Goal: Complete Application Form: Complete application form

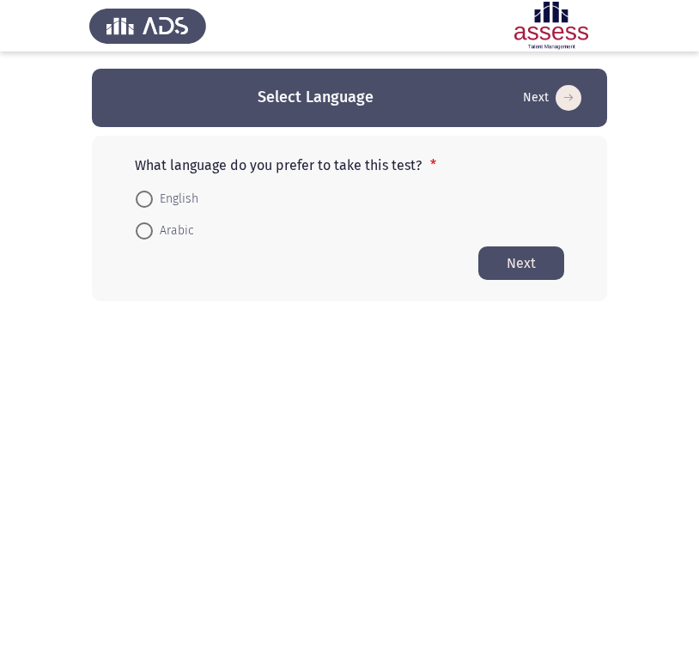
click at [180, 196] on span "English" at bounding box center [176, 199] width 46 height 21
click at [153, 196] on input "English" at bounding box center [144, 199] width 17 height 17
radio input "true"
click at [526, 267] on button "Next" at bounding box center [522, 263] width 86 height 34
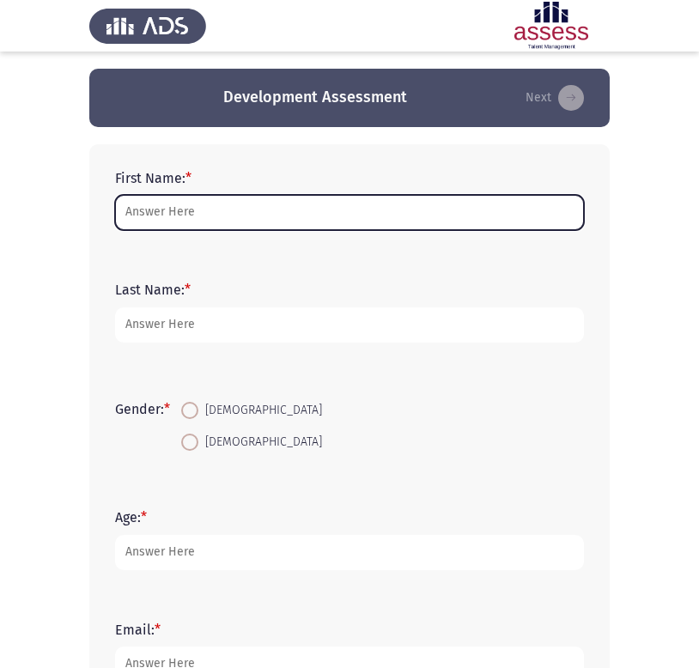
click at [292, 213] on input "First Name: *" at bounding box center [349, 212] width 469 height 35
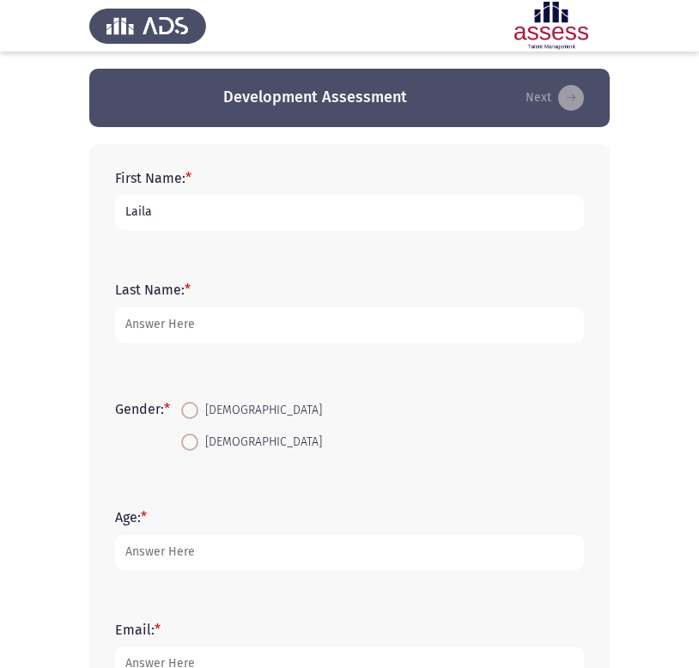
type input "Laila"
type input "[PERSON_NAME]"
click at [198, 412] on span at bounding box center [189, 410] width 17 height 17
click at [198, 412] on input "[DEMOGRAPHIC_DATA]" at bounding box center [189, 410] width 17 height 17
radio input "true"
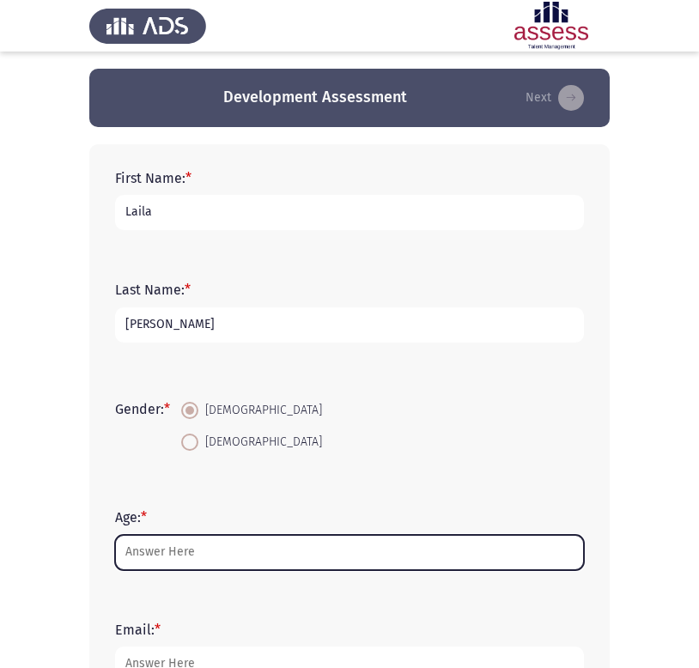
click at [200, 563] on input "Age: *" at bounding box center [349, 552] width 469 height 35
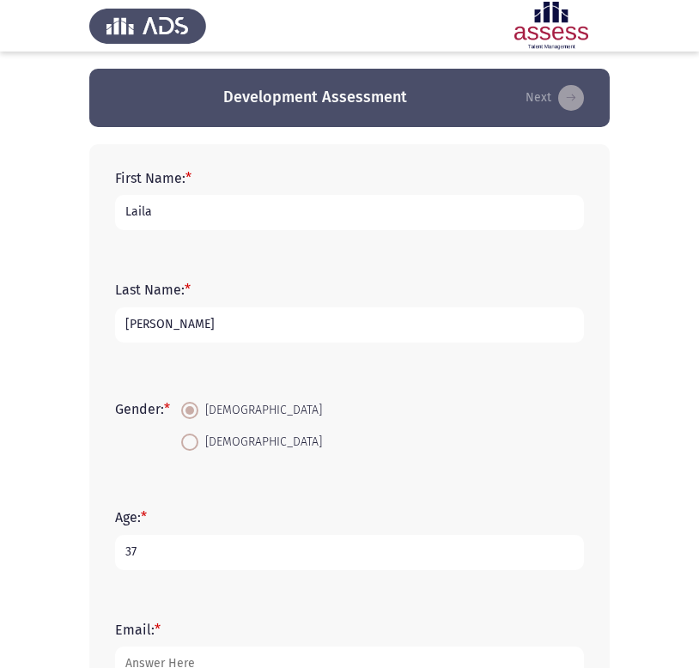
type input "37"
click at [341, 446] on form "Gender: * [DEMOGRAPHIC_DATA] [DEMOGRAPHIC_DATA]" at bounding box center [349, 426] width 469 height 64
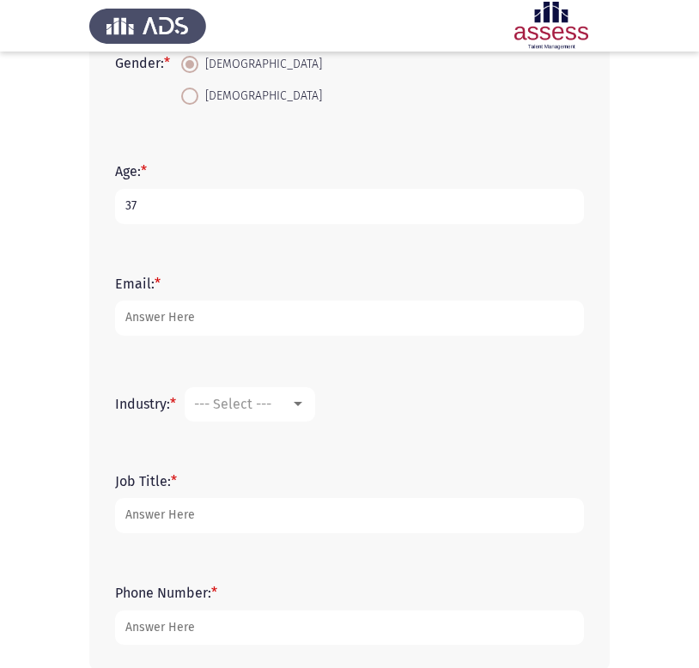
scroll to position [369, 0]
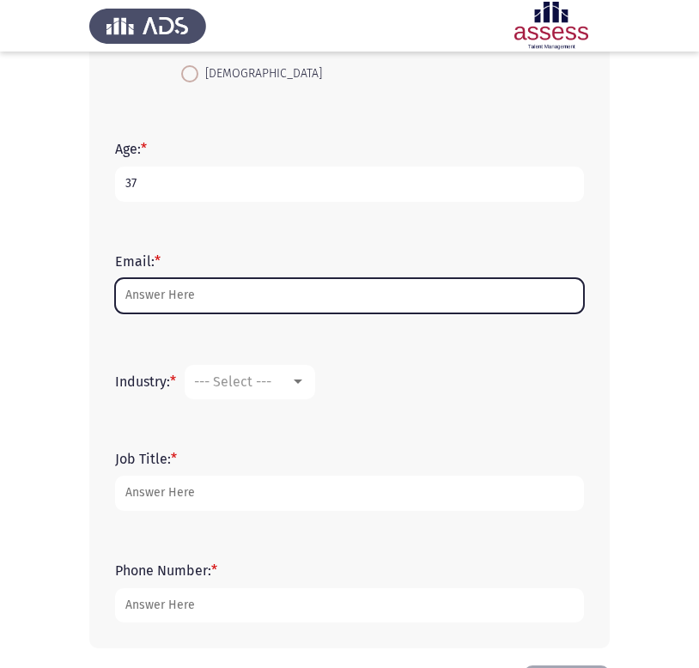
click at [234, 293] on input "Email: *" at bounding box center [349, 295] width 469 height 35
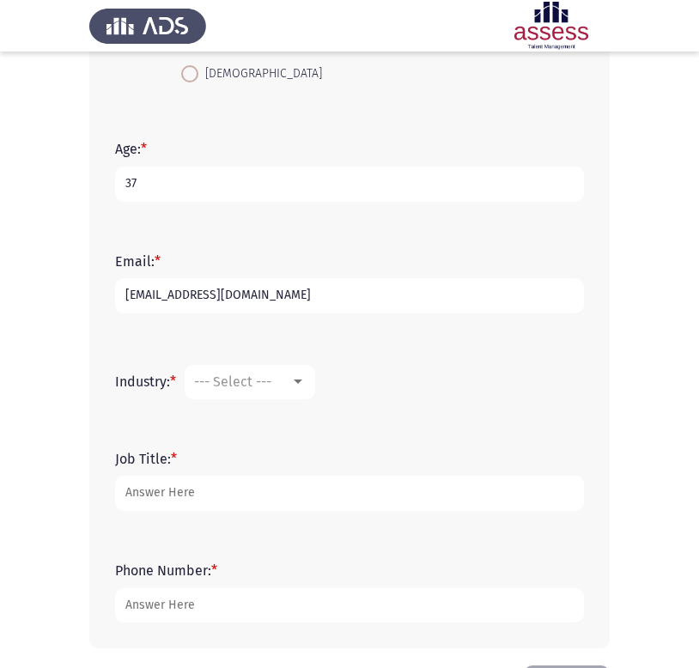
type input "[EMAIL_ADDRESS][DOMAIN_NAME]"
click at [263, 387] on span "--- Select ---" at bounding box center [232, 382] width 77 height 16
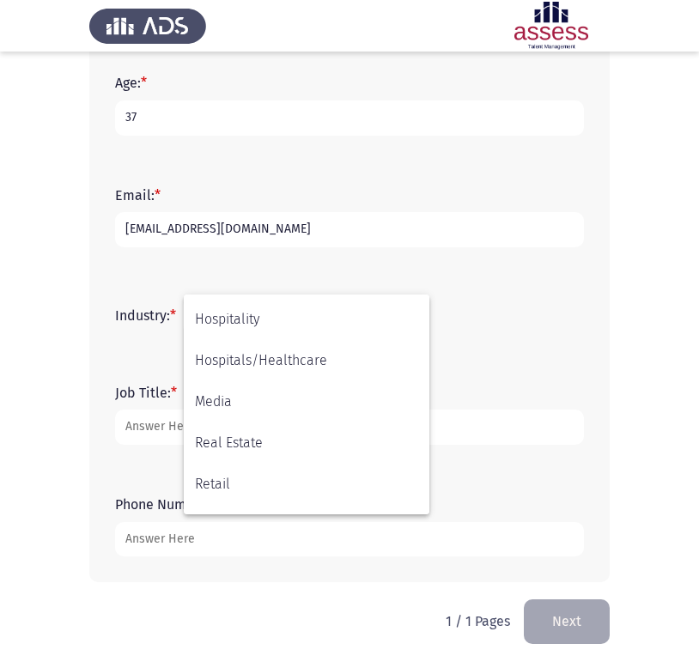
scroll to position [564, 0]
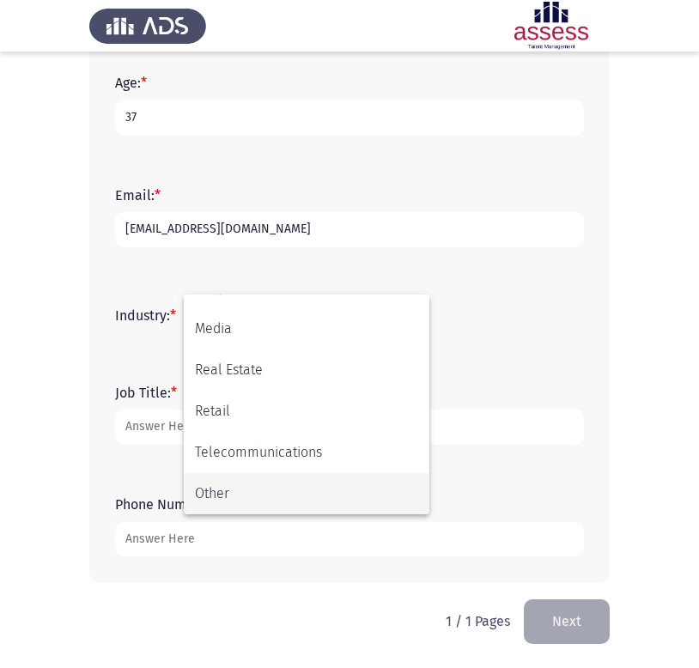
click at [236, 487] on span "Other" at bounding box center [306, 493] width 223 height 41
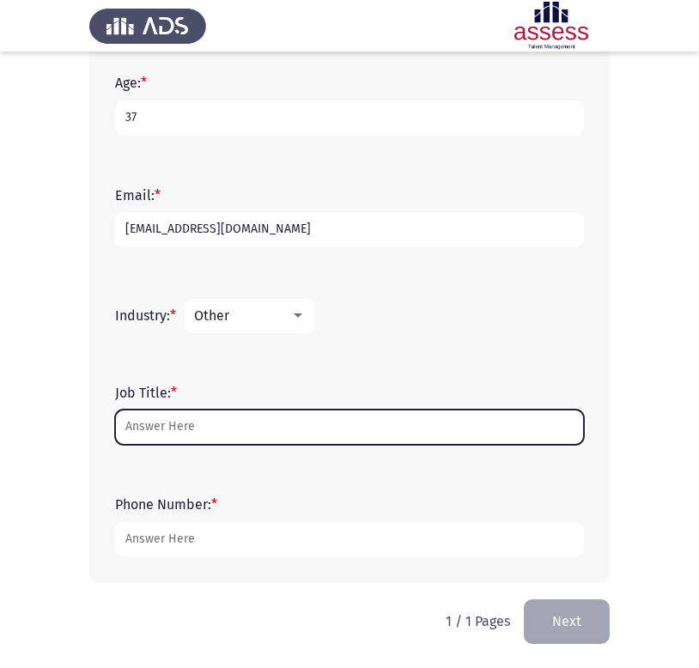
click at [209, 429] on input "Job Title: *" at bounding box center [349, 427] width 469 height 35
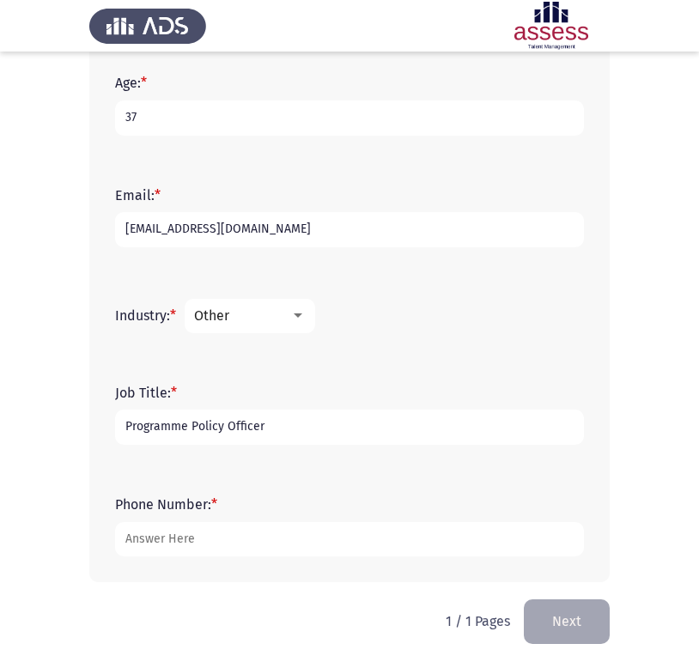
click at [124, 428] on input "Programme Policy Officer" at bounding box center [349, 427] width 469 height 35
type input "Regional Programme Policy Officer"
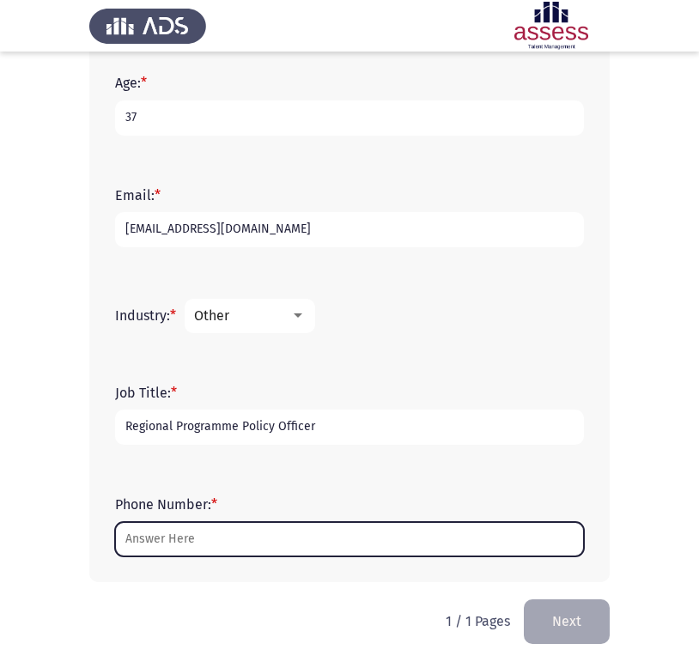
click at [192, 528] on input "Phone Number: *" at bounding box center [349, 539] width 469 height 35
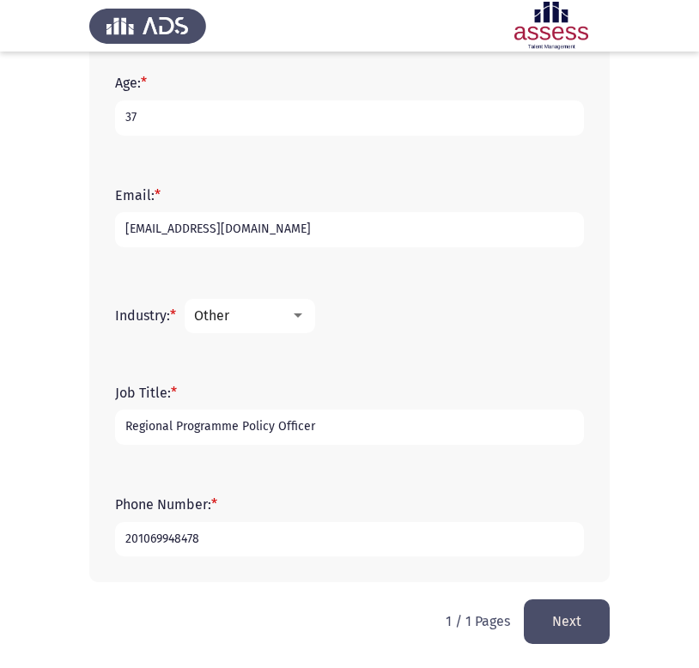
type input "201069948478"
click at [572, 630] on button "Next" at bounding box center [567, 622] width 86 height 44
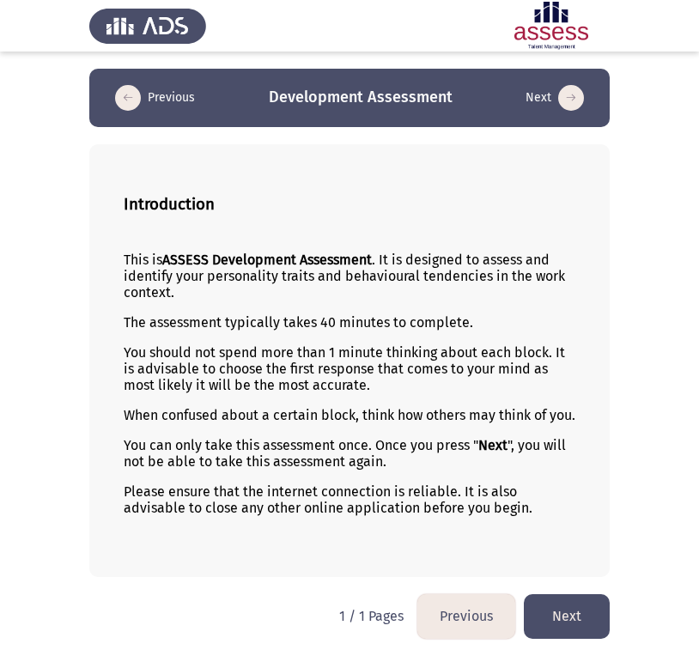
scroll to position [4, 0]
click at [574, 622] on button "Next" at bounding box center [567, 616] width 86 height 44
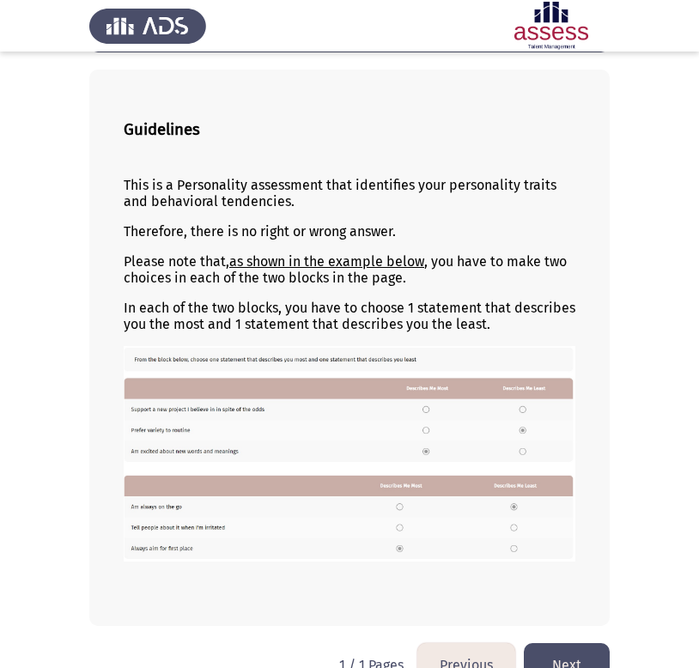
scroll to position [112, 0]
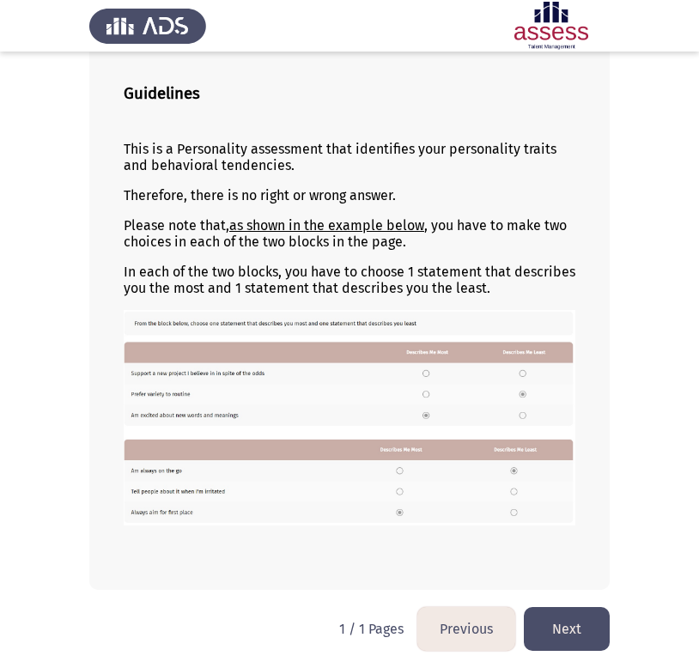
click at [565, 631] on button "Next" at bounding box center [567, 629] width 86 height 44
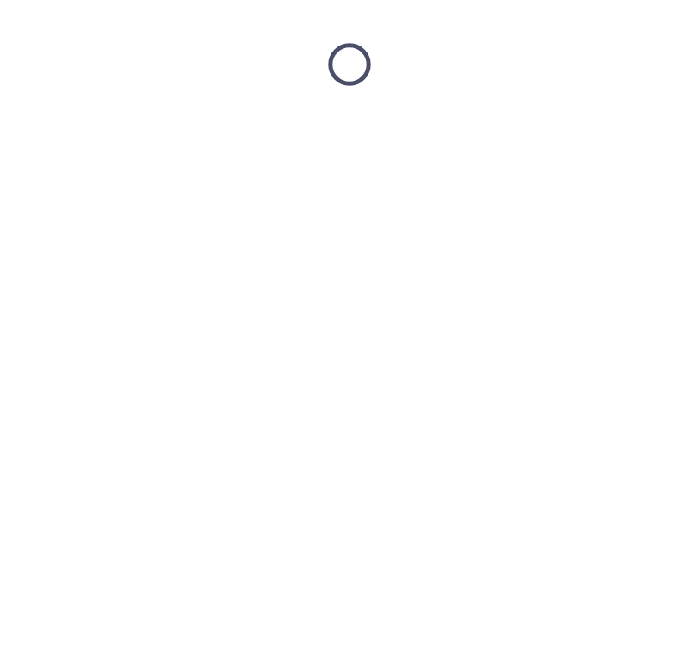
scroll to position [0, 0]
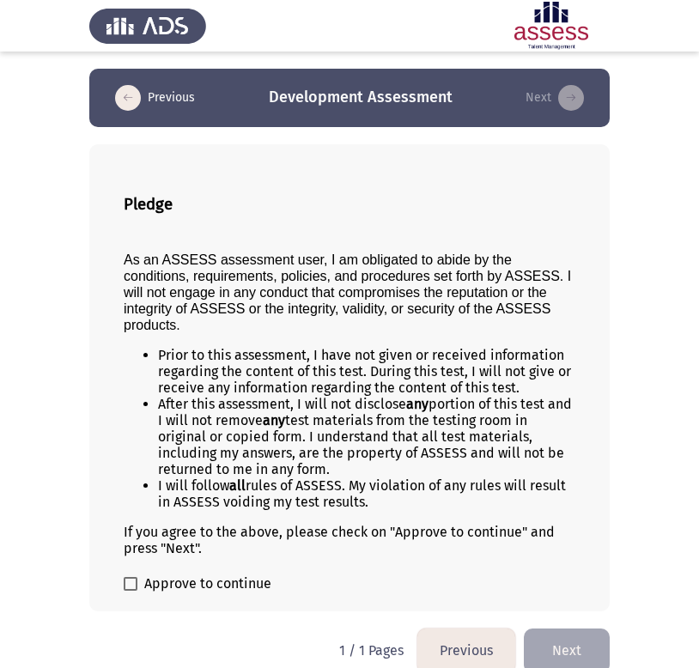
click at [136, 580] on span at bounding box center [131, 584] width 14 height 14
click at [131, 591] on input "Approve to continue" at bounding box center [130, 591] width 1 height 1
checkbox input "true"
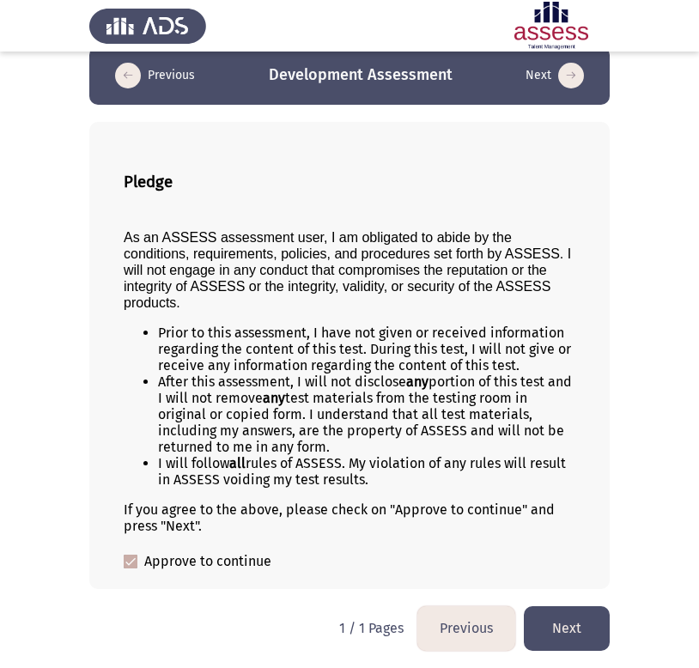
click at [578, 623] on button "Next" at bounding box center [567, 629] width 86 height 44
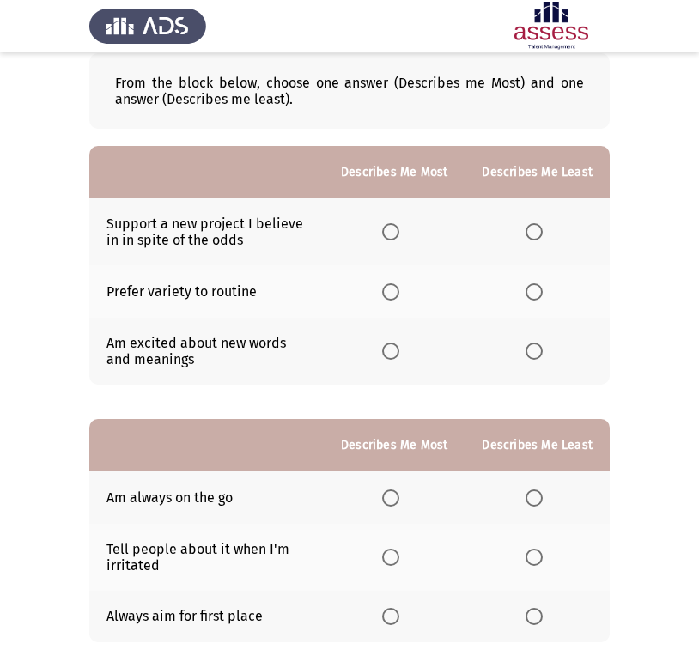
scroll to position [101, 0]
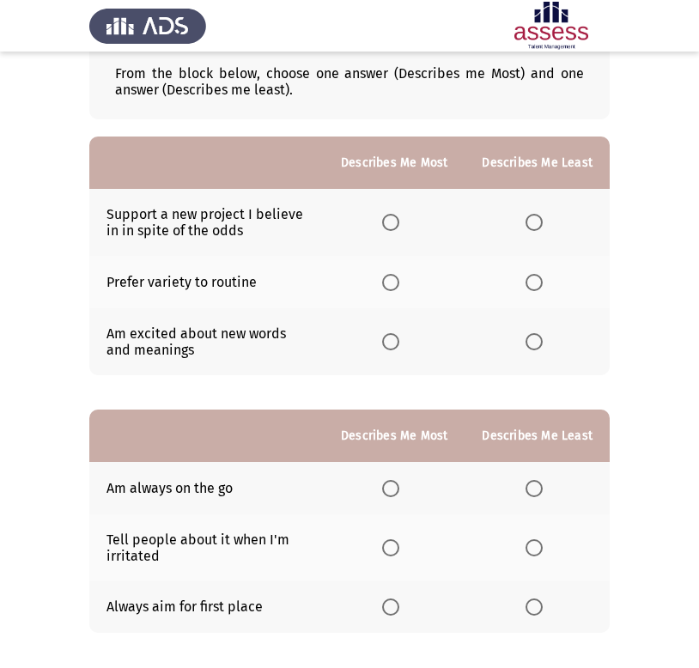
click at [399, 225] on span "Select an option" at bounding box center [390, 222] width 17 height 17
click at [399, 225] on input "Select an option" at bounding box center [390, 222] width 17 height 17
click at [394, 281] on span "Select an option" at bounding box center [390, 282] width 17 height 17
click at [394, 281] on input "Select an option" at bounding box center [390, 282] width 17 height 17
click at [398, 344] on span "Select an option" at bounding box center [390, 341] width 17 height 17
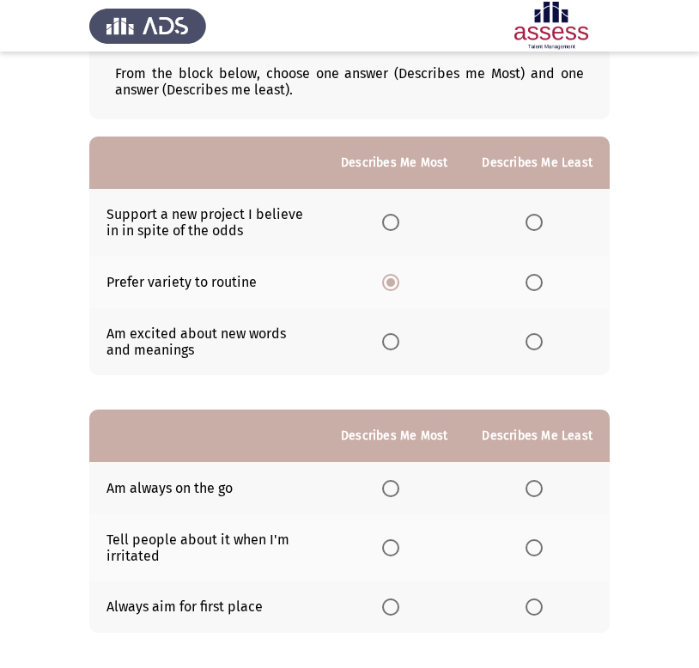
click at [398, 344] on input "Select an option" at bounding box center [390, 341] width 17 height 17
click at [56, 390] on app-assessment-container "Previous Development Assessment Next From the block below, choose one answer (D…" at bounding box center [349, 326] width 699 height 716
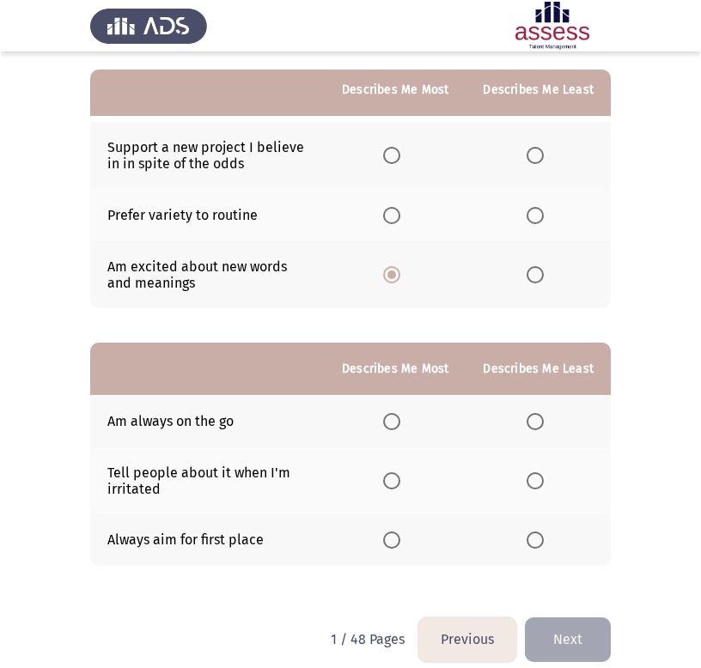
scroll to position [186, 0]
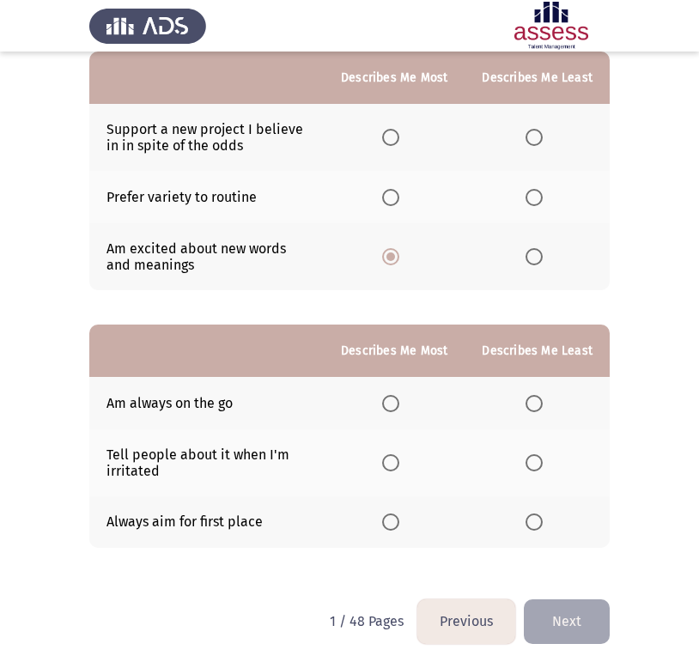
click at [543, 408] on span "Select an option" at bounding box center [534, 403] width 17 height 17
click at [543, 408] on input "Select an option" at bounding box center [534, 403] width 17 height 17
click at [542, 462] on span "Select an option" at bounding box center [534, 462] width 17 height 17
click at [542, 462] on input "Select an option" at bounding box center [534, 462] width 17 height 17
click at [545, 527] on label "Select an option" at bounding box center [538, 522] width 24 height 17
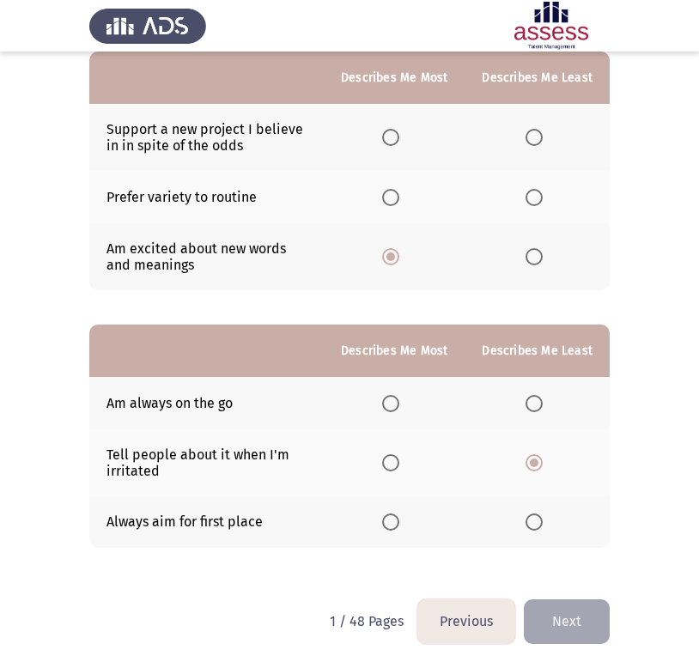
click at [543, 527] on input "Select an option" at bounding box center [534, 522] width 17 height 17
click at [393, 193] on span "Select an option" at bounding box center [390, 197] width 17 height 17
click at [393, 193] on input "Select an option" at bounding box center [390, 197] width 17 height 17
click at [536, 261] on span "Select an option" at bounding box center [534, 256] width 17 height 17
click at [536, 261] on input "Select an option" at bounding box center [534, 256] width 17 height 17
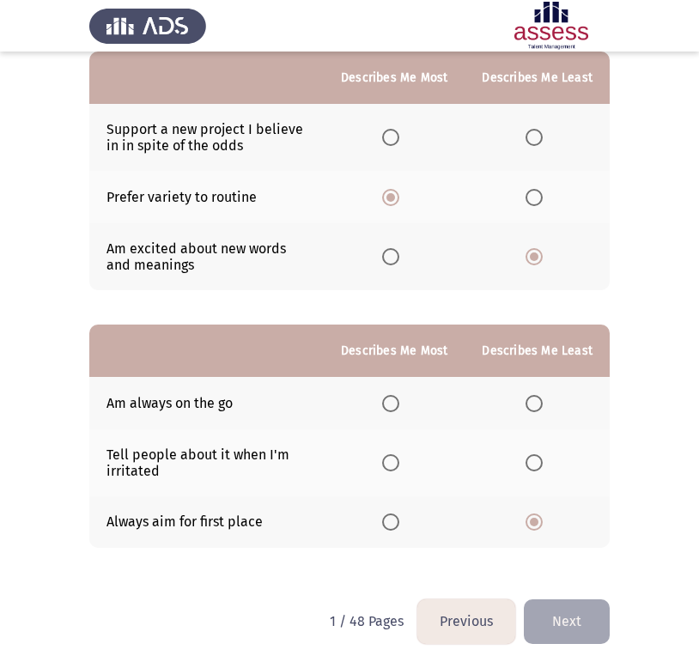
click at [533, 137] on span "Select an option" at bounding box center [534, 137] width 17 height 17
click at [533, 137] on input "Select an option" at bounding box center [534, 137] width 17 height 17
click at [539, 255] on span "Select an option" at bounding box center [534, 256] width 17 height 17
click at [539, 255] on input "Select an option" at bounding box center [534, 256] width 17 height 17
click at [465, 402] on th at bounding box center [394, 403] width 141 height 52
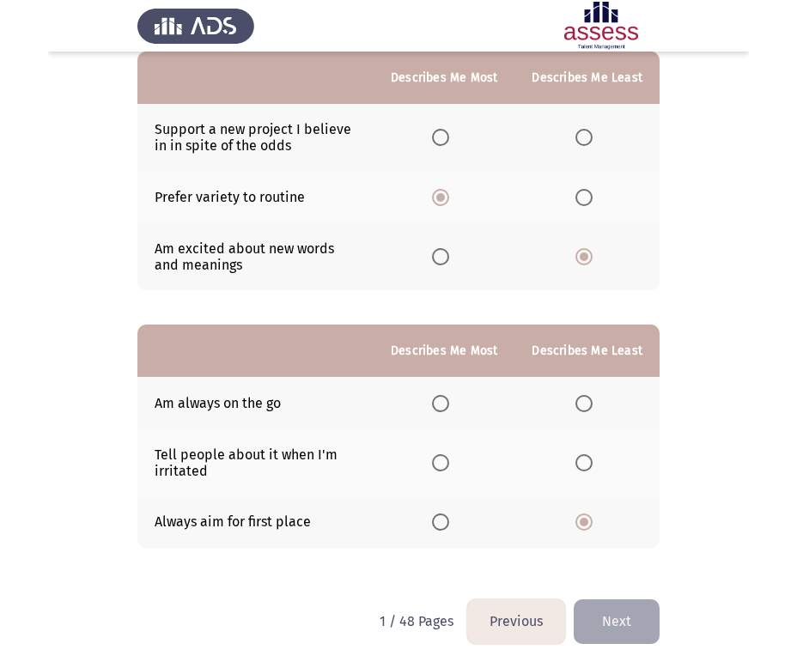
scroll to position [155, 0]
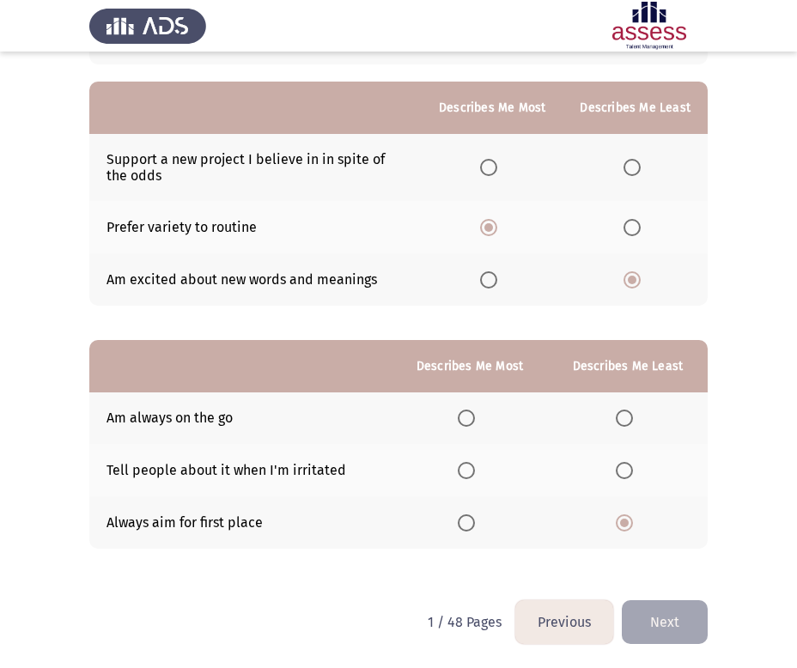
click at [466, 471] on span "Select an option" at bounding box center [466, 470] width 17 height 17
click at [466, 471] on input "Select an option" at bounding box center [466, 470] width 17 height 17
click at [477, 420] on label "Select an option" at bounding box center [470, 418] width 24 height 17
click at [475, 420] on input "Select an option" at bounding box center [466, 418] width 17 height 17
click at [680, 621] on button "Next" at bounding box center [665, 623] width 86 height 44
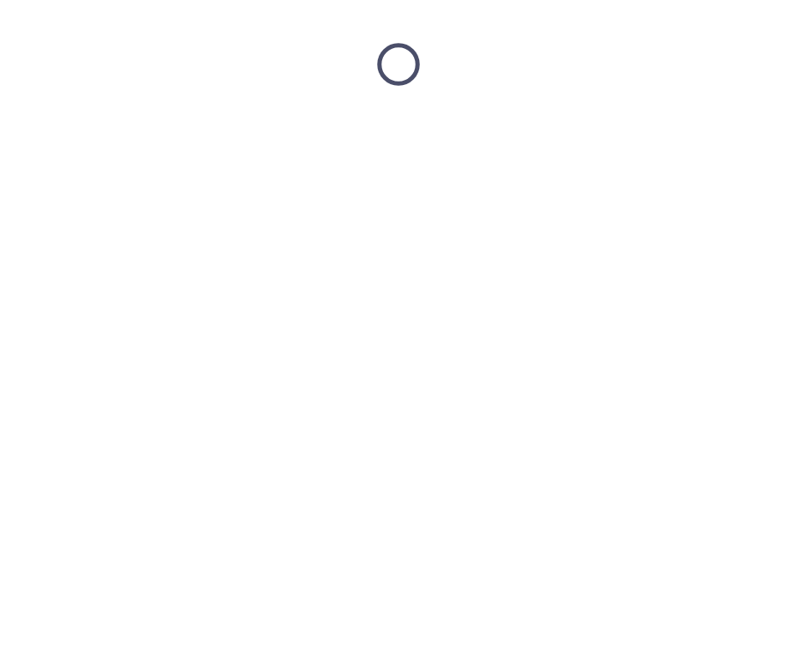
scroll to position [0, 0]
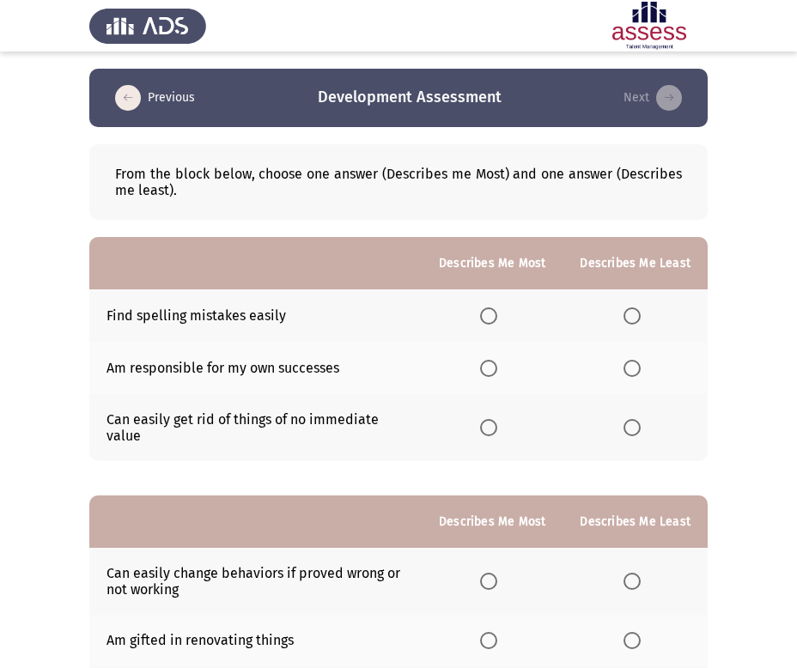
click at [493, 316] on span "Select an option" at bounding box center [488, 316] width 17 height 17
click at [493, 316] on input "Select an option" at bounding box center [488, 316] width 17 height 17
click at [629, 430] on span "Select an option" at bounding box center [632, 427] width 17 height 17
click at [629, 430] on input "Select an option" at bounding box center [632, 427] width 17 height 17
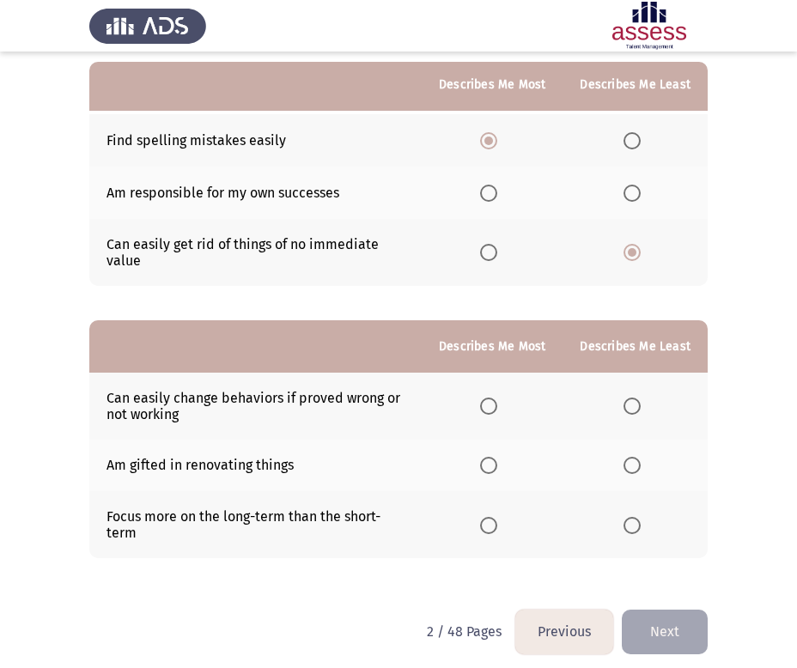
scroll to position [186, 0]
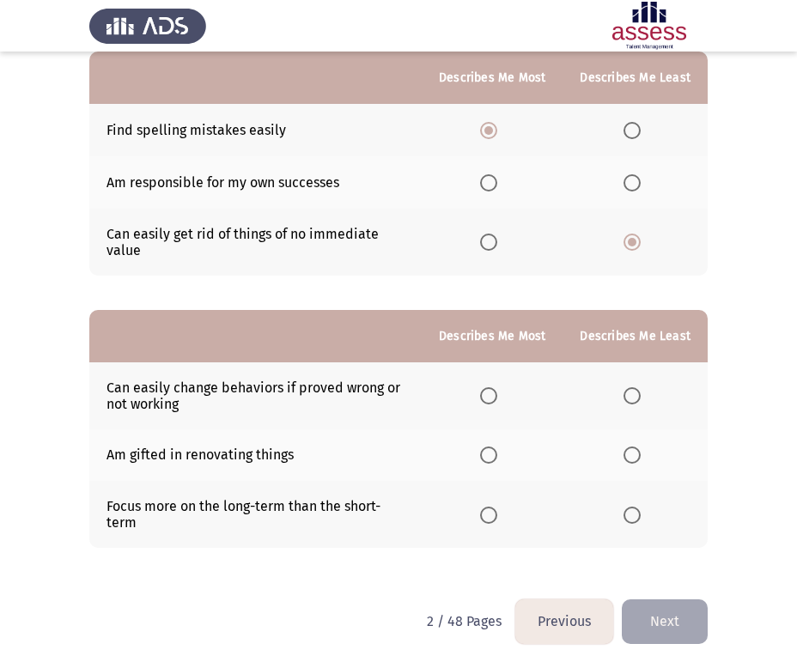
click at [631, 456] on span "Select an option" at bounding box center [632, 455] width 17 height 17
click at [631, 456] on input "Select an option" at bounding box center [632, 455] width 17 height 17
click at [497, 397] on span "Select an option" at bounding box center [488, 395] width 17 height 17
click at [497, 397] on input "Select an option" at bounding box center [488, 395] width 17 height 17
click at [662, 615] on button "Next" at bounding box center [665, 622] width 86 height 44
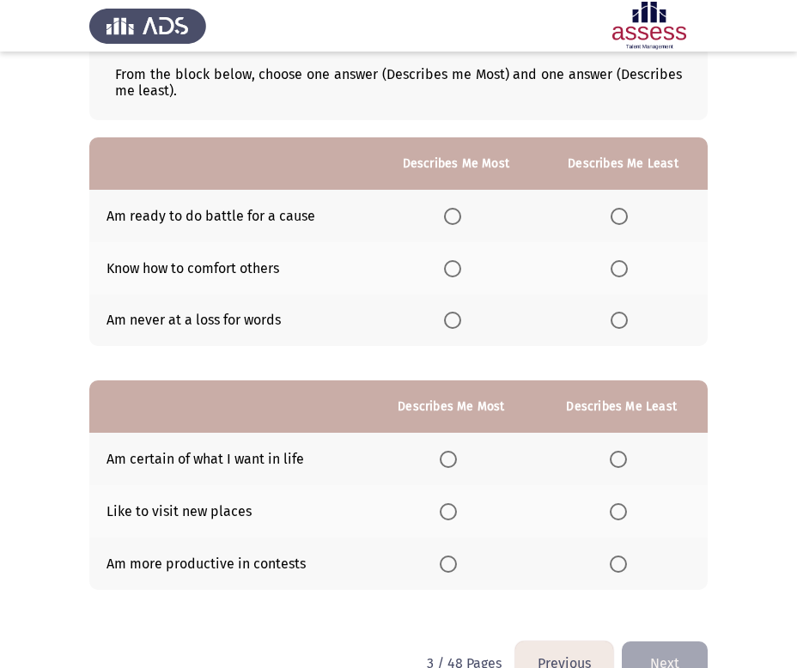
scroll to position [117, 0]
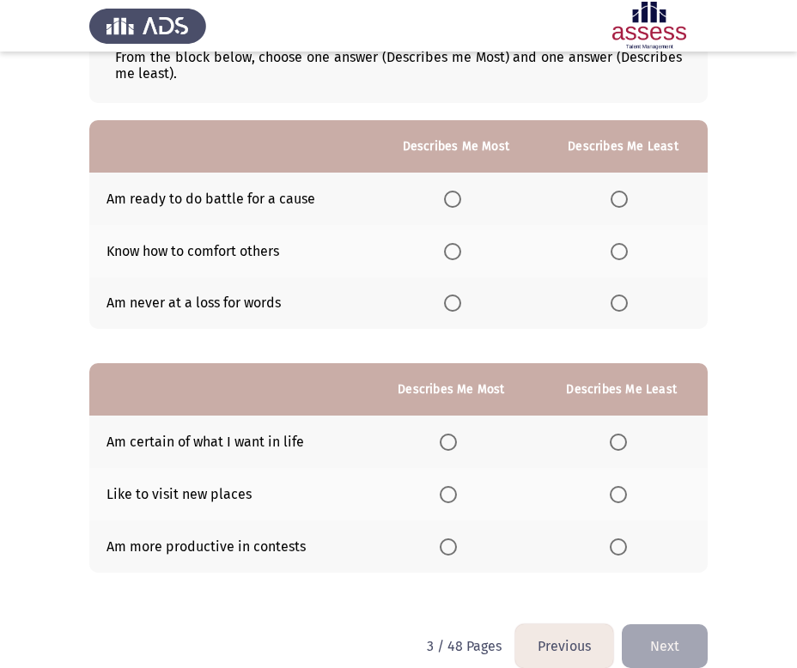
click at [456, 307] on span "Select an option" at bounding box center [452, 303] width 17 height 17
click at [456, 307] on input "Select an option" at bounding box center [452, 303] width 17 height 17
click at [615, 250] on span "Select an option" at bounding box center [619, 251] width 17 height 17
click at [615, 250] on input "Select an option" at bounding box center [619, 251] width 17 height 17
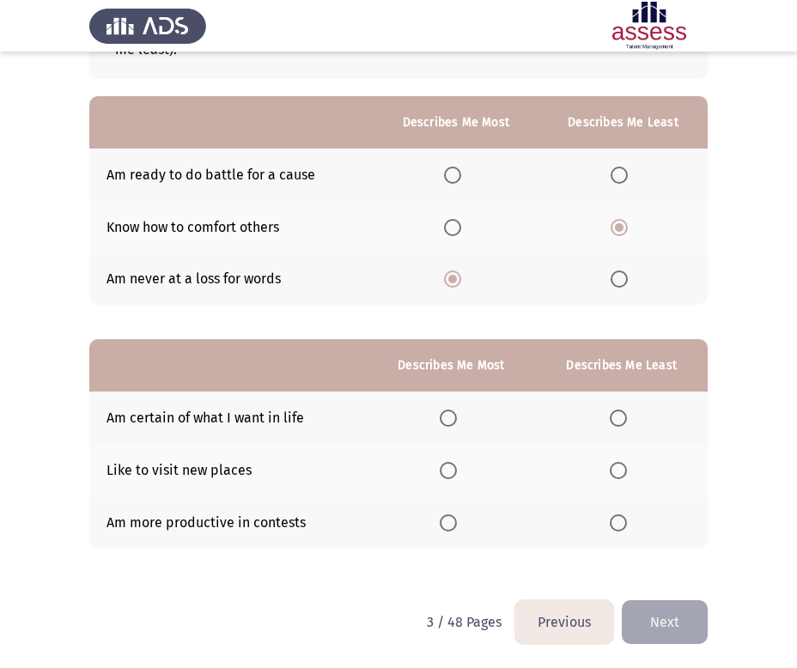
click at [619, 527] on span "Select an option" at bounding box center [618, 523] width 17 height 17
click at [619, 527] on input "Select an option" at bounding box center [618, 523] width 17 height 17
click at [452, 423] on span "Select an option" at bounding box center [448, 418] width 17 height 17
click at [452, 423] on input "Select an option" at bounding box center [448, 418] width 17 height 17
click at [659, 615] on button "Next" at bounding box center [665, 623] width 86 height 44
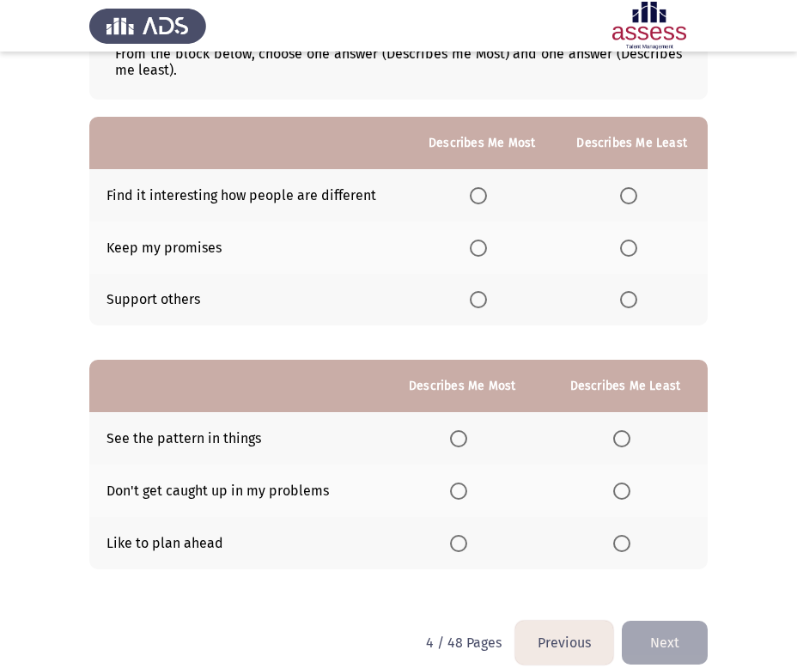
scroll to position [123, 0]
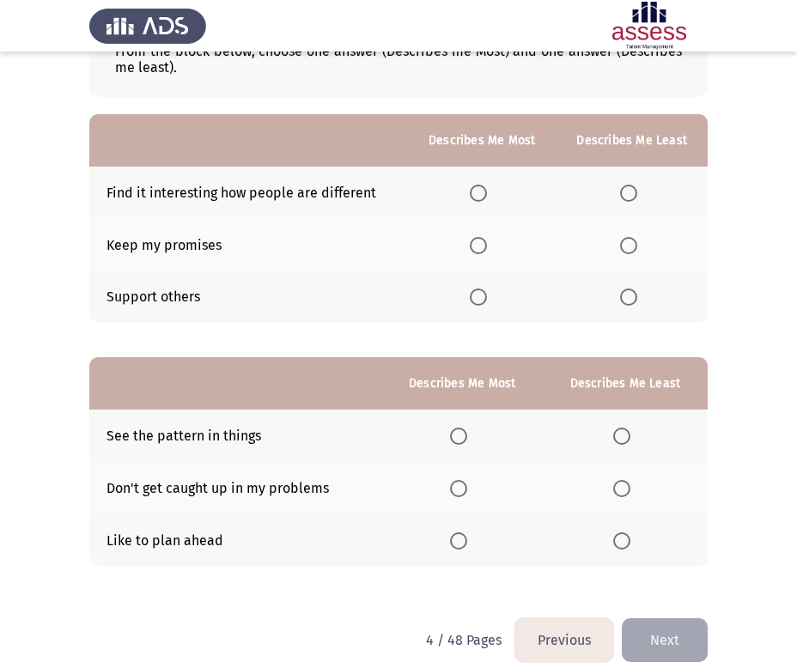
click at [479, 303] on span "Select an option" at bounding box center [478, 297] width 17 height 17
click at [479, 303] on input "Select an option" at bounding box center [478, 297] width 17 height 17
click at [637, 241] on span "Select an option" at bounding box center [628, 245] width 17 height 17
click at [637, 241] on input "Select an option" at bounding box center [628, 245] width 17 height 17
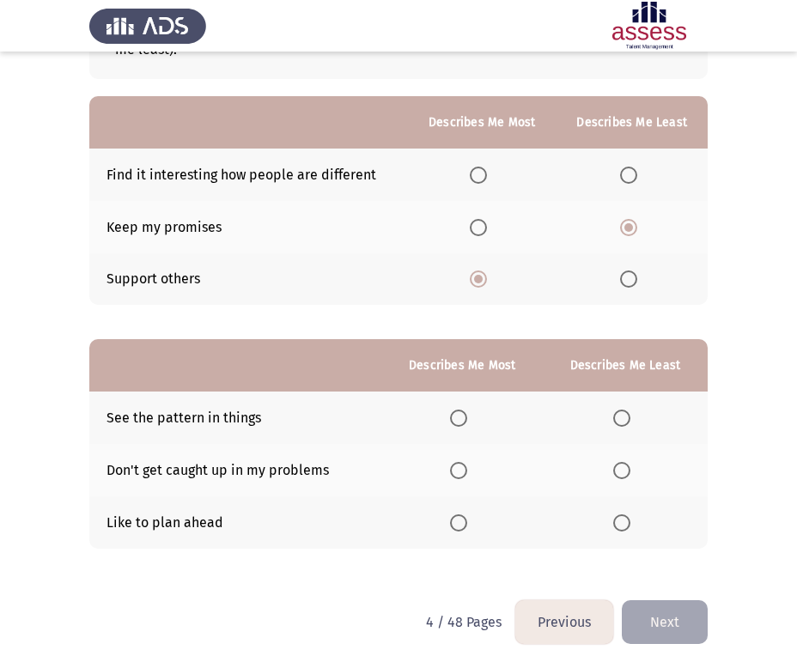
click at [460, 517] on span "Select an option" at bounding box center [458, 523] width 17 height 17
click at [460, 517] on input "Select an option" at bounding box center [458, 523] width 17 height 17
click at [625, 424] on span "Select an option" at bounding box center [621, 418] width 17 height 17
click at [625, 424] on input "Select an option" at bounding box center [621, 418] width 17 height 17
click at [668, 615] on button "Next" at bounding box center [665, 623] width 86 height 44
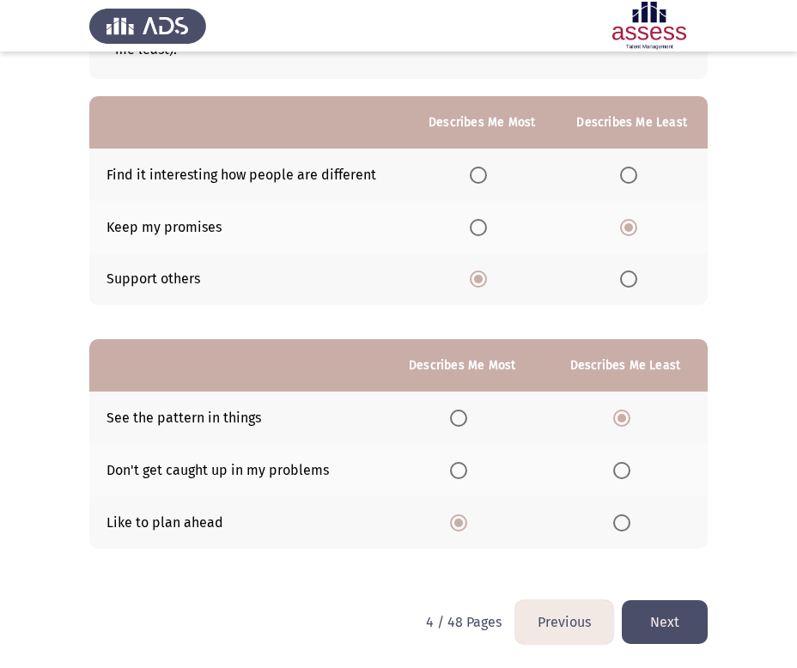
scroll to position [0, 0]
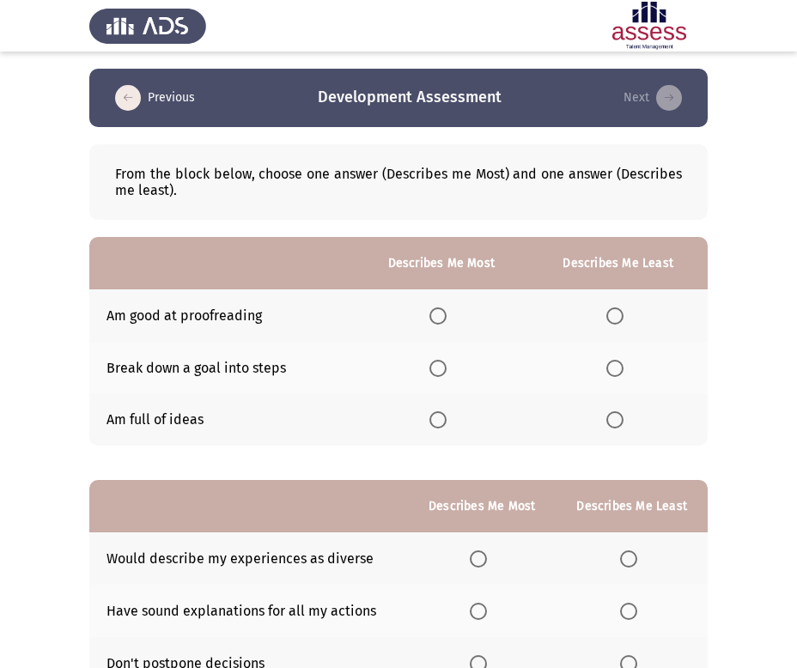
click at [442, 368] on span "Select an option" at bounding box center [438, 368] width 17 height 17
click at [442, 368] on input "Select an option" at bounding box center [438, 368] width 17 height 17
click at [609, 423] on span "Select an option" at bounding box center [615, 420] width 17 height 17
click at [609, 423] on input "Select an option" at bounding box center [615, 420] width 17 height 17
click at [388, 456] on div "From the block below, choose one answer (Describes me Most) and one answer (Des…" at bounding box center [398, 425] width 619 height 597
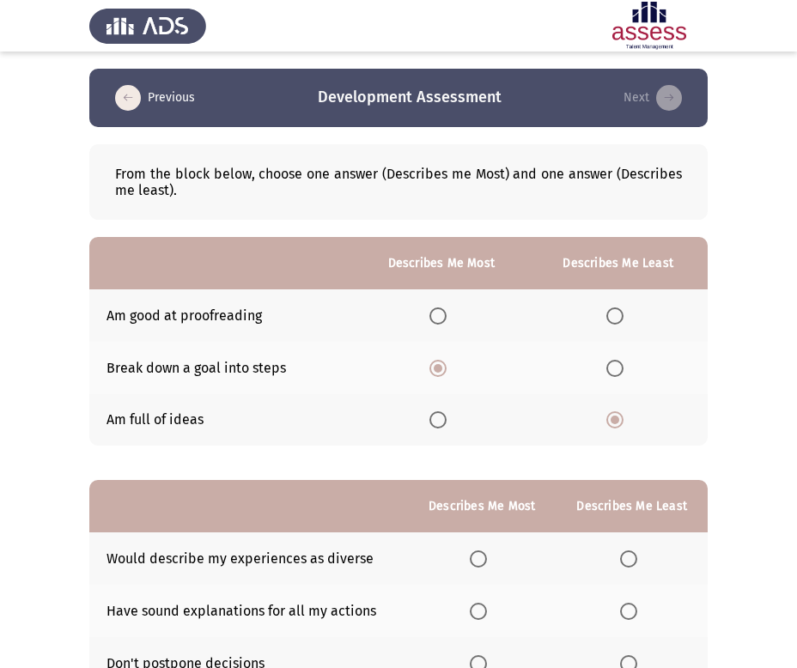
scroll to position [141, 0]
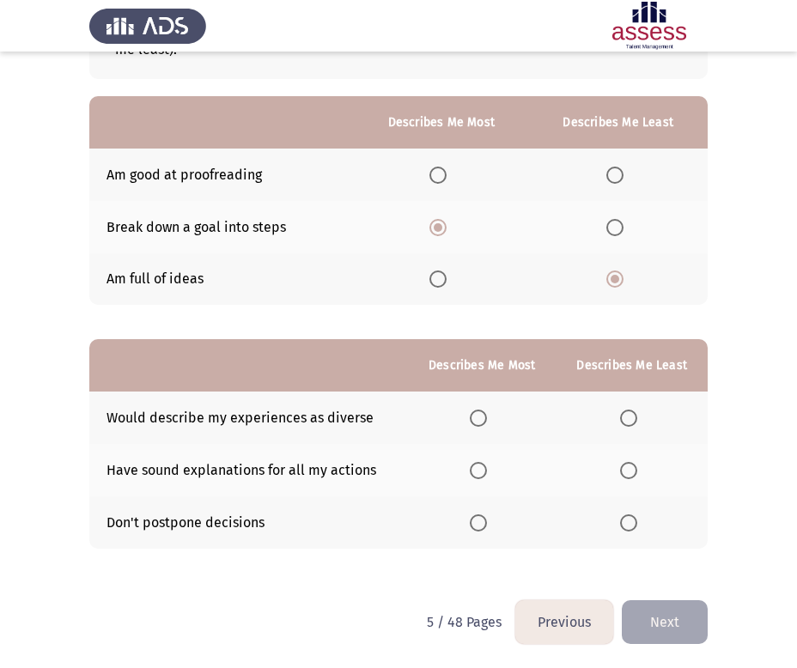
click at [629, 524] on span "Select an option" at bounding box center [628, 523] width 17 height 17
click at [629, 524] on input "Select an option" at bounding box center [628, 523] width 17 height 17
click at [485, 469] on span "Select an option" at bounding box center [478, 470] width 17 height 17
click at [485, 469] on input "Select an option" at bounding box center [478, 470] width 17 height 17
click at [664, 619] on button "Next" at bounding box center [665, 623] width 86 height 44
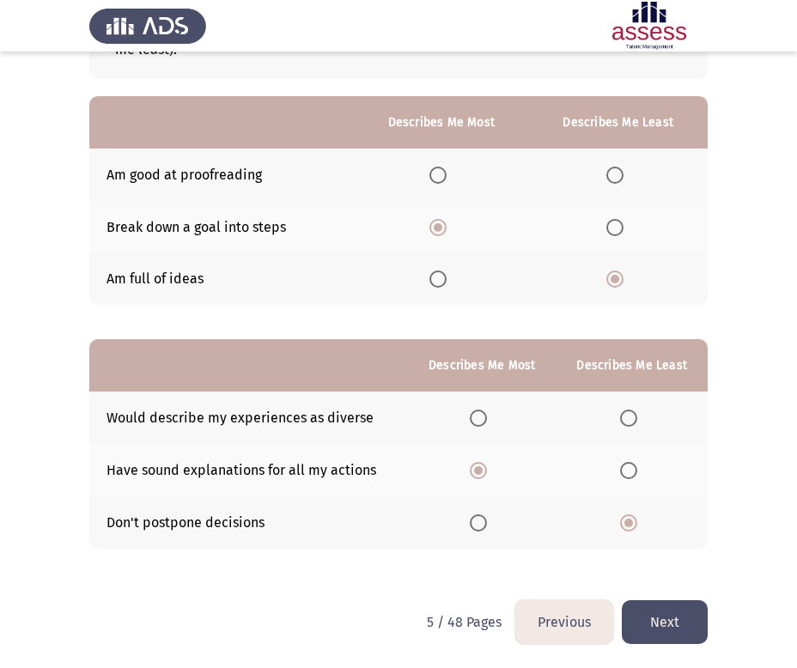
scroll to position [0, 0]
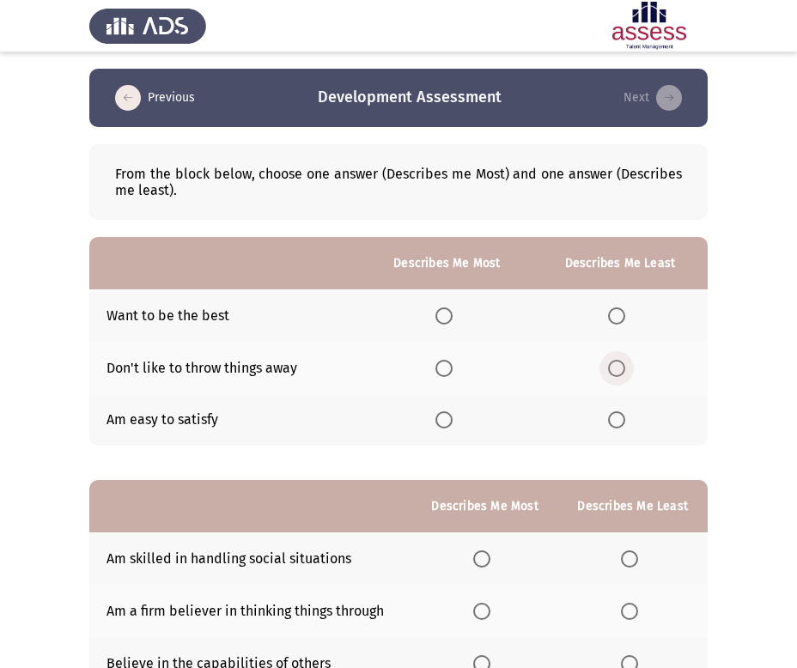
click at [623, 375] on span "Select an option" at bounding box center [616, 368] width 17 height 17
click at [623, 375] on input "Select an option" at bounding box center [616, 368] width 17 height 17
click at [452, 418] on span "Select an option" at bounding box center [444, 420] width 17 height 17
click at [452, 418] on input "Select an option" at bounding box center [444, 420] width 17 height 17
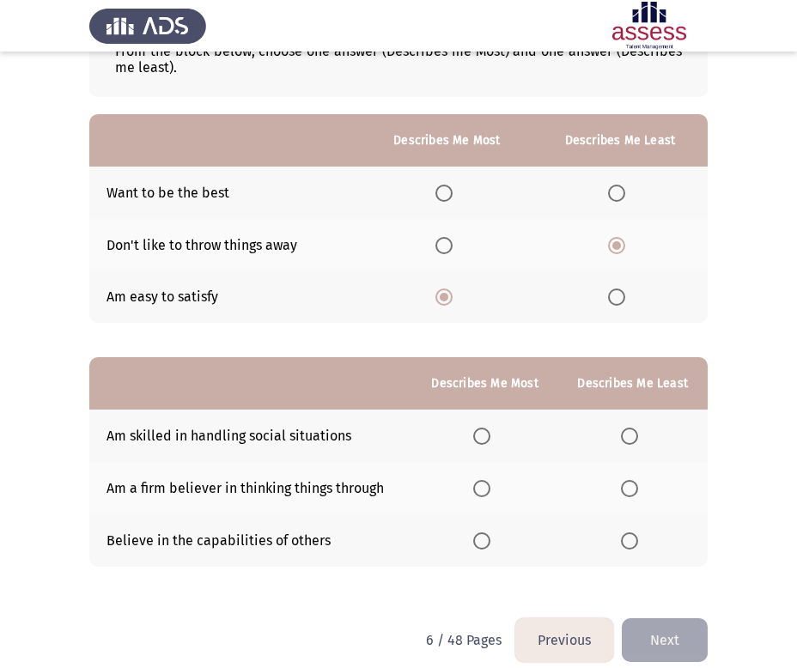
scroll to position [141, 0]
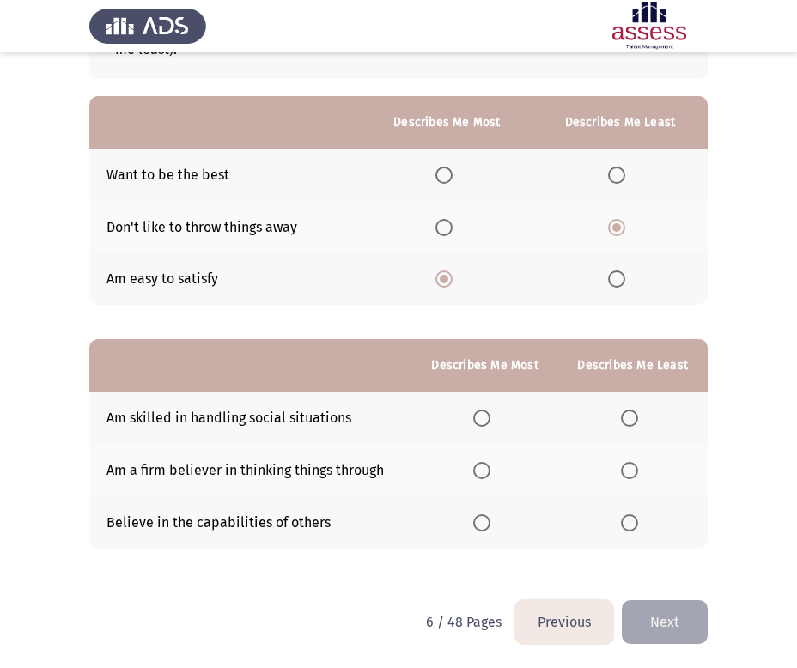
click at [486, 418] on span "Select an option" at bounding box center [481, 418] width 17 height 17
click at [486, 418] on input "Select an option" at bounding box center [481, 418] width 17 height 17
click at [491, 473] on span "Select an option" at bounding box center [481, 470] width 17 height 17
click at [491, 473] on input "Select an option" at bounding box center [481, 470] width 17 height 17
click at [629, 523] on span "Select an option" at bounding box center [629, 523] width 17 height 17
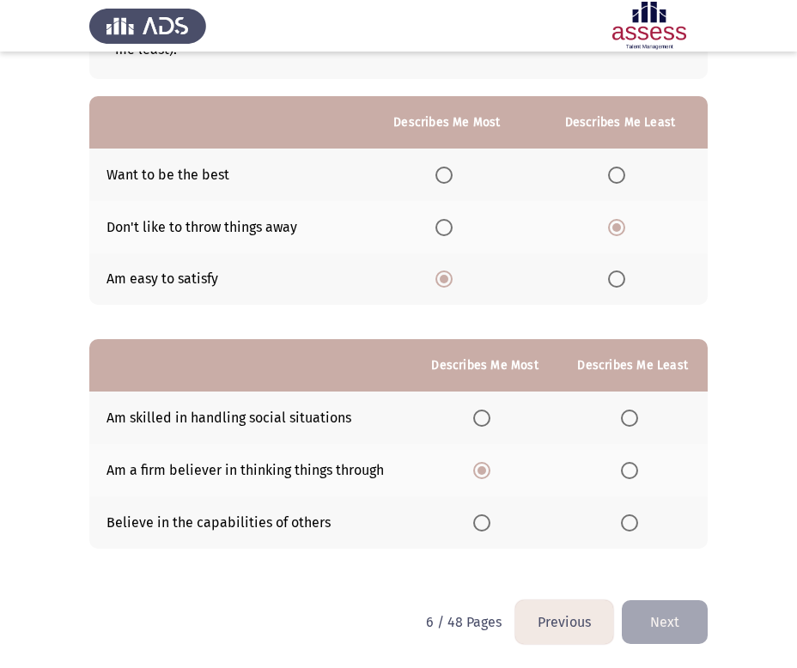
click at [629, 523] on input "Select an option" at bounding box center [629, 523] width 17 height 17
click at [488, 423] on span "Select an option" at bounding box center [481, 418] width 17 height 17
click at [488, 423] on input "Select an option" at bounding box center [481, 418] width 17 height 17
click at [664, 607] on button "Next" at bounding box center [665, 623] width 86 height 44
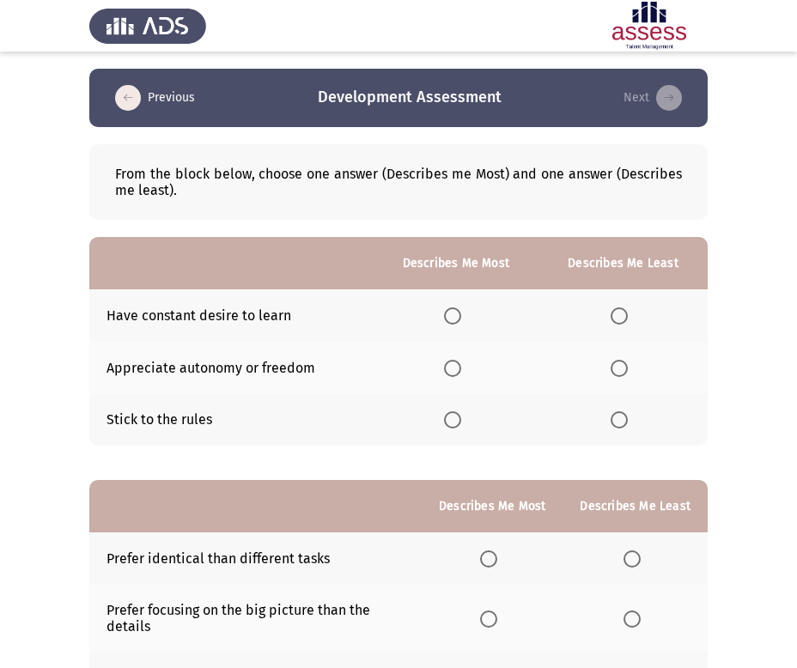
click at [456, 369] on span "Select an option" at bounding box center [452, 368] width 17 height 17
click at [456, 369] on input "Select an option" at bounding box center [452, 368] width 17 height 17
click at [627, 418] on span "Select an option" at bounding box center [619, 420] width 17 height 17
click at [627, 418] on input "Select an option" at bounding box center [619, 420] width 17 height 17
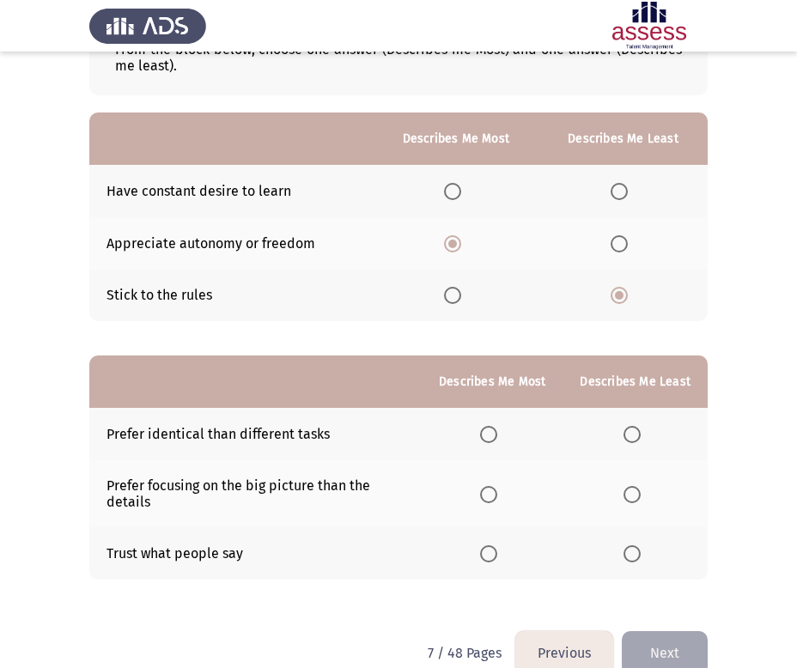
scroll to position [155, 0]
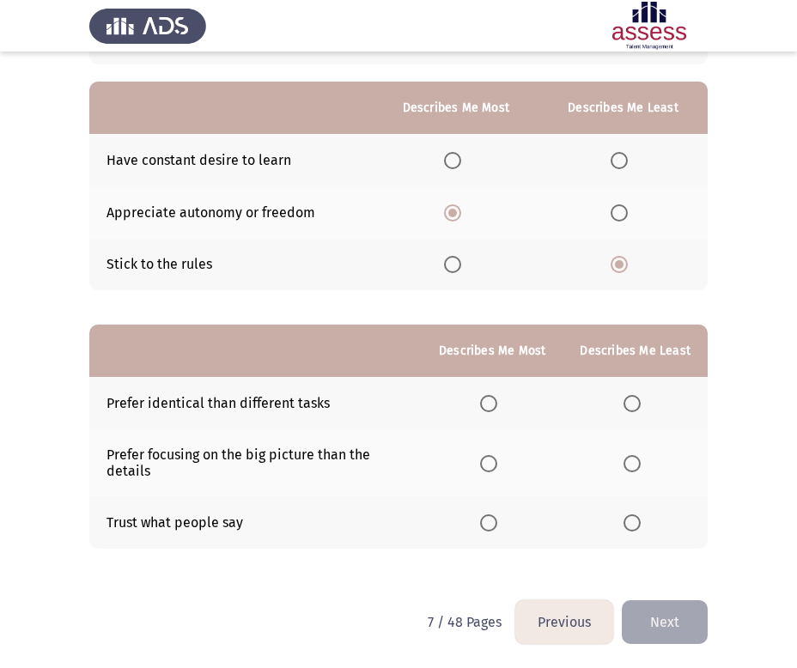
click at [503, 463] on label "Select an option" at bounding box center [492, 463] width 24 height 17
click at [497, 463] on input "Select an option" at bounding box center [488, 463] width 17 height 17
click at [635, 405] on span "Select an option" at bounding box center [632, 403] width 17 height 17
click at [635, 405] on input "Select an option" at bounding box center [632, 403] width 17 height 17
click at [666, 616] on button "Next" at bounding box center [665, 623] width 86 height 44
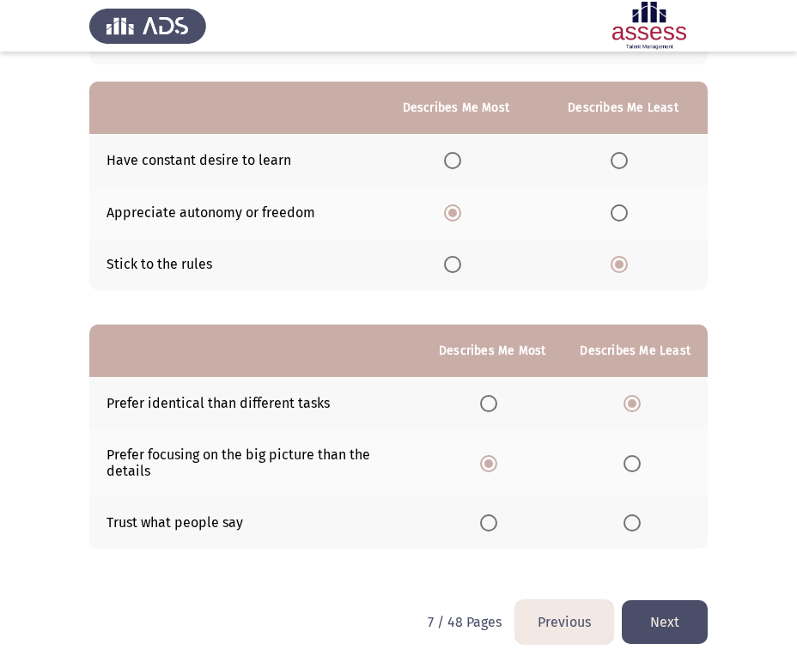
scroll to position [0, 0]
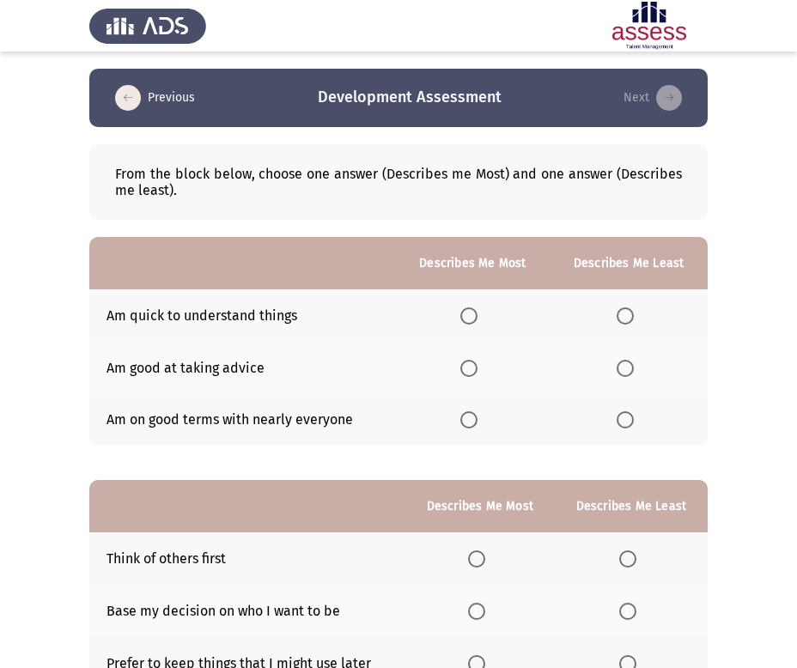
click at [474, 314] on span "Select an option" at bounding box center [468, 316] width 17 height 17
click at [474, 314] on input "Select an option" at bounding box center [468, 316] width 17 height 17
click at [632, 369] on span "Select an option" at bounding box center [625, 368] width 17 height 17
click at [632, 369] on input "Select an option" at bounding box center [625, 368] width 17 height 17
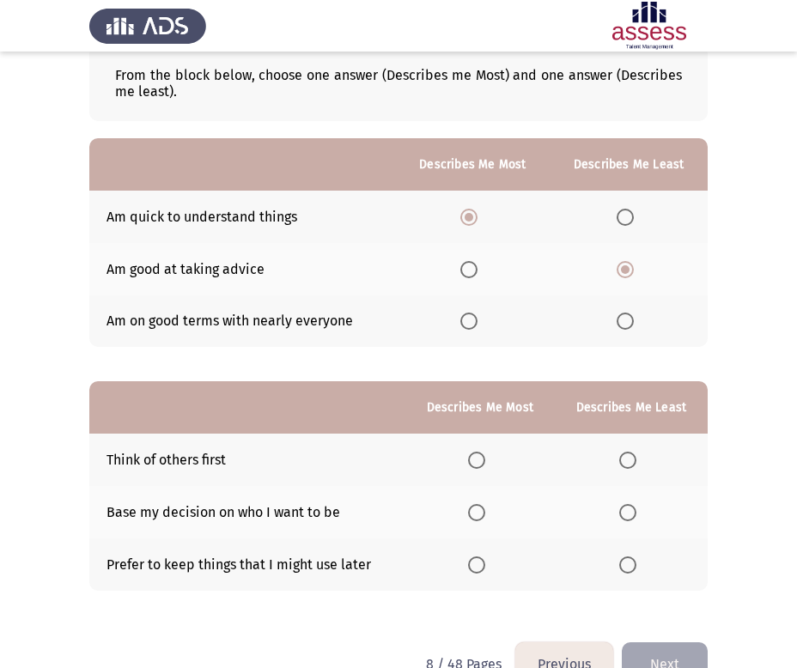
scroll to position [141, 0]
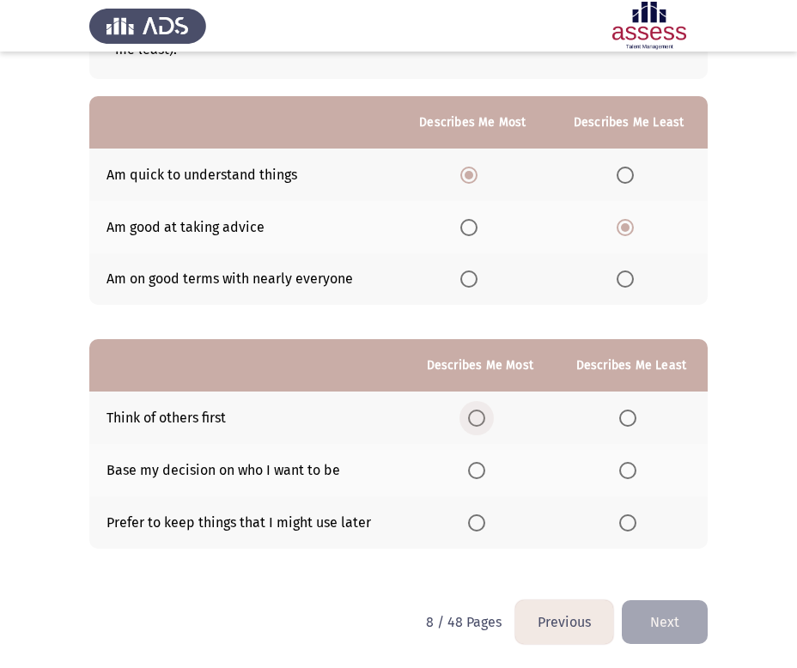
click at [485, 415] on span "Select an option" at bounding box center [476, 418] width 17 height 17
click at [485, 415] on input "Select an option" at bounding box center [476, 418] width 17 height 17
click at [637, 528] on label "Select an option" at bounding box center [631, 523] width 24 height 17
click at [637, 528] on input "Select an option" at bounding box center [627, 523] width 17 height 17
click at [668, 621] on button "Next" at bounding box center [665, 623] width 86 height 44
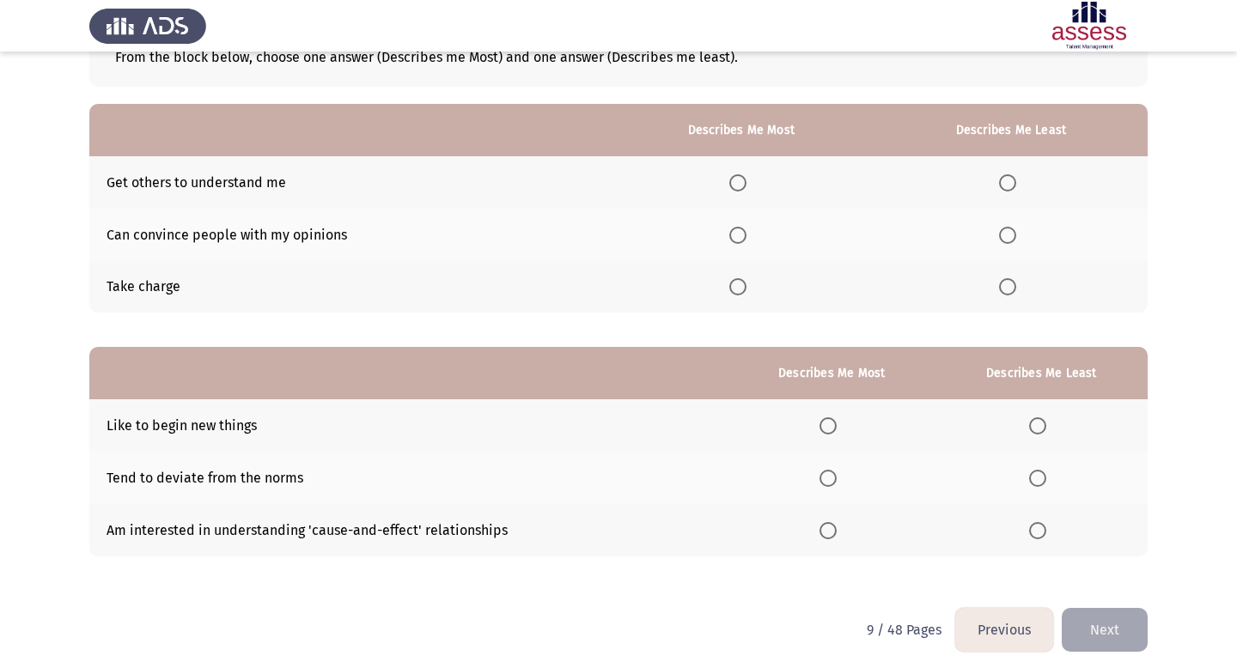
scroll to position [119, 0]
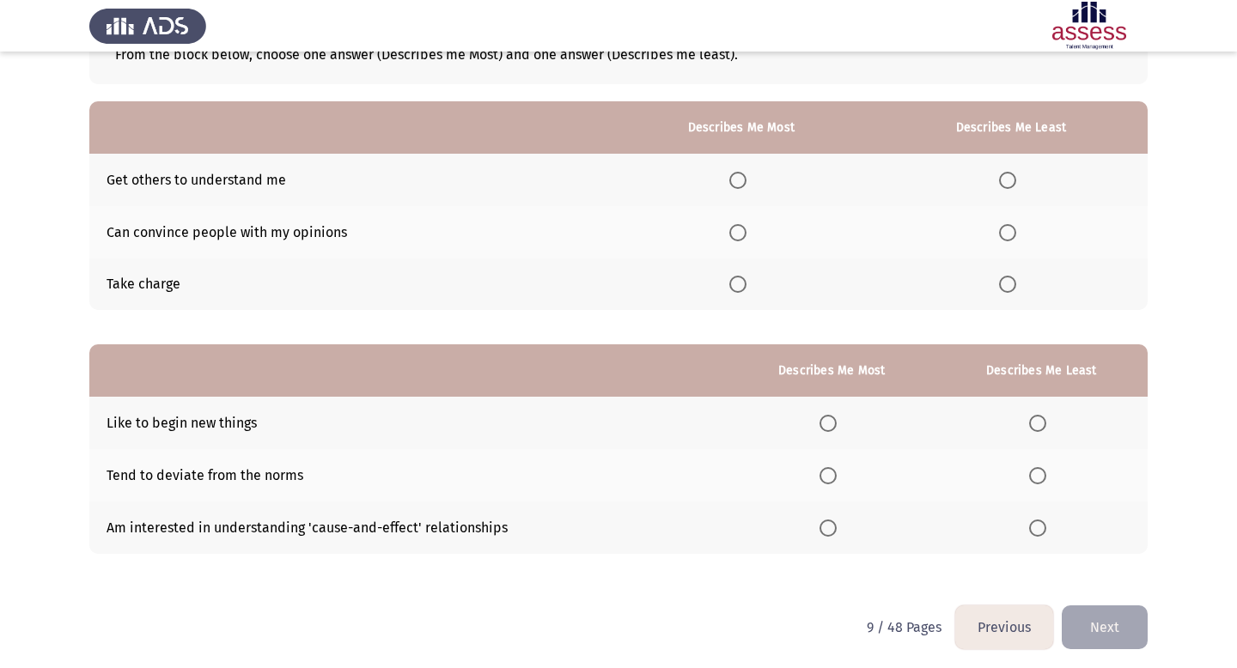
click at [698, 235] on span "Select an option" at bounding box center [737, 232] width 17 height 17
click at [698, 235] on input "Select an option" at bounding box center [737, 232] width 17 height 17
click at [698, 289] on span "Select an option" at bounding box center [1007, 284] width 17 height 17
click at [698, 289] on input "Select an option" at bounding box center [1007, 284] width 17 height 17
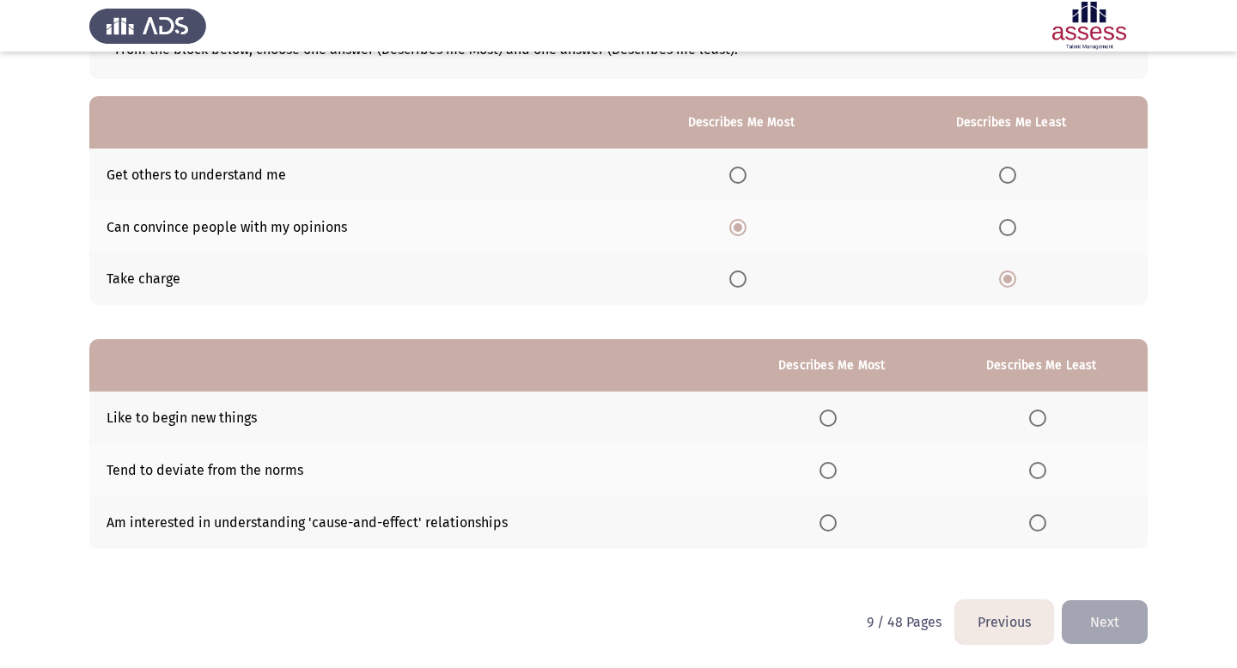
click at [698, 471] on span "Select an option" at bounding box center [828, 470] width 17 height 17
click at [698, 471] on input "Select an option" at bounding box center [828, 470] width 17 height 17
click at [698, 521] on span "Select an option" at bounding box center [1037, 523] width 17 height 17
click at [698, 521] on input "Select an option" at bounding box center [1037, 523] width 17 height 17
click at [698, 623] on button "Next" at bounding box center [1105, 623] width 86 height 44
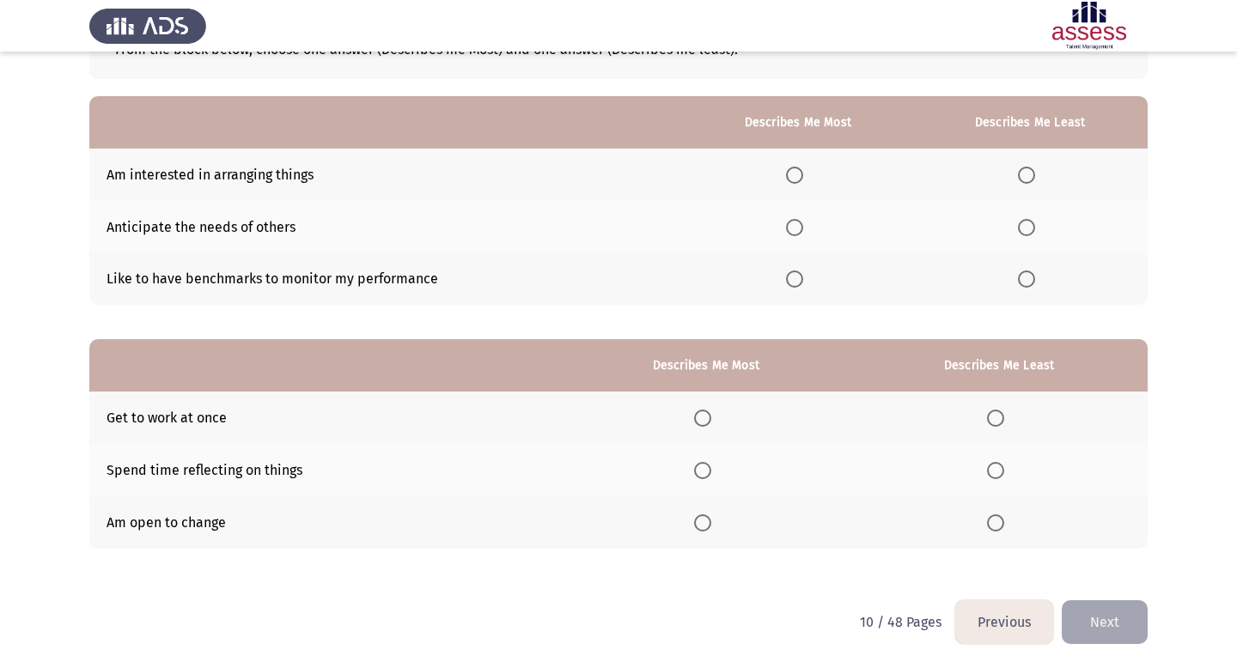
click at [698, 181] on span "Select an option" at bounding box center [794, 175] width 17 height 17
click at [698, 181] on input "Select an option" at bounding box center [794, 175] width 17 height 17
click at [698, 232] on span "Select an option" at bounding box center [1026, 227] width 17 height 17
click at [698, 232] on input "Select an option" at bounding box center [1026, 227] width 17 height 17
click at [698, 524] on span "Select an option" at bounding box center [702, 523] width 17 height 17
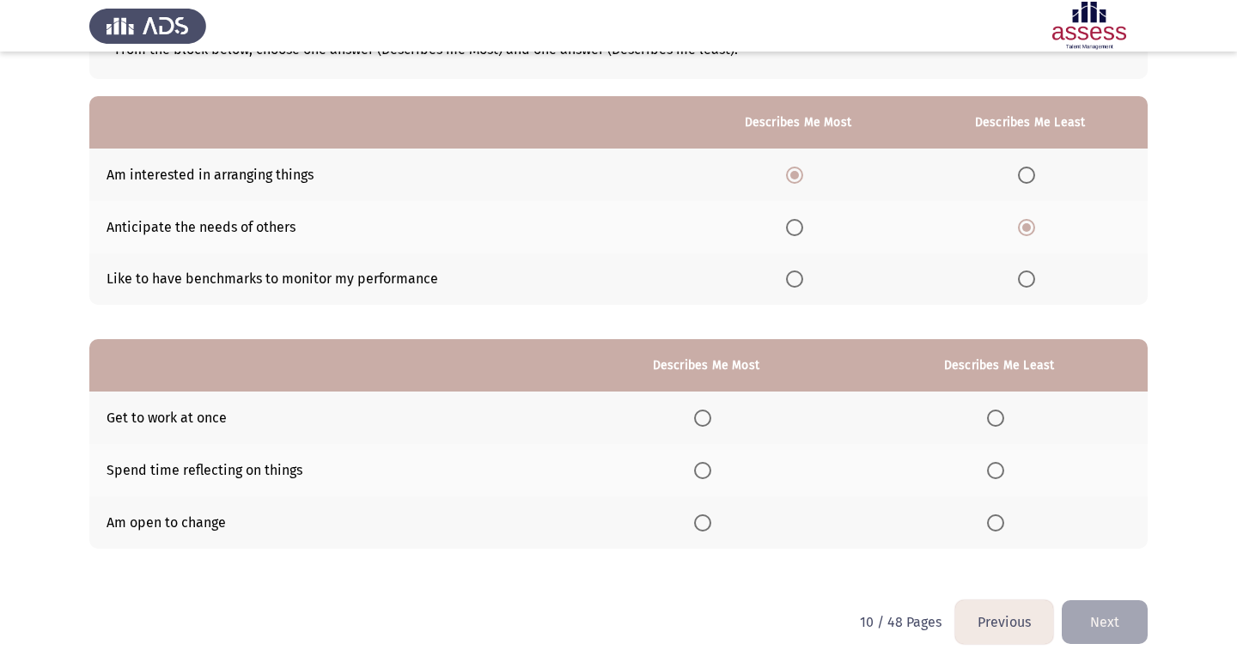
click at [698, 524] on input "Select an option" at bounding box center [702, 523] width 17 height 17
click at [698, 420] on span "Select an option" at bounding box center [995, 418] width 17 height 17
click at [698, 420] on input "Select an option" at bounding box center [995, 418] width 17 height 17
click at [698, 422] on span "Select an option" at bounding box center [702, 418] width 17 height 17
click at [698, 422] on input "Select an option" at bounding box center [702, 418] width 17 height 17
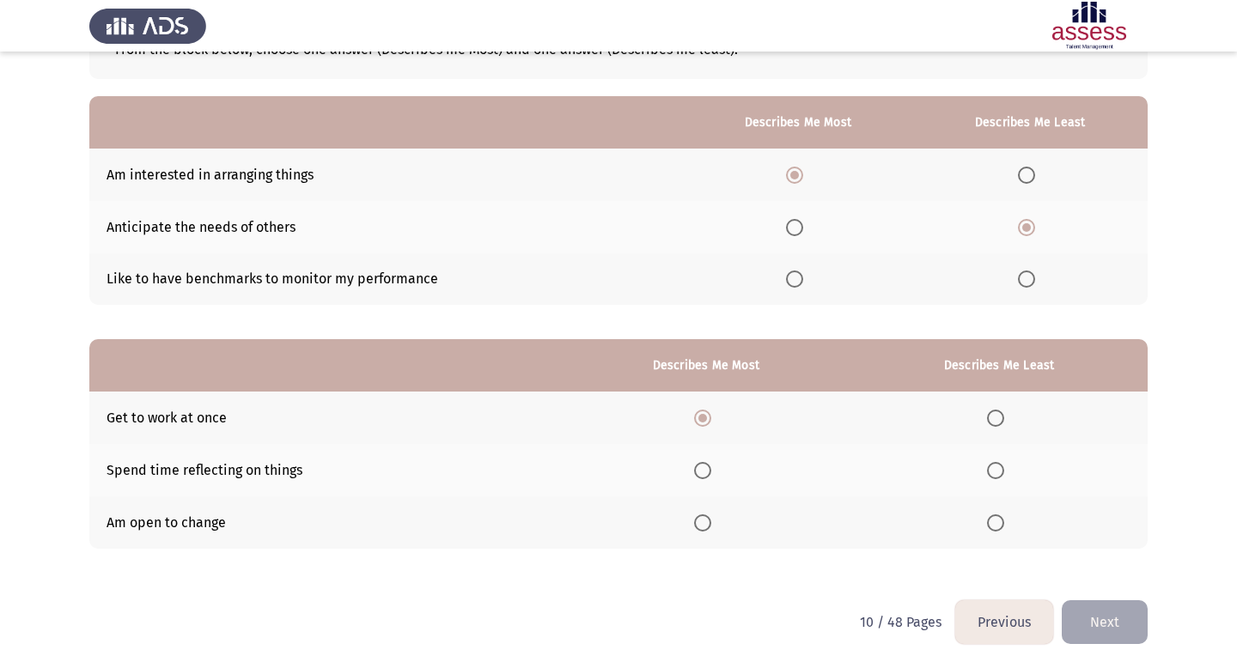
click at [698, 473] on span "Select an option" at bounding box center [995, 470] width 17 height 17
click at [698, 473] on input "Select an option" at bounding box center [995, 470] width 17 height 17
click at [698, 523] on span "Select an option" at bounding box center [995, 523] width 17 height 17
click at [698, 523] on input "Select an option" at bounding box center [995, 523] width 17 height 17
click at [698, 523] on span "Select an option" at bounding box center [995, 523] width 17 height 17
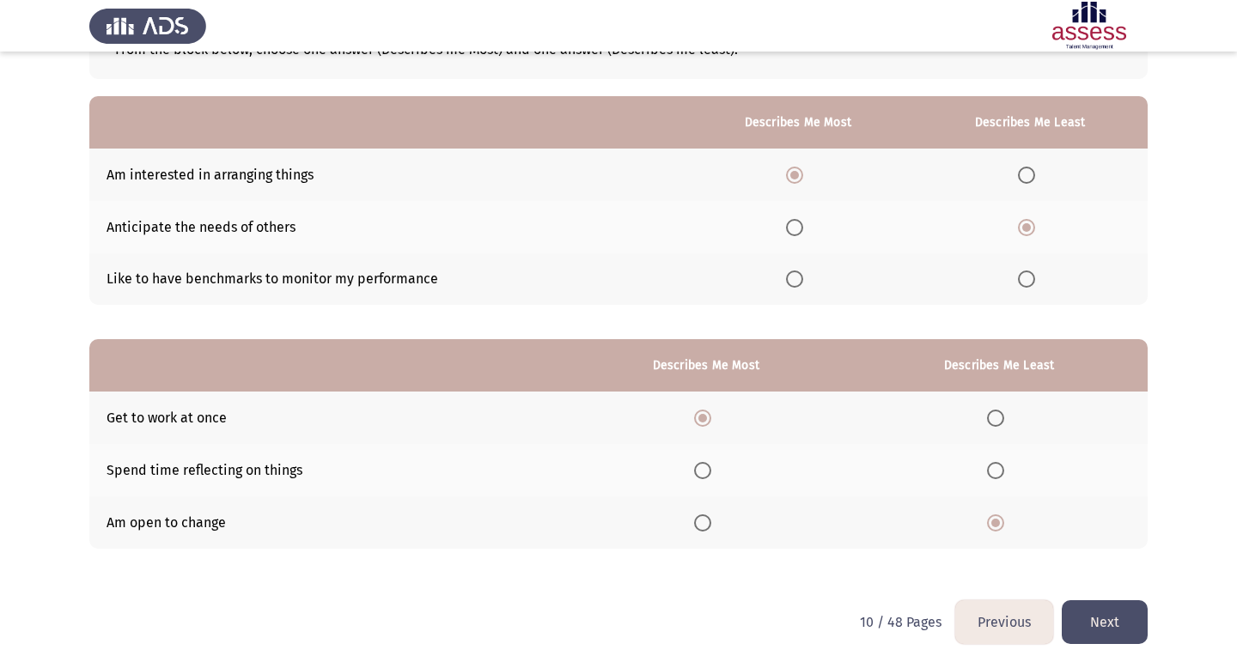
click at [698, 468] on span "Select an option" at bounding box center [702, 470] width 17 height 17
click at [698, 468] on input "Select an option" at bounding box center [702, 470] width 17 height 17
click at [698, 615] on button "Next" at bounding box center [1105, 623] width 86 height 44
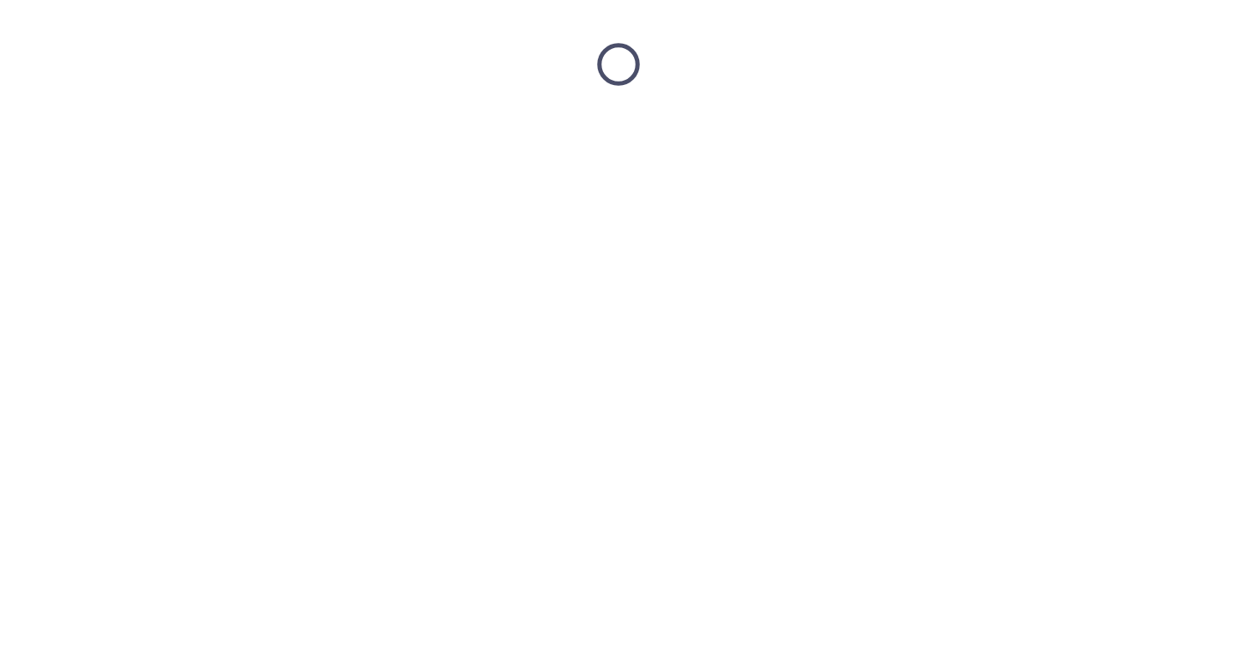
scroll to position [0, 0]
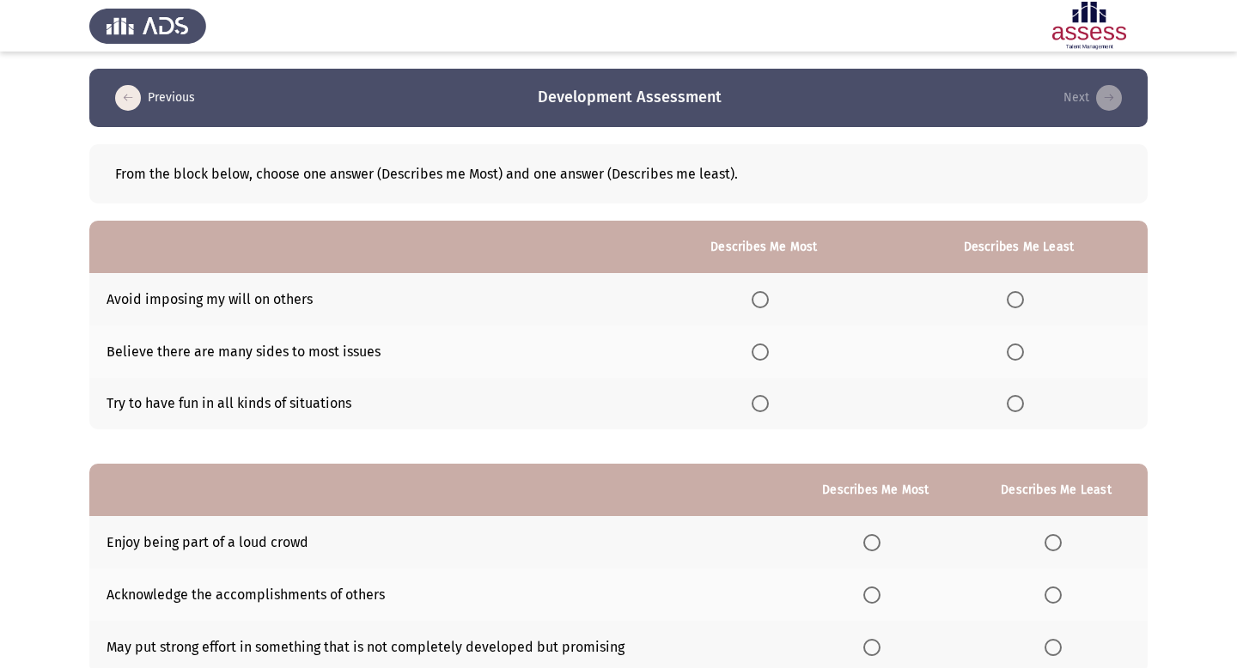
click at [698, 348] on span "Select an option" at bounding box center [760, 352] width 17 height 17
click at [698, 348] on input "Select an option" at bounding box center [760, 352] width 17 height 17
click at [698, 407] on span "Select an option" at bounding box center [1015, 403] width 17 height 17
click at [698, 407] on input "Select an option" at bounding box center [1015, 403] width 17 height 17
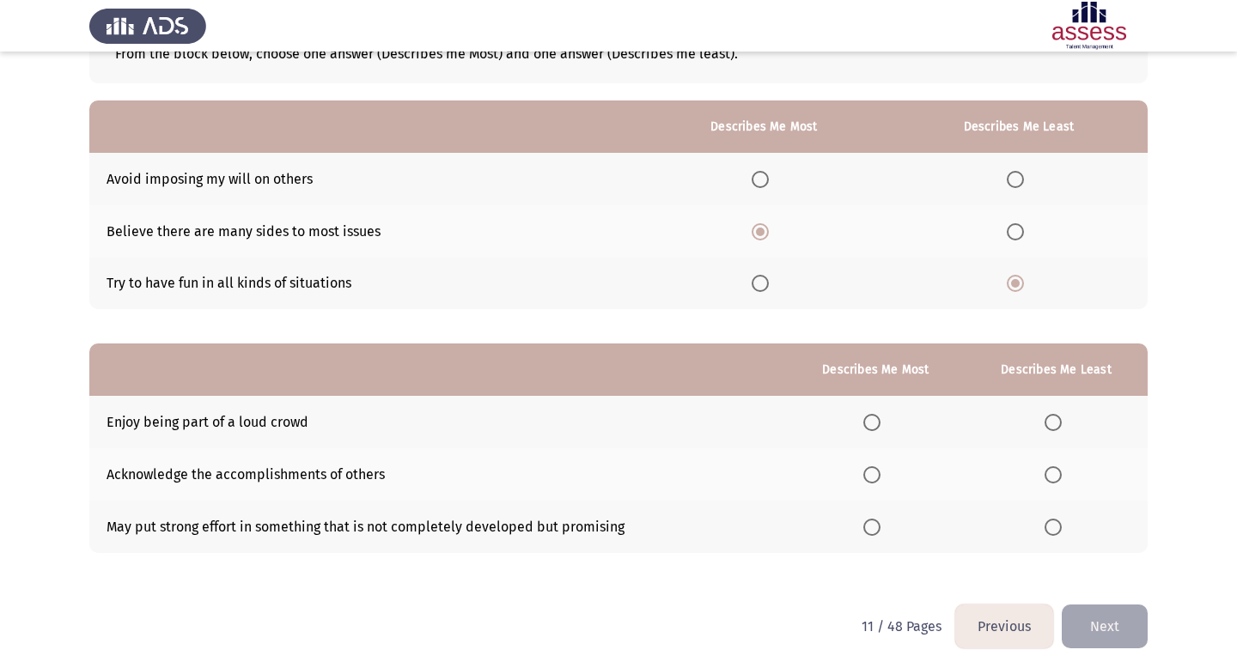
scroll to position [125, 0]
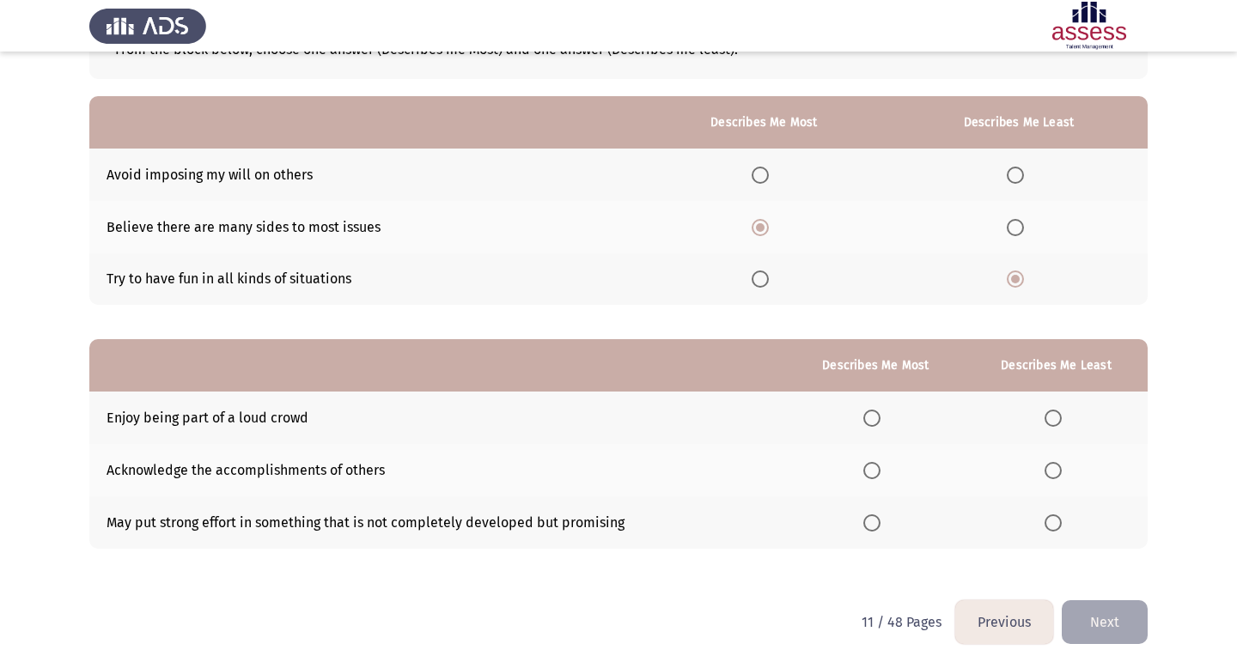
click at [698, 413] on span "Select an option" at bounding box center [1053, 418] width 17 height 17
click at [698, 413] on input "Select an option" at bounding box center [1053, 418] width 17 height 17
click at [698, 515] on span "Select an option" at bounding box center [871, 523] width 17 height 17
click at [698, 515] on input "Select an option" at bounding box center [871, 523] width 17 height 17
click at [698, 618] on button "Next" at bounding box center [1105, 623] width 86 height 44
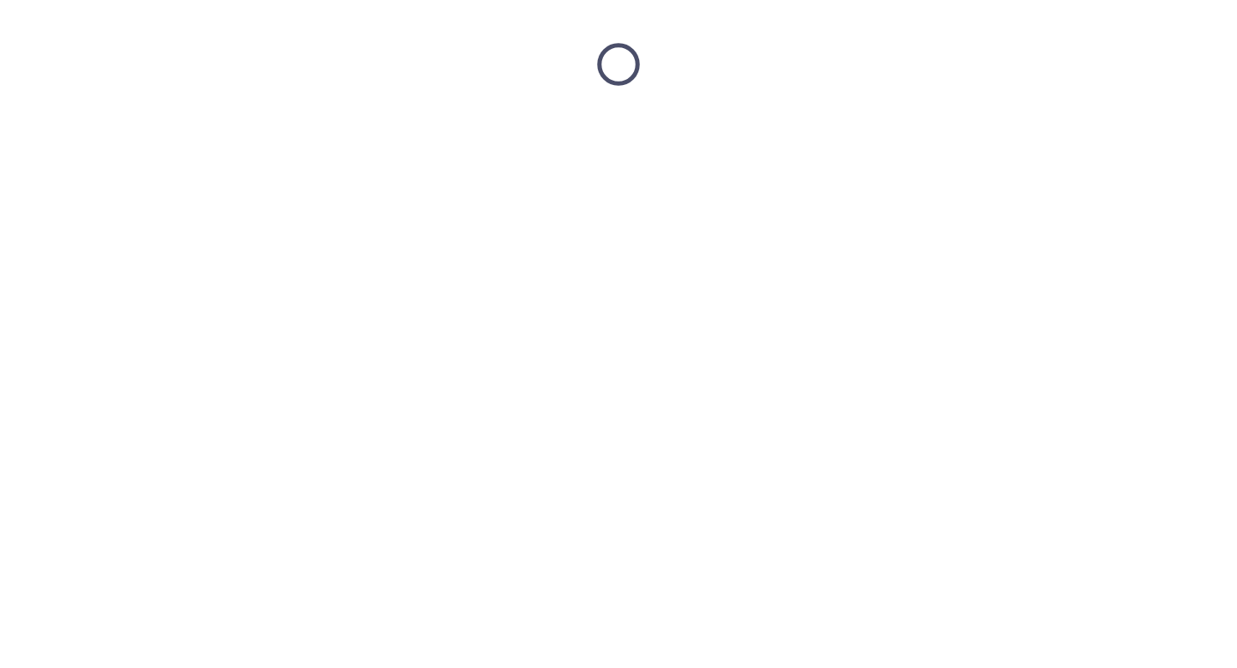
scroll to position [0, 0]
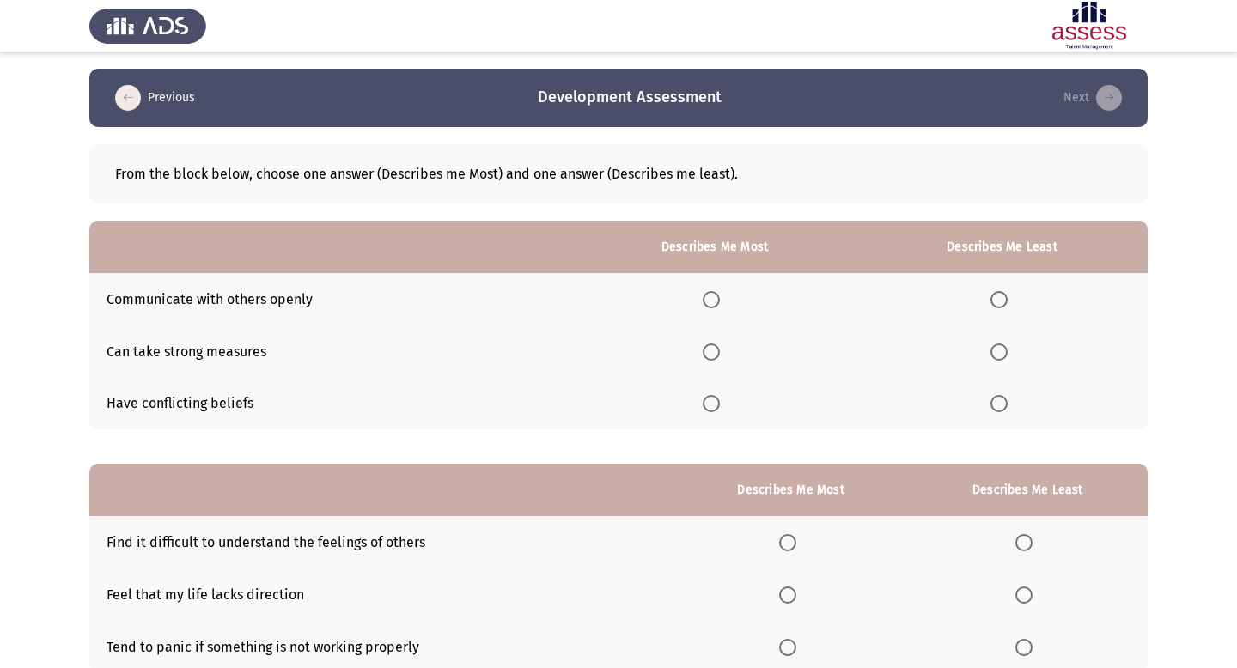
click at [698, 409] on span "Select an option" at bounding box center [999, 403] width 17 height 17
click at [698, 409] on input "Select an option" at bounding box center [999, 403] width 17 height 17
click at [698, 300] on span "Select an option" at bounding box center [711, 299] width 17 height 17
click at [698, 300] on input "Select an option" at bounding box center [711, 299] width 17 height 17
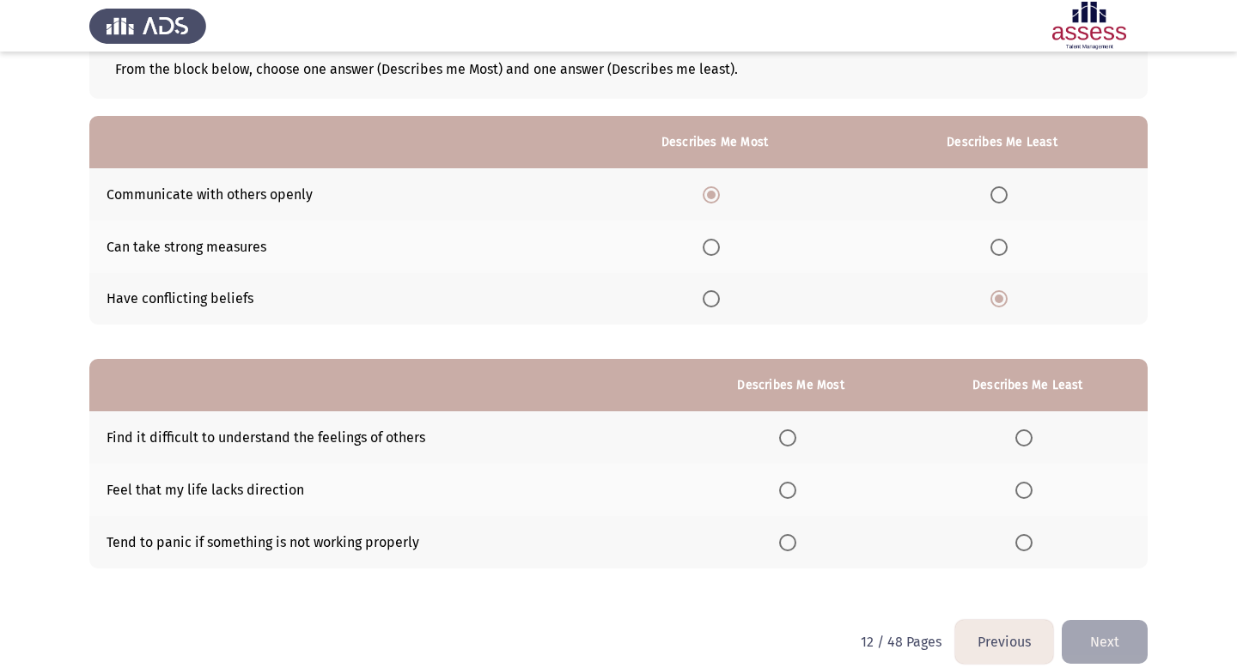
scroll to position [125, 0]
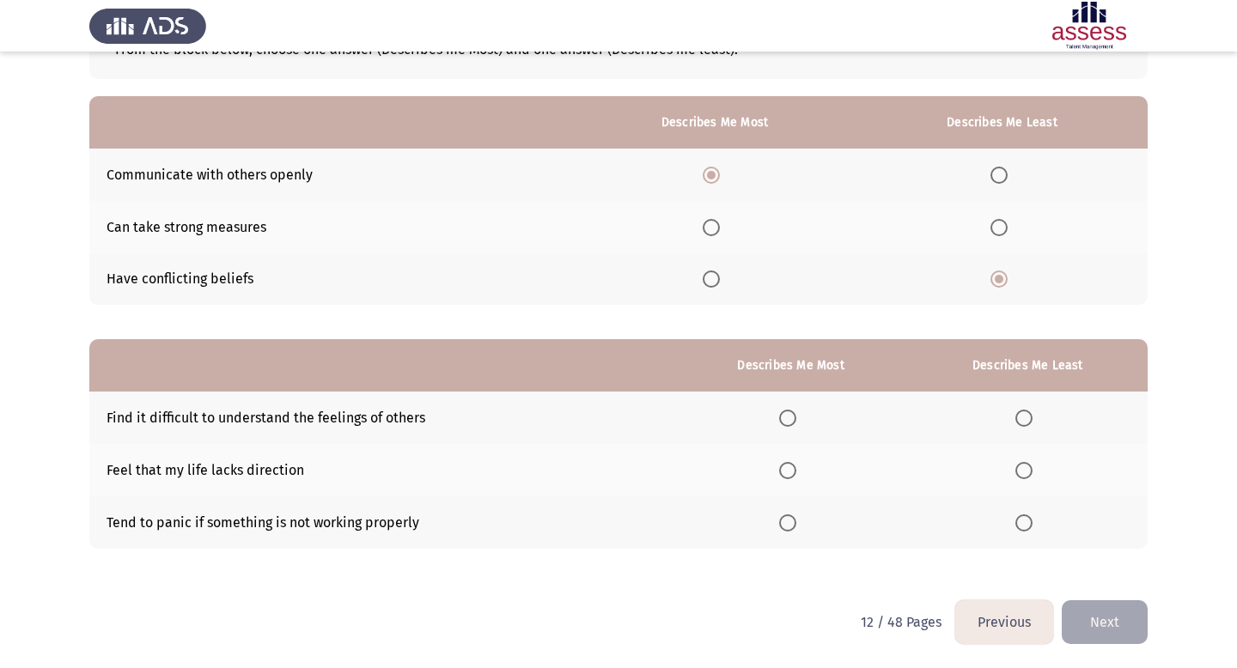
click at [698, 229] on span "Select an option" at bounding box center [711, 227] width 17 height 17
click at [698, 229] on input "Select an option" at bounding box center [711, 227] width 17 height 17
click at [698, 471] on span "Select an option" at bounding box center [1023, 470] width 17 height 17
click at [698, 471] on input "Select an option" at bounding box center [1023, 470] width 17 height 17
click at [698, 415] on span "Select an option" at bounding box center [1023, 418] width 17 height 17
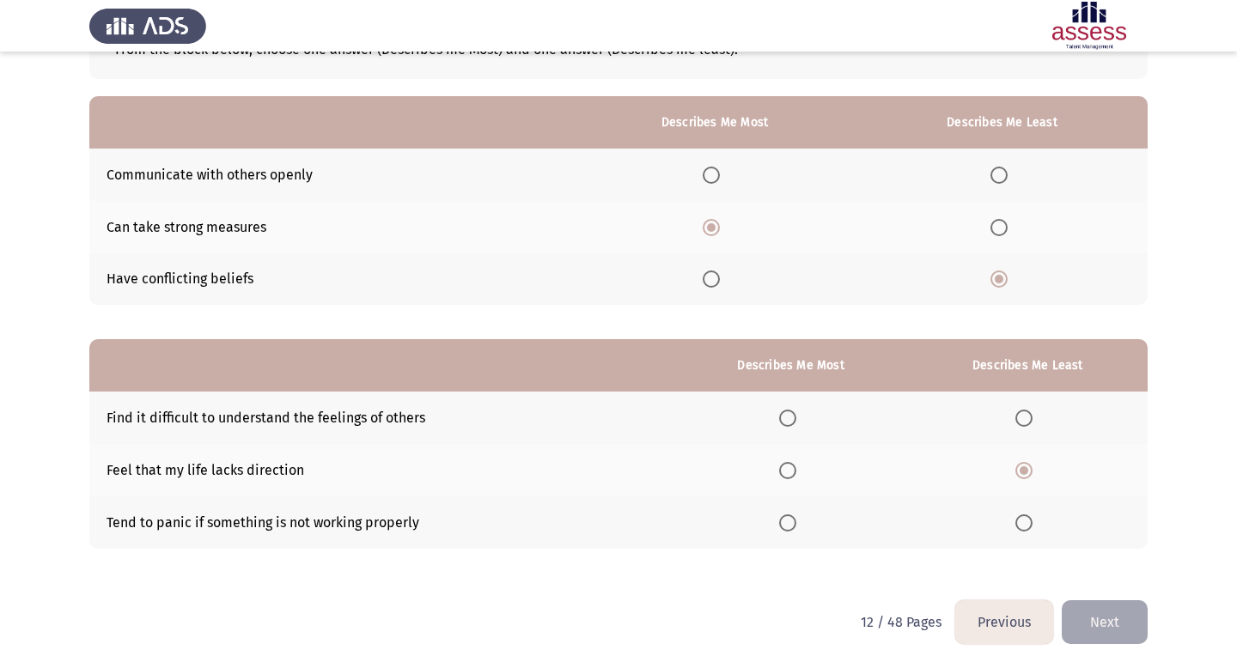
click at [698, 415] on input "Select an option" at bounding box center [1023, 418] width 17 height 17
click at [698, 475] on span "Select an option" at bounding box center [787, 470] width 17 height 17
click at [698, 475] on input "Select an option" at bounding box center [787, 470] width 17 height 17
click at [698, 623] on button "Next" at bounding box center [1105, 623] width 86 height 44
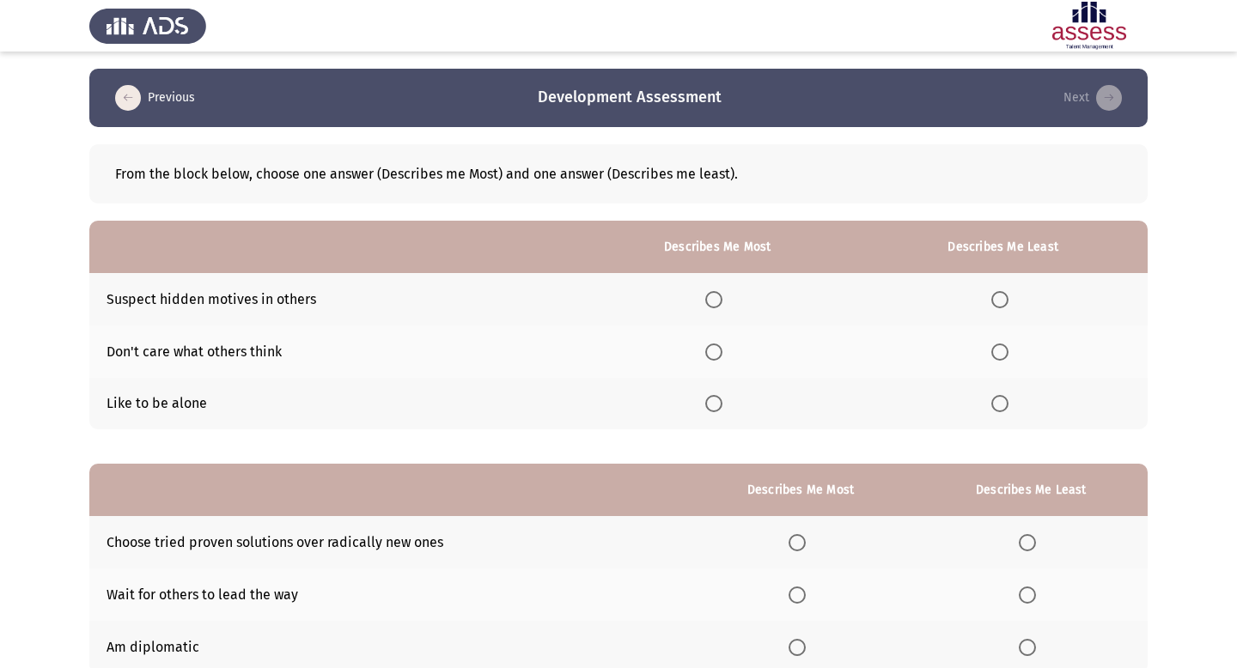
click at [698, 402] on span "Select an option" at bounding box center [713, 403] width 17 height 17
click at [698, 402] on input "Select an option" at bounding box center [713, 403] width 17 height 17
click at [698, 357] on span "Select an option" at bounding box center [999, 352] width 17 height 17
click at [698, 357] on input "Select an option" at bounding box center [999, 352] width 17 height 17
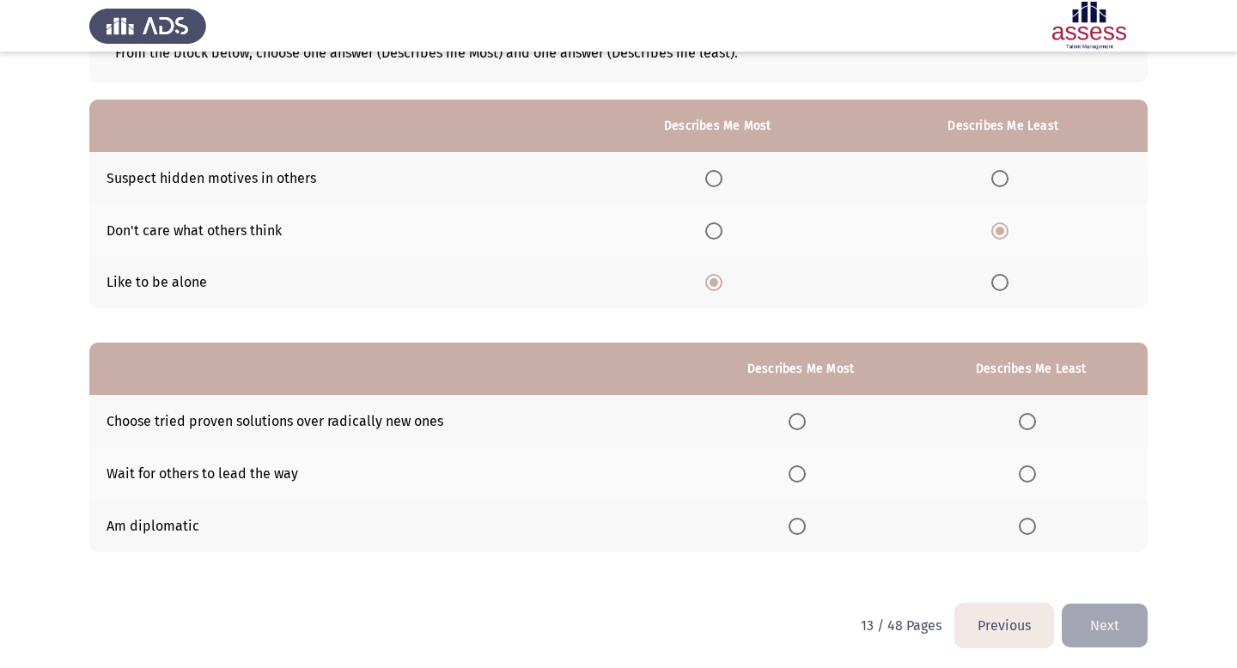
scroll to position [125, 0]
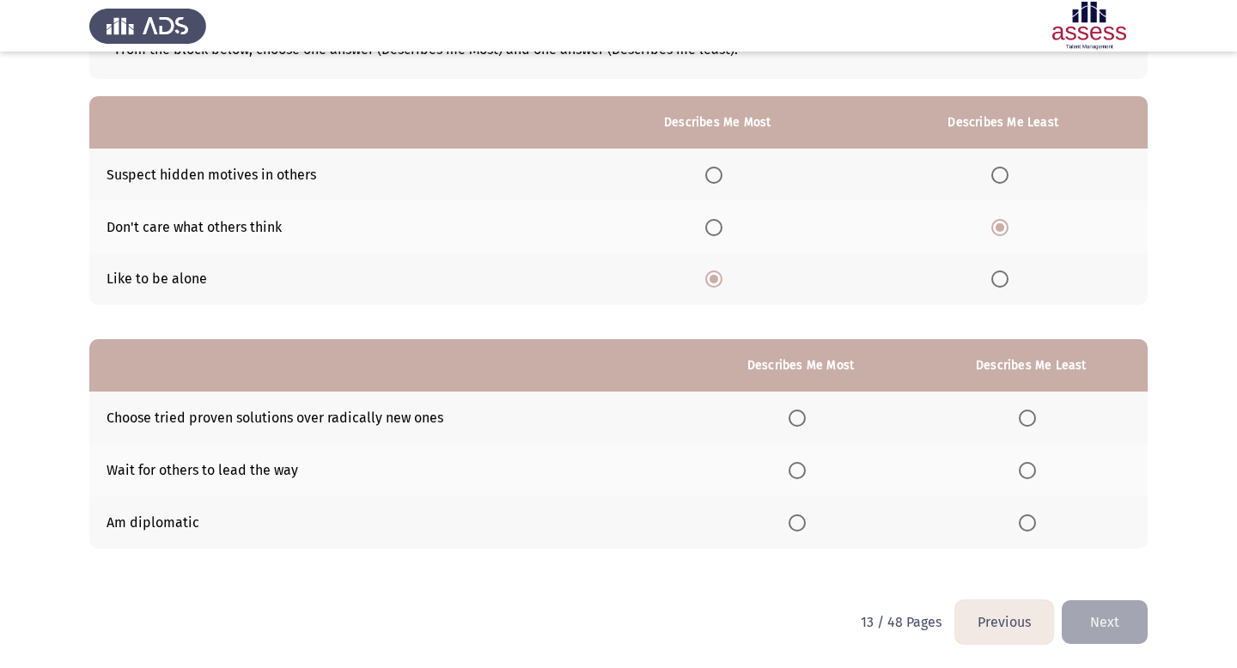
click at [698, 522] on span "Select an option" at bounding box center [1027, 523] width 17 height 17
click at [698, 522] on input "Select an option" at bounding box center [1027, 523] width 17 height 17
click at [698, 519] on span "Select an option" at bounding box center [797, 523] width 17 height 17
click at [698, 519] on input "Select an option" at bounding box center [797, 523] width 17 height 17
click at [698, 414] on span "Select an option" at bounding box center [1027, 418] width 17 height 17
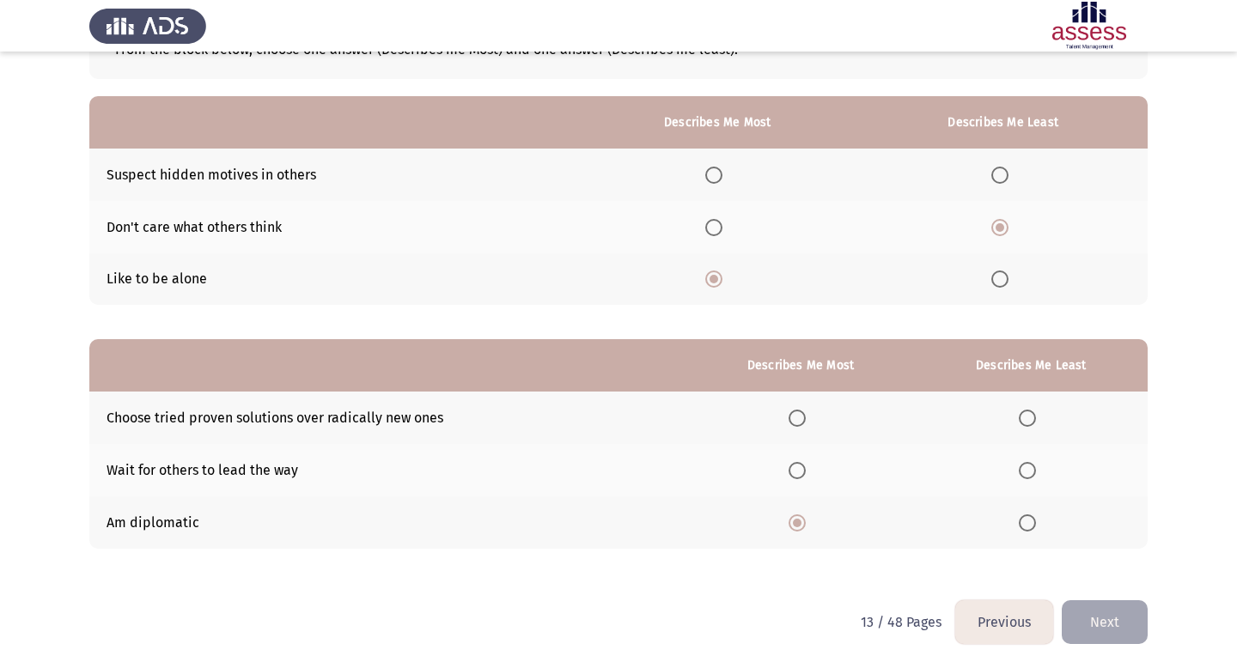
click at [698, 414] on input "Select an option" at bounding box center [1027, 418] width 17 height 17
click at [698, 470] on label "Select an option" at bounding box center [1031, 470] width 24 height 17
click at [698, 470] on input "Select an option" at bounding box center [1027, 470] width 17 height 17
click at [698, 610] on button "Next" at bounding box center [1105, 623] width 86 height 44
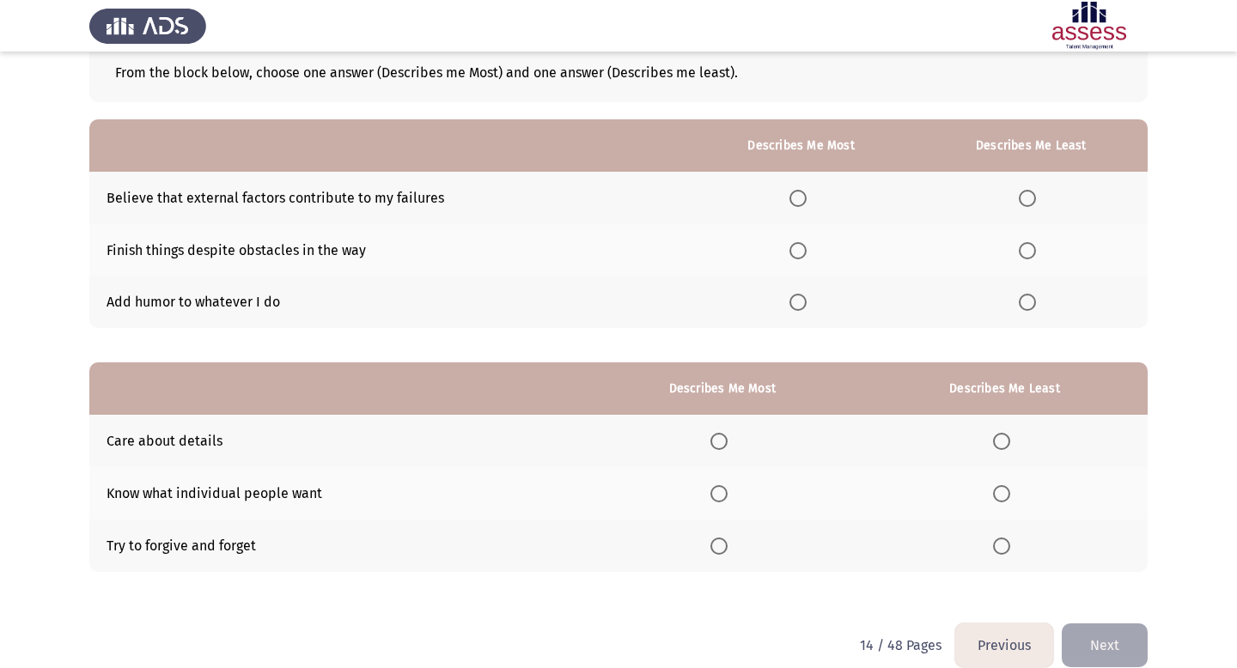
scroll to position [107, 0]
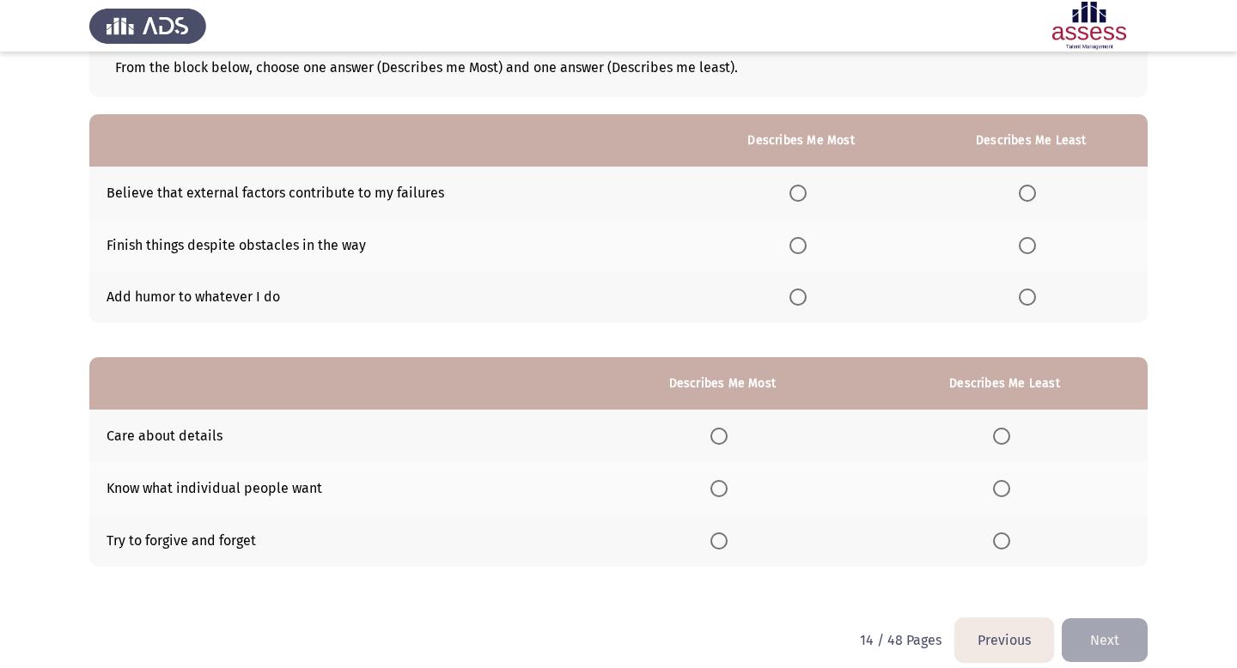
click at [698, 247] on span "Select an option" at bounding box center [798, 245] width 17 height 17
click at [698, 247] on input "Select an option" at bounding box center [798, 245] width 17 height 17
click at [698, 186] on span "Select an option" at bounding box center [1027, 193] width 17 height 17
click at [698, 186] on input "Select an option" at bounding box center [1027, 193] width 17 height 17
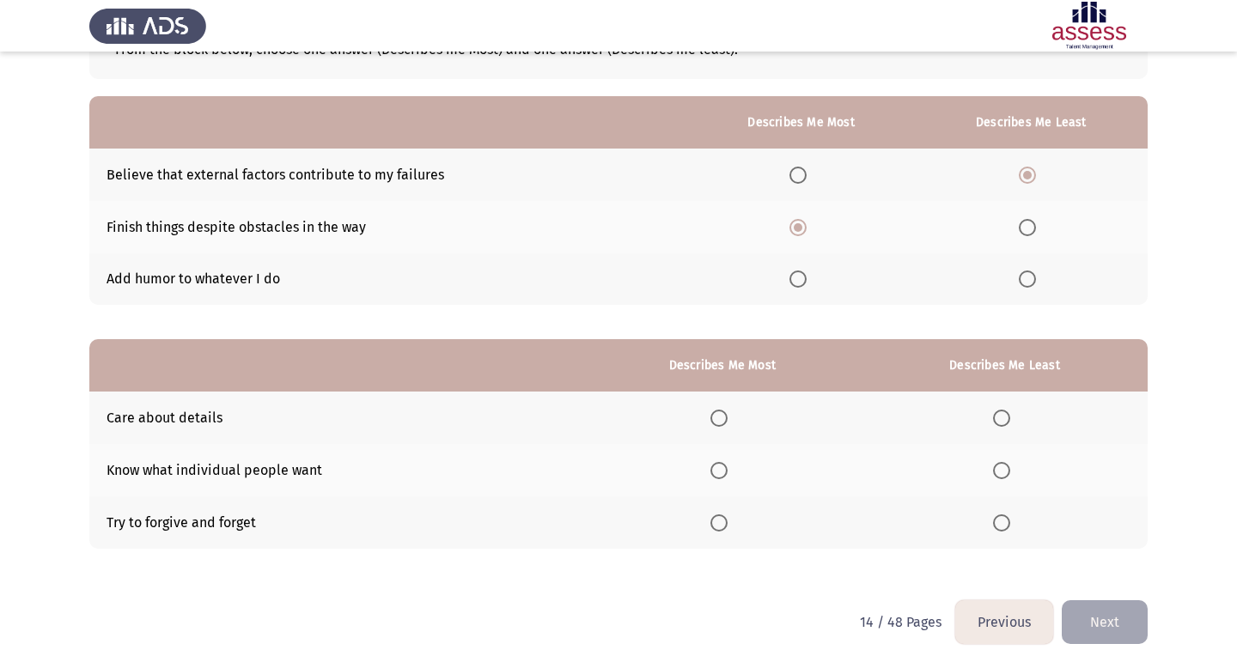
click at [698, 522] on span "Select an option" at bounding box center [718, 523] width 17 height 17
click at [698, 522] on input "Select an option" at bounding box center [718, 523] width 17 height 17
click at [698, 466] on span "Select an option" at bounding box center [1001, 470] width 17 height 17
click at [698, 466] on input "Select an option" at bounding box center [1001, 470] width 17 height 17
click at [698, 616] on button "Next" at bounding box center [1105, 623] width 86 height 44
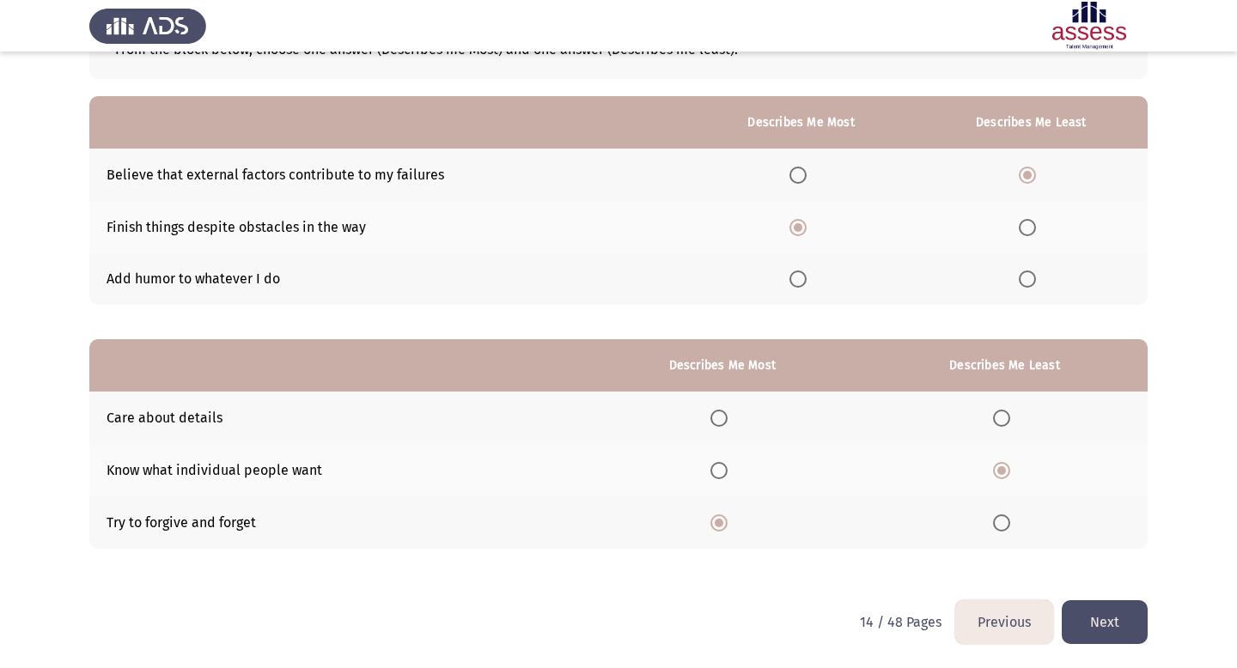
scroll to position [0, 0]
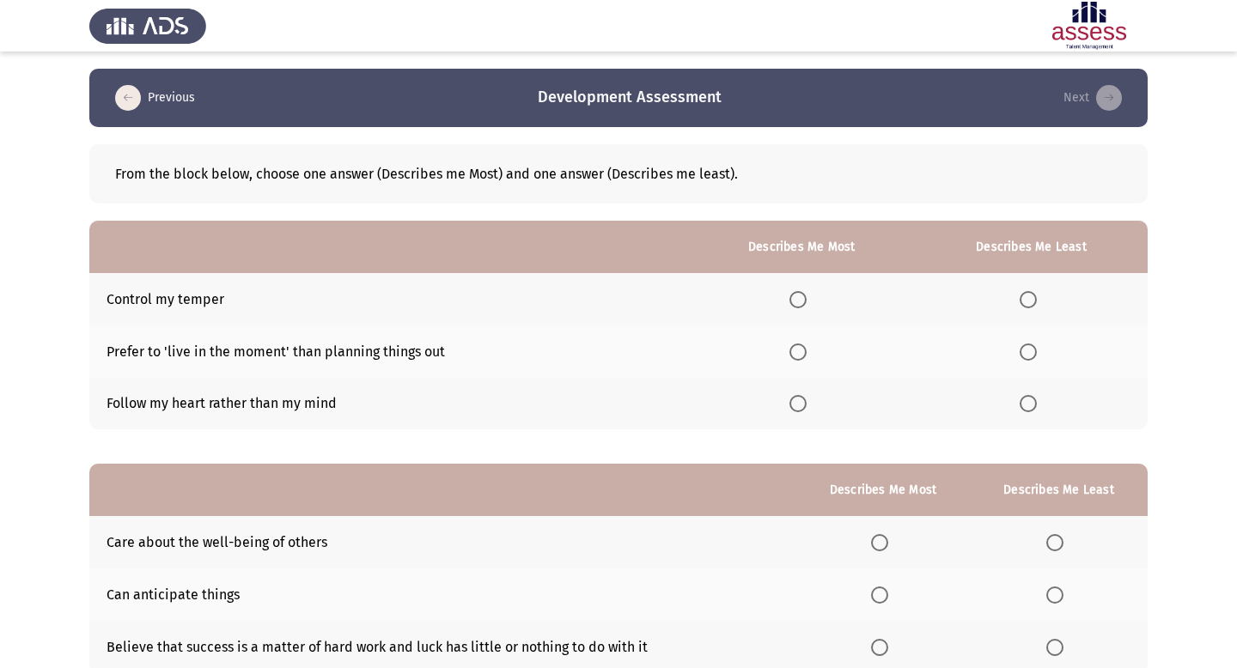
click at [698, 303] on span "Select an option" at bounding box center [798, 299] width 17 height 17
click at [698, 303] on input "Select an option" at bounding box center [798, 299] width 17 height 17
click at [698, 353] on span "Select an option" at bounding box center [1028, 352] width 17 height 17
click at [698, 353] on input "Select an option" at bounding box center [1028, 352] width 17 height 17
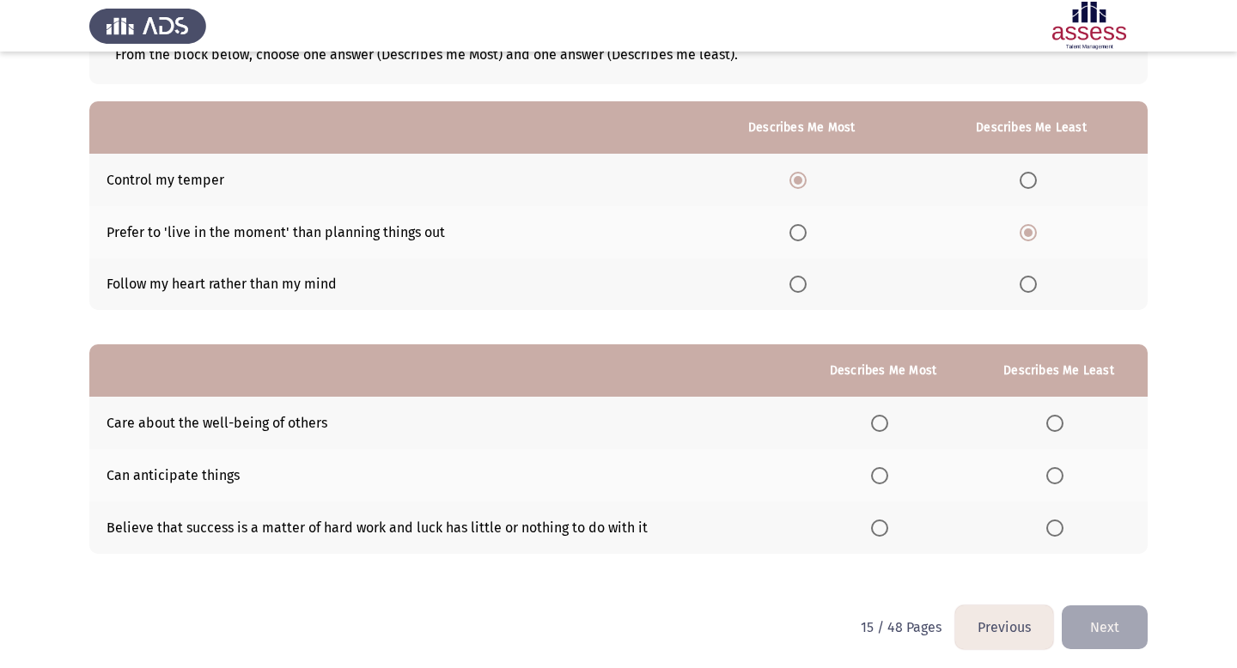
scroll to position [125, 0]
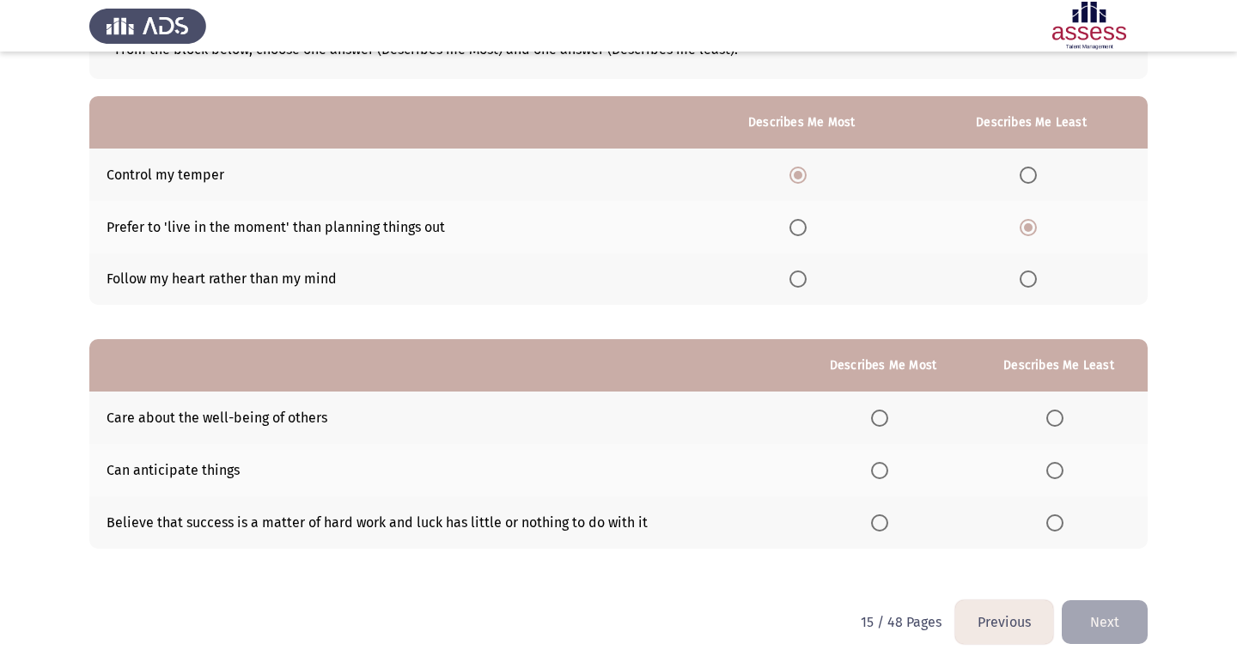
click at [698, 471] on span "Select an option" at bounding box center [879, 470] width 17 height 17
click at [698, 471] on input "Select an option" at bounding box center [879, 470] width 17 height 17
click at [698, 525] on span "Select an option" at bounding box center [1054, 523] width 17 height 17
click at [698, 525] on input "Select an option" at bounding box center [1054, 523] width 17 height 17
click at [698, 423] on span "Select an option" at bounding box center [879, 418] width 17 height 17
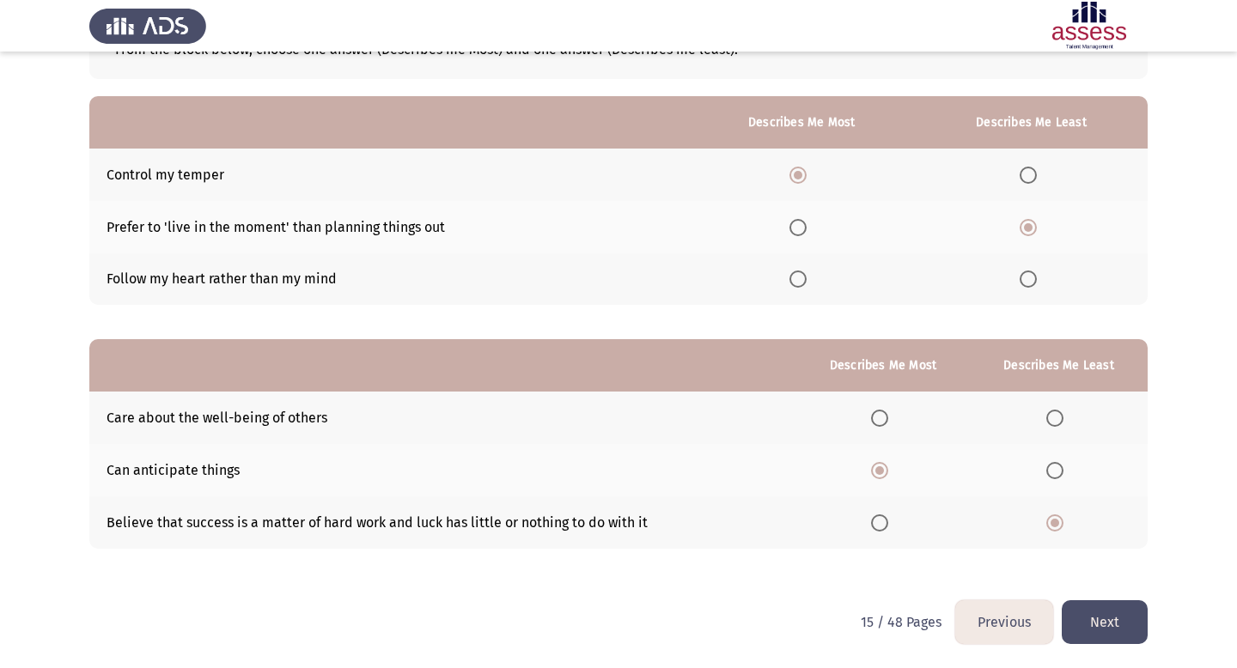
click at [698, 423] on input "Select an option" at bounding box center [879, 418] width 17 height 17
click at [698, 471] on span "Select an option" at bounding box center [1054, 470] width 17 height 17
click at [698, 471] on input "Select an option" at bounding box center [1054, 470] width 17 height 17
click at [698, 527] on label "Select an option" at bounding box center [1058, 523] width 24 height 17
click at [698, 527] on input "Select an option" at bounding box center [1054, 523] width 17 height 17
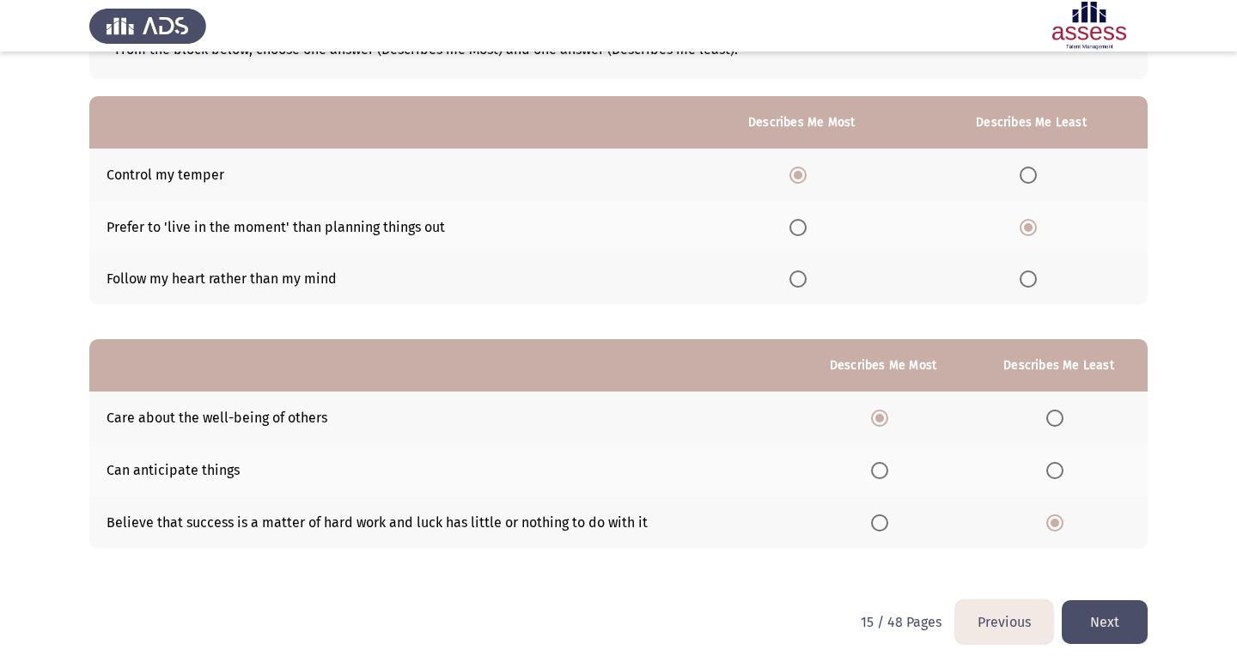
click at [698, 631] on button "Next" at bounding box center [1105, 623] width 86 height 44
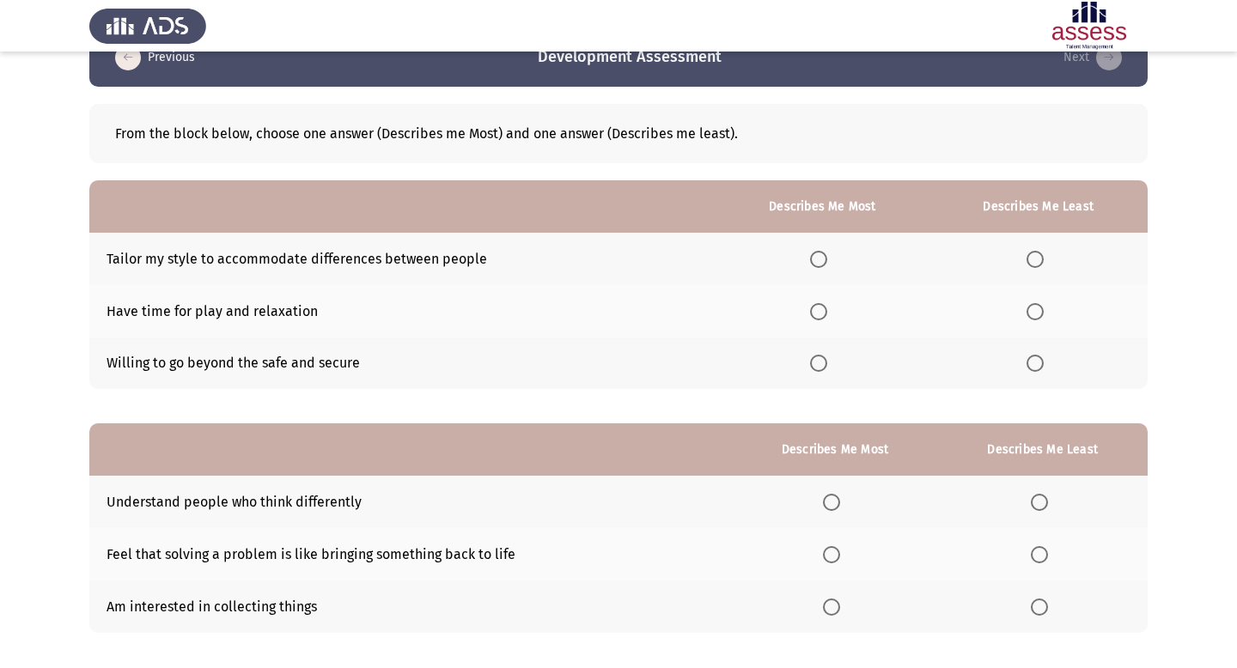
scroll to position [41, 0]
click at [698, 360] on span "Select an option" at bounding box center [1035, 362] width 17 height 17
click at [698, 360] on input "Select an option" at bounding box center [1035, 362] width 17 height 17
click at [698, 307] on span "Select an option" at bounding box center [818, 310] width 17 height 17
click at [698, 307] on input "Select an option" at bounding box center [818, 310] width 17 height 17
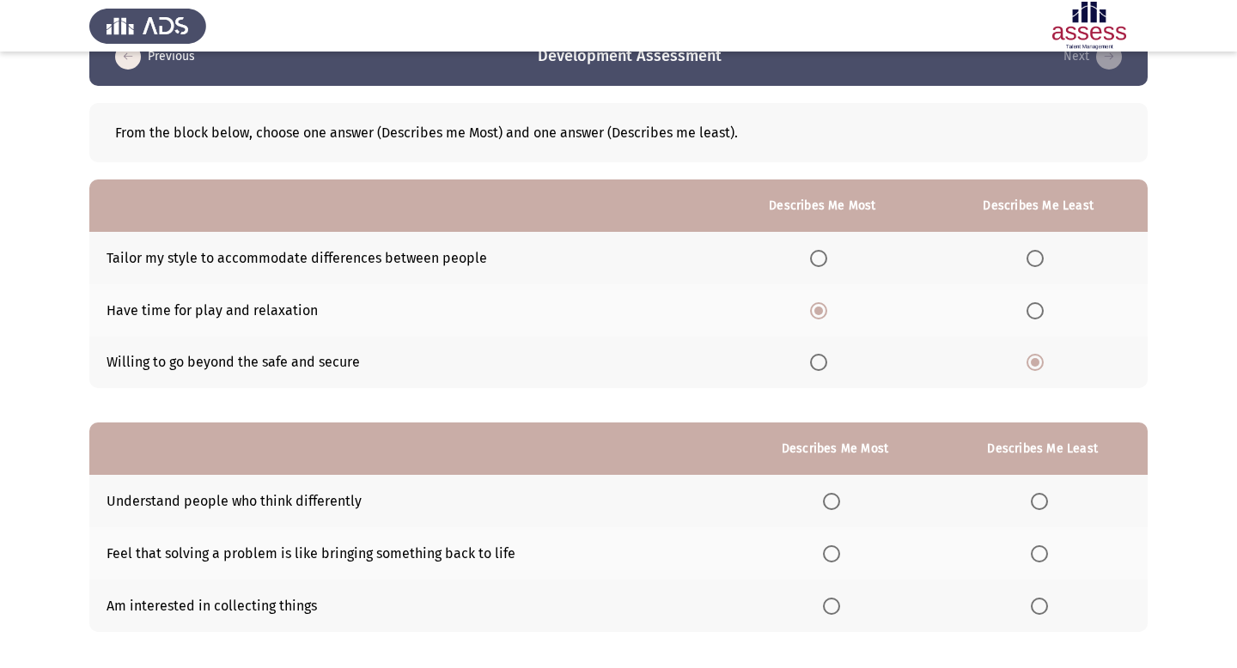
click at [698, 261] on span "Select an option" at bounding box center [818, 258] width 17 height 17
click at [698, 261] on input "Select an option" at bounding box center [818, 258] width 17 height 17
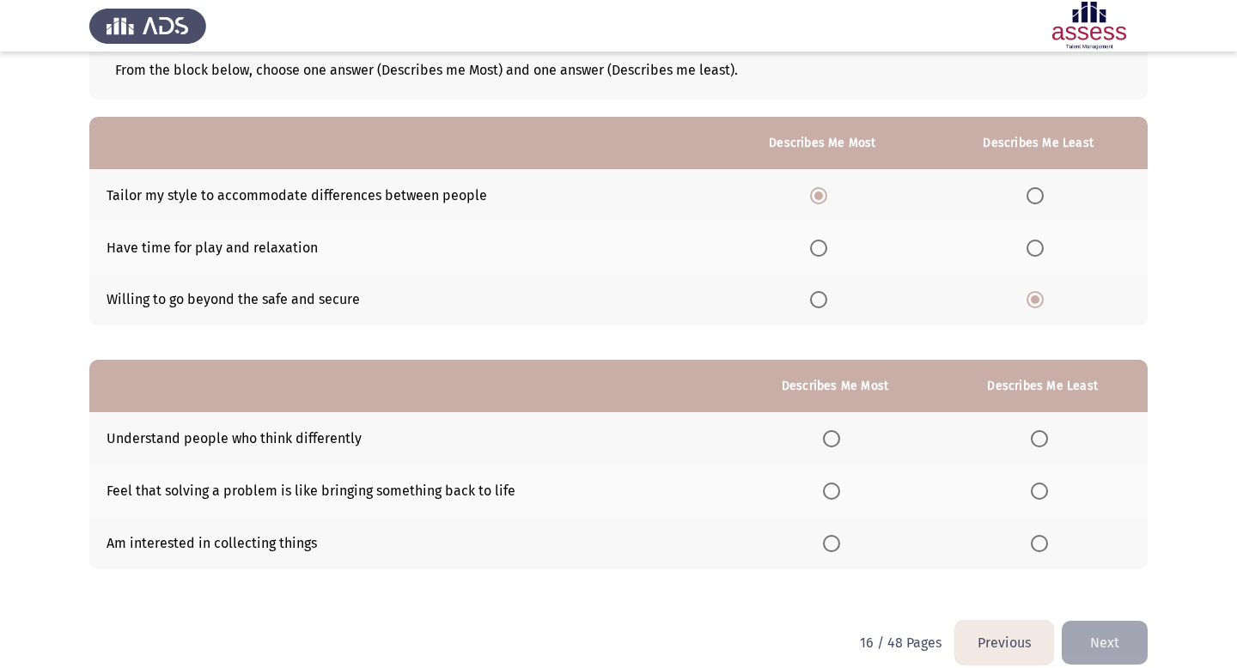
scroll to position [125, 0]
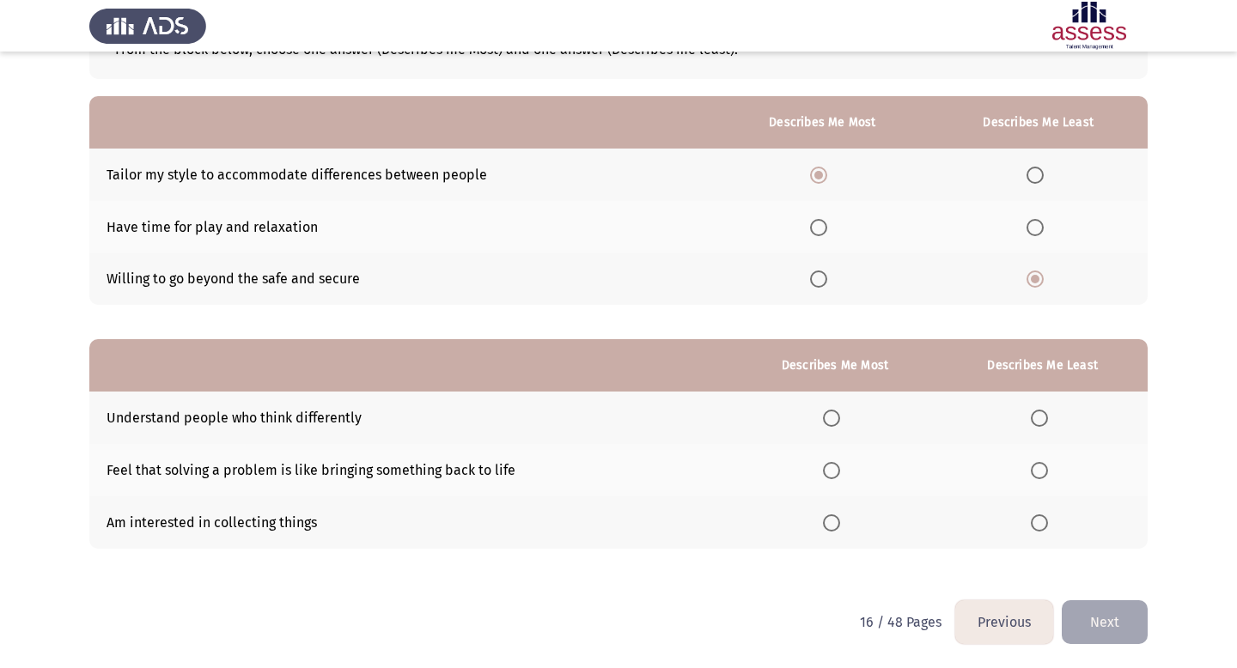
click at [698, 524] on span "Select an option" at bounding box center [1039, 523] width 17 height 17
click at [698, 524] on input "Select an option" at bounding box center [1039, 523] width 17 height 17
click at [698, 479] on th at bounding box center [835, 470] width 205 height 52
click at [698, 469] on span "Select an option" at bounding box center [831, 470] width 17 height 17
click at [698, 469] on input "Select an option" at bounding box center [831, 470] width 17 height 17
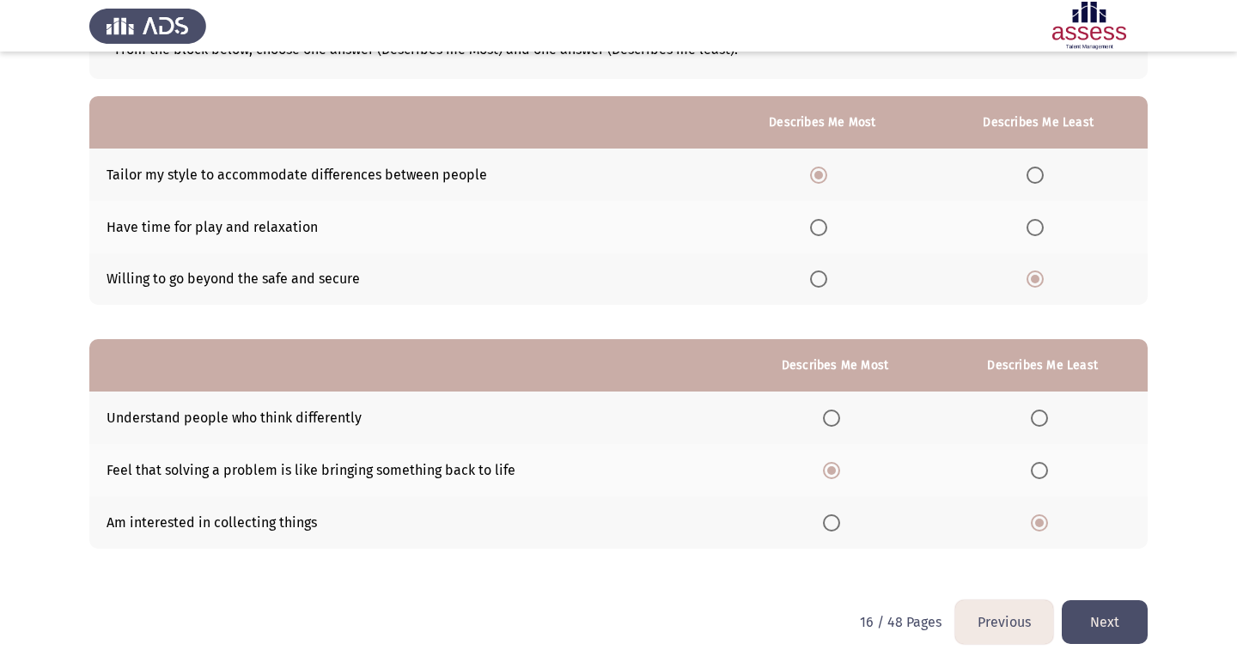
click at [698, 607] on button "Next" at bounding box center [1105, 623] width 86 height 44
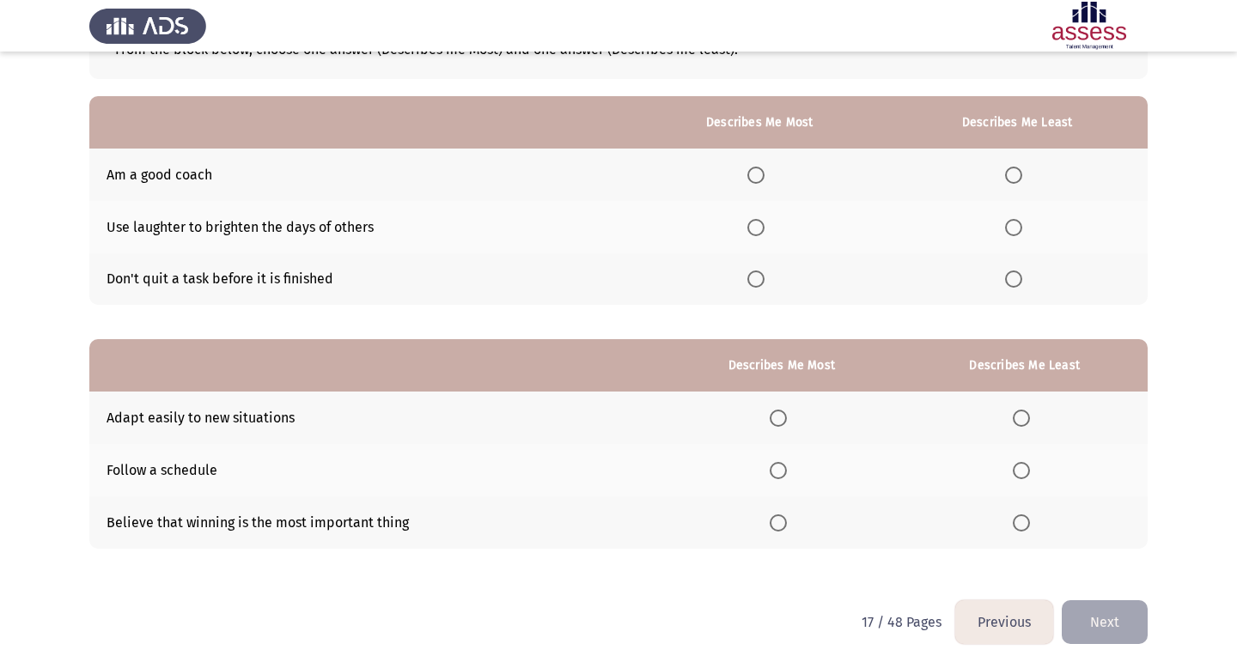
click at [698, 229] on span "Select an option" at bounding box center [755, 227] width 17 height 17
click at [698, 229] on input "Select an option" at bounding box center [755, 227] width 17 height 17
click at [698, 167] on span "Select an option" at bounding box center [1013, 175] width 17 height 17
click at [698, 167] on input "Select an option" at bounding box center [1013, 175] width 17 height 17
click at [698, 469] on span "Select an option" at bounding box center [778, 470] width 17 height 17
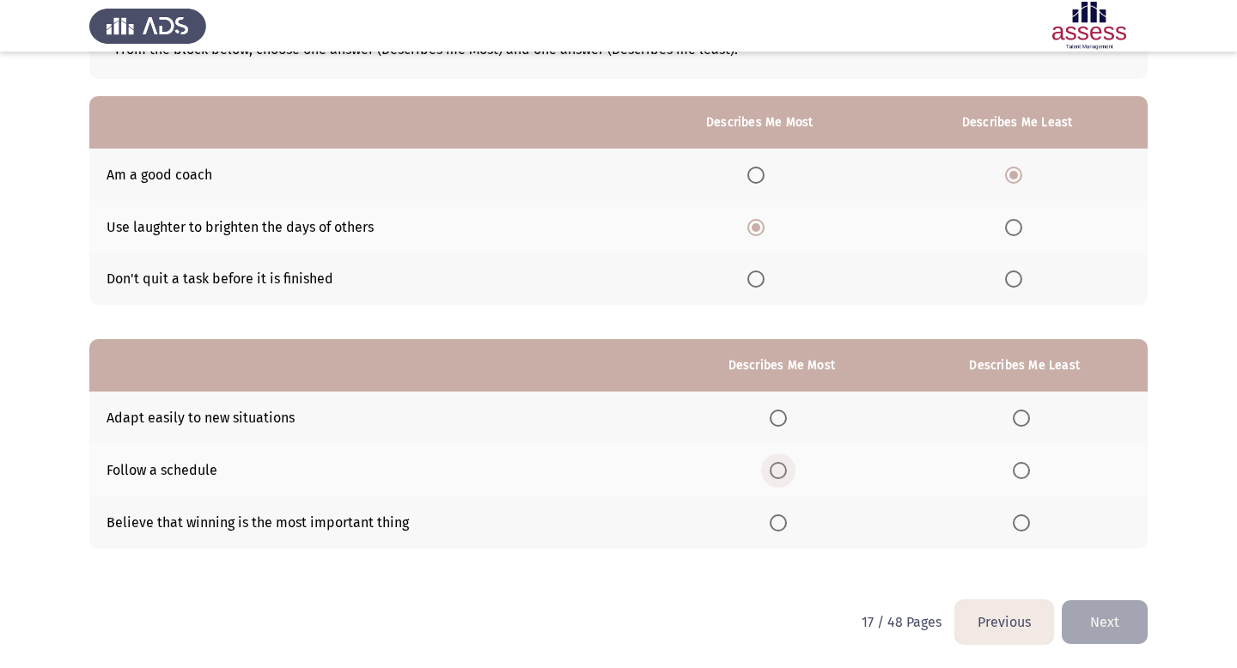
click at [698, 469] on input "Select an option" at bounding box center [778, 470] width 17 height 17
click at [698, 521] on label "Select an option" at bounding box center [1025, 523] width 24 height 17
click at [698, 521] on input "Select an option" at bounding box center [1021, 523] width 17 height 17
click at [698, 419] on span "Select an option" at bounding box center [778, 418] width 17 height 17
click at [698, 419] on input "Select an option" at bounding box center [778, 418] width 17 height 17
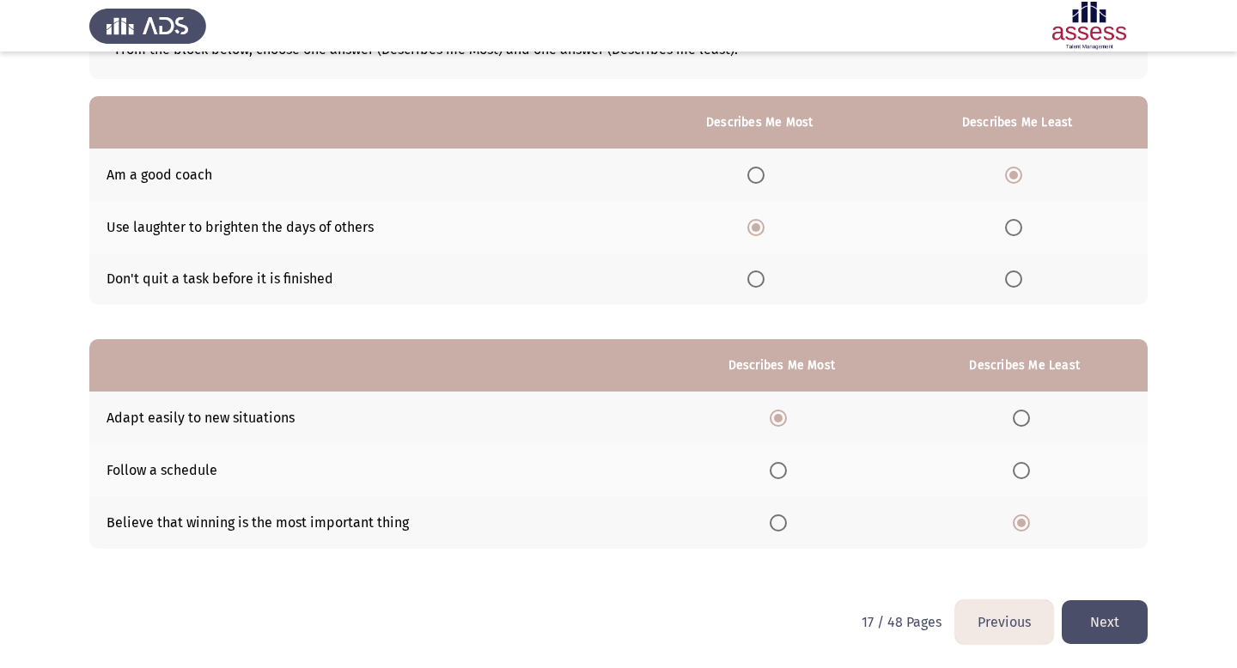
click at [698, 623] on button "Next" at bounding box center [1105, 623] width 86 height 44
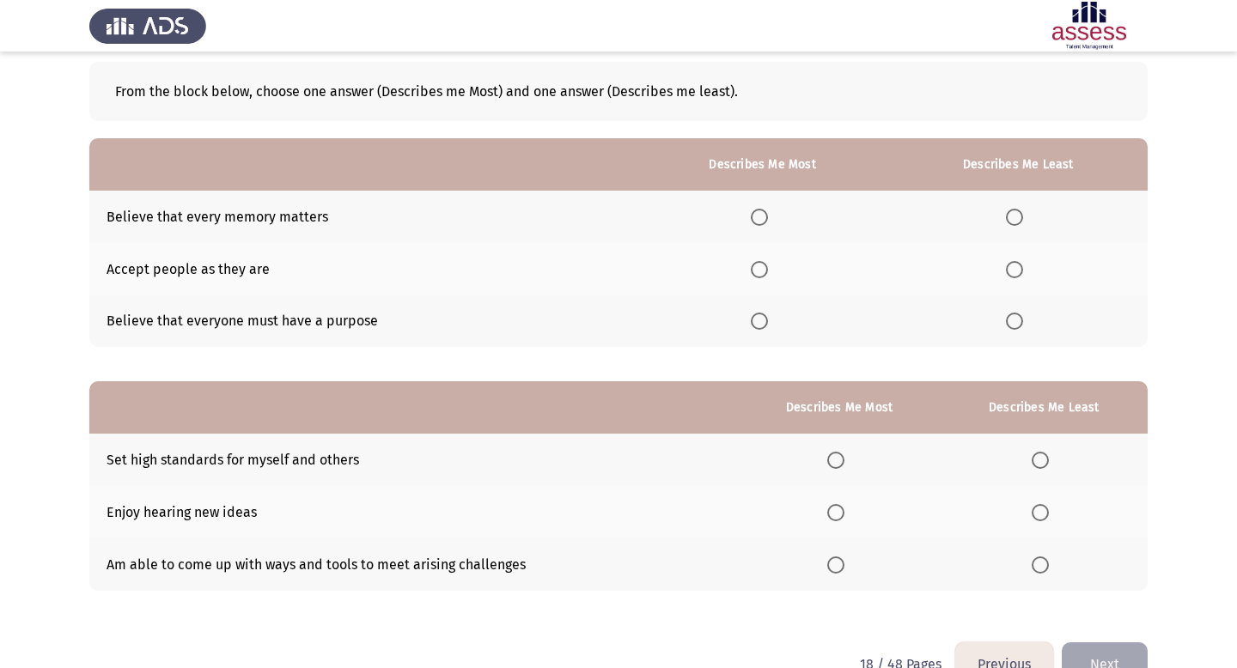
scroll to position [85, 0]
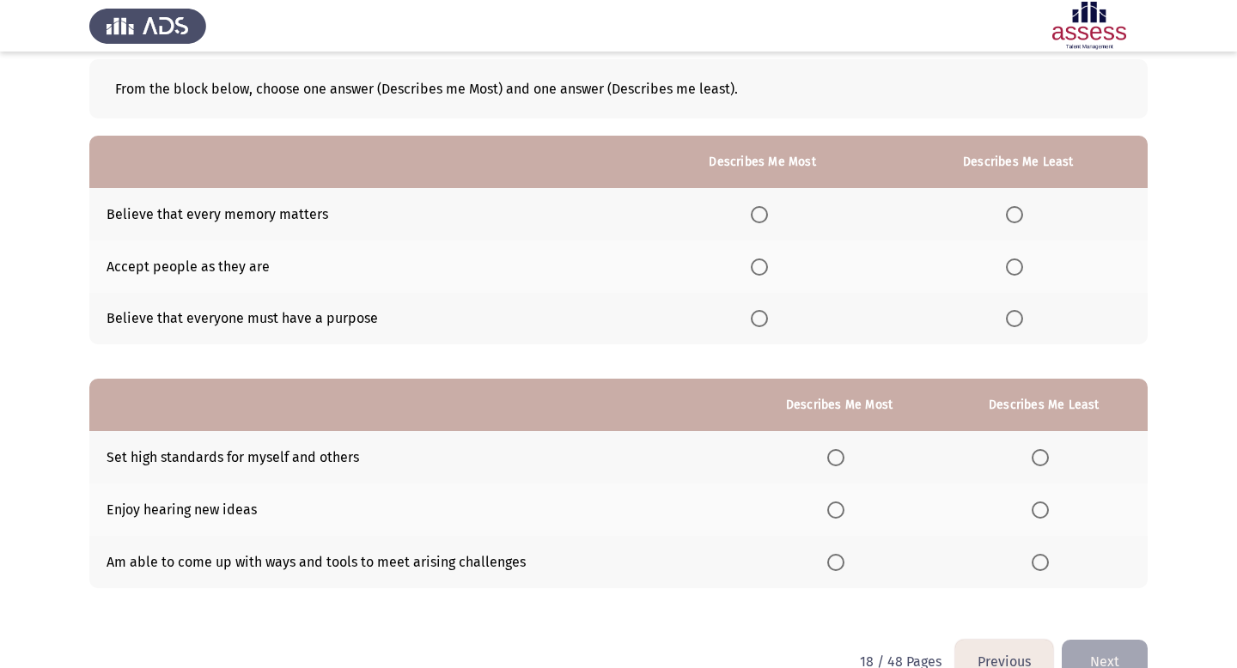
click at [698, 263] on span "Select an option" at bounding box center [759, 267] width 17 height 17
click at [698, 263] on input "Select an option" at bounding box center [759, 267] width 17 height 17
click at [698, 217] on span "Select an option" at bounding box center [1014, 214] width 17 height 17
click at [698, 217] on input "Select an option" at bounding box center [1014, 214] width 17 height 17
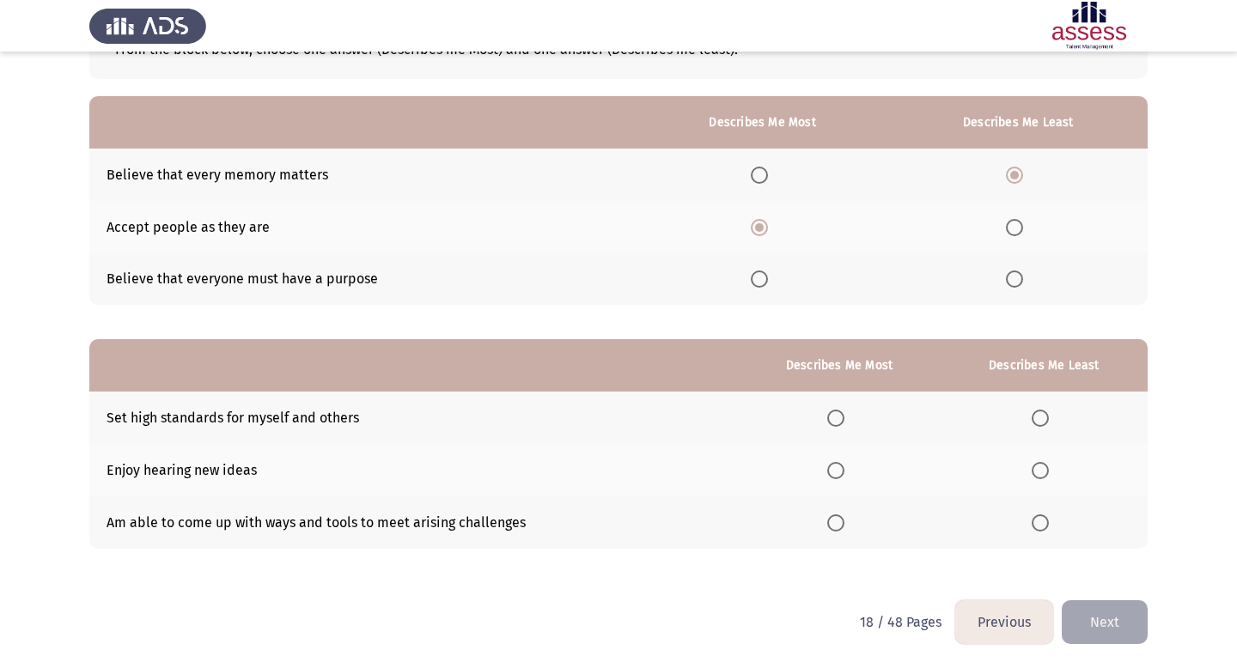
click at [698, 286] on span "Select an option" at bounding box center [1014, 279] width 17 height 17
click at [698, 286] on input "Select an option" at bounding box center [1014, 279] width 17 height 17
click at [698, 419] on span "Select an option" at bounding box center [835, 418] width 17 height 17
click at [698, 419] on input "Select an option" at bounding box center [835, 418] width 17 height 17
click at [698, 477] on span "Select an option" at bounding box center [1040, 470] width 17 height 17
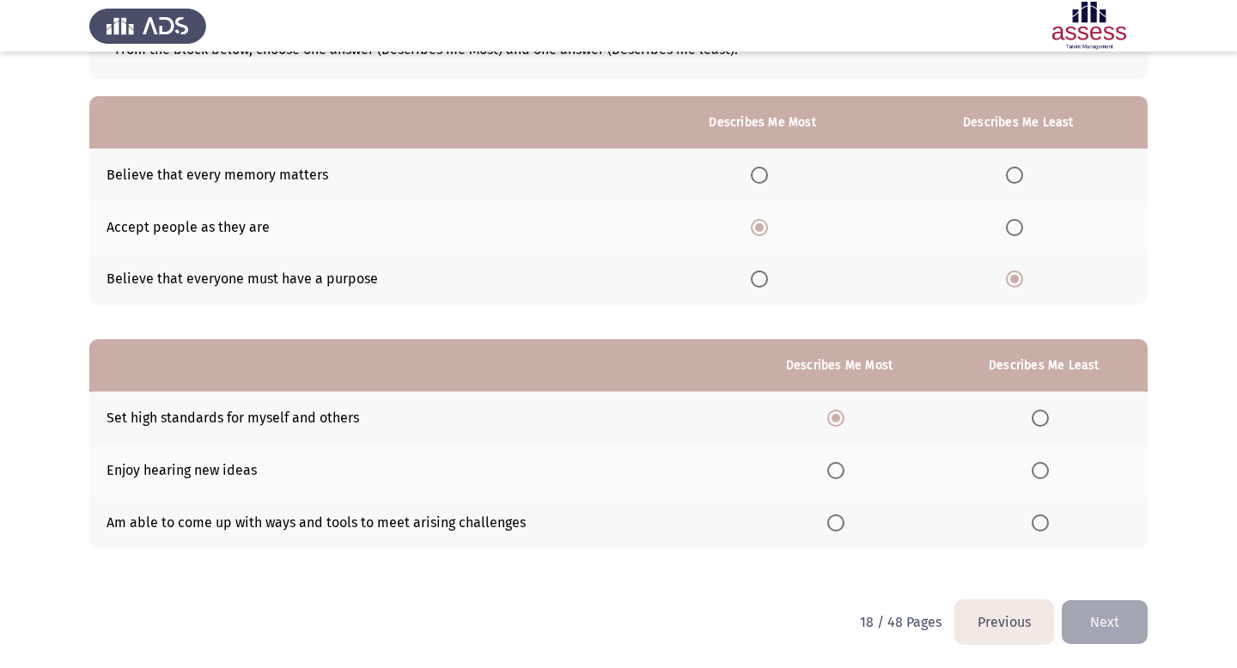
click at [698, 477] on input "Select an option" at bounding box center [1040, 470] width 17 height 17
click at [698, 628] on button "Next" at bounding box center [1105, 623] width 86 height 44
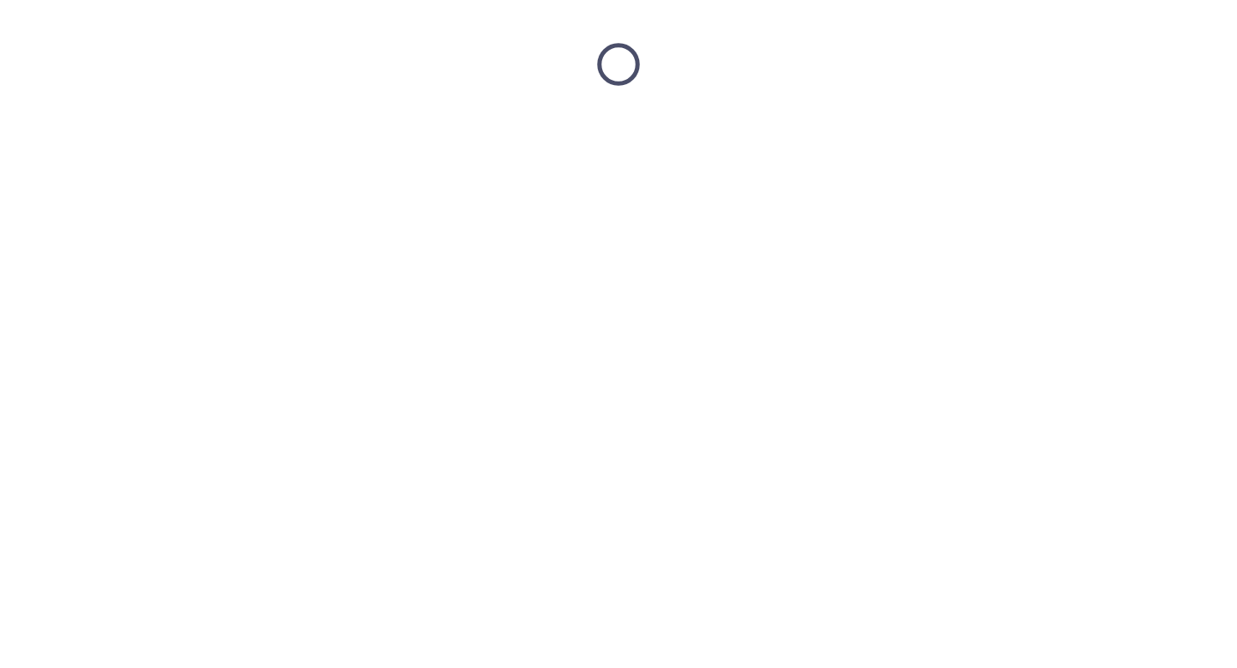
scroll to position [0, 0]
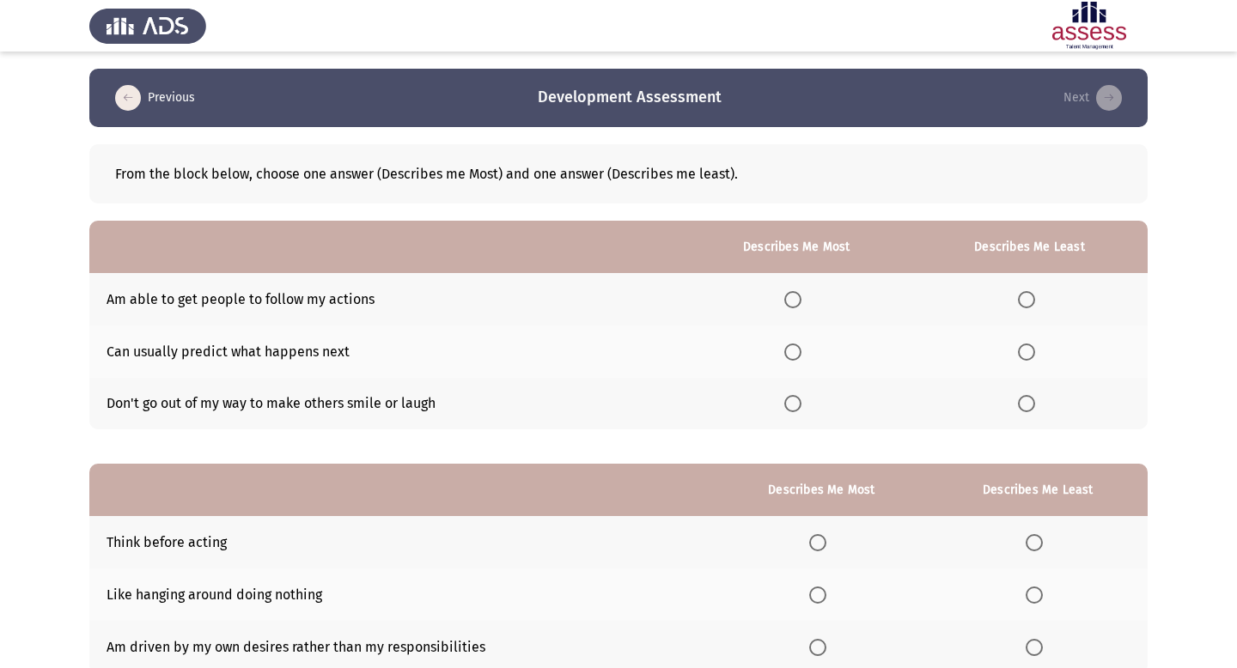
click at [698, 403] on span "Select an option" at bounding box center [1026, 403] width 17 height 17
click at [698, 403] on input "Select an option" at bounding box center [1026, 403] width 17 height 17
click at [698, 352] on span "Select an option" at bounding box center [792, 352] width 17 height 17
click at [698, 352] on input "Select an option" at bounding box center [792, 352] width 17 height 17
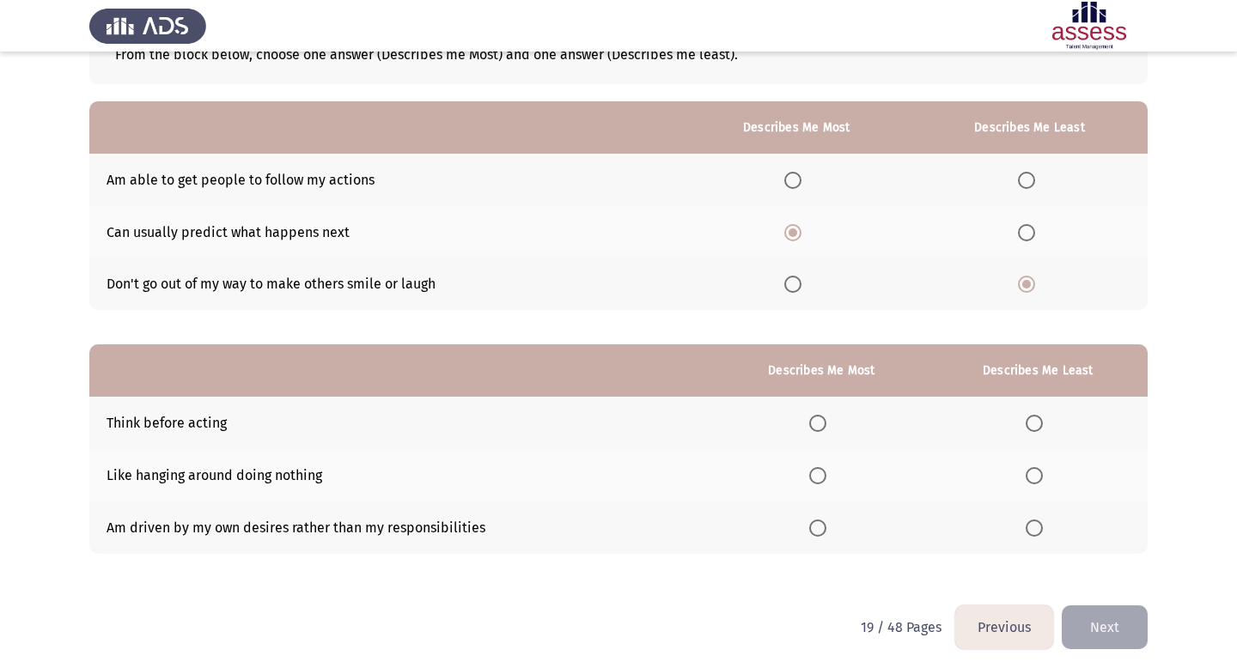
scroll to position [125, 0]
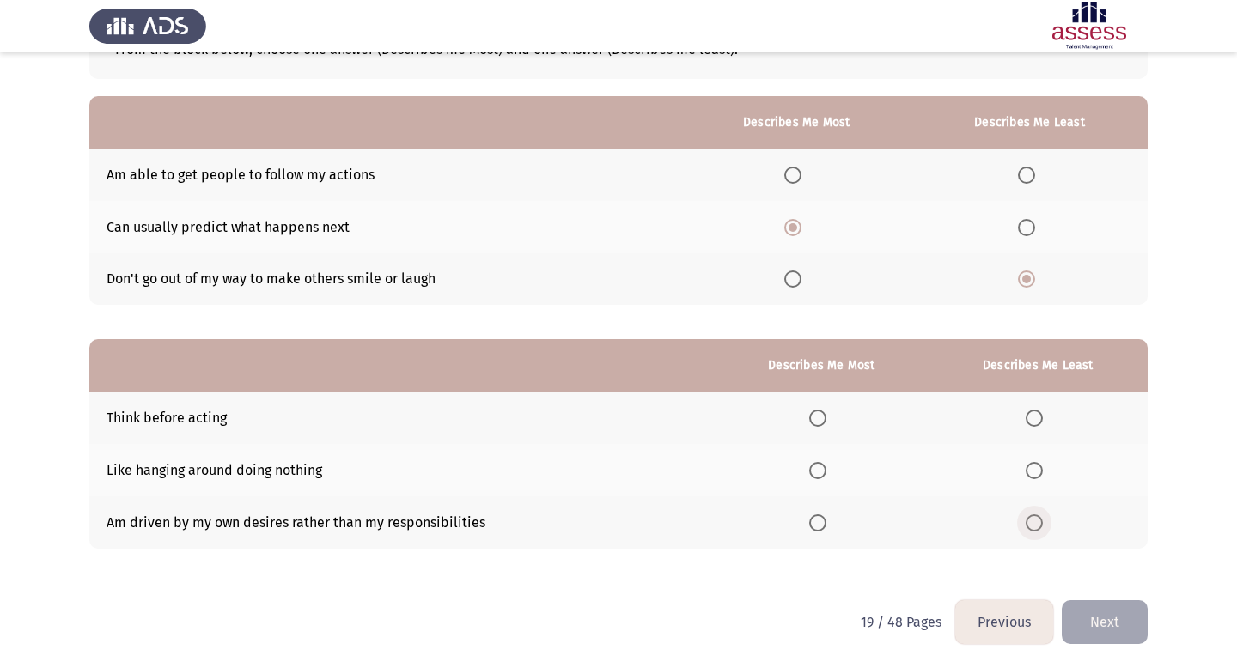
click at [698, 526] on span "Select an option" at bounding box center [1034, 523] width 17 height 17
click at [698, 526] on input "Select an option" at bounding box center [1034, 523] width 17 height 17
click at [698, 418] on span "Select an option" at bounding box center [817, 418] width 17 height 17
click at [698, 418] on input "Select an option" at bounding box center [817, 418] width 17 height 17
click at [698, 619] on button "Next" at bounding box center [1105, 623] width 86 height 44
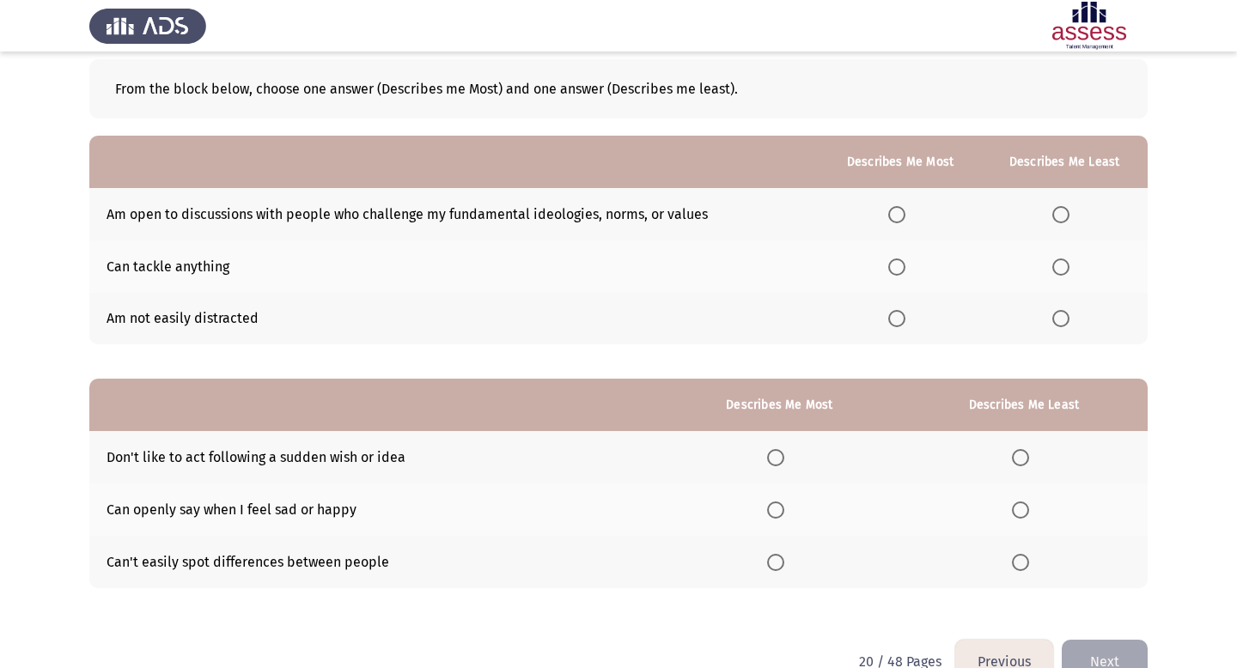
scroll to position [84, 0]
click at [698, 223] on span "Select an option" at bounding box center [896, 215] width 17 height 17
click at [698, 223] on input "Select an option" at bounding box center [896, 215] width 17 height 17
click at [698, 265] on span "Select an option" at bounding box center [1060, 267] width 17 height 17
click at [698, 265] on input "Select an option" at bounding box center [1060, 267] width 17 height 17
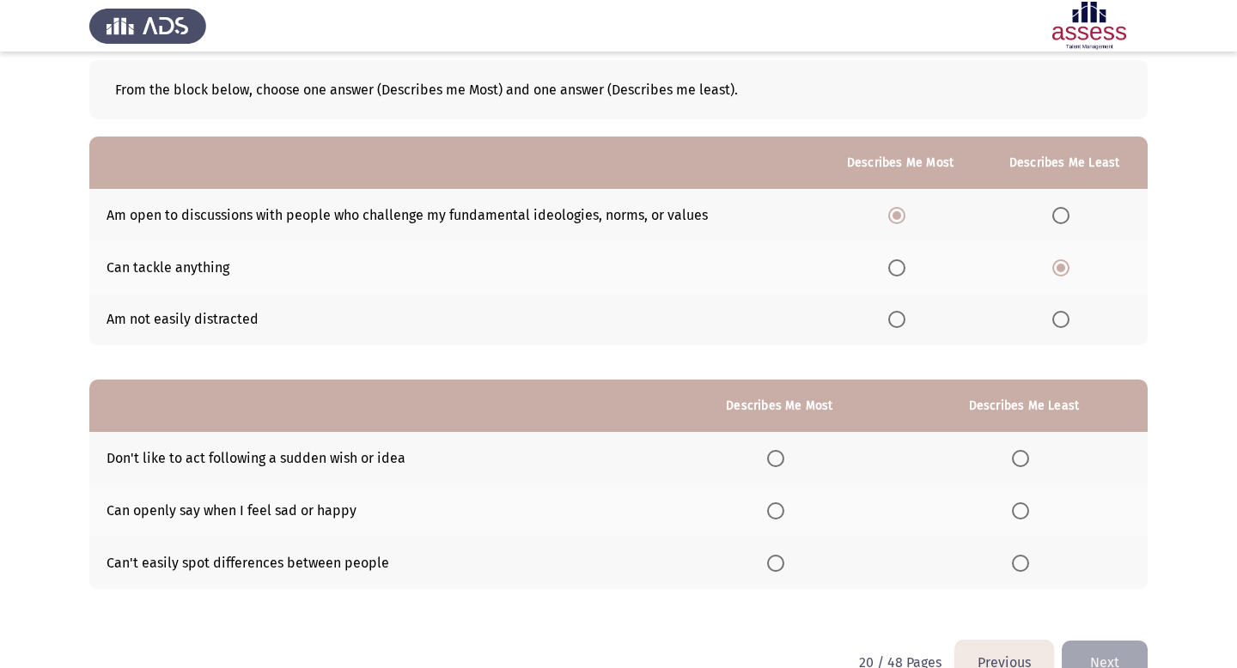
scroll to position [125, 0]
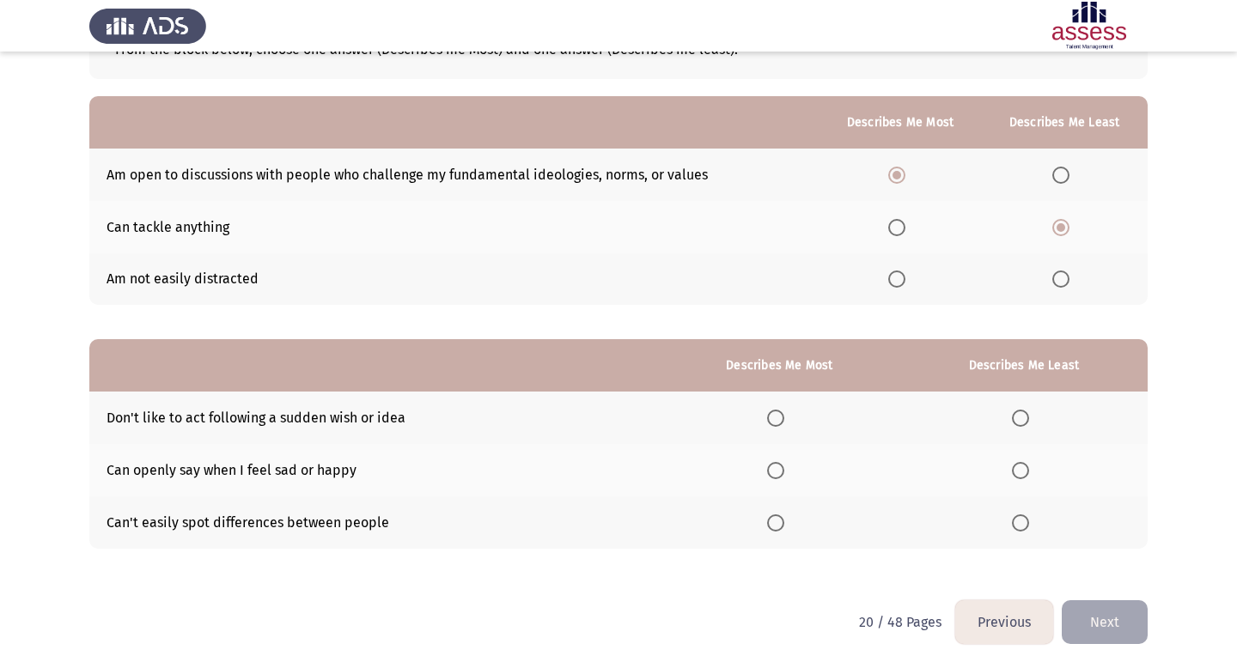
click at [698, 524] on label "Select an option" at bounding box center [1024, 523] width 24 height 17
click at [698, 524] on input "Select an option" at bounding box center [1020, 523] width 17 height 17
click at [698, 424] on span "Select an option" at bounding box center [775, 418] width 17 height 17
click at [698, 424] on input "Select an option" at bounding box center [775, 418] width 17 height 17
click at [698, 472] on span "Select an option" at bounding box center [775, 470] width 17 height 17
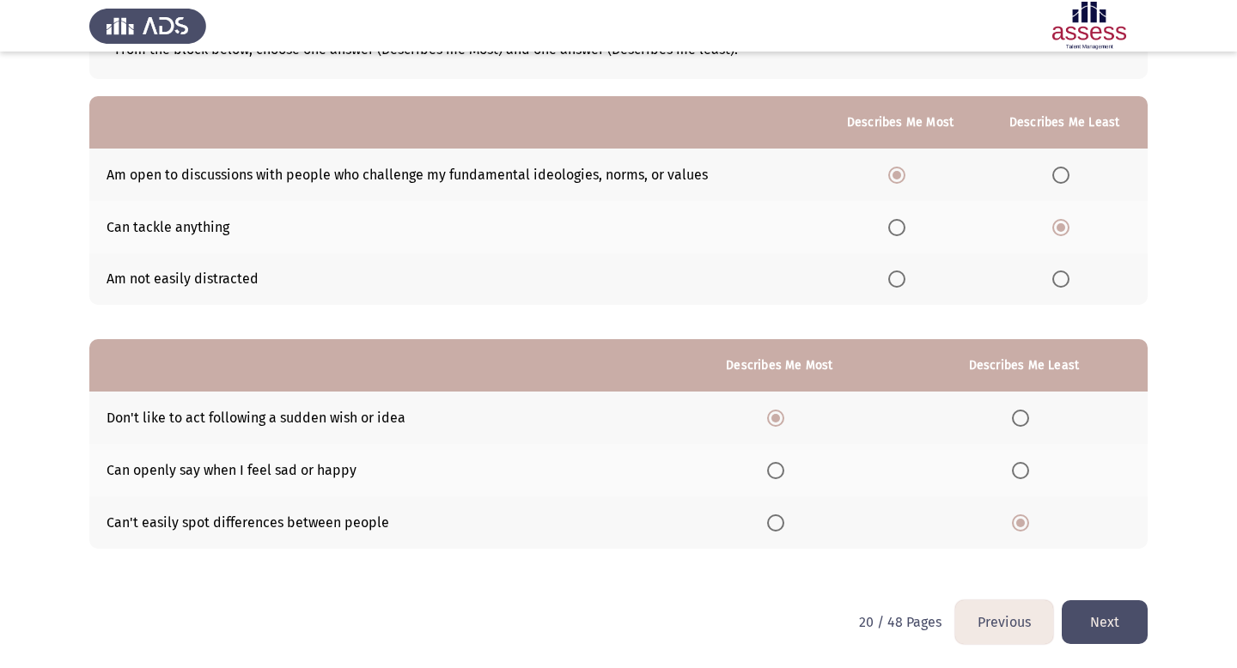
click at [698, 472] on input "Select an option" at bounding box center [775, 470] width 17 height 17
click at [698, 620] on button "Next" at bounding box center [1105, 623] width 86 height 44
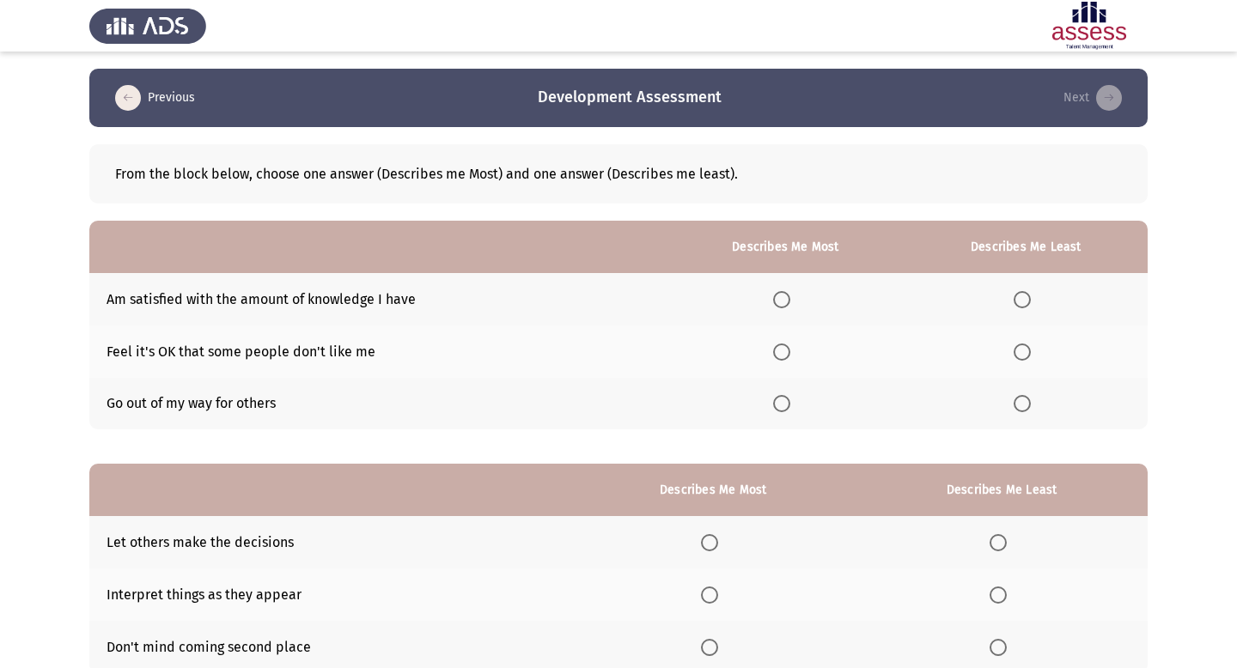
click at [698, 401] on span "Select an option" at bounding box center [781, 403] width 17 height 17
click at [698, 401] on input "Select an option" at bounding box center [781, 403] width 17 height 17
click at [698, 348] on span "Select an option" at bounding box center [1022, 352] width 17 height 17
click at [698, 348] on input "Select an option" at bounding box center [1022, 352] width 17 height 17
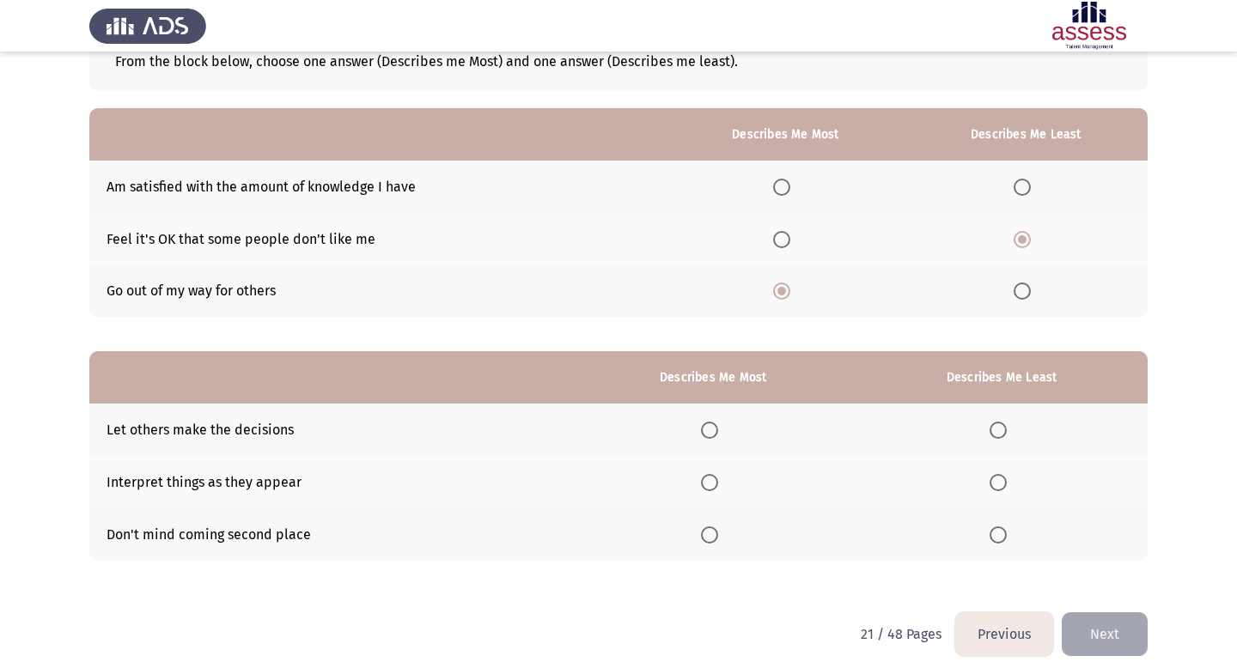
scroll to position [125, 0]
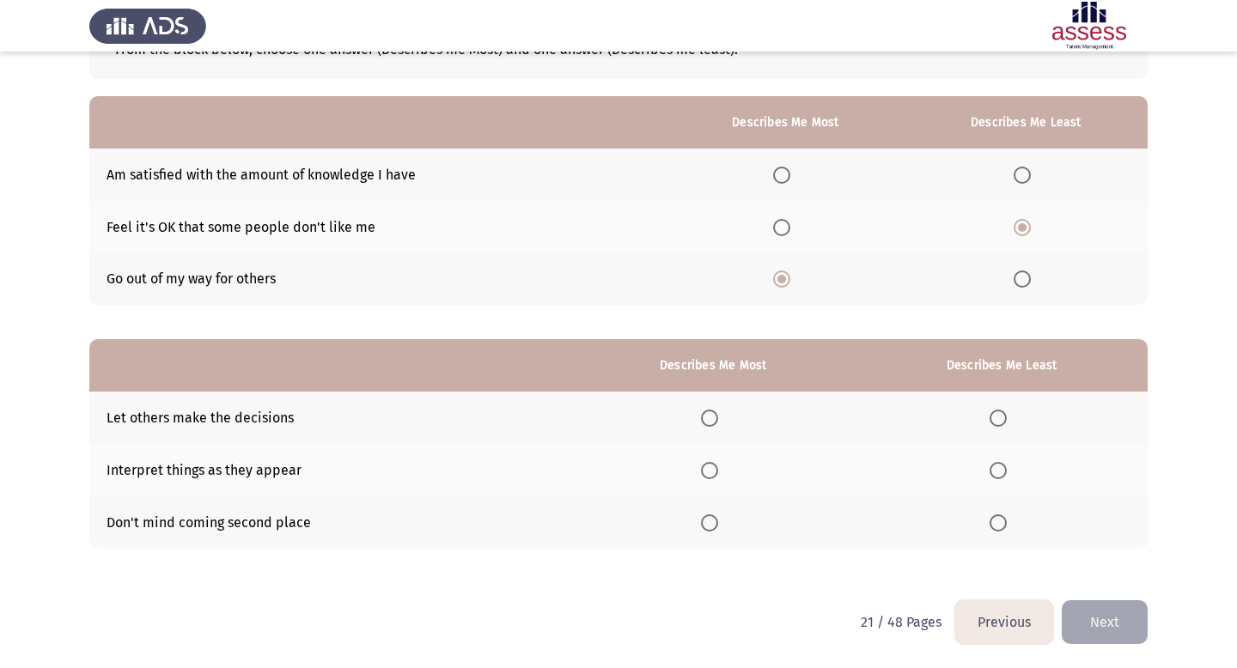
click at [698, 176] on span "Select an option" at bounding box center [1022, 175] width 17 height 17
click at [698, 176] on input "Select an option" at bounding box center [1022, 175] width 17 height 17
click at [698, 222] on span "Select an option" at bounding box center [1022, 227] width 17 height 17
click at [698, 222] on input "Select an option" at bounding box center [1022, 227] width 17 height 17
click at [698, 529] on span "Select an option" at bounding box center [709, 523] width 17 height 17
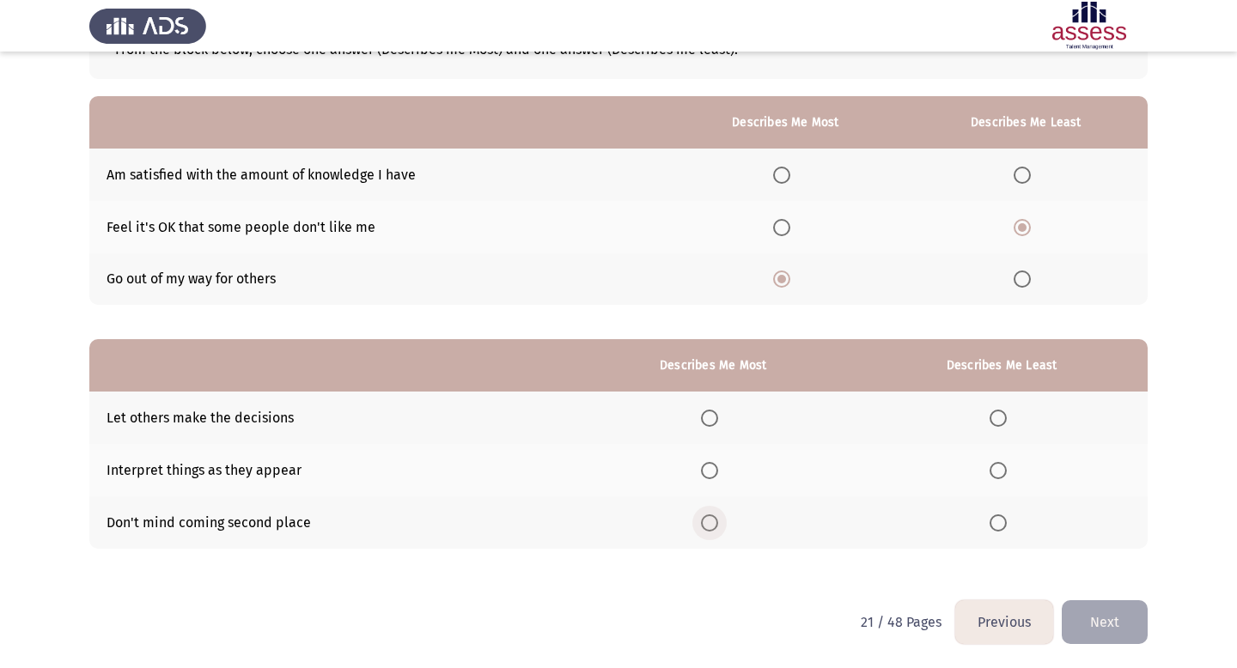
click at [698, 529] on input "Select an option" at bounding box center [709, 523] width 17 height 17
click at [698, 469] on span "Select an option" at bounding box center [998, 470] width 17 height 17
click at [698, 469] on input "Select an option" at bounding box center [998, 470] width 17 height 17
click at [698, 619] on button "Next" at bounding box center [1105, 623] width 86 height 44
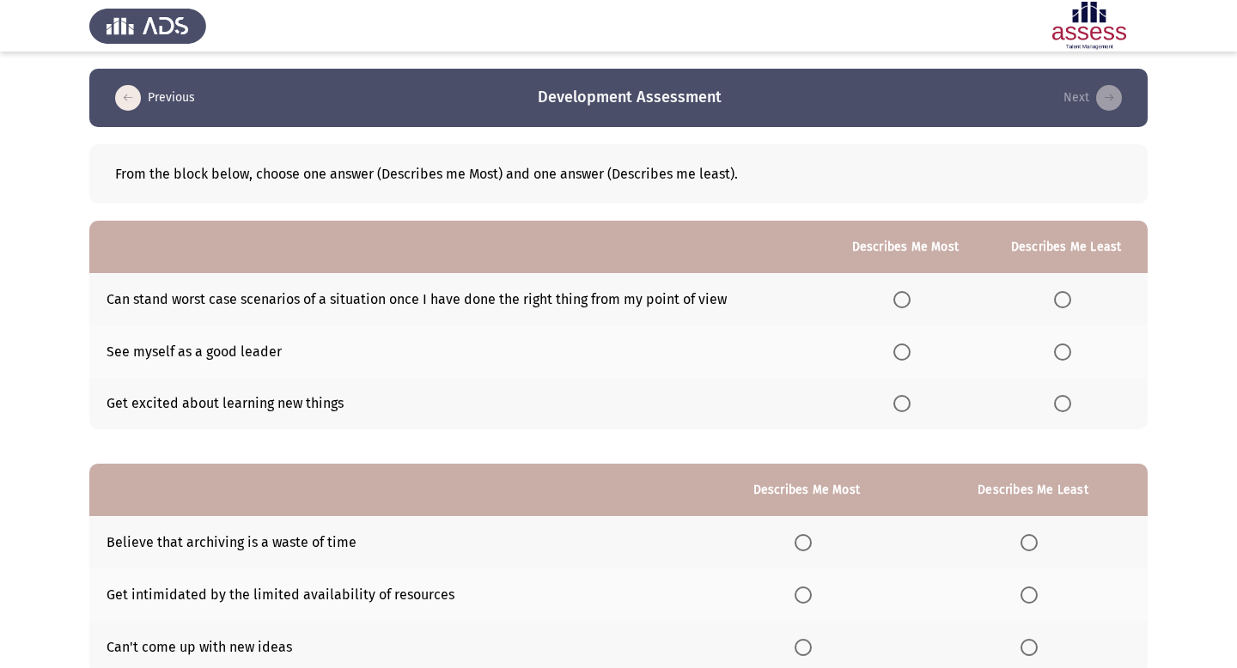
click at [698, 304] on span "Select an option" at bounding box center [901, 299] width 17 height 17
click at [698, 304] on input "Select an option" at bounding box center [901, 299] width 17 height 17
click at [698, 406] on span "Select an option" at bounding box center [1062, 403] width 17 height 17
click at [698, 406] on input "Select an option" at bounding box center [1062, 403] width 17 height 17
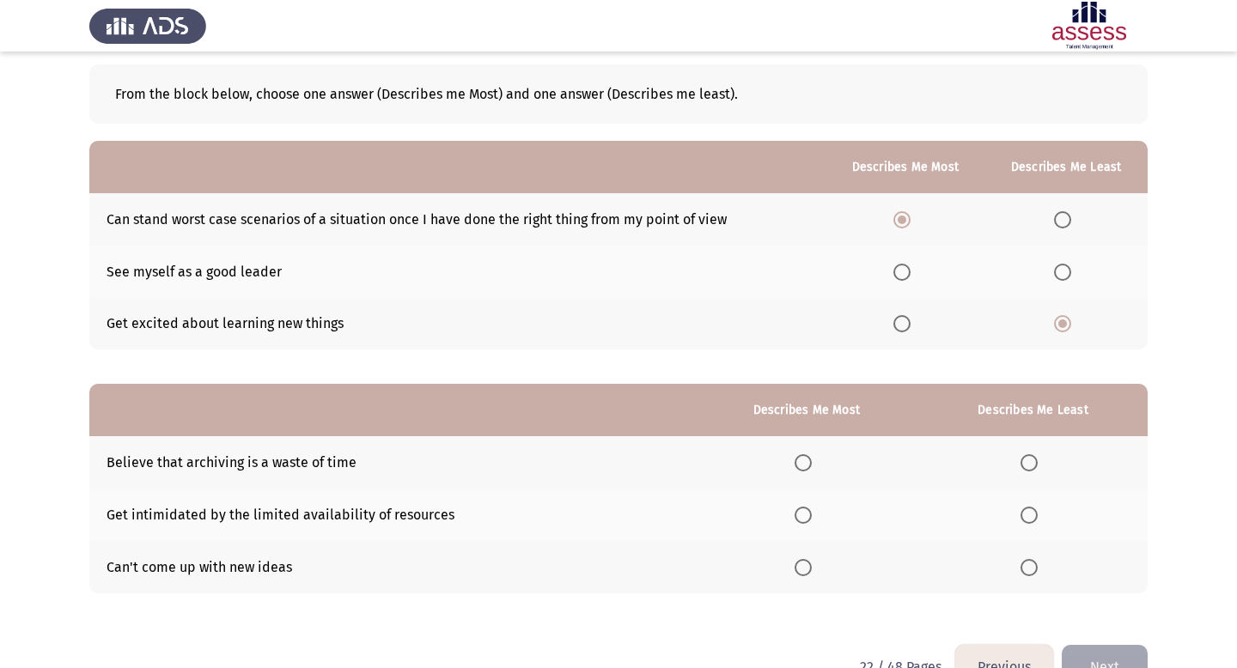
scroll to position [125, 0]
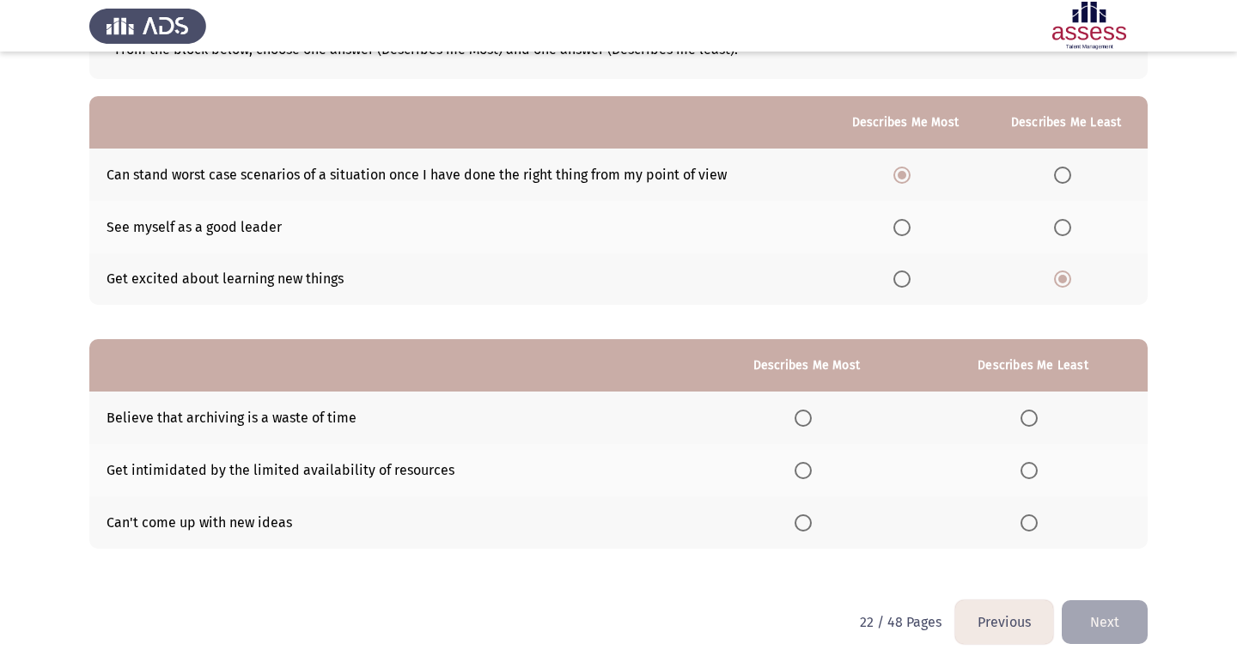
click at [698, 476] on span "Select an option" at bounding box center [803, 470] width 17 height 17
click at [698, 476] on input "Select an option" at bounding box center [803, 470] width 17 height 17
click at [698, 519] on span "Select an option" at bounding box center [1029, 523] width 17 height 17
click at [698, 519] on input "Select an option" at bounding box center [1029, 523] width 17 height 17
click at [698, 633] on button "Next" at bounding box center [1105, 623] width 86 height 44
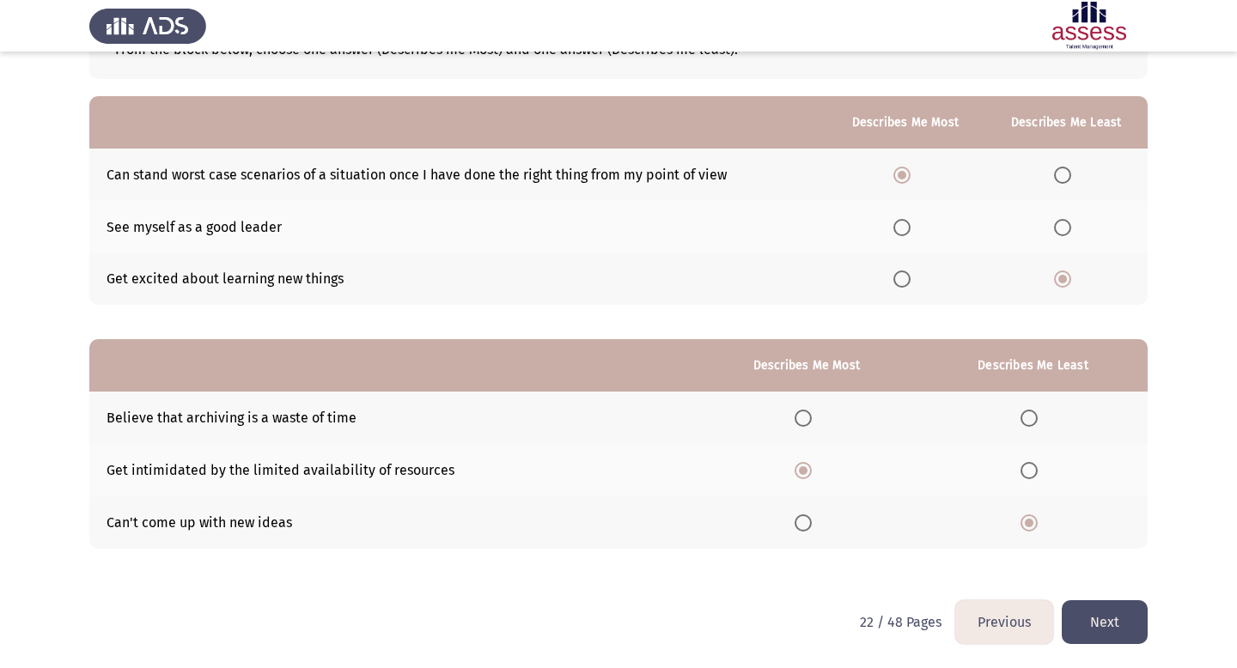
scroll to position [0, 0]
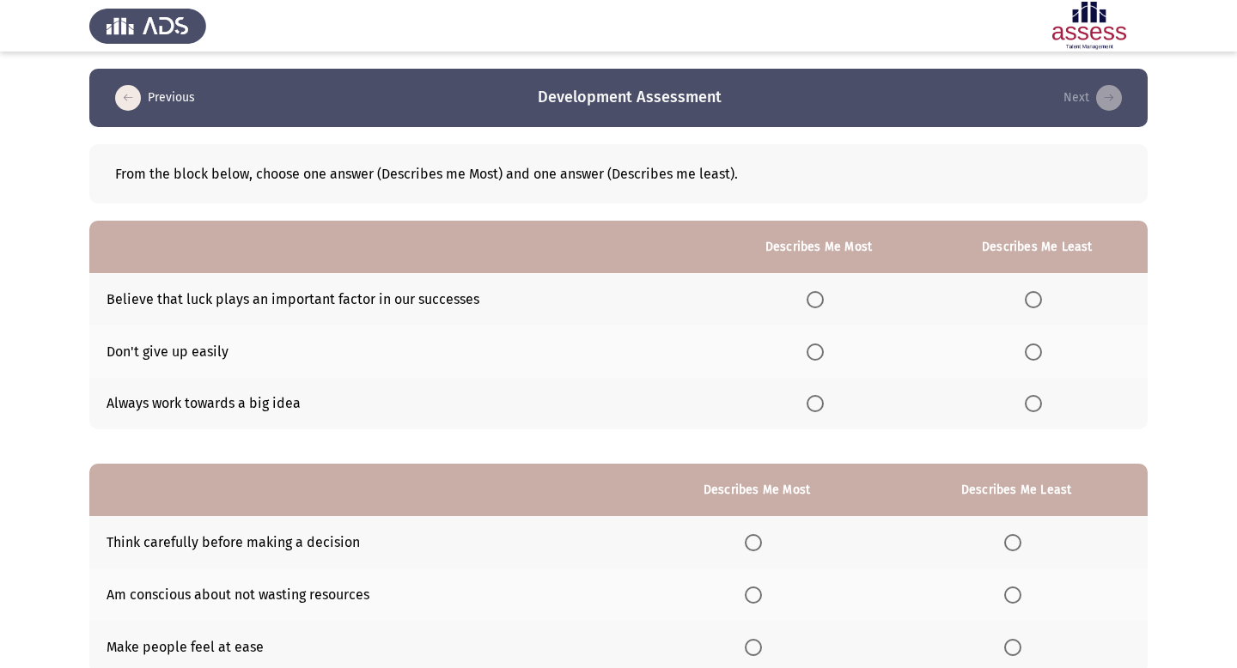
click at [698, 354] on span "Select an option" at bounding box center [815, 352] width 17 height 17
click at [698, 354] on input "Select an option" at bounding box center [815, 352] width 17 height 17
click at [698, 408] on label "Select an option" at bounding box center [1037, 403] width 24 height 17
click at [698, 408] on input "Select an option" at bounding box center [1033, 403] width 17 height 17
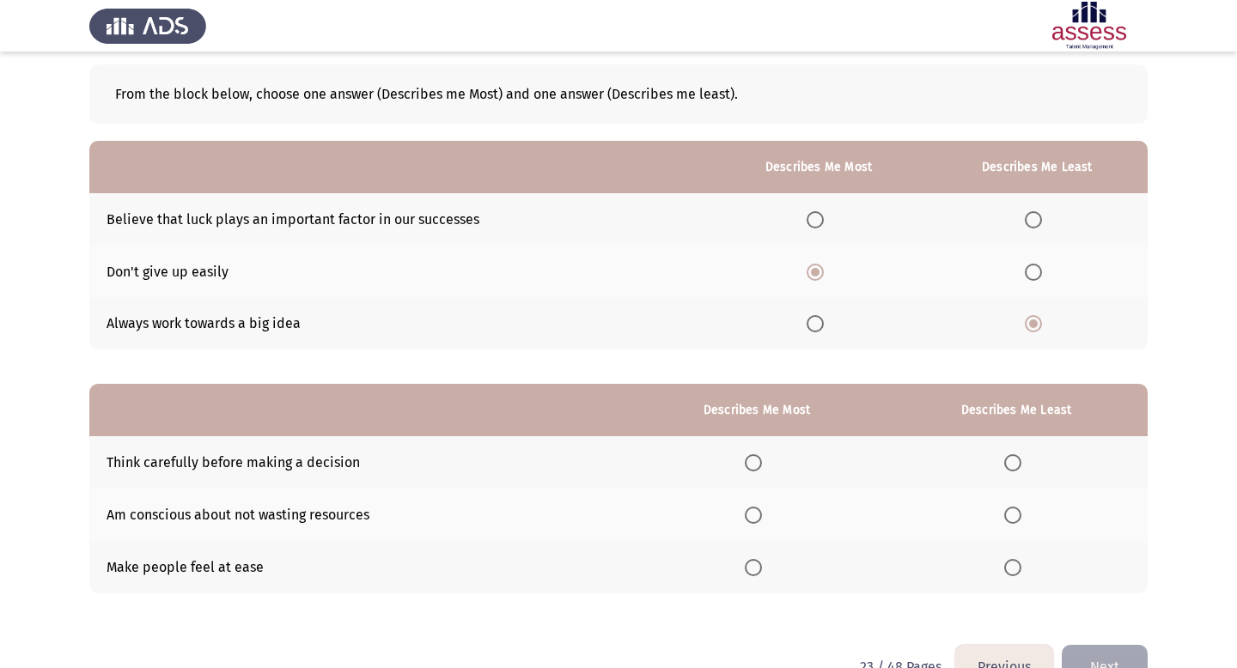
scroll to position [125, 0]
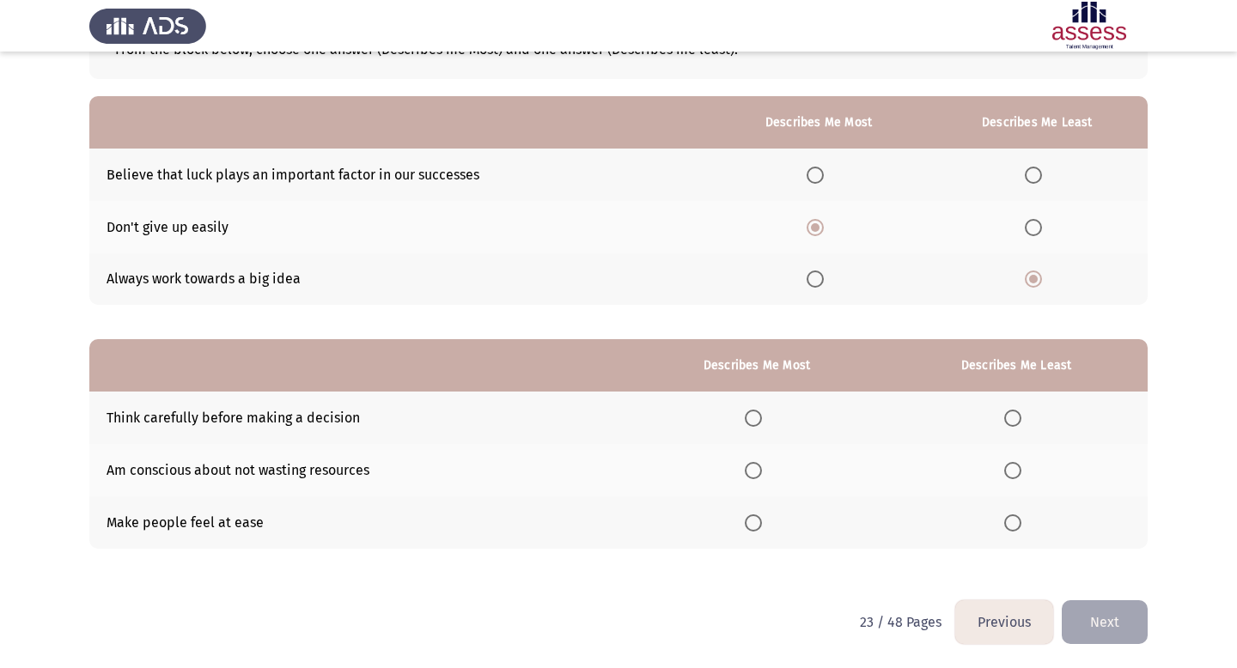
click at [698, 417] on span "Select an option" at bounding box center [753, 418] width 17 height 17
click at [698, 417] on input "Select an option" at bounding box center [753, 418] width 17 height 17
click at [698, 527] on span "Select an option" at bounding box center [753, 523] width 17 height 17
click at [698, 527] on input "Select an option" at bounding box center [753, 523] width 17 height 17
click at [698, 473] on label "Select an option" at bounding box center [1016, 470] width 24 height 17
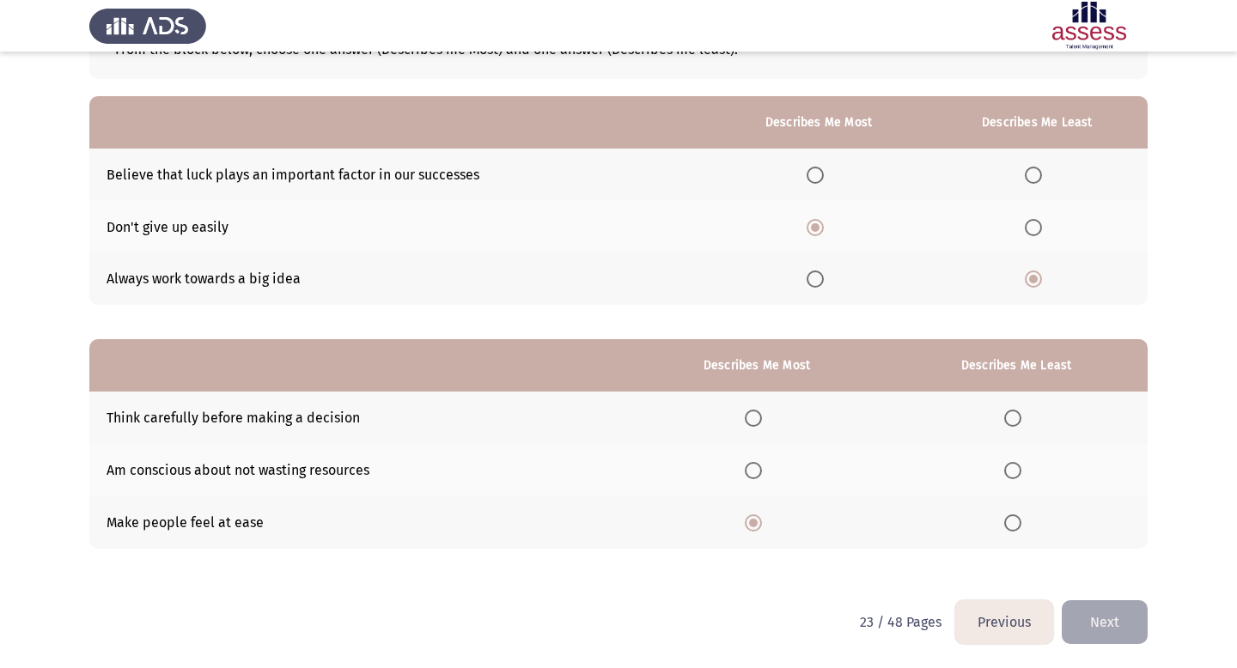
click at [698, 473] on input "Select an option" at bounding box center [1012, 470] width 17 height 17
click at [698, 623] on button "Next" at bounding box center [1105, 623] width 86 height 44
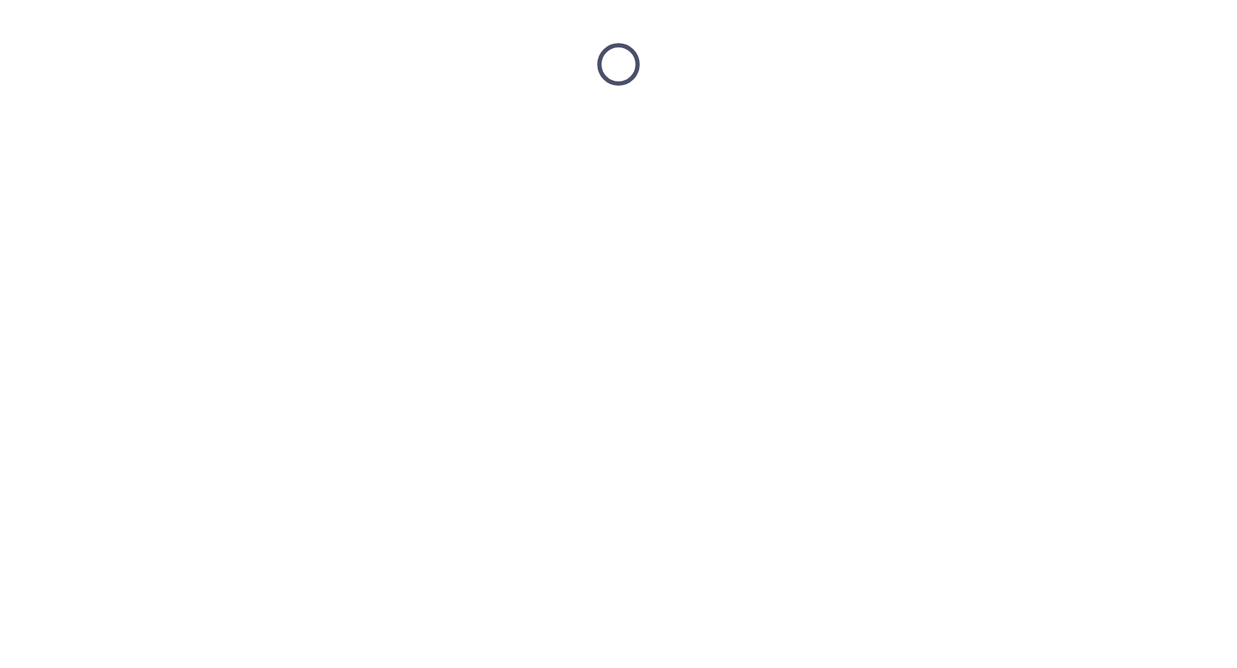
scroll to position [0, 0]
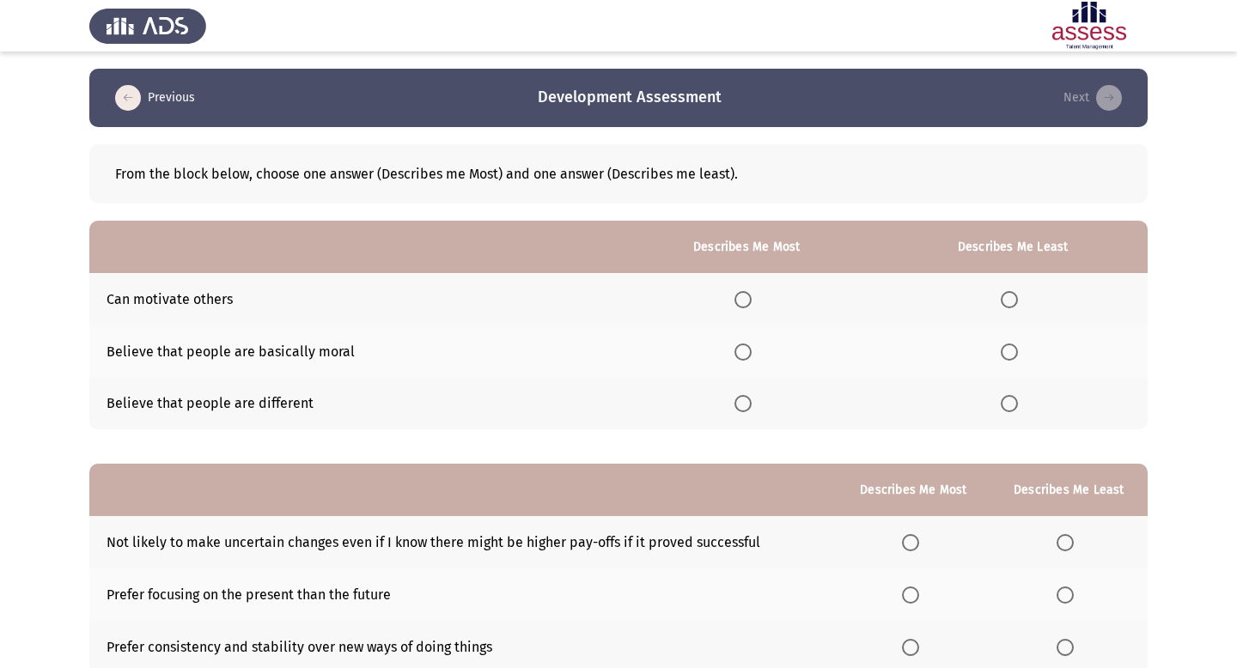
click at [698, 300] on span "Select an option" at bounding box center [743, 299] width 17 height 17
click at [698, 300] on input "Select an option" at bounding box center [743, 299] width 17 height 17
click at [698, 356] on span "Select an option" at bounding box center [1009, 352] width 17 height 17
click at [698, 356] on input "Select an option" at bounding box center [1009, 352] width 17 height 17
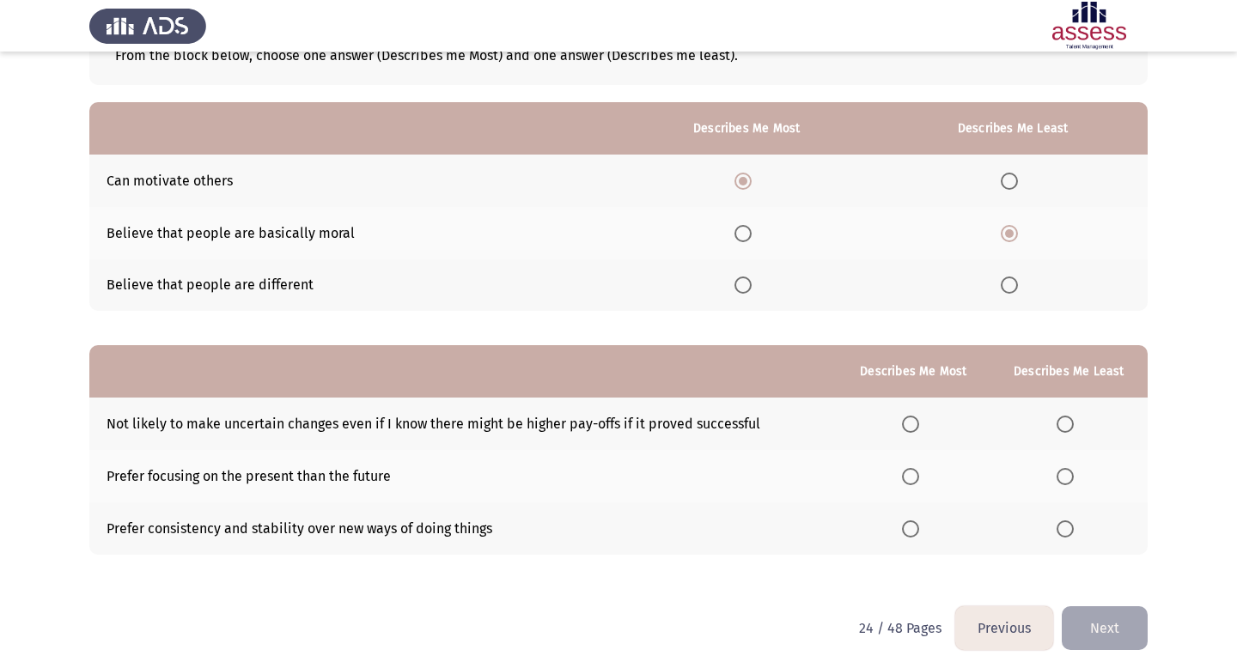
scroll to position [125, 0]
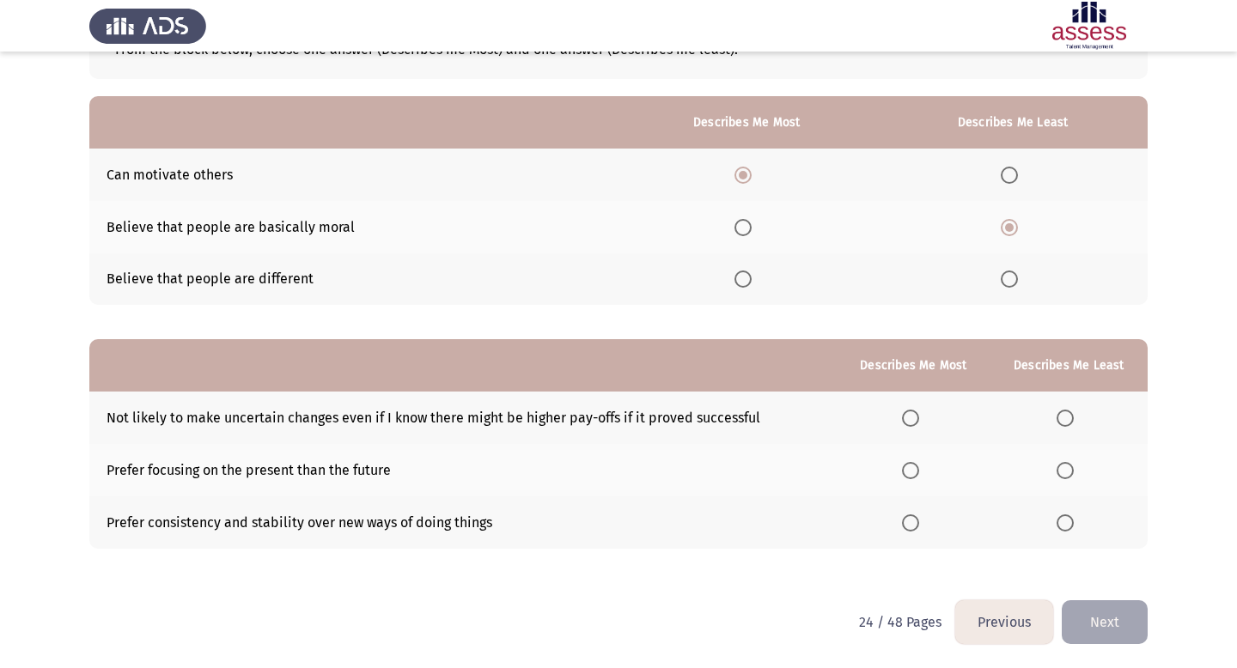
click at [698, 420] on span "Select an option" at bounding box center [910, 418] width 17 height 17
click at [698, 420] on input "Select an option" at bounding box center [910, 418] width 17 height 17
click at [698, 474] on span "Select an option" at bounding box center [1065, 470] width 17 height 17
click at [698, 474] on input "Select an option" at bounding box center [1065, 470] width 17 height 17
click at [698, 624] on button "Next" at bounding box center [1105, 623] width 86 height 44
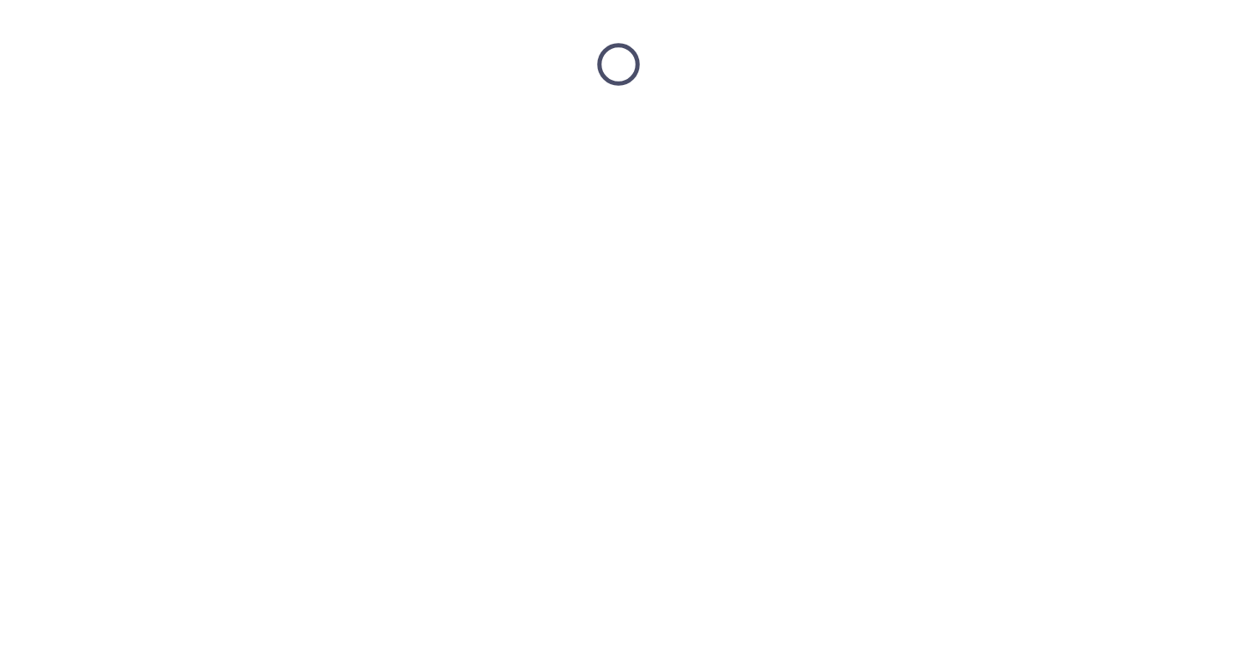
scroll to position [0, 0]
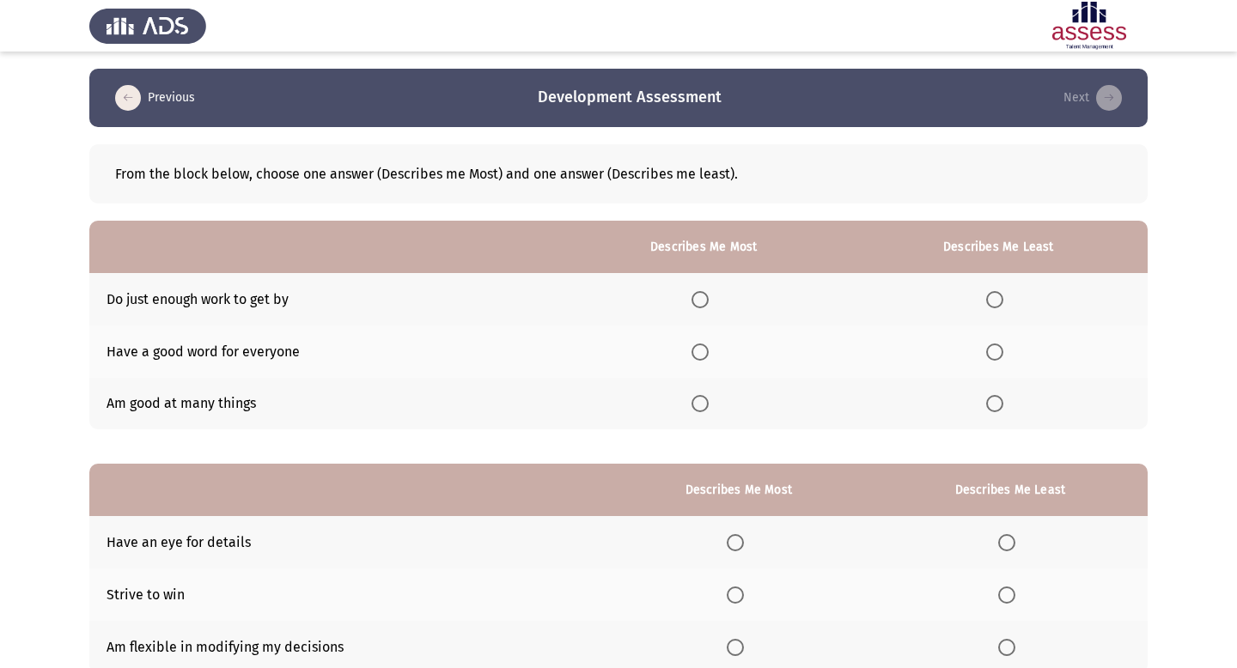
click at [698, 358] on span "Select an option" at bounding box center [700, 352] width 17 height 17
click at [698, 358] on input "Select an option" at bounding box center [700, 352] width 17 height 17
click at [698, 302] on span "Select an option" at bounding box center [994, 299] width 17 height 17
click at [698, 302] on input "Select an option" at bounding box center [994, 299] width 17 height 17
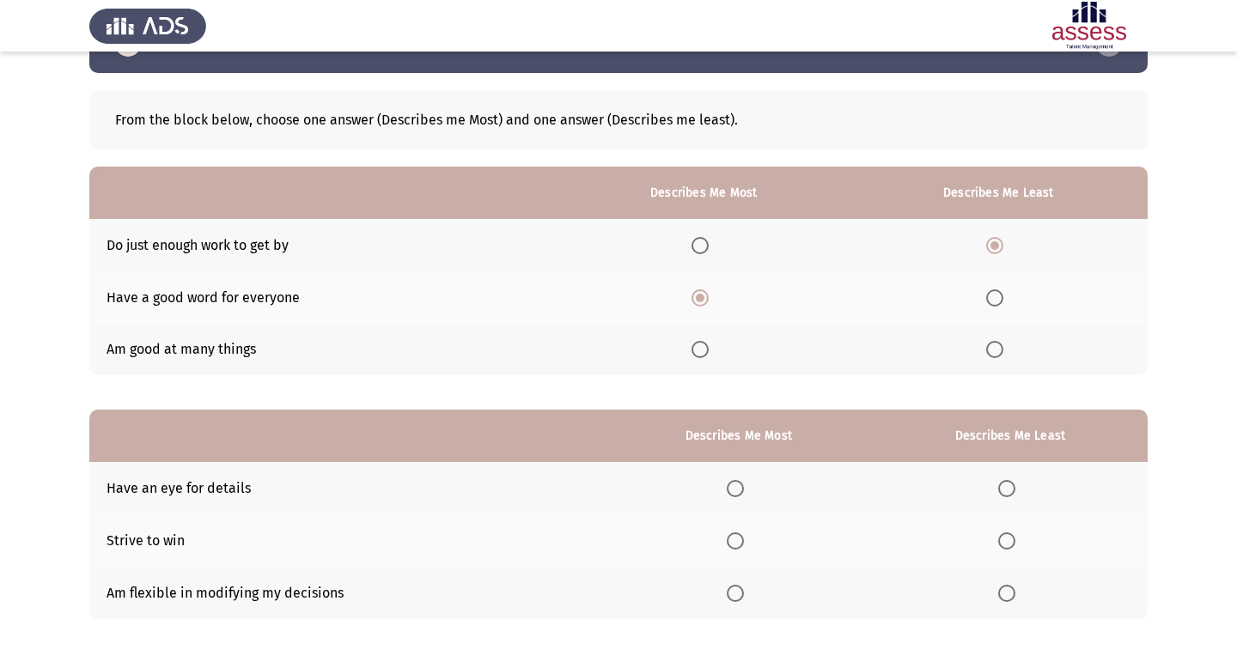
scroll to position [125, 0]
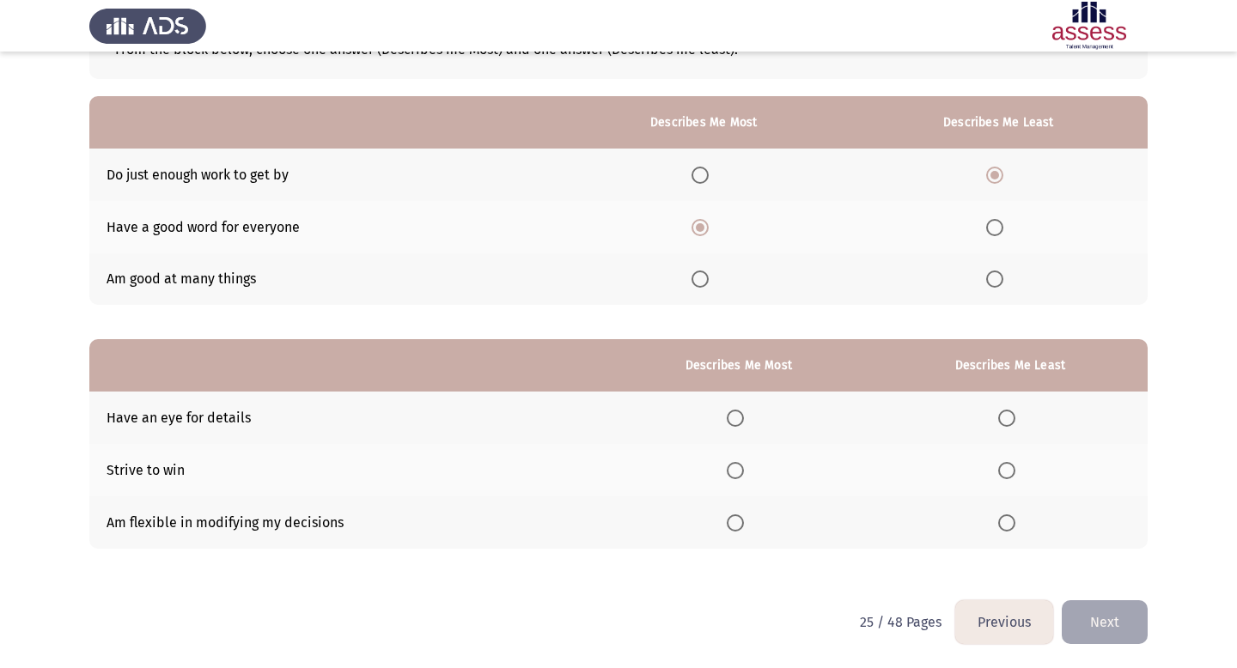
click at [698, 522] on span "Select an option" at bounding box center [735, 523] width 17 height 17
click at [698, 522] on input "Select an option" at bounding box center [735, 523] width 17 height 17
click at [698, 472] on span "Select an option" at bounding box center [1006, 470] width 17 height 17
click at [698, 472] on input "Select an option" at bounding box center [1006, 470] width 17 height 17
click at [698, 625] on button "Next" at bounding box center [1105, 623] width 86 height 44
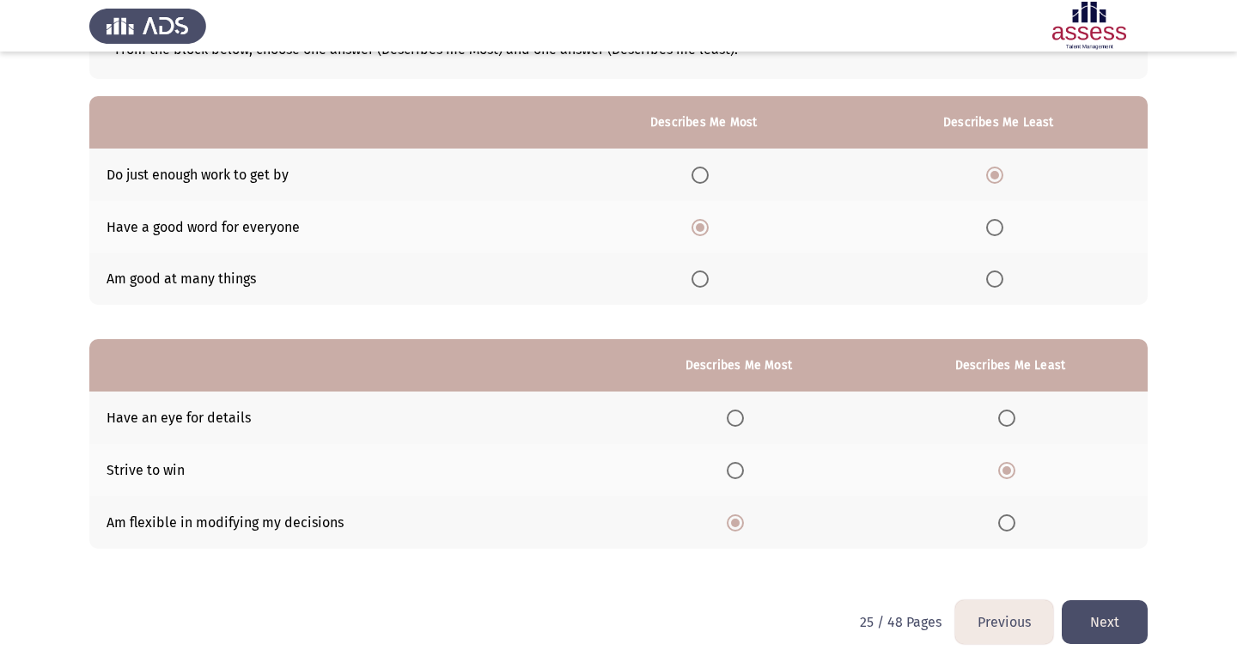
scroll to position [0, 0]
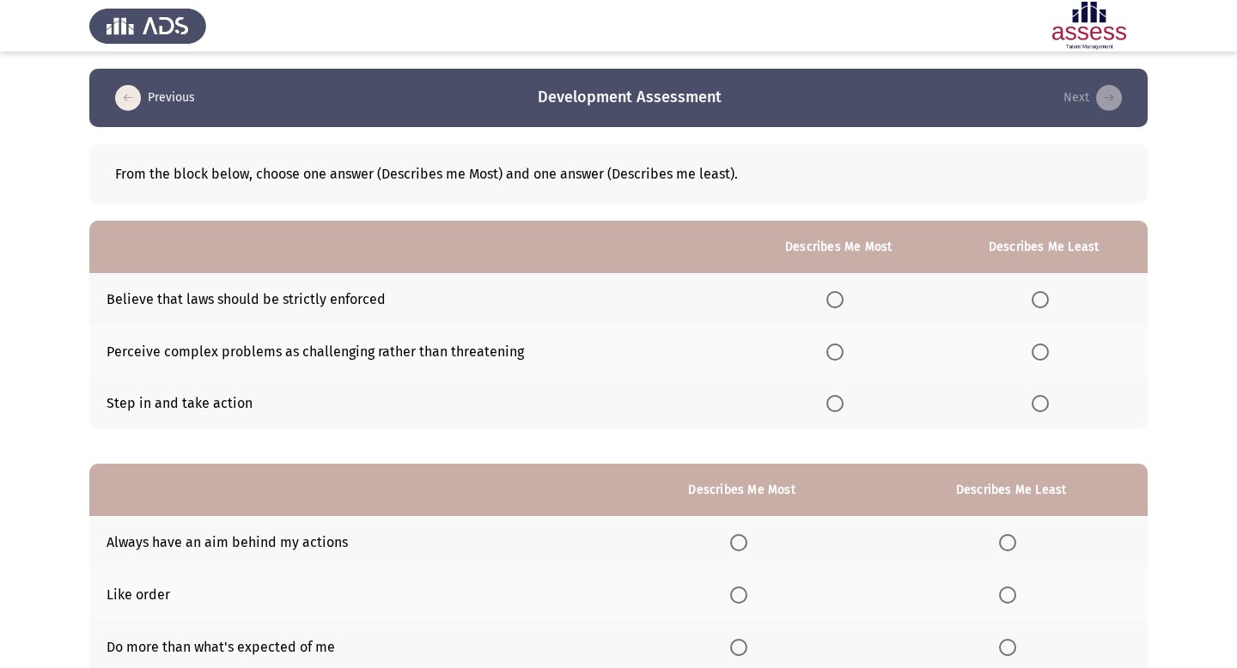
click at [698, 405] on span "Select an option" at bounding box center [834, 403] width 17 height 17
click at [698, 405] on input "Select an option" at bounding box center [834, 403] width 17 height 17
click at [698, 300] on span "Select an option" at bounding box center [1040, 299] width 17 height 17
click at [698, 300] on input "Select an option" at bounding box center [1040, 299] width 17 height 17
click at [698, 352] on span "Select an option" at bounding box center [1040, 352] width 17 height 17
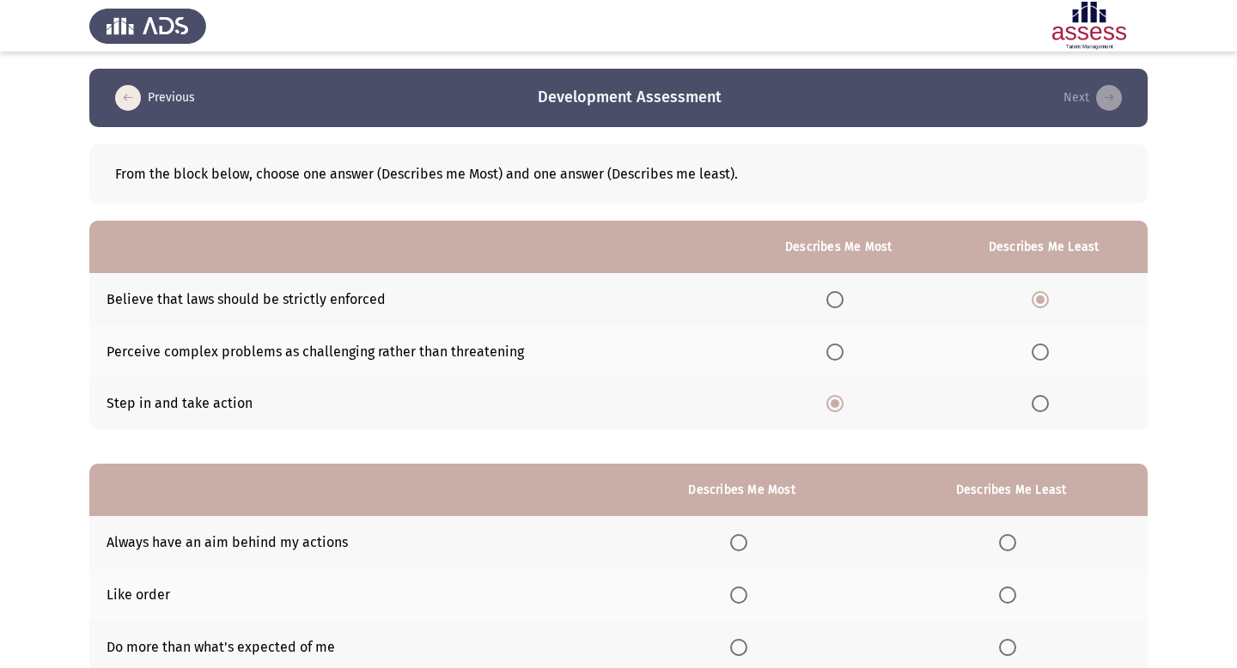
click at [698, 352] on input "Select an option" at bounding box center [1040, 352] width 17 height 17
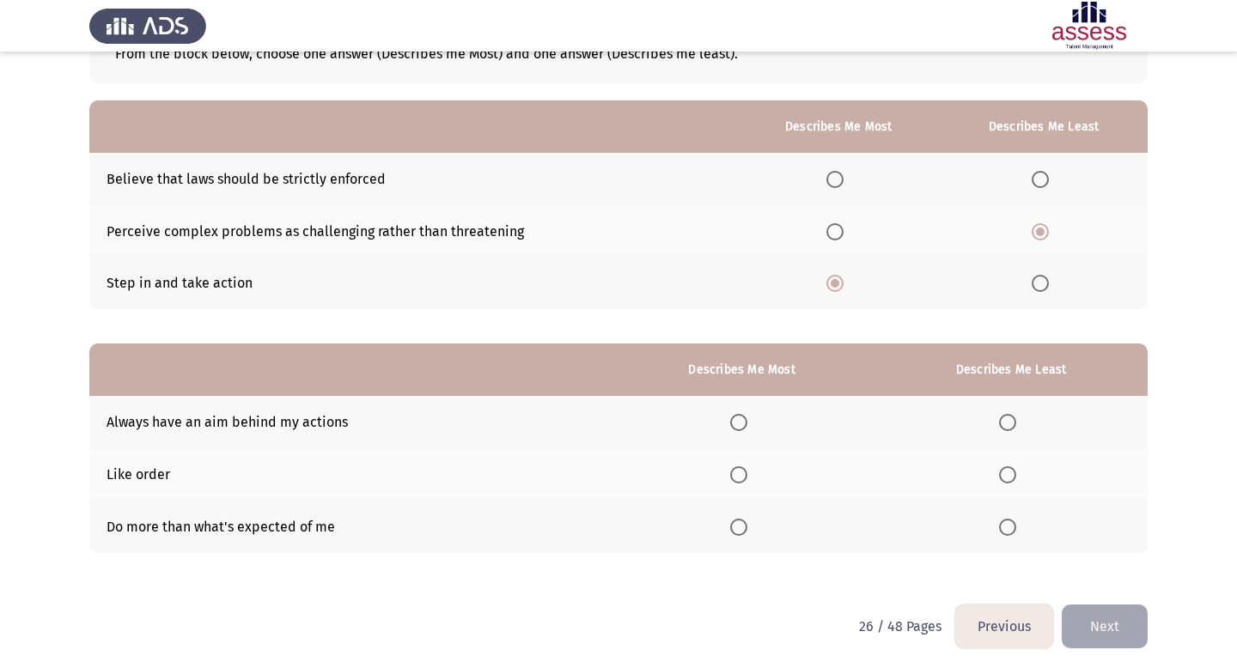
scroll to position [125, 0]
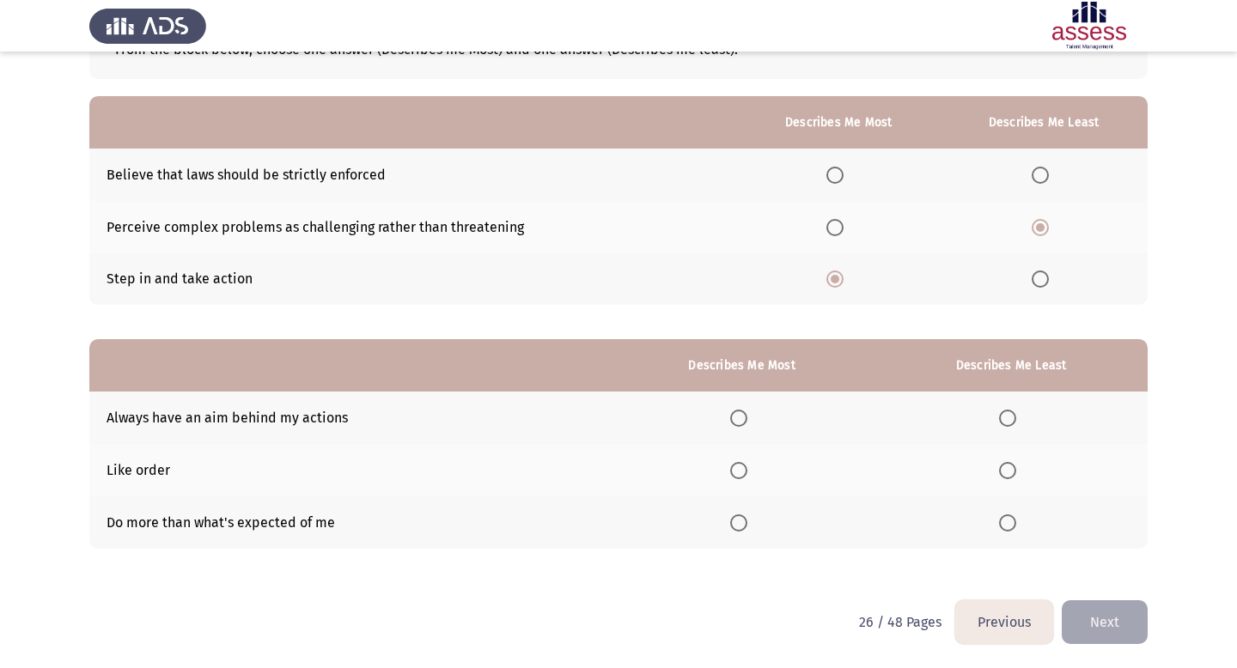
click at [698, 471] on span "Select an option" at bounding box center [738, 470] width 17 height 17
click at [698, 471] on input "Select an option" at bounding box center [738, 470] width 17 height 17
click at [698, 415] on span "Select an option" at bounding box center [1007, 418] width 17 height 17
click at [698, 415] on input "Select an option" at bounding box center [1007, 418] width 17 height 17
click at [698, 614] on button "Next" at bounding box center [1105, 623] width 86 height 44
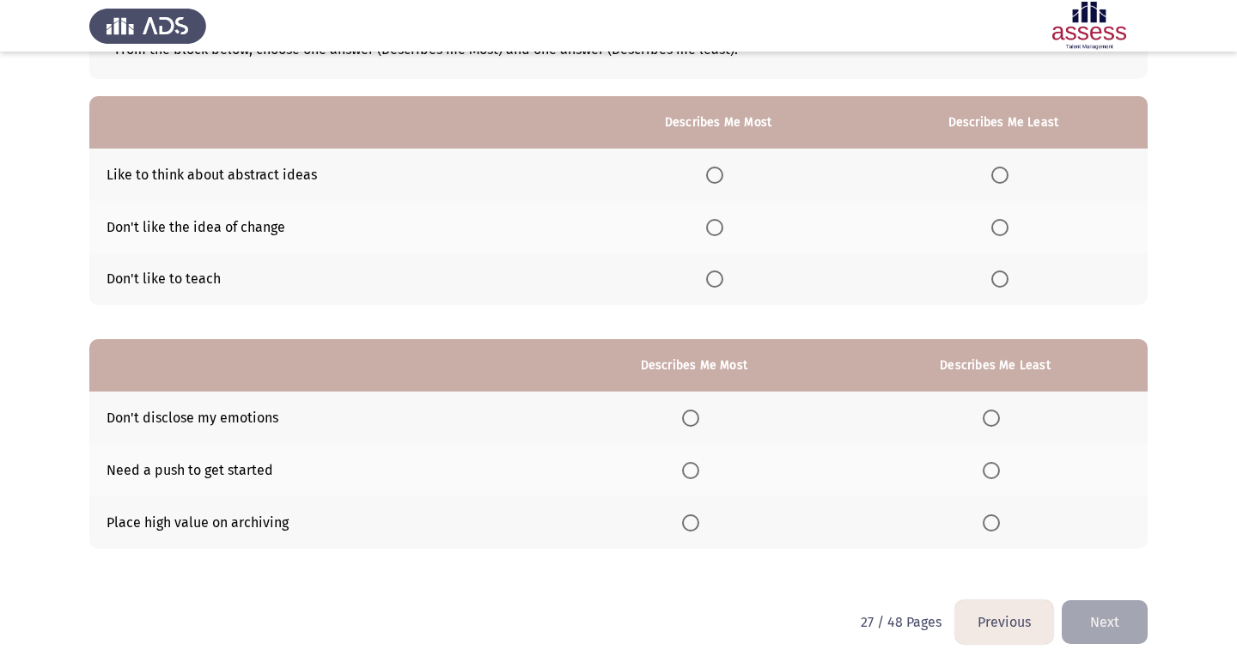
click at [698, 230] on span "Select an option" at bounding box center [999, 227] width 17 height 17
click at [698, 230] on input "Select an option" at bounding box center [999, 227] width 17 height 17
click at [698, 175] on span "Select an option" at bounding box center [714, 175] width 17 height 17
click at [698, 175] on input "Select an option" at bounding box center [714, 175] width 17 height 17
click at [698, 466] on span "Select an option" at bounding box center [991, 470] width 17 height 17
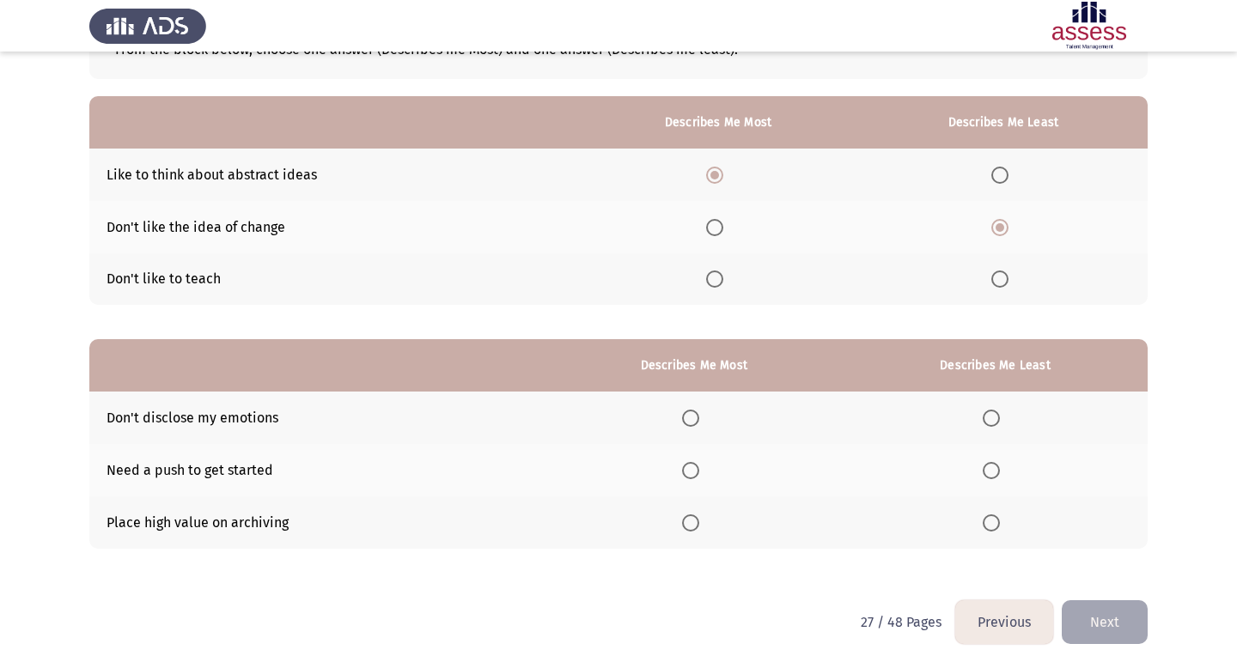
click at [698, 466] on input "Select an option" at bounding box center [991, 470] width 17 height 17
click at [692, 523] on span "Select an option" at bounding box center [690, 523] width 17 height 17
click at [692, 523] on input "Select an option" at bounding box center [690, 523] width 17 height 17
click at [694, 418] on span "Select an option" at bounding box center [690, 418] width 17 height 17
click at [694, 418] on input "Select an option" at bounding box center [690, 418] width 17 height 17
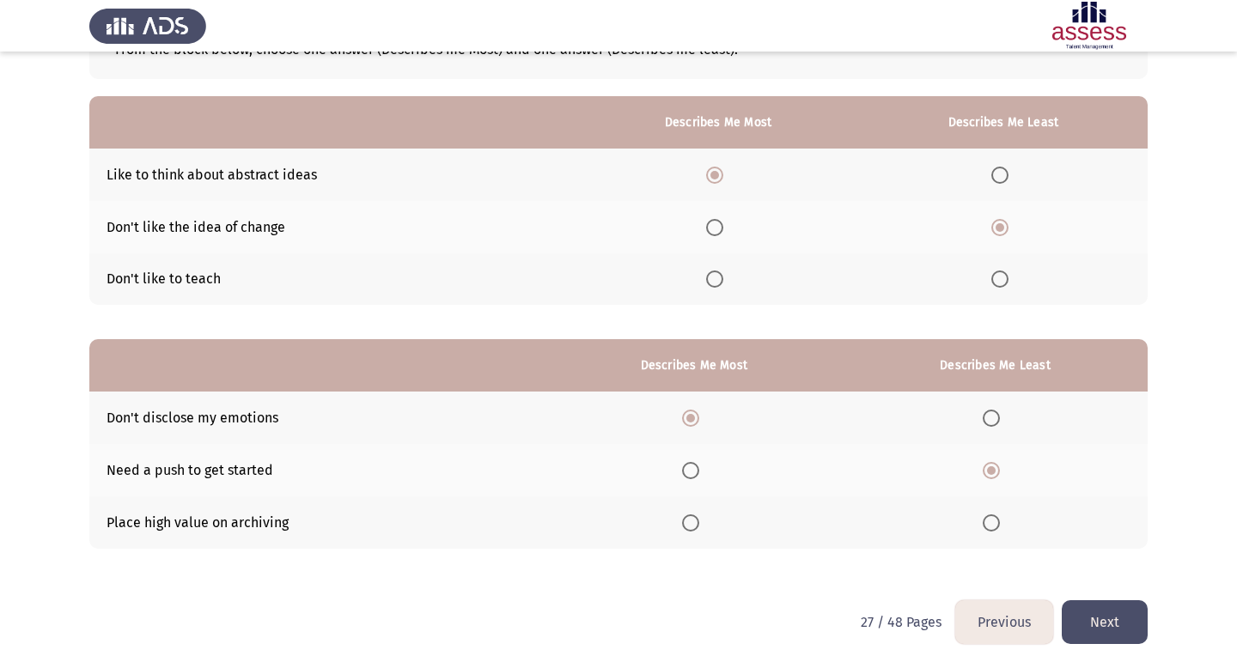
click at [698, 615] on button "Next" at bounding box center [1105, 623] width 86 height 44
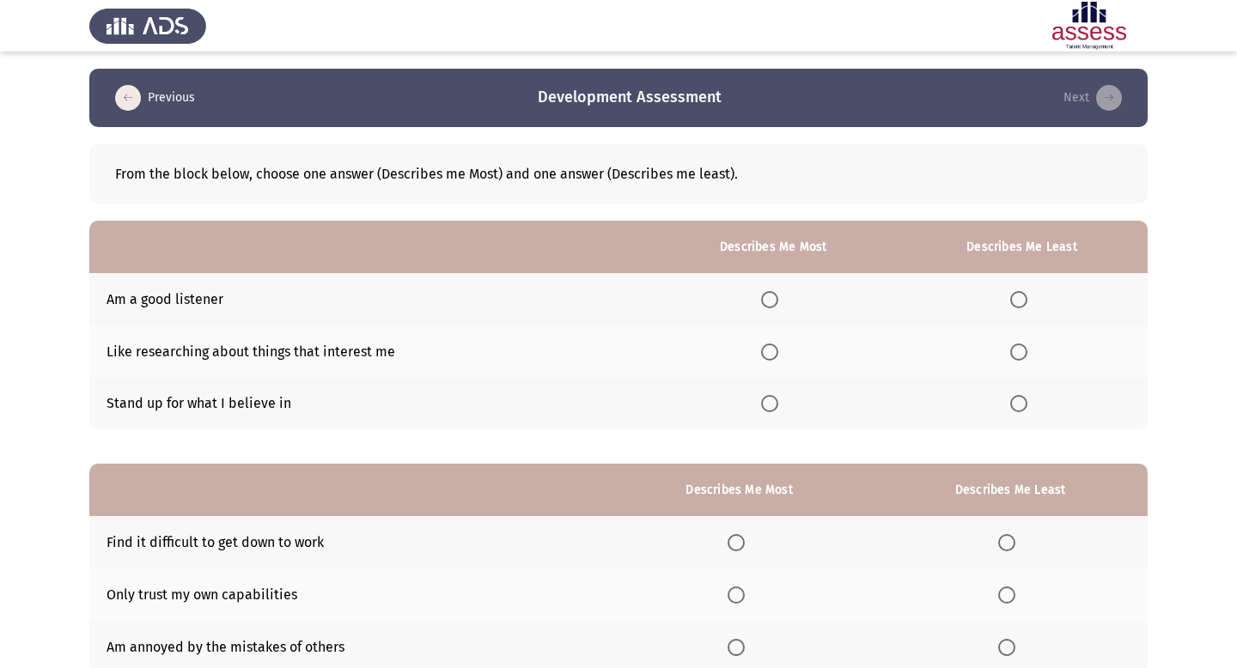
click at [698, 302] on span "Select an option" at bounding box center [769, 299] width 17 height 17
click at [698, 302] on input "Select an option" at bounding box center [769, 299] width 17 height 17
click at [698, 350] on span "Select an option" at bounding box center [769, 352] width 17 height 17
click at [698, 350] on input "Select an option" at bounding box center [769, 352] width 17 height 17
click at [698, 403] on span "Select an option" at bounding box center [1018, 403] width 17 height 17
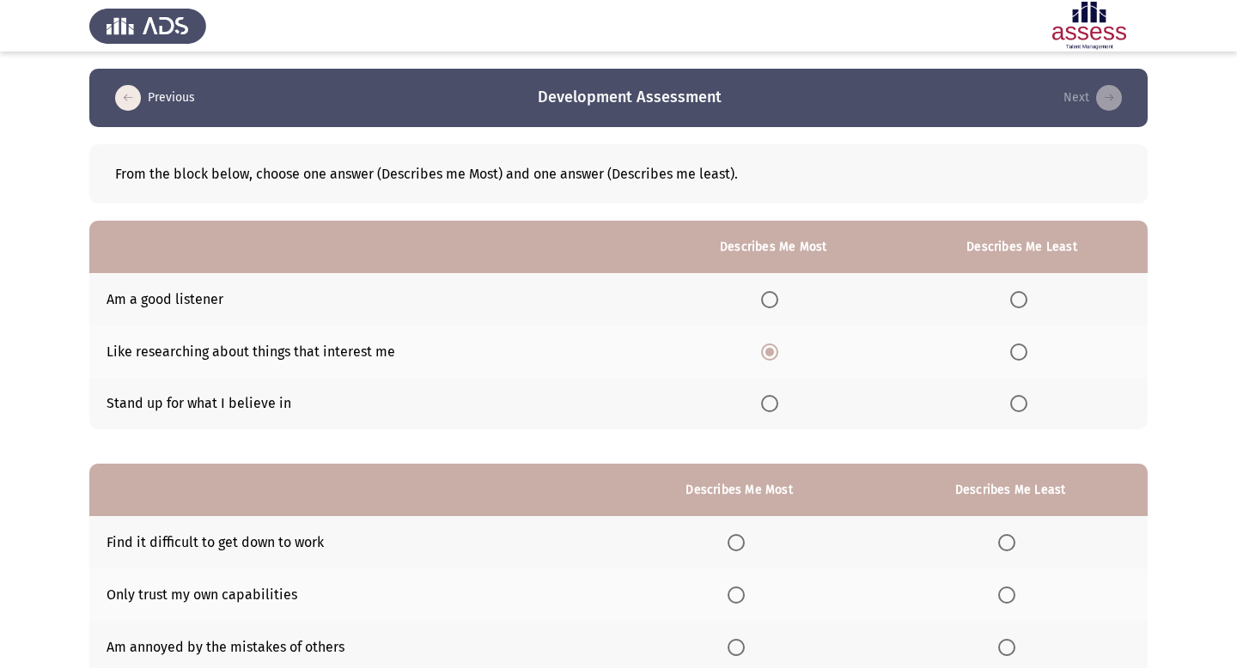
click at [698, 403] on input "Select an option" at bounding box center [1018, 403] width 17 height 17
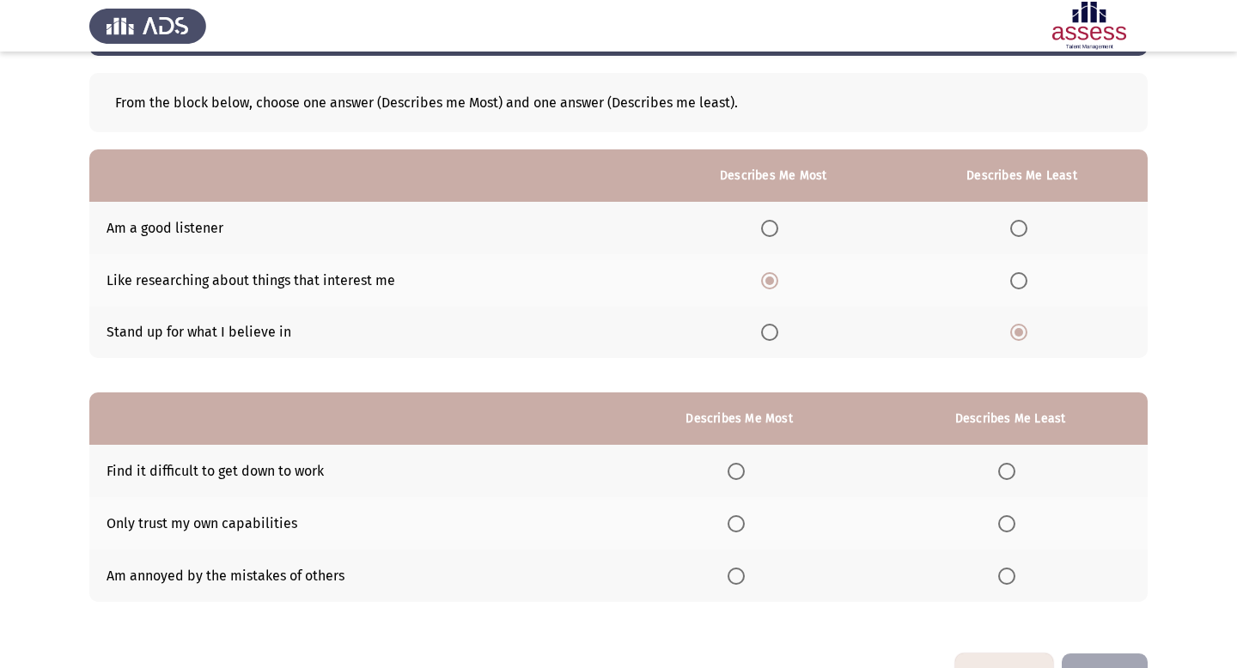
scroll to position [125, 0]
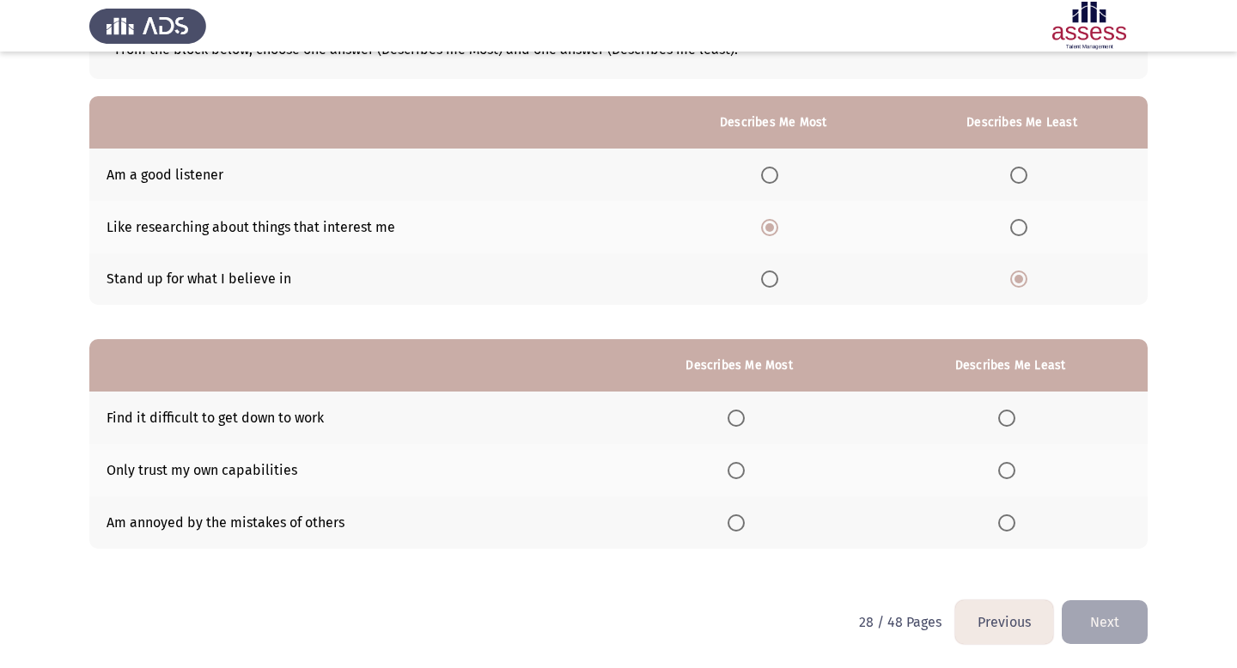
click at [698, 523] on span "Select an option" at bounding box center [736, 523] width 17 height 17
click at [698, 523] on input "Select an option" at bounding box center [736, 523] width 17 height 17
click at [698, 414] on span "Select an option" at bounding box center [1006, 418] width 17 height 17
click at [698, 414] on input "Select an option" at bounding box center [1006, 418] width 17 height 17
click at [698, 623] on button "Next" at bounding box center [1105, 623] width 86 height 44
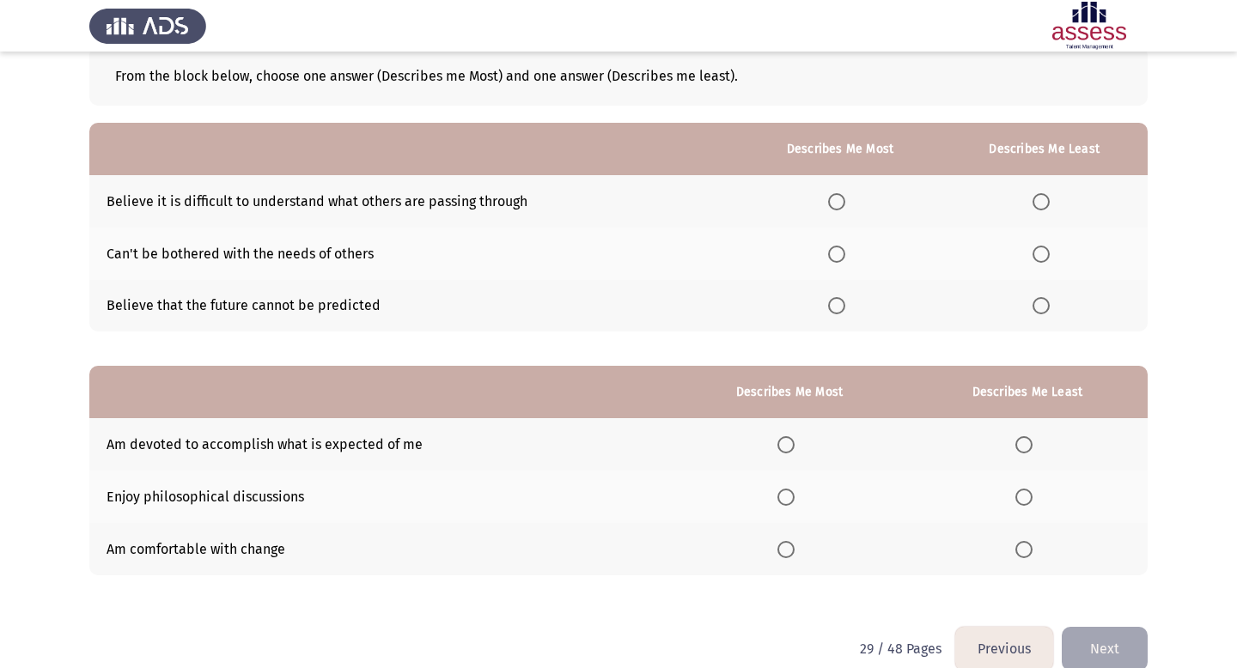
scroll to position [99, 0]
click at [698, 198] on span "Select an option" at bounding box center [1041, 200] width 17 height 17
click at [698, 198] on input "Select an option" at bounding box center [1041, 200] width 17 height 17
click at [698, 304] on span "Select an option" at bounding box center [836, 304] width 17 height 17
click at [698, 304] on input "Select an option" at bounding box center [836, 304] width 17 height 17
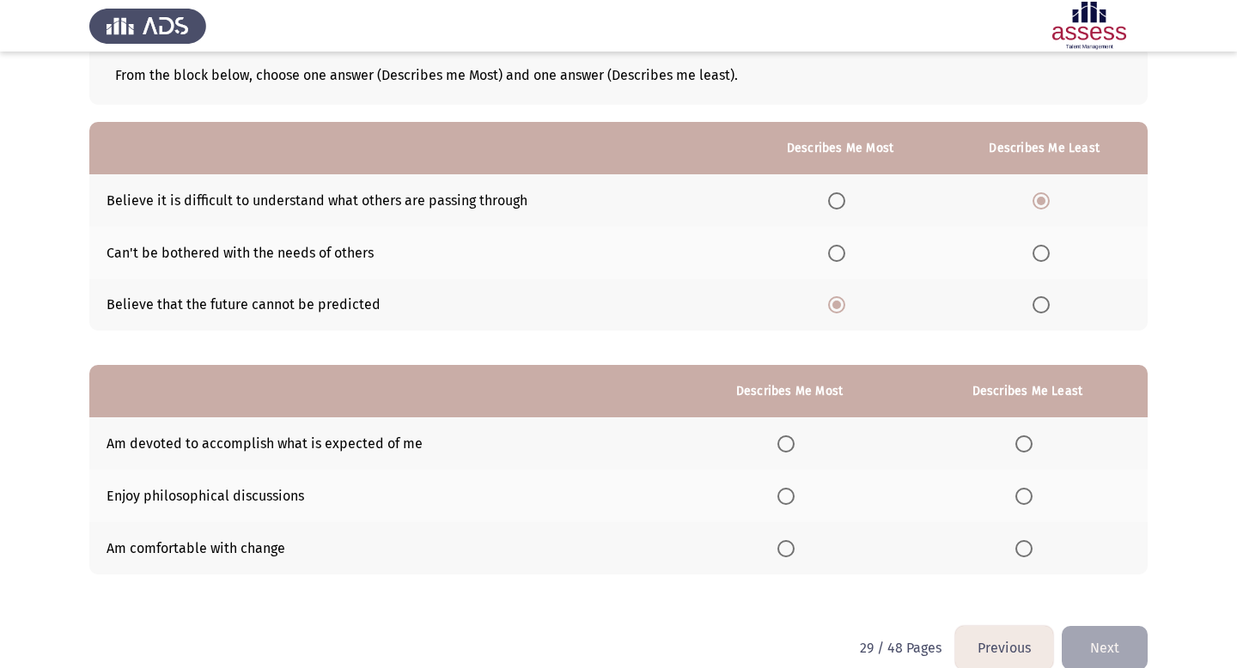
scroll to position [125, 0]
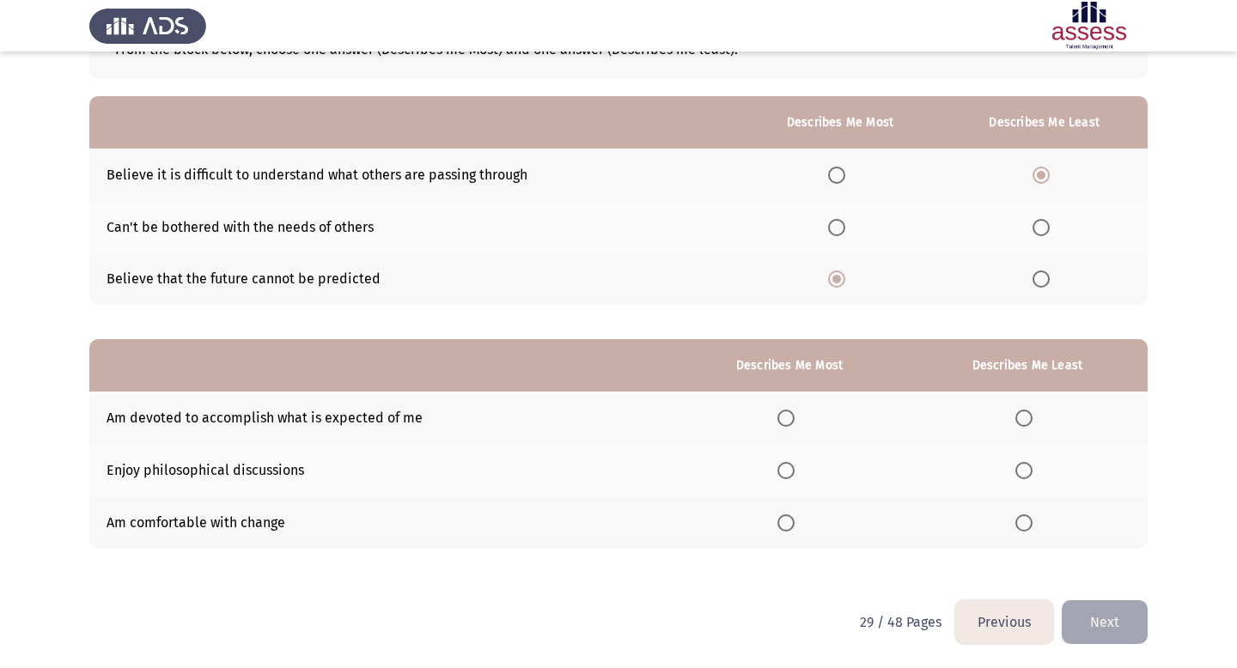
click at [698, 473] on span "Select an option" at bounding box center [785, 470] width 17 height 17
click at [698, 473] on input "Select an option" at bounding box center [785, 470] width 17 height 17
click at [698, 424] on span "Select an option" at bounding box center [1023, 418] width 17 height 17
click at [698, 424] on input "Select an option" at bounding box center [1023, 418] width 17 height 17
click at [698, 624] on button "Next" at bounding box center [1105, 623] width 86 height 44
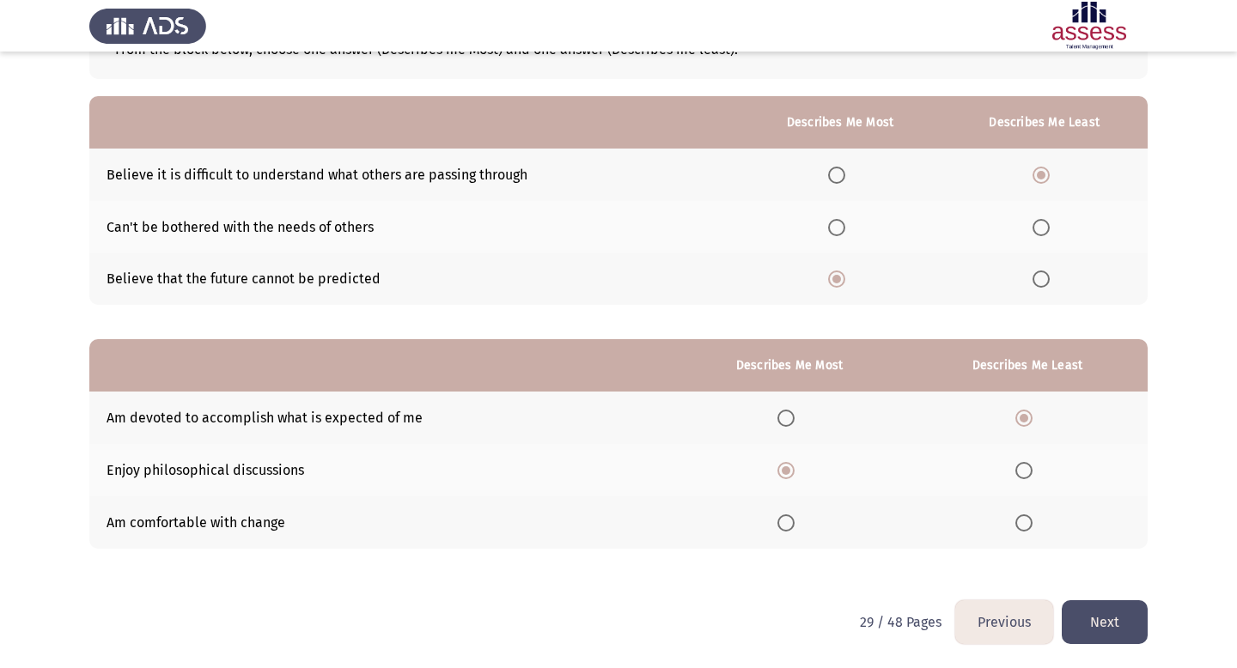
scroll to position [0, 0]
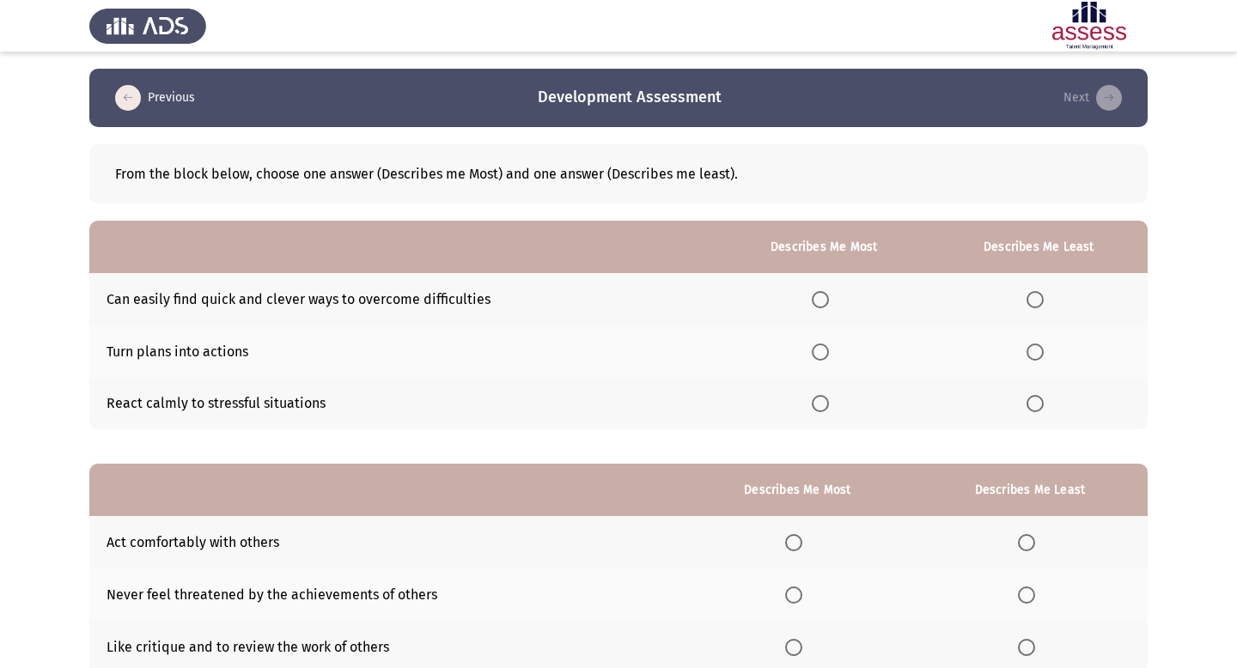
click at [698, 357] on span "Select an option" at bounding box center [820, 352] width 17 height 17
click at [698, 357] on input "Select an option" at bounding box center [820, 352] width 17 height 17
click at [698, 405] on span "Select an option" at bounding box center [1035, 403] width 17 height 17
click at [698, 405] on input "Select an option" at bounding box center [1035, 403] width 17 height 17
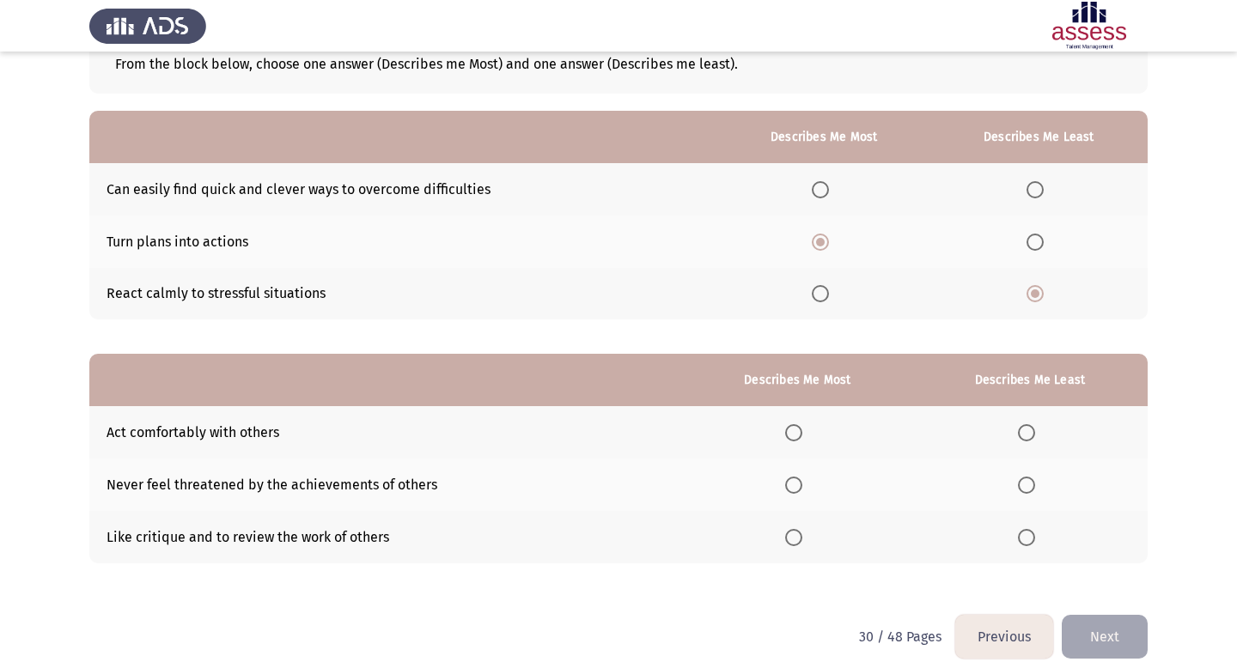
scroll to position [125, 0]
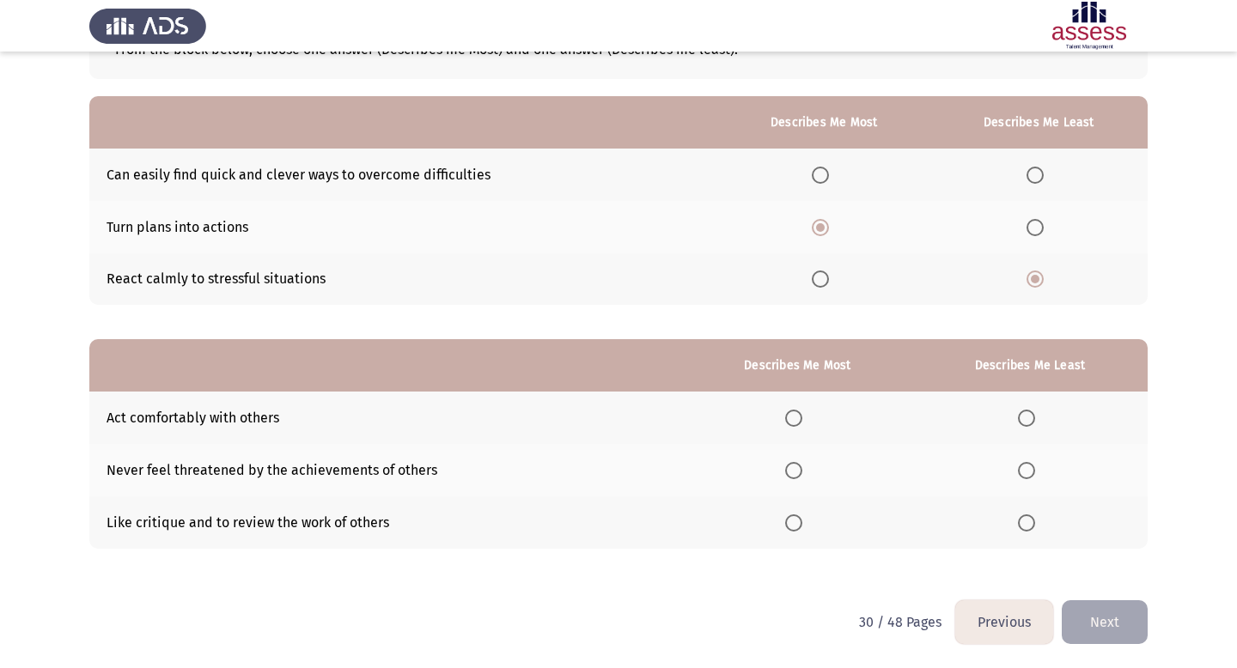
click at [698, 423] on span "Select an option" at bounding box center [793, 418] width 17 height 17
click at [698, 423] on input "Select an option" at bounding box center [793, 418] width 17 height 17
click at [698, 523] on label "Select an option" at bounding box center [1030, 523] width 24 height 17
click at [698, 523] on input "Select an option" at bounding box center [1026, 523] width 17 height 17
click at [698, 615] on button "Next" at bounding box center [1105, 623] width 86 height 44
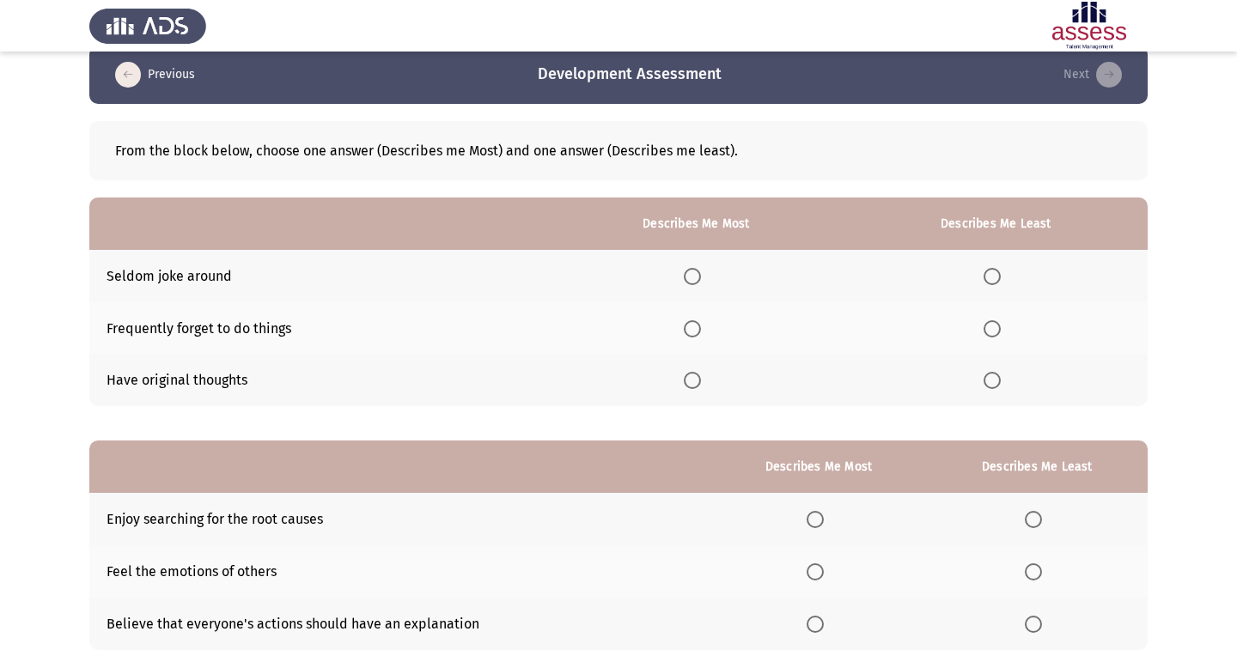
scroll to position [24, 0]
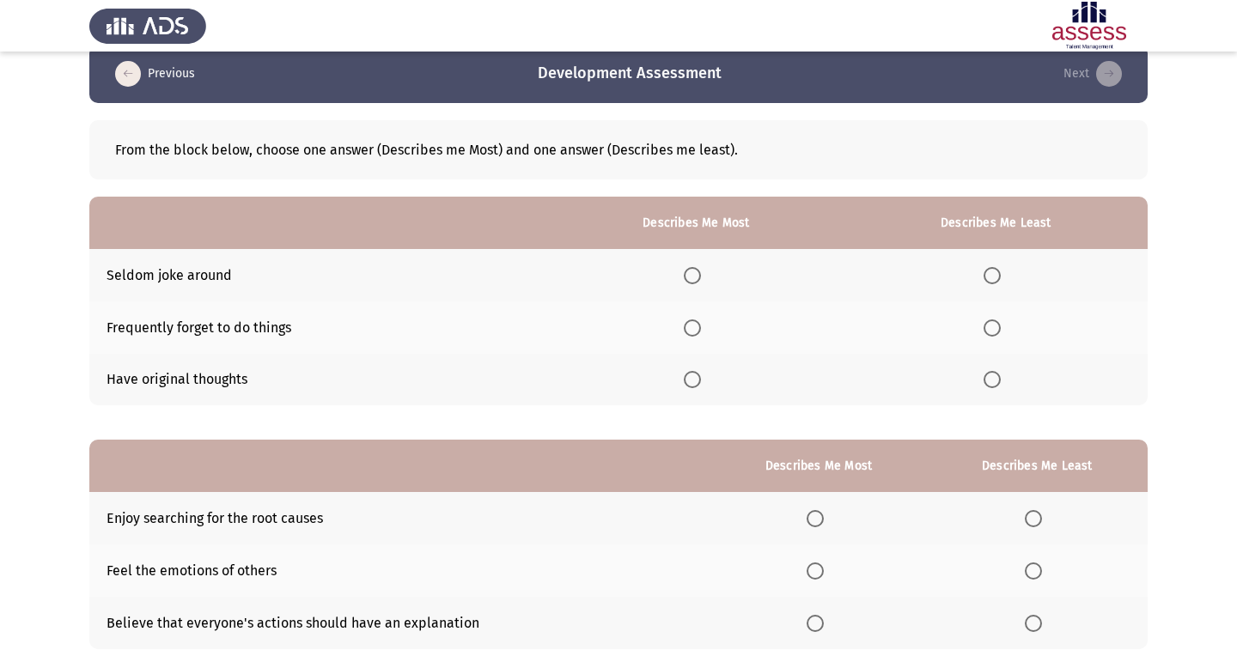
click at [698, 274] on label "Select an option" at bounding box center [996, 275] width 24 height 17
click at [698, 274] on input "Select an option" at bounding box center [992, 275] width 17 height 17
click at [693, 384] on span "Select an option" at bounding box center [692, 379] width 17 height 17
click at [693, 384] on input "Select an option" at bounding box center [692, 379] width 17 height 17
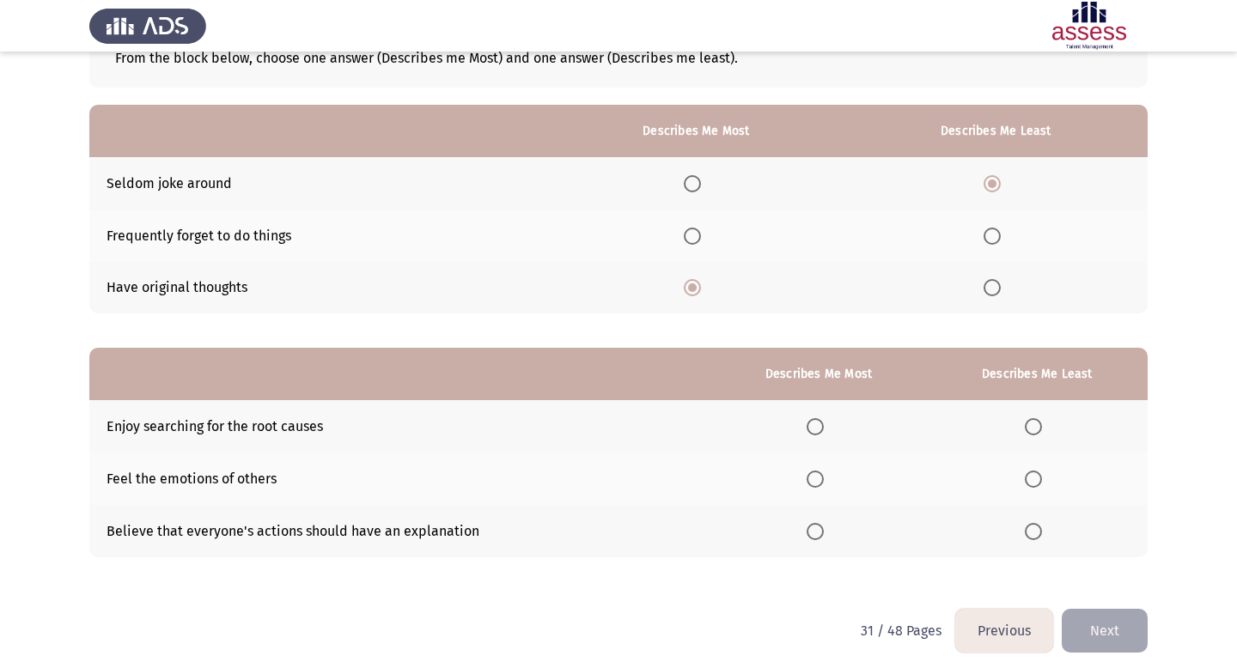
scroll to position [125, 0]
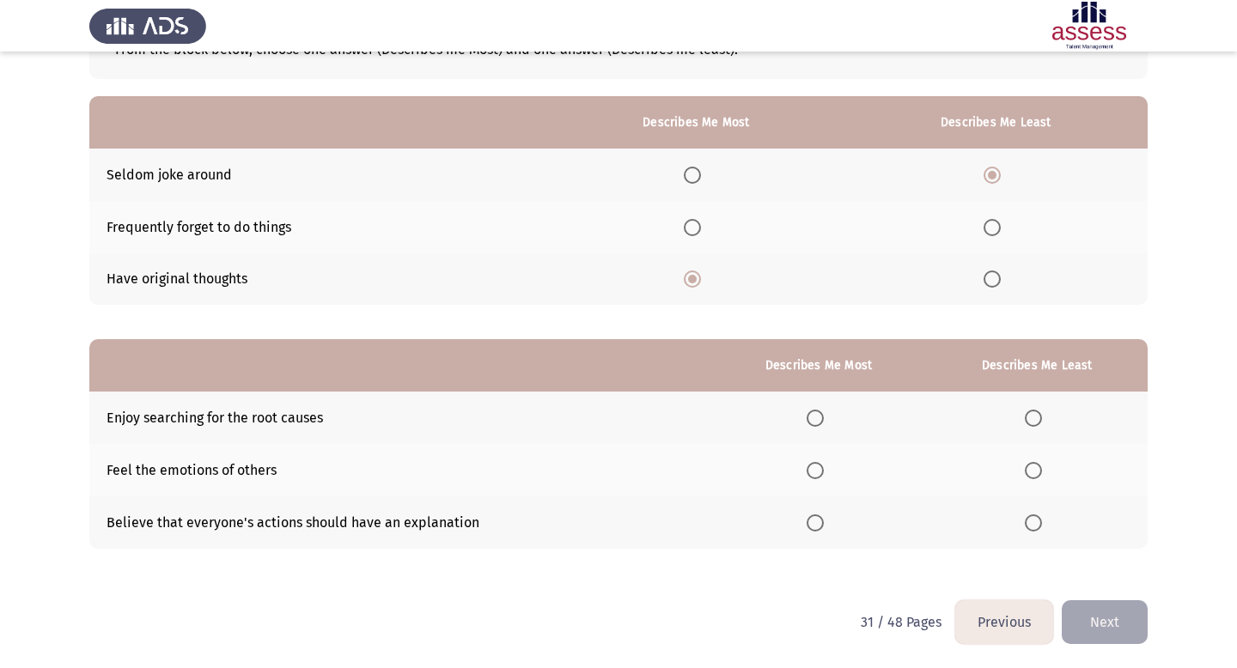
click at [698, 418] on span "Select an option" at bounding box center [815, 418] width 17 height 17
click at [698, 418] on input "Select an option" at bounding box center [815, 418] width 17 height 17
click at [698, 529] on span "Select an option" at bounding box center [1033, 523] width 17 height 17
click at [698, 529] on input "Select an option" at bounding box center [1033, 523] width 17 height 17
click at [698, 625] on button "Next" at bounding box center [1105, 623] width 86 height 44
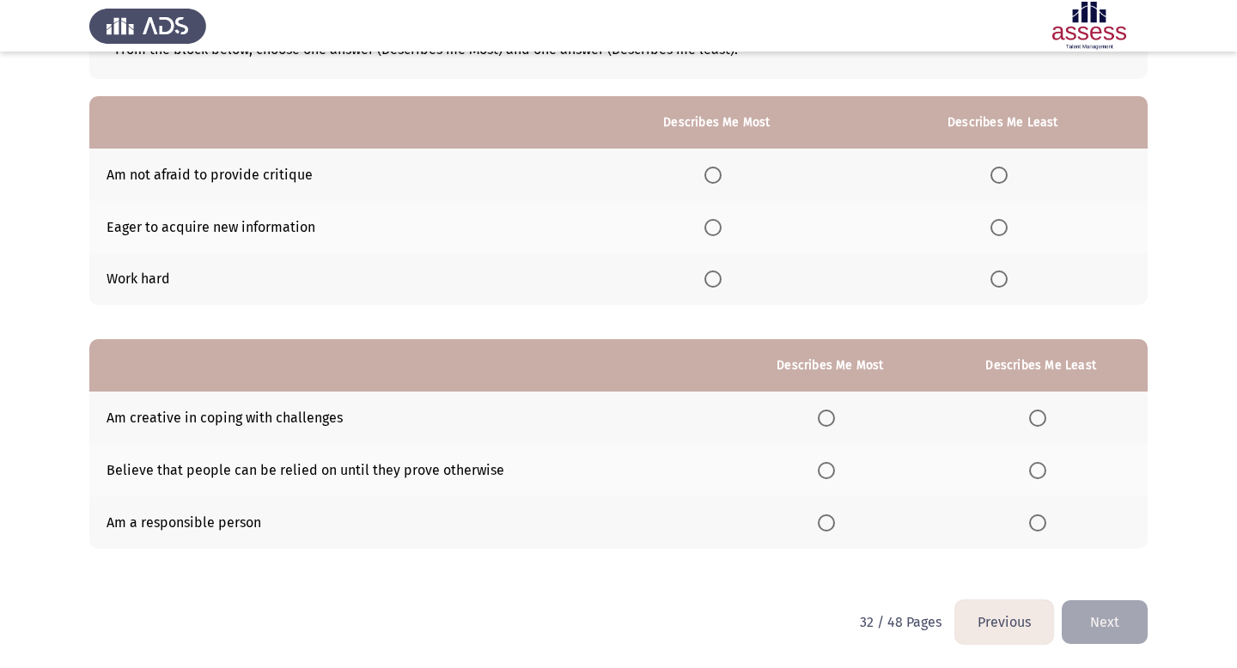
click at [698, 229] on span "Select an option" at bounding box center [712, 227] width 17 height 17
click at [698, 229] on input "Select an option" at bounding box center [712, 227] width 17 height 17
click at [698, 181] on span "Select an option" at bounding box center [999, 175] width 17 height 17
click at [698, 181] on input "Select an option" at bounding box center [999, 175] width 17 height 17
click at [698, 464] on span "Select an option" at bounding box center [1037, 470] width 17 height 17
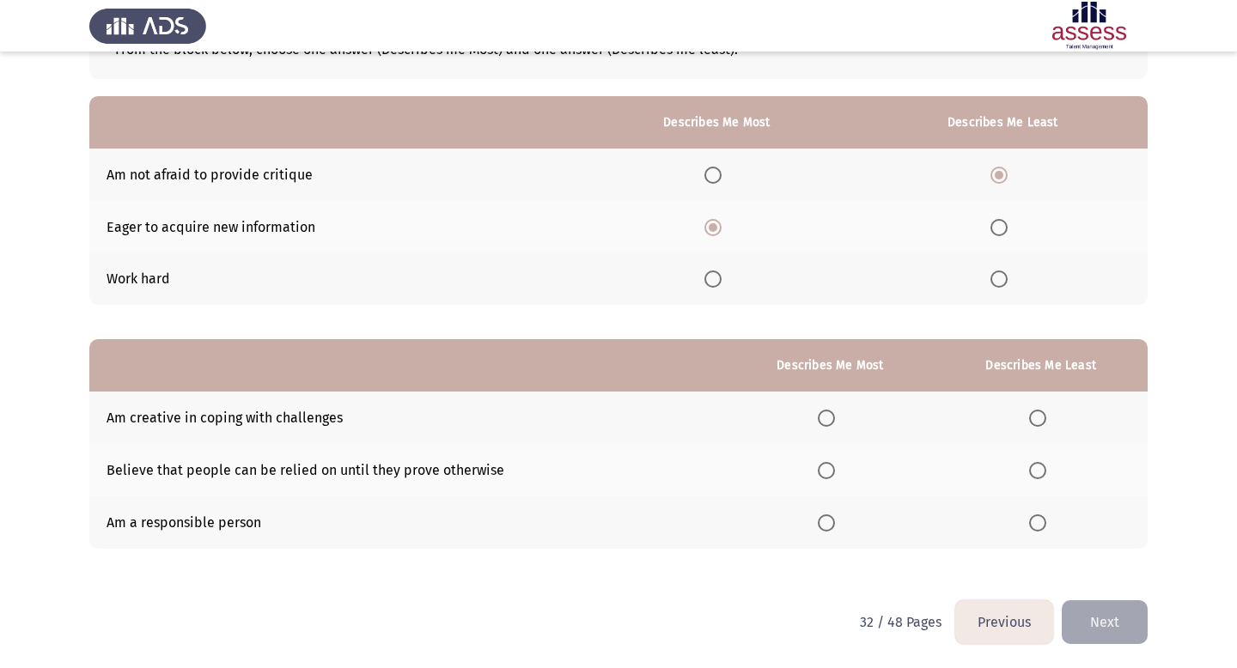
click at [698, 464] on input "Select an option" at bounding box center [1037, 470] width 17 height 17
click at [698, 523] on span "Select an option" at bounding box center [826, 523] width 17 height 17
click at [698, 523] on input "Select an option" at bounding box center [826, 523] width 17 height 17
click at [698, 621] on button "Next" at bounding box center [1105, 623] width 86 height 44
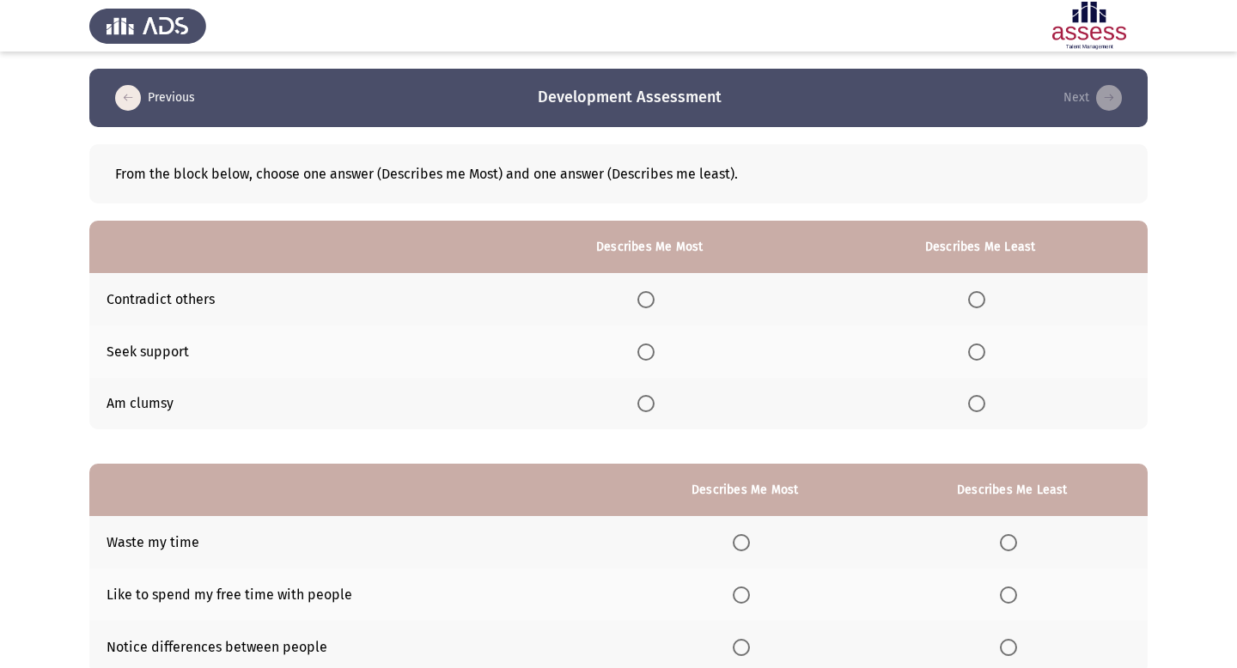
click at [653, 351] on span "Select an option" at bounding box center [645, 352] width 17 height 17
click at [653, 351] on input "Select an option" at bounding box center [645, 352] width 17 height 17
click at [698, 409] on span "Select an option" at bounding box center [976, 403] width 17 height 17
click at [698, 409] on input "Select an option" at bounding box center [976, 403] width 17 height 17
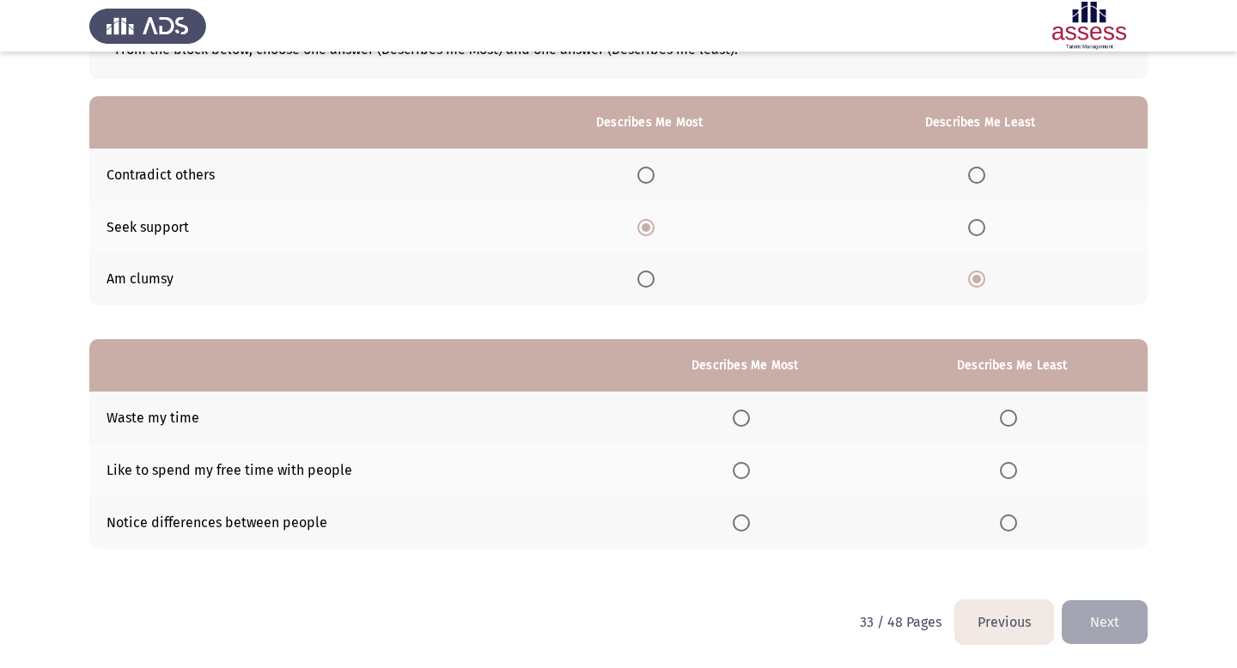
click at [698, 521] on span "Select an option" at bounding box center [741, 523] width 17 height 17
click at [698, 521] on input "Select an option" at bounding box center [741, 523] width 17 height 17
click at [698, 407] on th at bounding box center [1012, 418] width 271 height 52
click at [698, 414] on span "Select an option" at bounding box center [1008, 418] width 17 height 17
click at [698, 414] on input "Select an option" at bounding box center [1008, 418] width 17 height 17
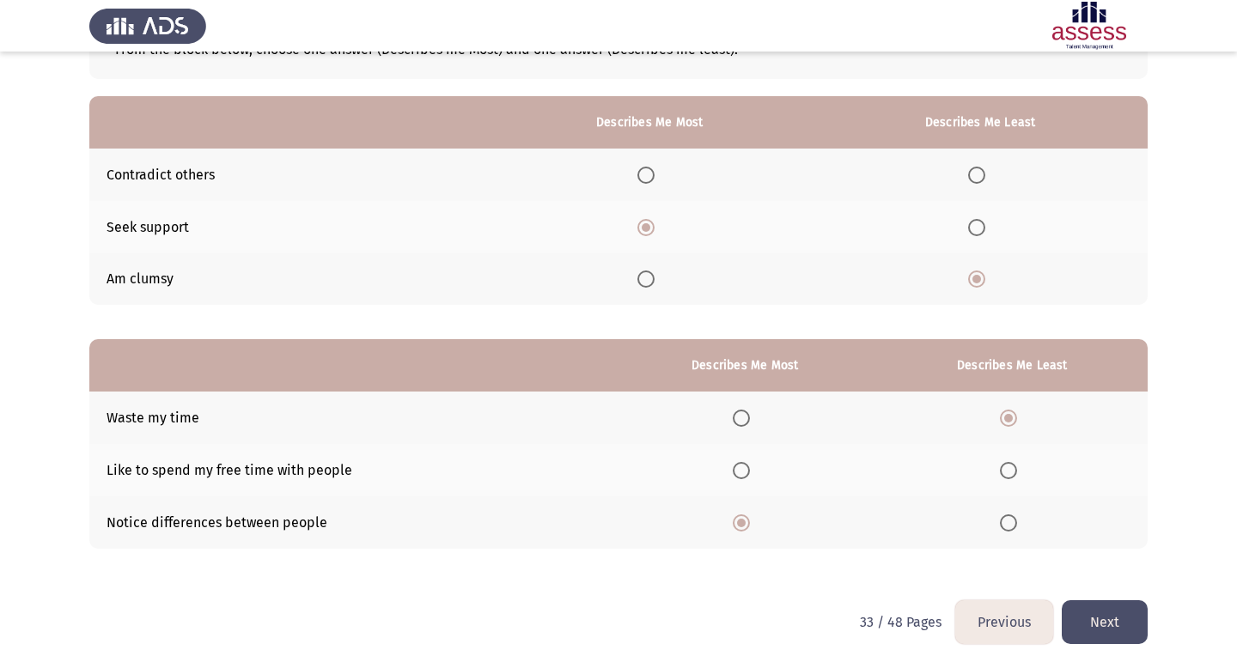
click at [698, 616] on button "Next" at bounding box center [1105, 623] width 86 height 44
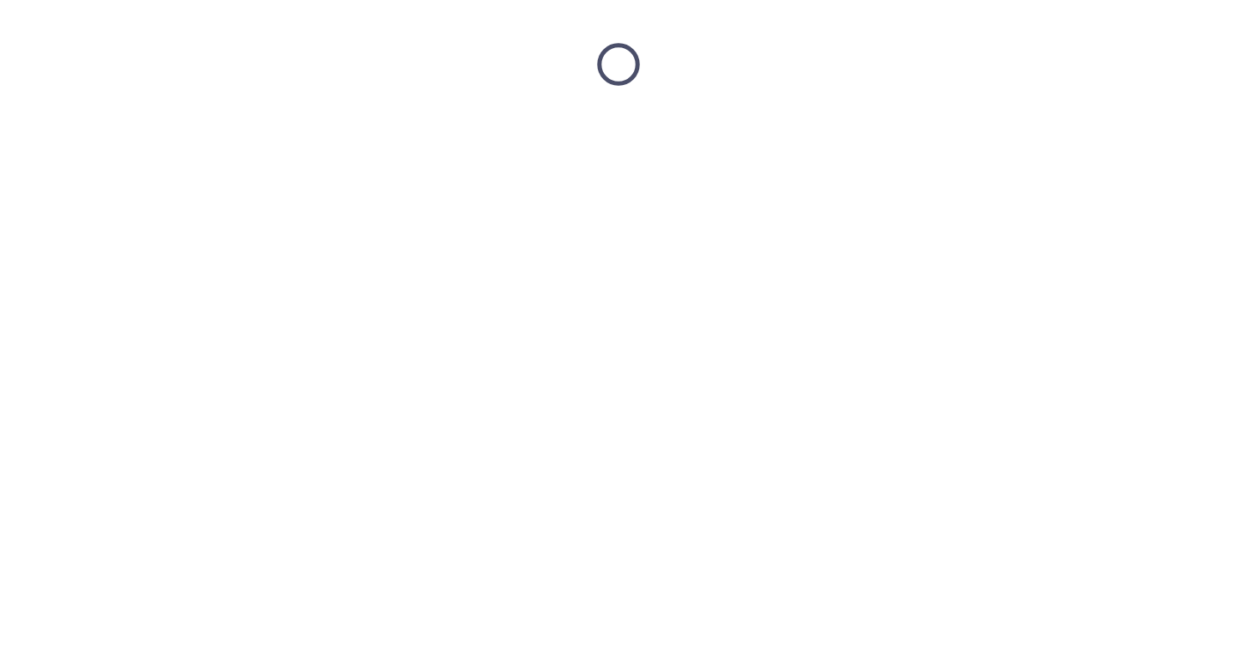
scroll to position [0, 0]
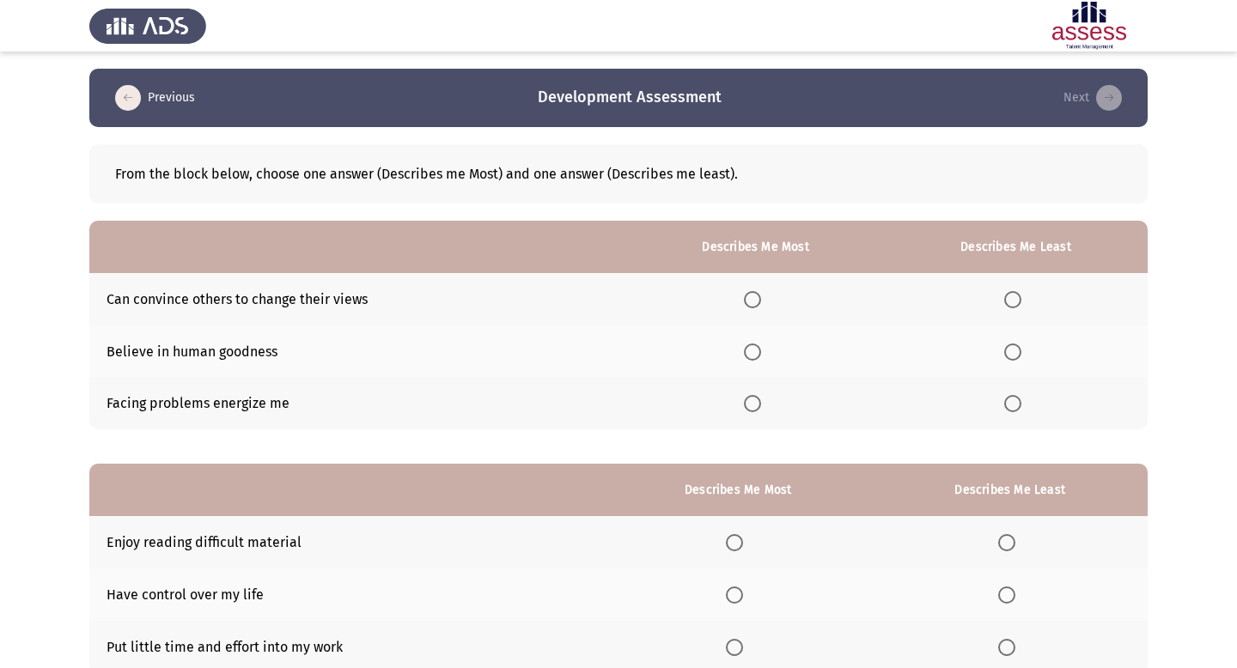
click at [698, 299] on span "Select an option" at bounding box center [752, 299] width 17 height 17
click at [698, 299] on input "Select an option" at bounding box center [752, 299] width 17 height 17
click at [698, 400] on span "Select an option" at bounding box center [1012, 403] width 17 height 17
click at [698, 400] on input "Select an option" at bounding box center [1012, 403] width 17 height 17
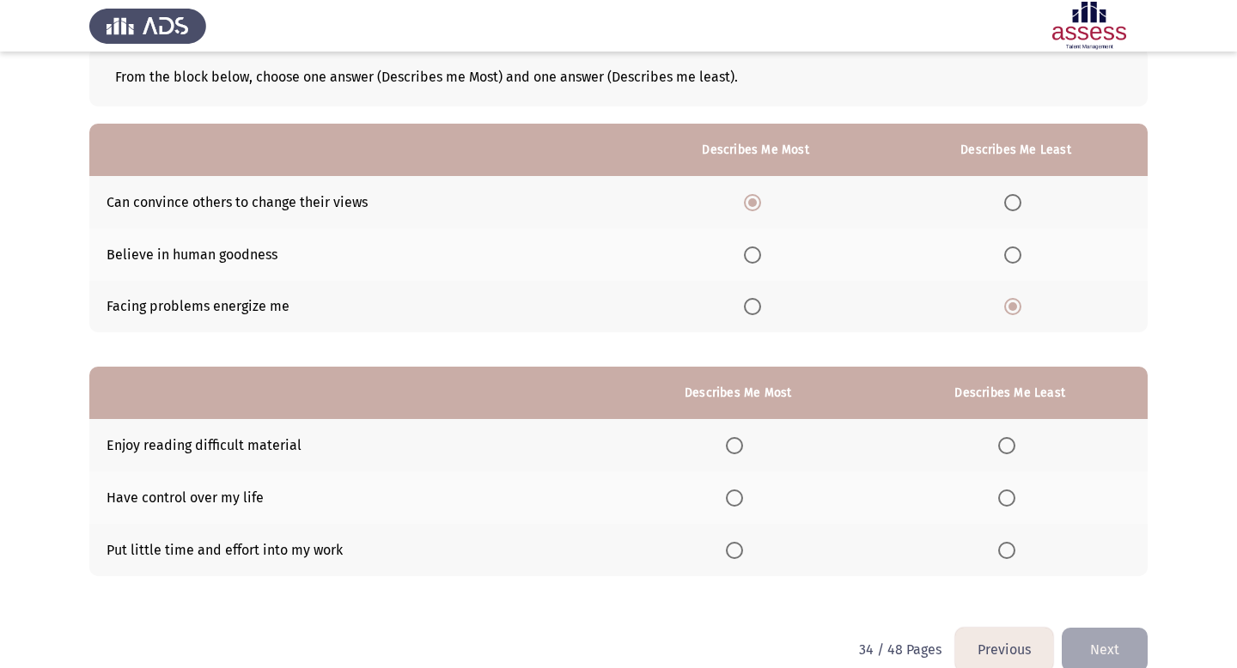
scroll to position [125, 0]
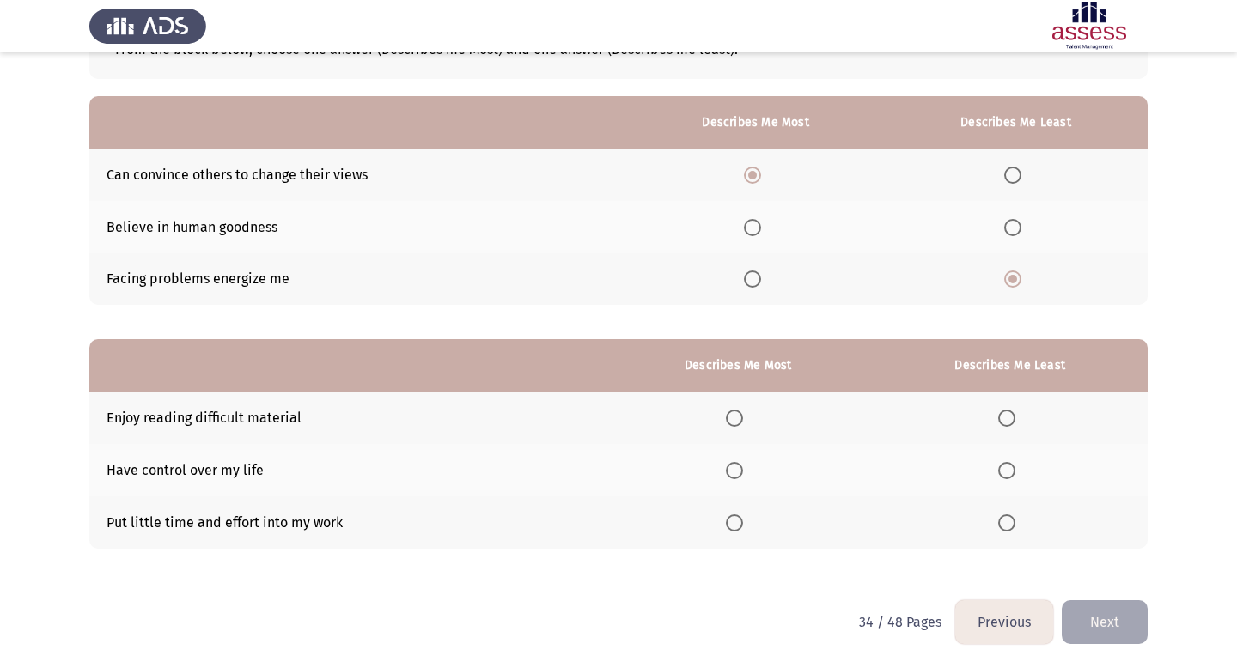
click at [698, 521] on span "Select an option" at bounding box center [1006, 523] width 17 height 17
click at [698, 521] on input "Select an option" at bounding box center [1006, 523] width 17 height 17
click at [698, 417] on span "Select an option" at bounding box center [734, 418] width 17 height 17
click at [698, 417] on input "Select an option" at bounding box center [734, 418] width 17 height 17
click at [698, 468] on span "Select an option" at bounding box center [734, 470] width 17 height 17
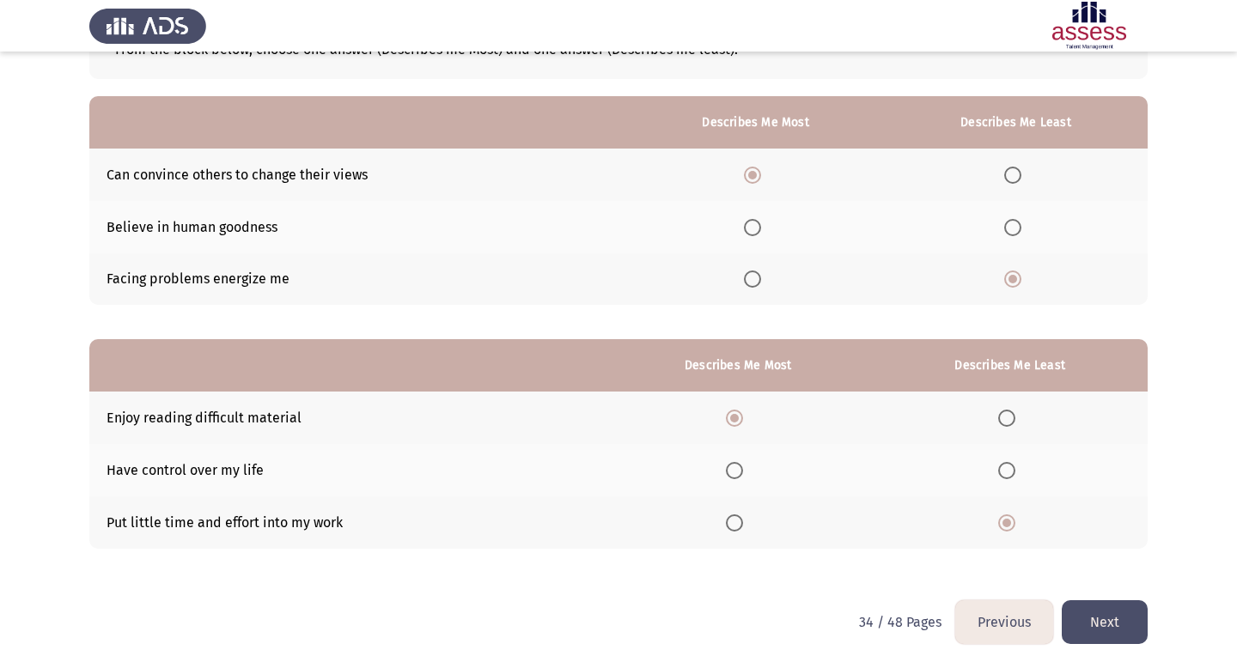
click at [698, 468] on input "Select an option" at bounding box center [734, 470] width 17 height 17
click at [698, 615] on button "Next" at bounding box center [1105, 623] width 86 height 44
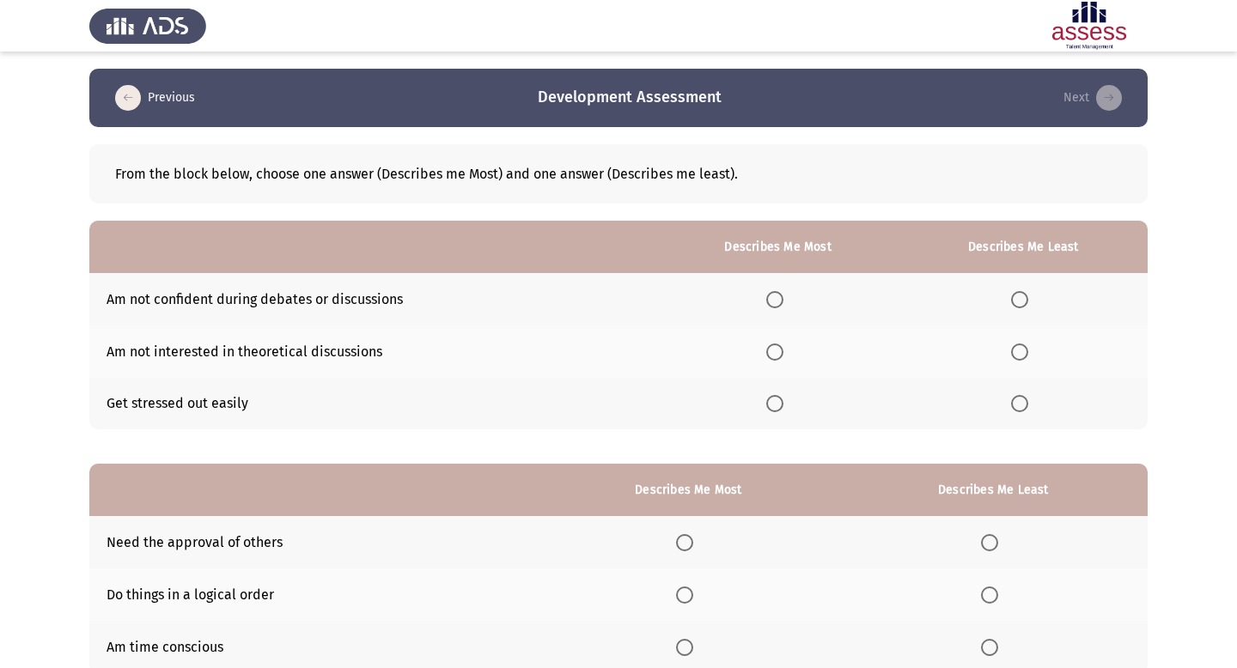
click at [698, 404] on span "Select an option" at bounding box center [774, 403] width 17 height 17
click at [698, 404] on input "Select an option" at bounding box center [774, 403] width 17 height 17
click at [698, 303] on span "Select an option" at bounding box center [1019, 299] width 17 height 17
click at [698, 303] on input "Select an option" at bounding box center [1019, 299] width 17 height 17
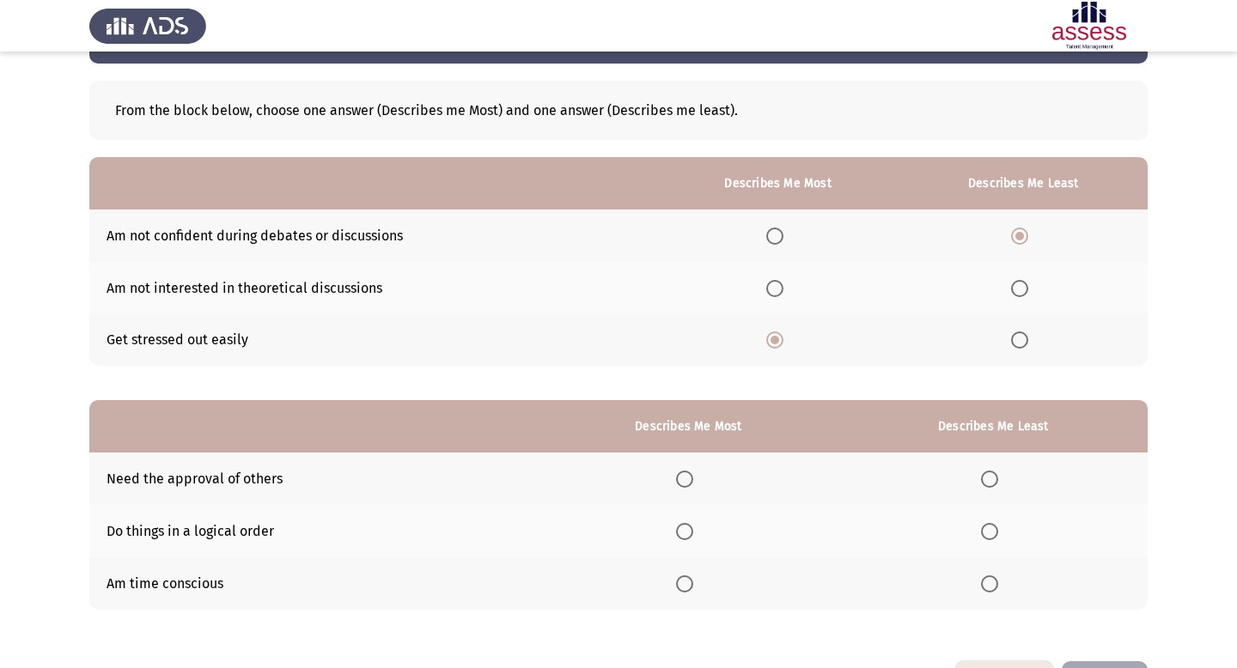
scroll to position [125, 0]
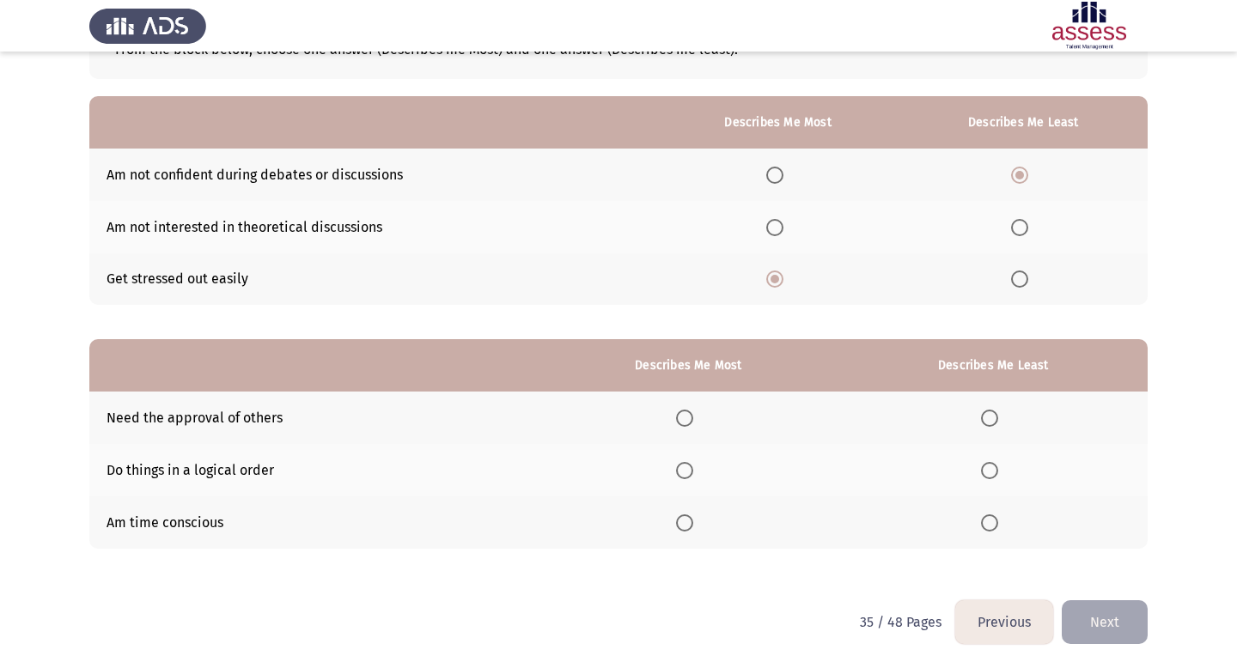
click at [692, 519] on span "Select an option" at bounding box center [684, 523] width 17 height 17
click at [692, 519] on input "Select an option" at bounding box center [684, 523] width 17 height 17
click at [698, 417] on span "Select an option" at bounding box center [989, 418] width 17 height 17
click at [698, 417] on input "Select an option" at bounding box center [989, 418] width 17 height 17
click at [698, 622] on button "Next" at bounding box center [1105, 623] width 86 height 44
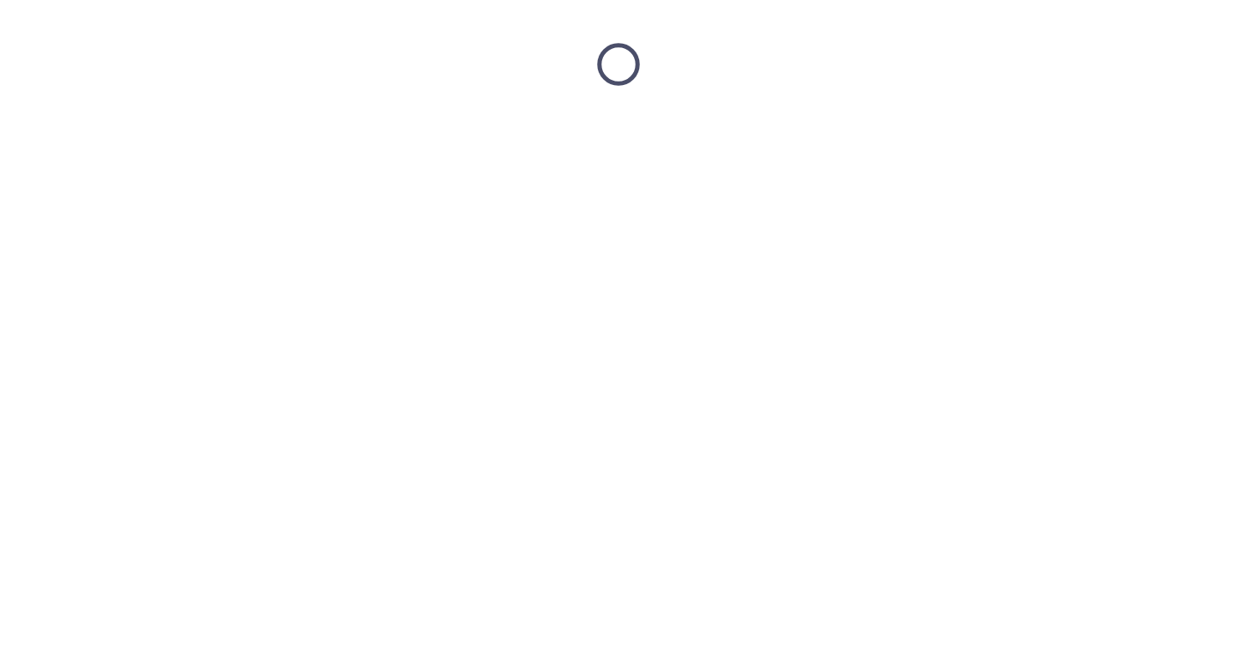
scroll to position [0, 0]
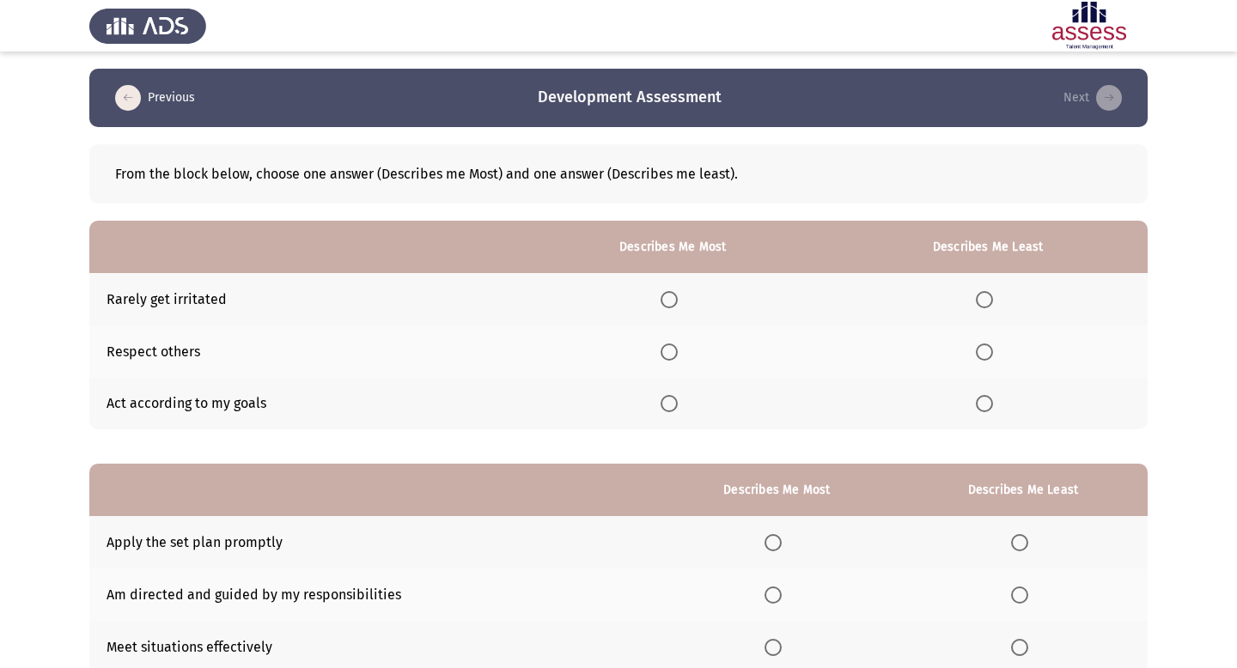
click at [673, 353] on span "Select an option" at bounding box center [669, 352] width 17 height 17
click at [673, 353] on input "Select an option" at bounding box center [669, 352] width 17 height 17
click at [698, 305] on span "Select an option" at bounding box center [984, 299] width 17 height 17
click at [698, 305] on input "Select an option" at bounding box center [984, 299] width 17 height 17
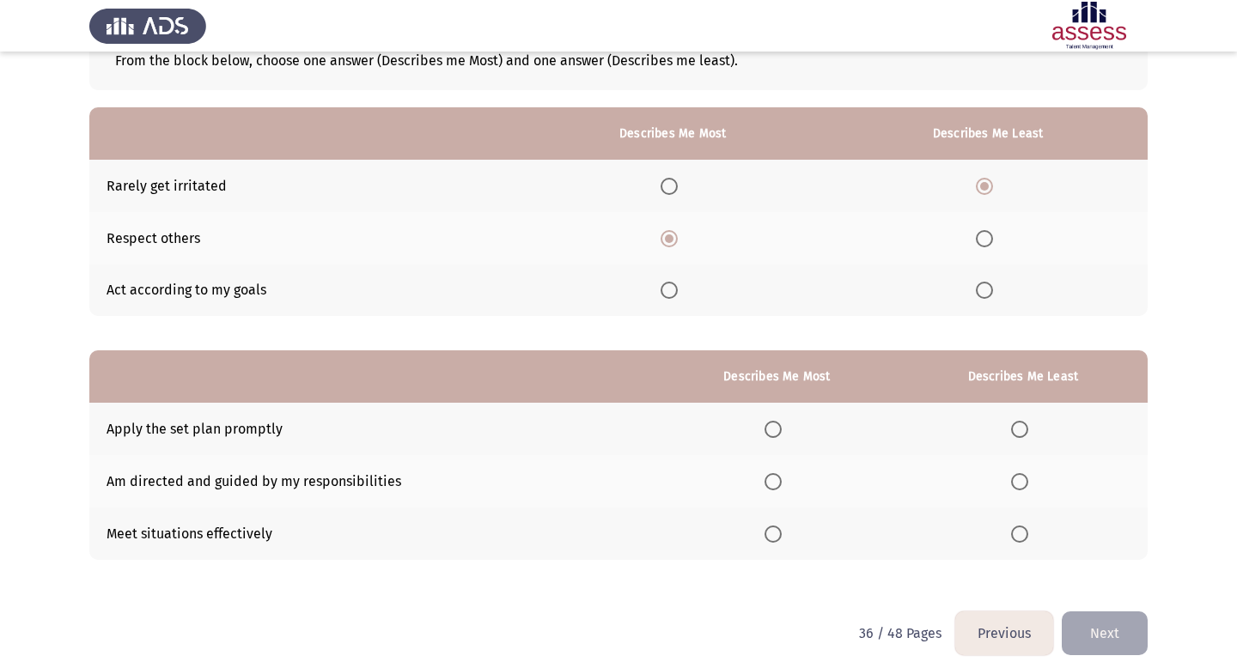
scroll to position [125, 0]
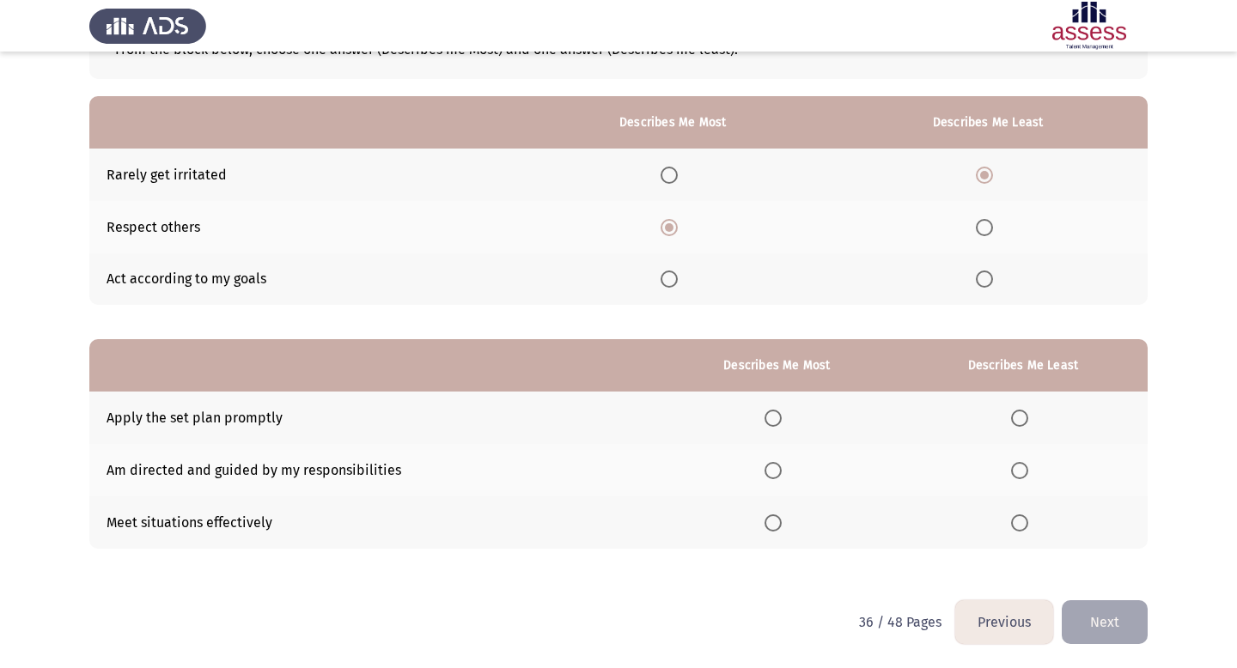
click at [698, 475] on span "Select an option" at bounding box center [773, 470] width 17 height 17
click at [698, 475] on input "Select an option" at bounding box center [773, 470] width 17 height 17
click at [698, 524] on span "Select an option" at bounding box center [1019, 523] width 17 height 17
click at [698, 524] on input "Select an option" at bounding box center [1019, 523] width 17 height 17
click at [698, 624] on button "Next" at bounding box center [1105, 623] width 86 height 44
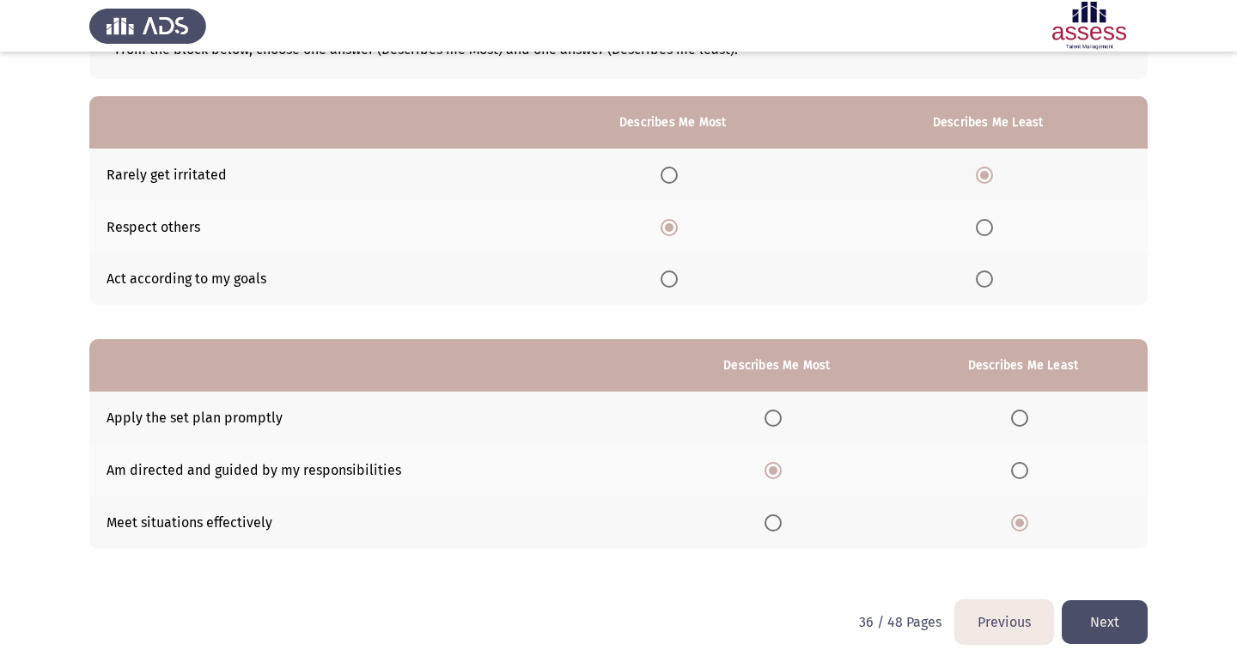
scroll to position [0, 0]
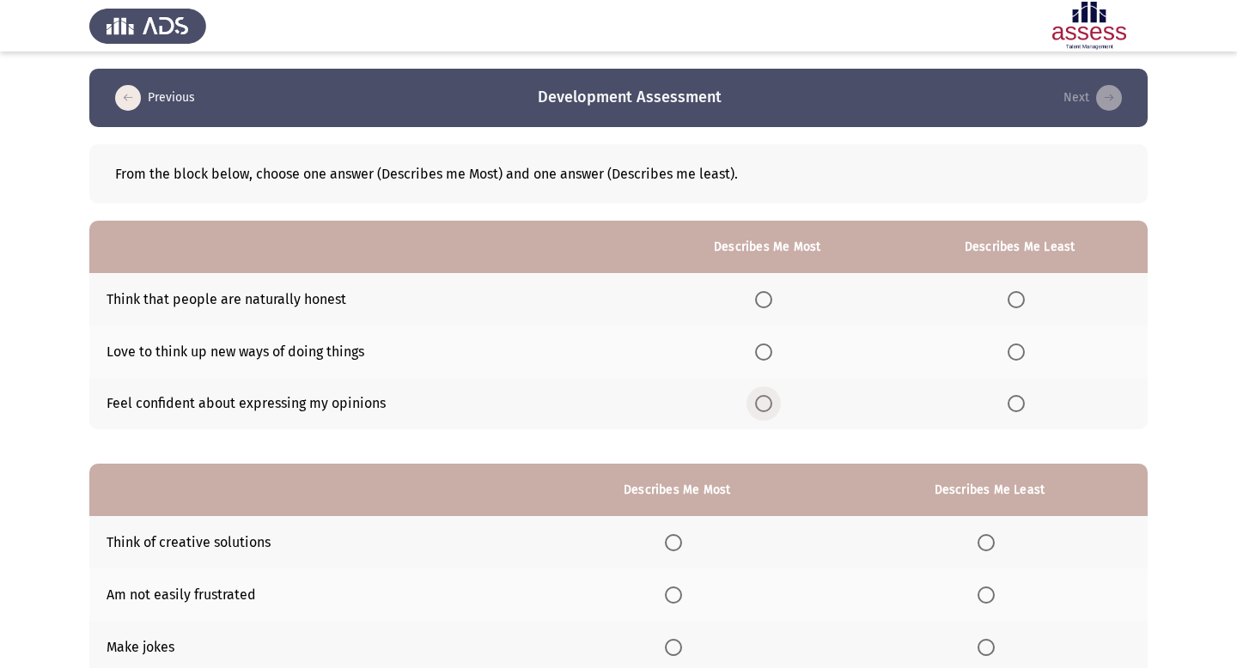
click at [698, 405] on span "Select an option" at bounding box center [763, 403] width 17 height 17
click at [698, 405] on input "Select an option" at bounding box center [763, 403] width 17 height 17
click at [698, 349] on span "Select an option" at bounding box center [763, 352] width 17 height 17
click at [698, 349] on input "Select an option" at bounding box center [763, 352] width 17 height 17
click at [698, 300] on label "Select an option" at bounding box center [1020, 299] width 24 height 17
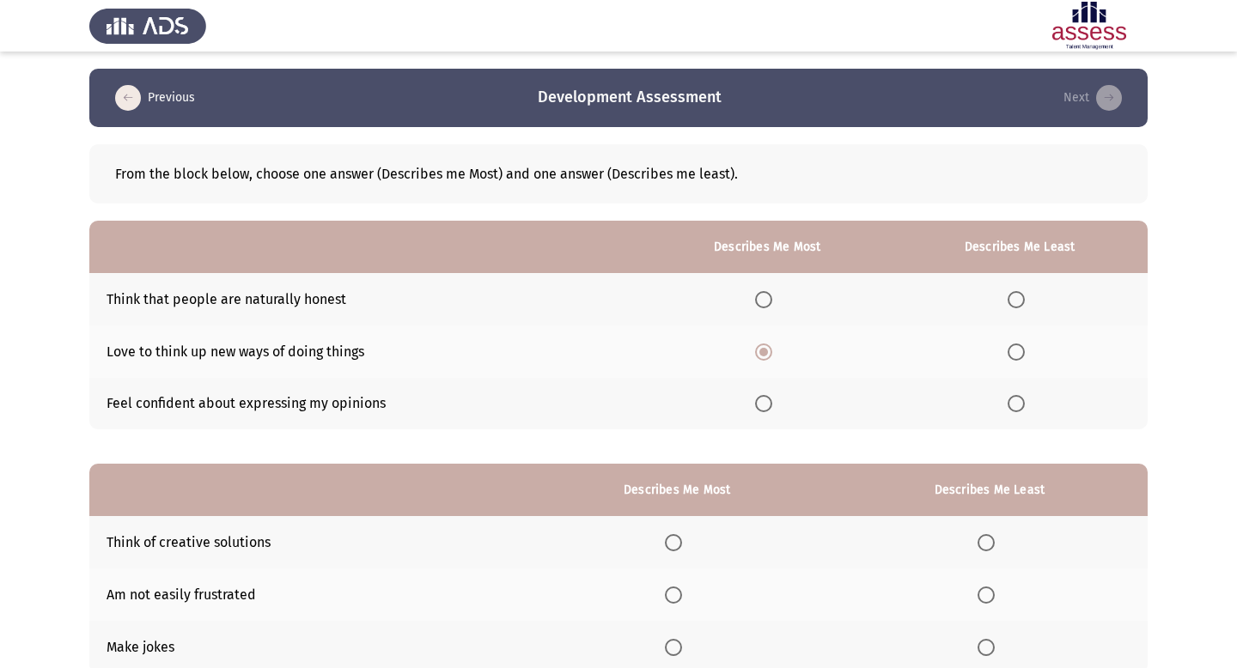
click at [698, 300] on input "Select an option" at bounding box center [1016, 299] width 17 height 17
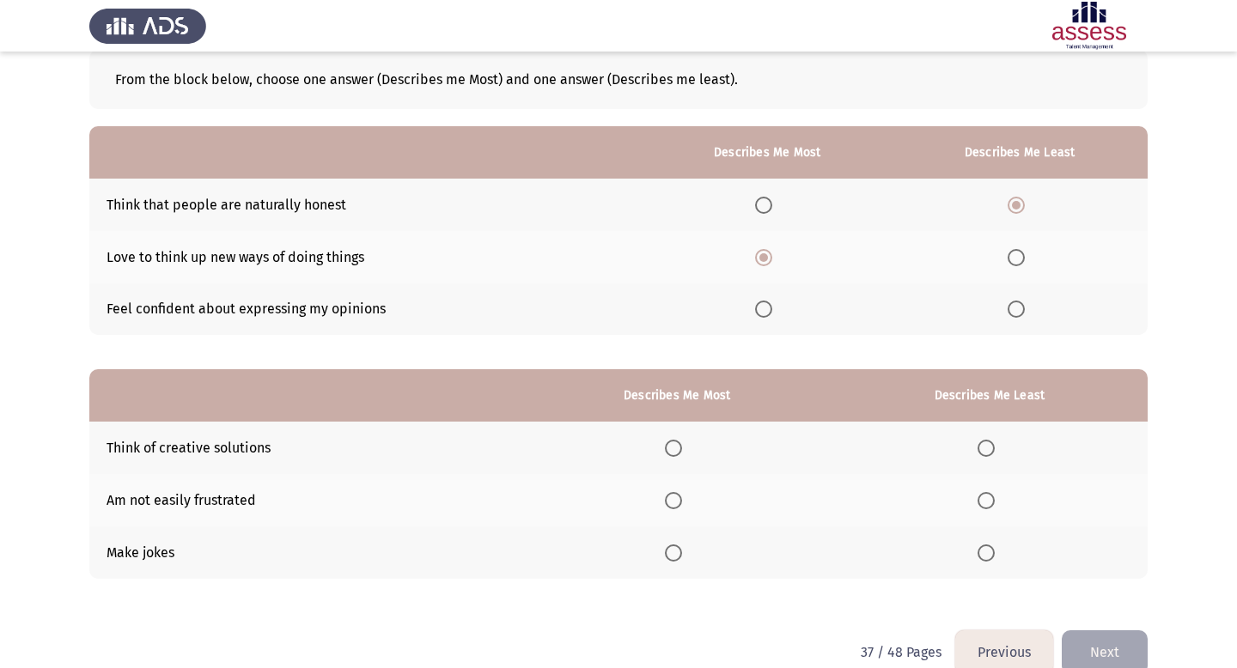
scroll to position [125, 0]
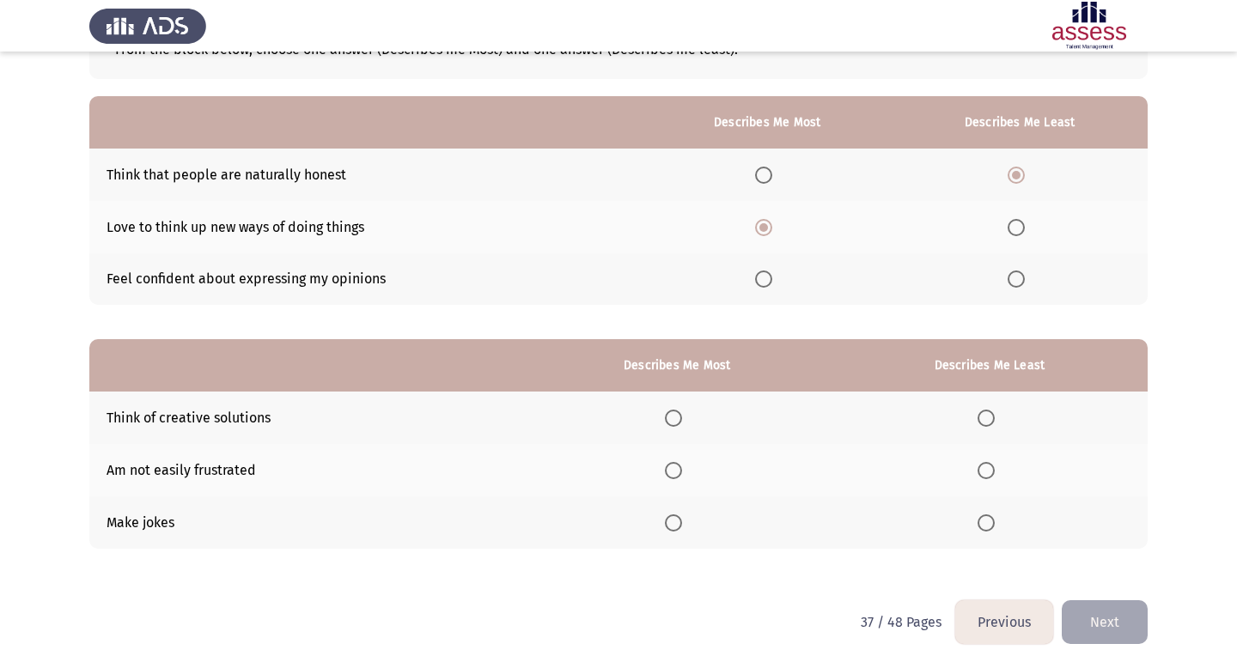
click at [698, 469] on span "Select an option" at bounding box center [986, 470] width 17 height 17
click at [698, 469] on input "Select an option" at bounding box center [986, 470] width 17 height 17
click at [680, 414] on span "Select an option" at bounding box center [673, 418] width 17 height 17
click at [680, 414] on input "Select an option" at bounding box center [673, 418] width 17 height 17
click at [698, 614] on button "Next" at bounding box center [1105, 623] width 86 height 44
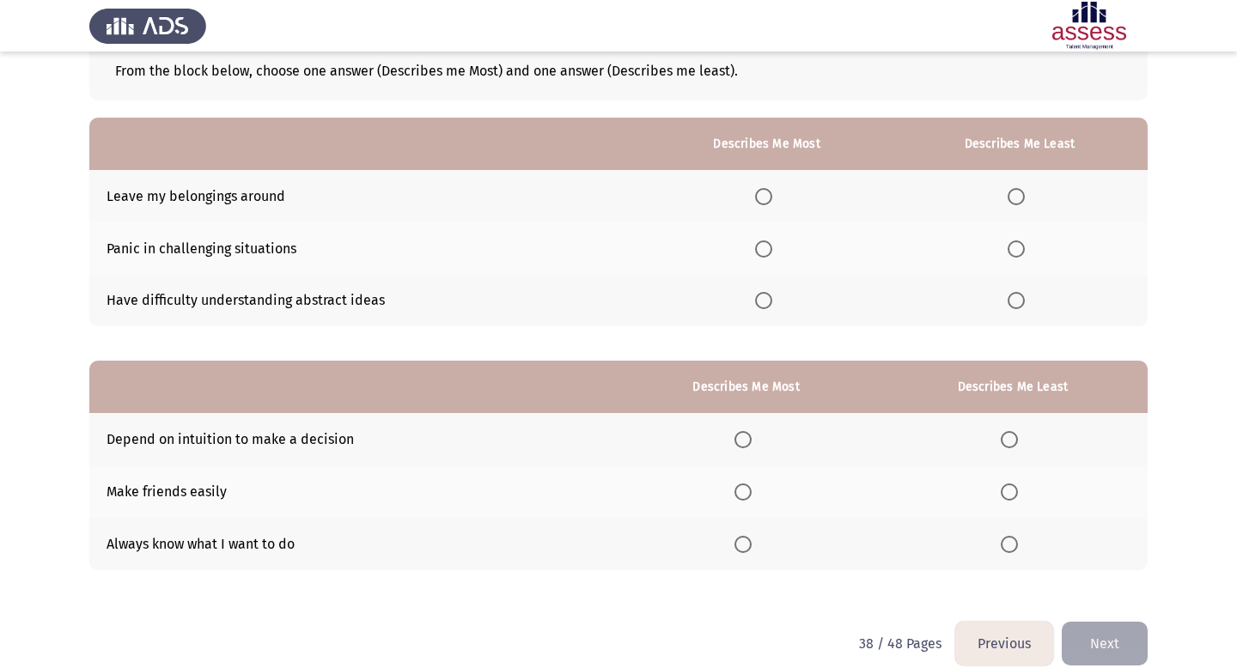
scroll to position [95, 0]
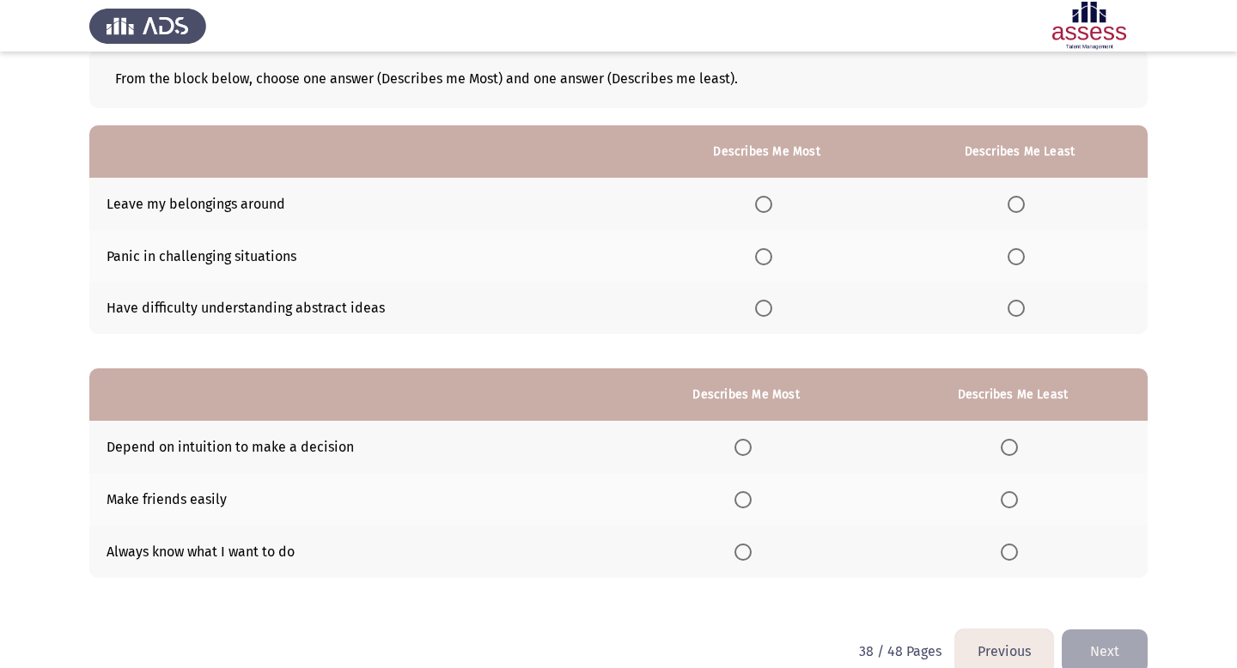
click at [698, 259] on span "Select an option" at bounding box center [1016, 256] width 17 height 17
click at [698, 259] on input "Select an option" at bounding box center [1016, 256] width 17 height 17
click at [698, 203] on label "Select an option" at bounding box center [767, 204] width 24 height 17
click at [698, 203] on input "Select an option" at bounding box center [763, 204] width 17 height 17
click at [698, 549] on span "Select an option" at bounding box center [1009, 552] width 17 height 17
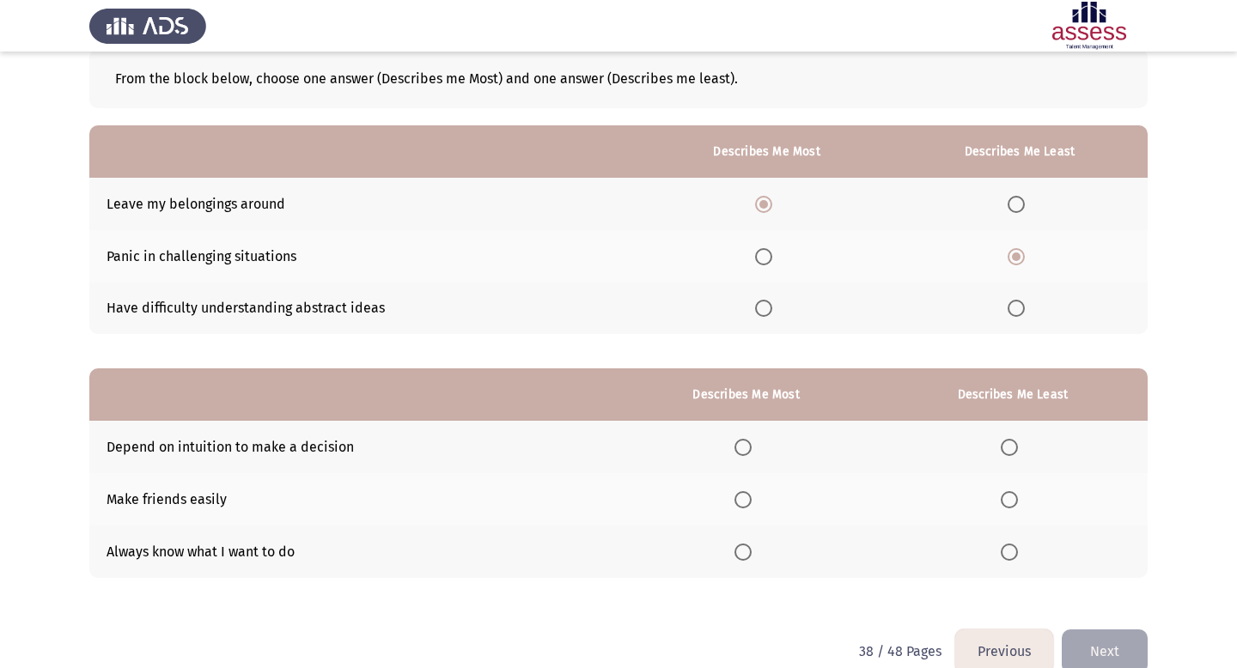
click at [698, 549] on input "Select an option" at bounding box center [1009, 552] width 17 height 17
click at [698, 499] on span "Select an option" at bounding box center [743, 499] width 17 height 17
click at [698, 499] on input "Select an option" at bounding box center [743, 499] width 17 height 17
click at [698, 651] on button "Next" at bounding box center [1105, 652] width 86 height 44
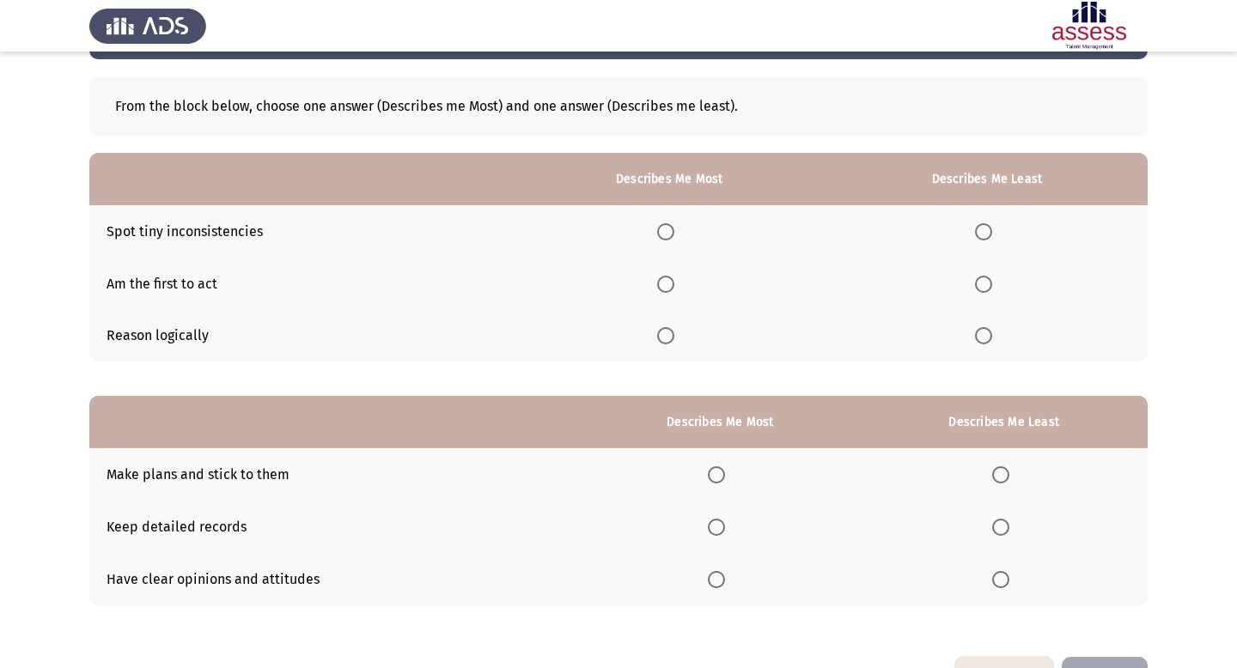
scroll to position [88, 0]
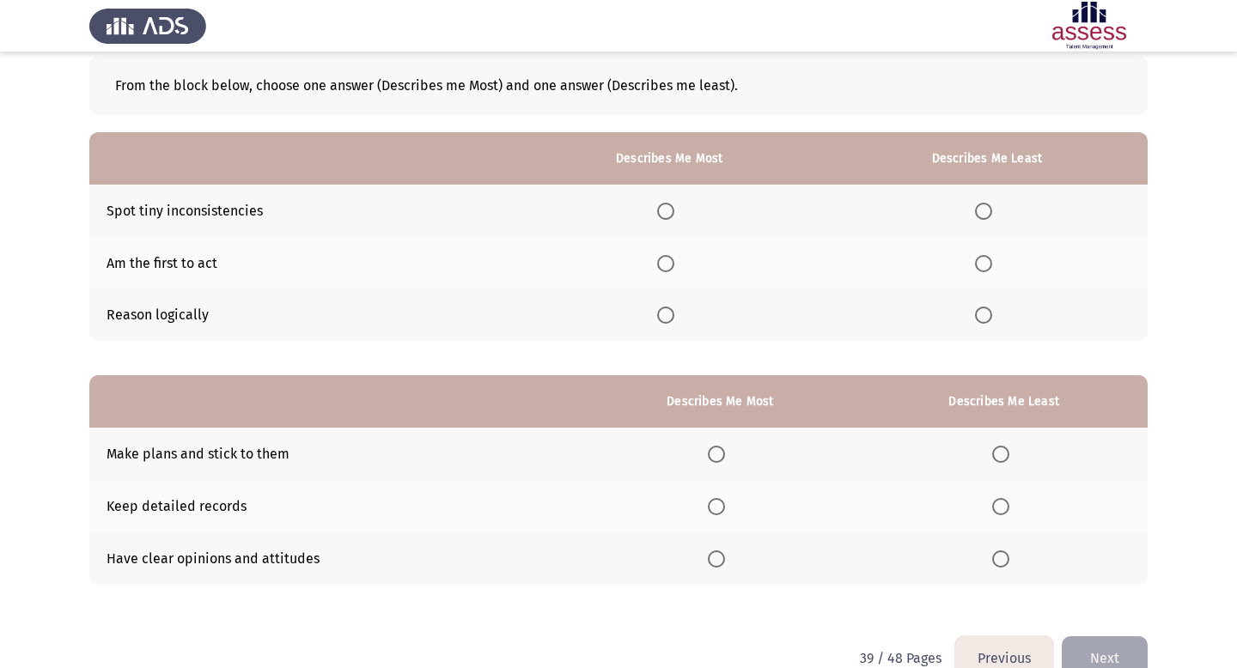
click at [673, 316] on span "Select an option" at bounding box center [665, 315] width 17 height 17
click at [673, 316] on input "Select an option" at bounding box center [665, 315] width 17 height 17
click at [698, 210] on label "Select an option" at bounding box center [987, 211] width 24 height 17
click at [698, 210] on input "Select an option" at bounding box center [983, 211] width 17 height 17
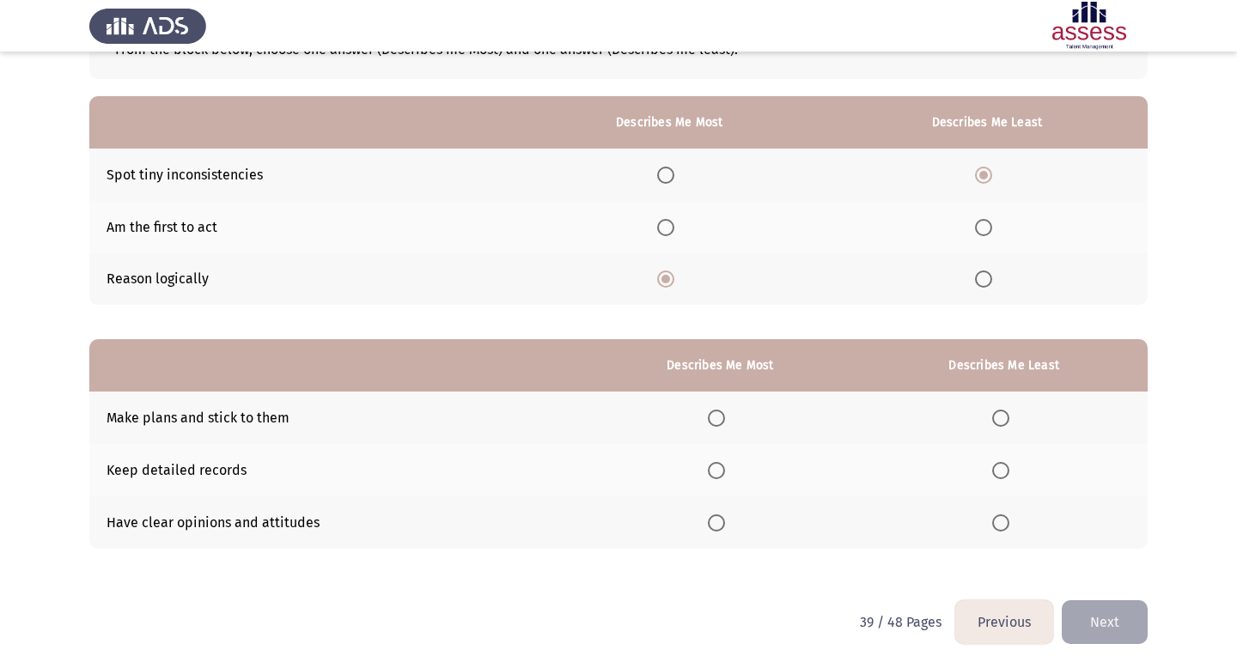
click at [698, 525] on span "Select an option" at bounding box center [716, 523] width 17 height 17
click at [698, 525] on input "Select an option" at bounding box center [716, 523] width 17 height 17
click at [698, 469] on span "Select an option" at bounding box center [1000, 470] width 17 height 17
click at [698, 469] on input "Select an option" at bounding box center [1000, 470] width 17 height 17
click at [698, 625] on button "Next" at bounding box center [1105, 623] width 86 height 44
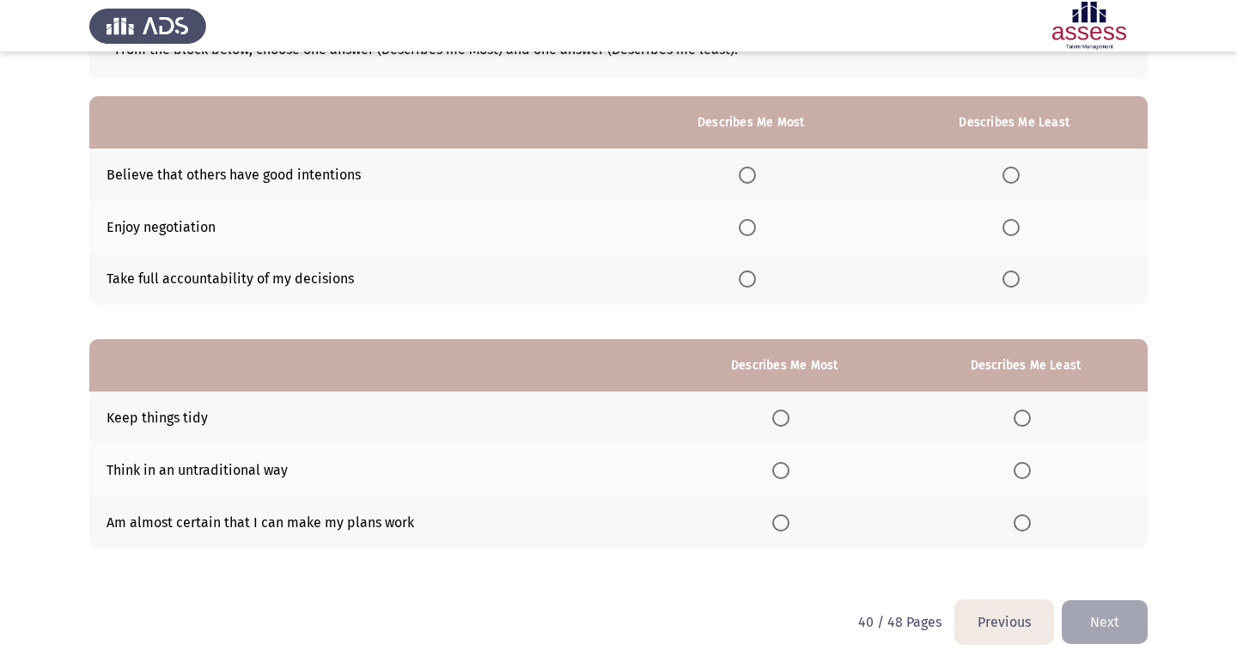
click at [698, 277] on span "Select an option" at bounding box center [747, 279] width 17 height 17
click at [698, 277] on input "Select an option" at bounding box center [747, 279] width 17 height 17
click at [698, 225] on span "Select an option" at bounding box center [1011, 227] width 17 height 17
click at [698, 225] on input "Select an option" at bounding box center [1011, 227] width 17 height 17
click at [698, 465] on span "Select an option" at bounding box center [780, 470] width 17 height 17
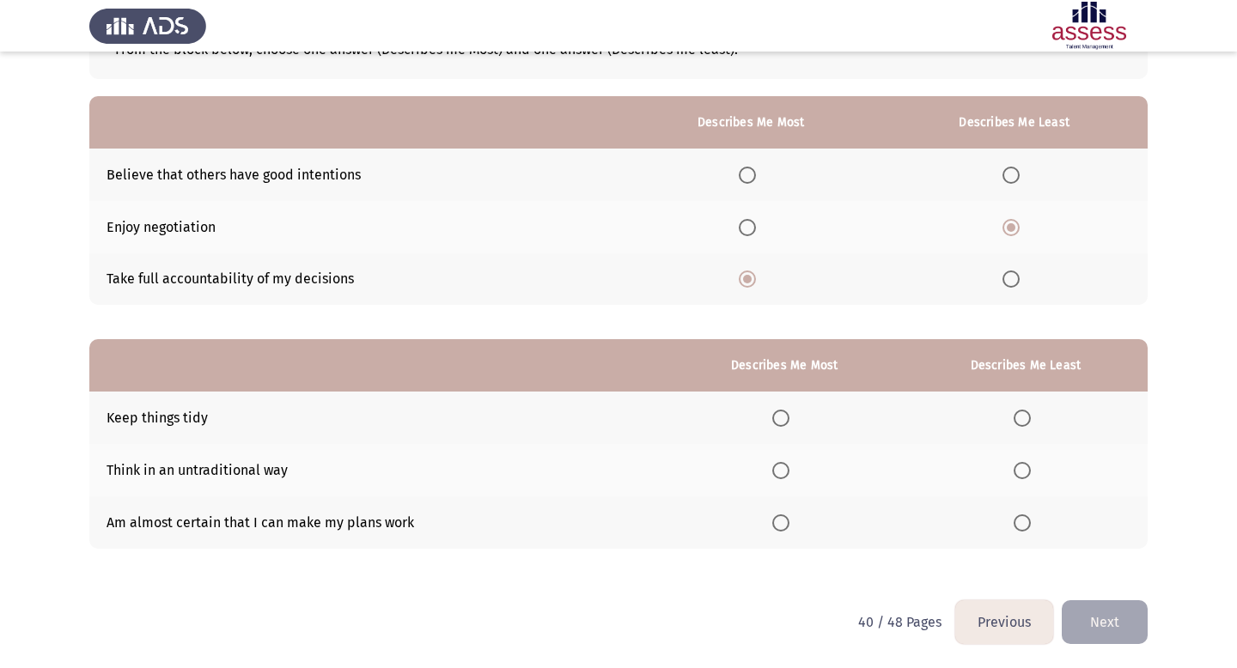
click at [698, 465] on input "Select an option" at bounding box center [780, 470] width 17 height 17
click at [698, 420] on span "Select an option" at bounding box center [1022, 418] width 17 height 17
click at [698, 420] on input "Select an option" at bounding box center [1022, 418] width 17 height 17
click at [698, 625] on button "Next" at bounding box center [1105, 623] width 86 height 44
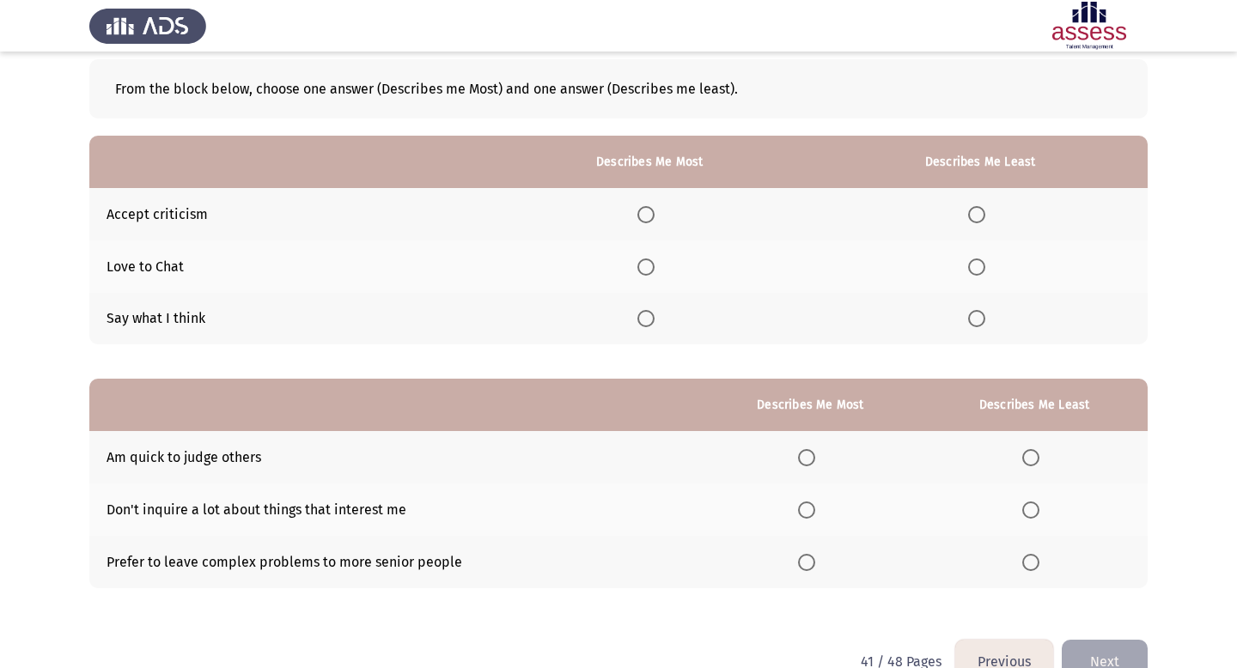
scroll to position [94, 0]
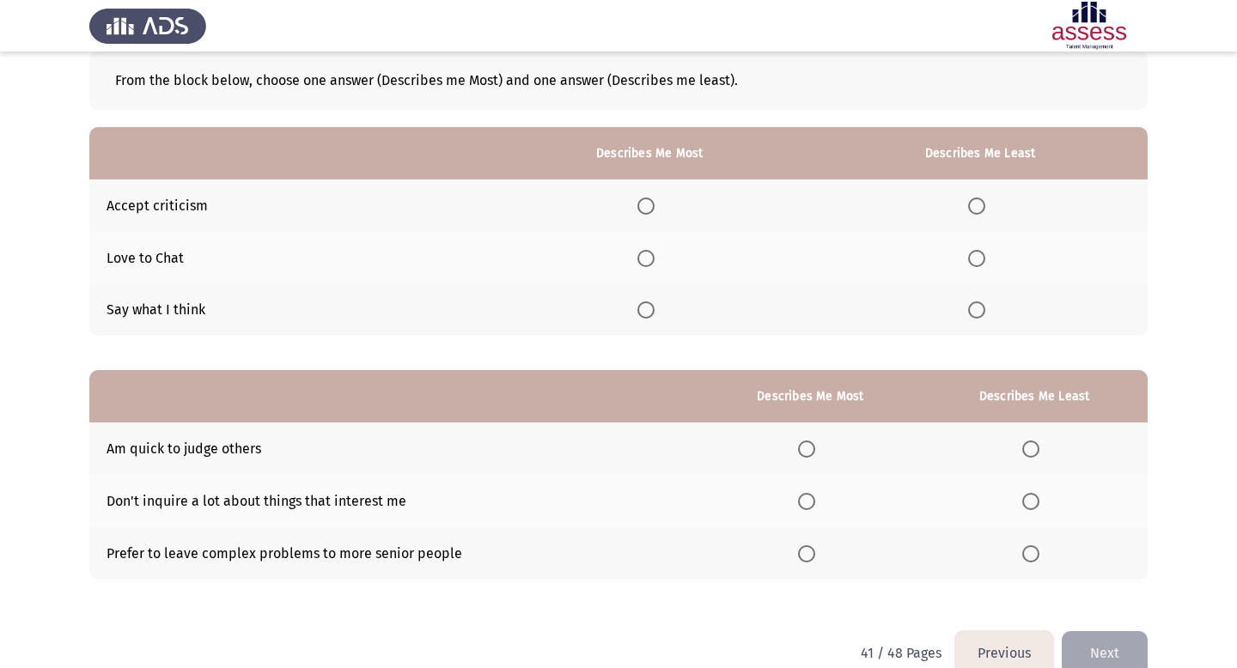
click at [698, 259] on span "Select an option" at bounding box center [976, 258] width 17 height 17
click at [698, 259] on input "Select an option" at bounding box center [976, 258] width 17 height 17
click at [644, 200] on span "Select an option" at bounding box center [645, 206] width 17 height 17
click at [644, 200] on input "Select an option" at bounding box center [645, 206] width 17 height 17
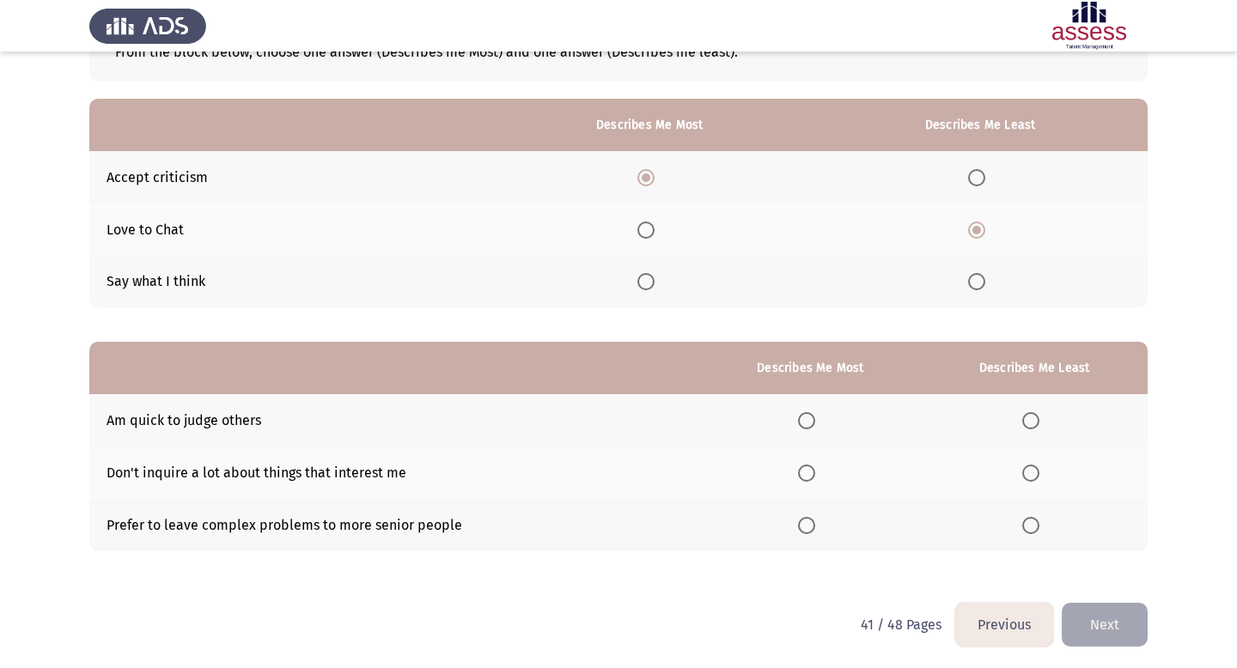
scroll to position [125, 0]
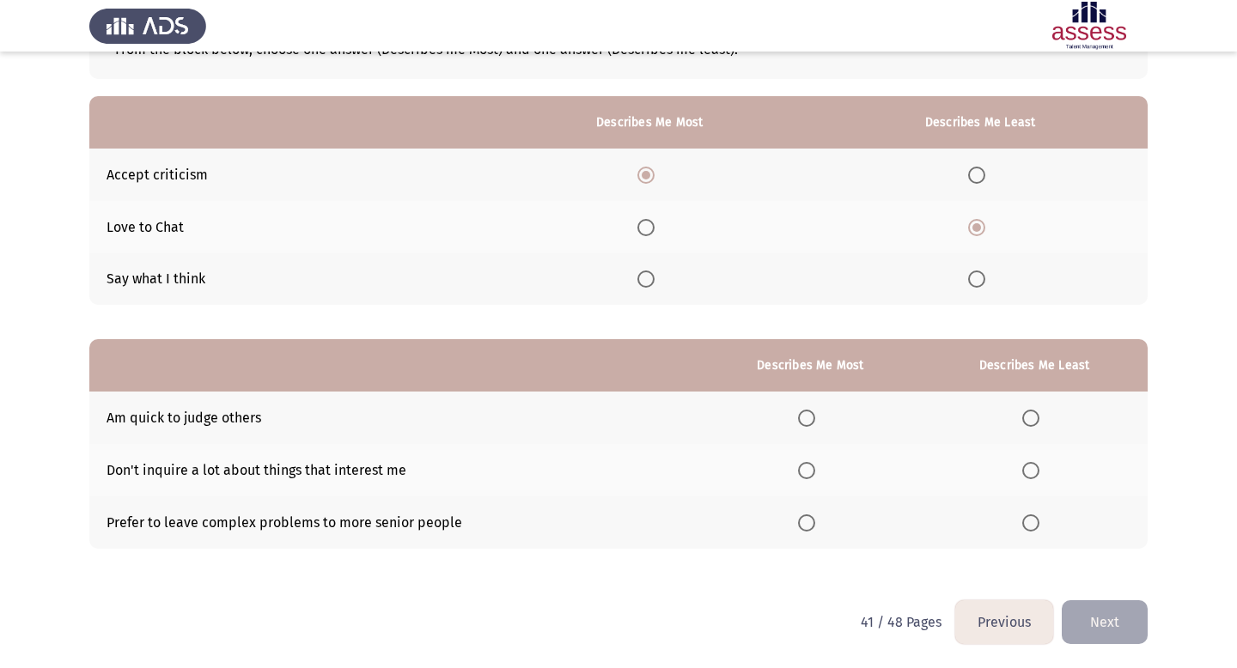
click at [698, 527] on span "Select an option" at bounding box center [806, 523] width 17 height 17
click at [698, 527] on input "Select an option" at bounding box center [806, 523] width 17 height 17
click at [698, 469] on span "Select an option" at bounding box center [1030, 470] width 17 height 17
click at [698, 469] on input "Select an option" at bounding box center [1030, 470] width 17 height 17
click at [698, 622] on button "Next" at bounding box center [1105, 623] width 86 height 44
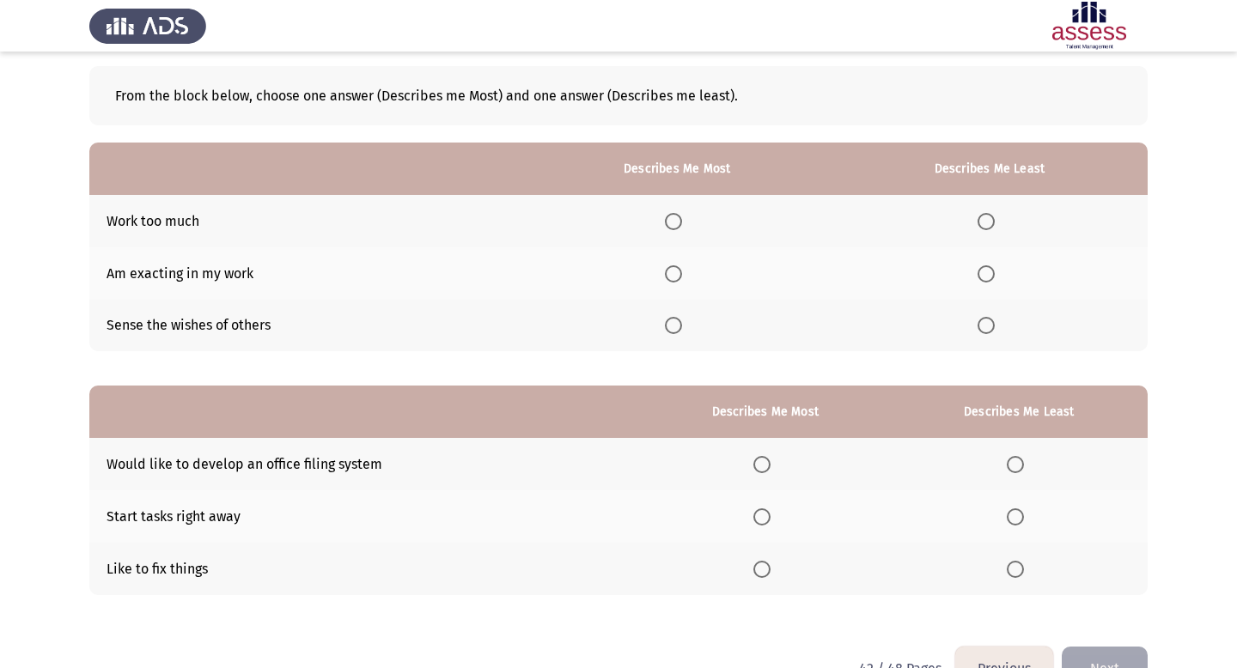
scroll to position [79, 0]
click at [681, 278] on span "Select an option" at bounding box center [673, 273] width 17 height 17
click at [681, 278] on input "Select an option" at bounding box center [673, 273] width 17 height 17
click at [698, 323] on span "Select an option" at bounding box center [986, 324] width 17 height 17
click at [698, 323] on input "Select an option" at bounding box center [986, 324] width 17 height 17
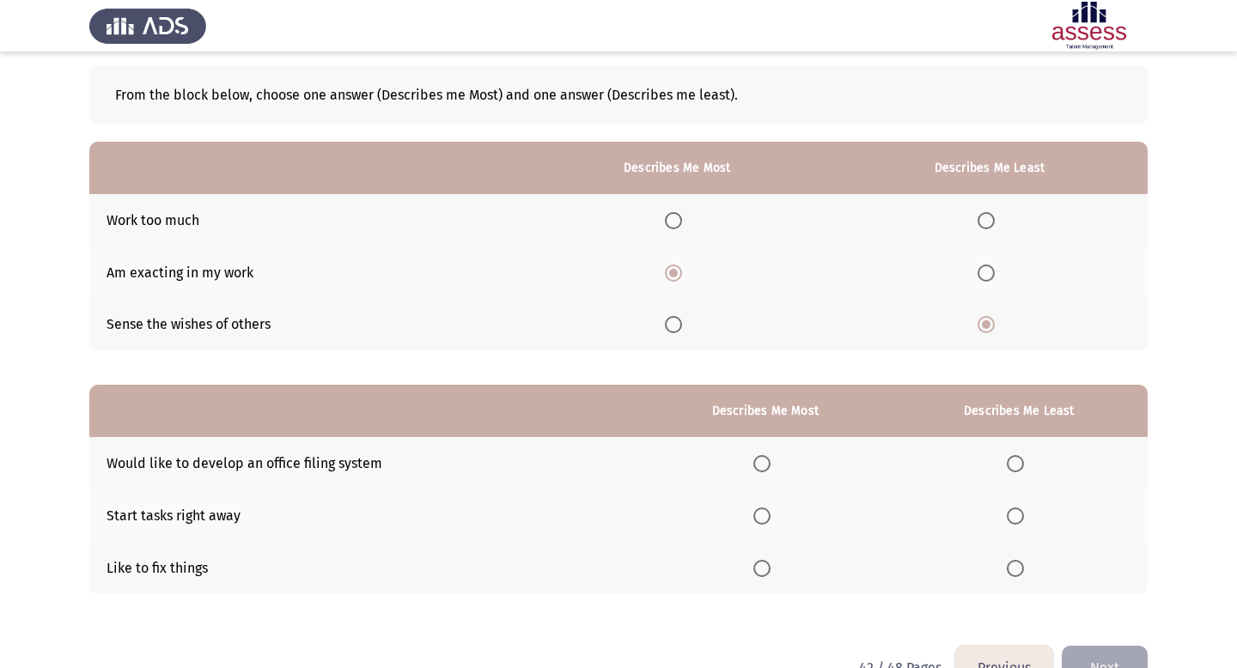
scroll to position [125, 0]
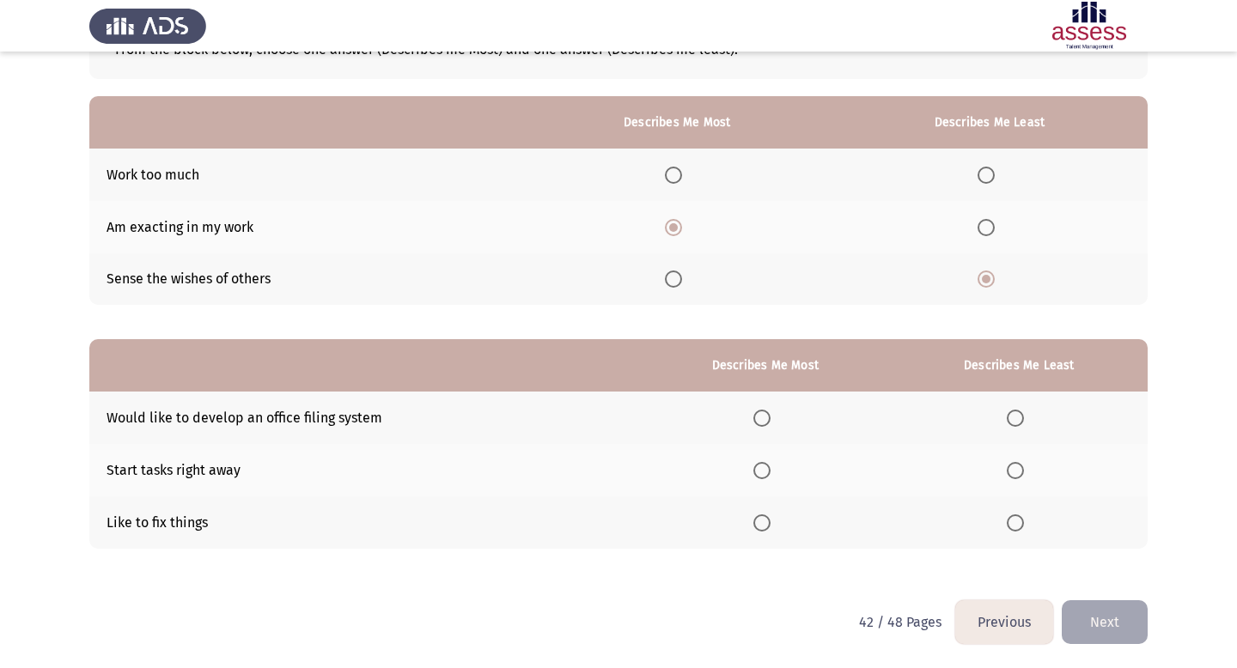
click at [698, 517] on span "Select an option" at bounding box center [761, 523] width 17 height 17
click at [698, 517] on input "Select an option" at bounding box center [761, 523] width 17 height 17
click at [698, 417] on span "Select an option" at bounding box center [1015, 418] width 17 height 17
click at [698, 417] on input "Select an option" at bounding box center [1015, 418] width 17 height 17
click at [698, 619] on button "Next" at bounding box center [1105, 623] width 86 height 44
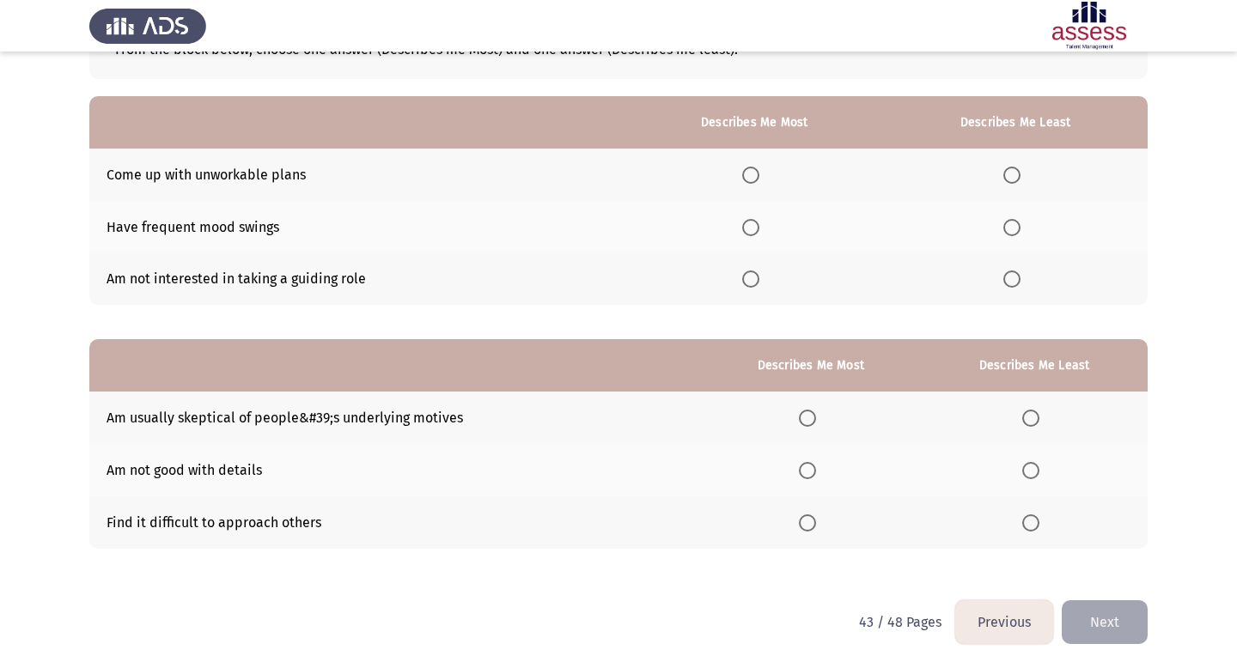
click at [698, 283] on span "Select an option" at bounding box center [750, 279] width 17 height 17
click at [698, 283] on input "Select an option" at bounding box center [750, 279] width 17 height 17
click at [698, 232] on label "Select an option" at bounding box center [1015, 227] width 24 height 17
click at [698, 232] on input "Select an option" at bounding box center [1011, 227] width 17 height 17
click at [698, 522] on span "Select an option" at bounding box center [1030, 523] width 17 height 17
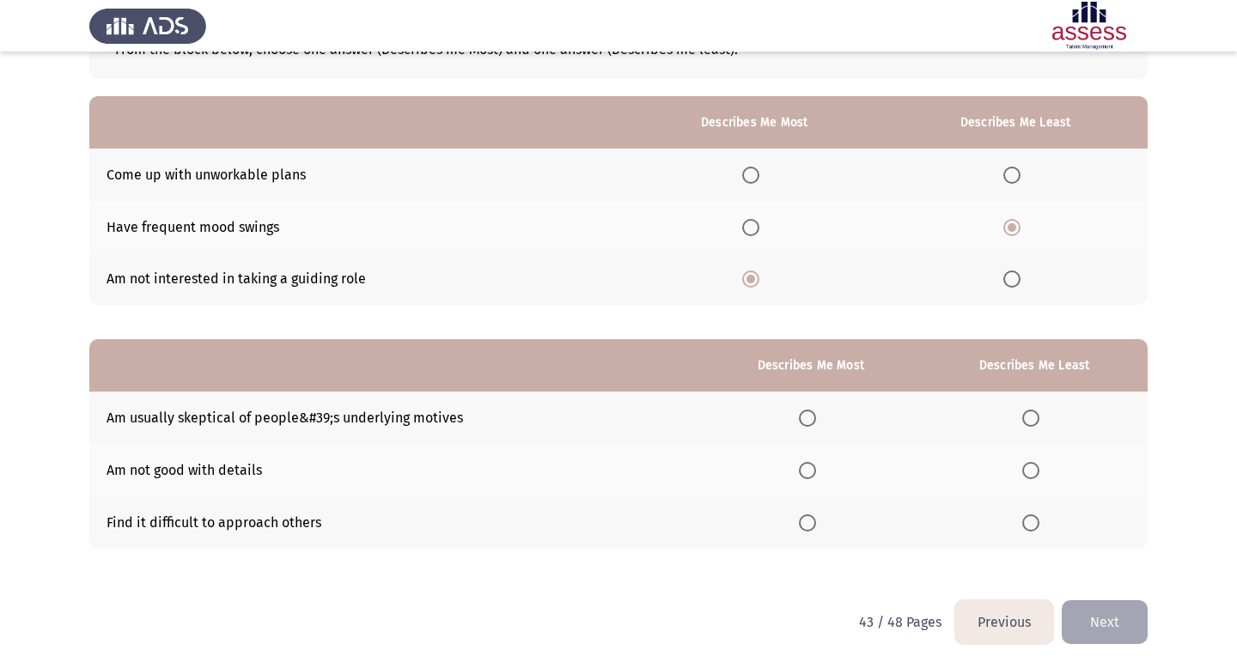
click at [698, 522] on input "Select an option" at bounding box center [1030, 523] width 17 height 17
click at [698, 424] on span "Select an option" at bounding box center [807, 418] width 17 height 17
click at [698, 424] on input "Select an option" at bounding box center [807, 418] width 17 height 17
click at [698, 627] on button "Next" at bounding box center [1105, 623] width 86 height 44
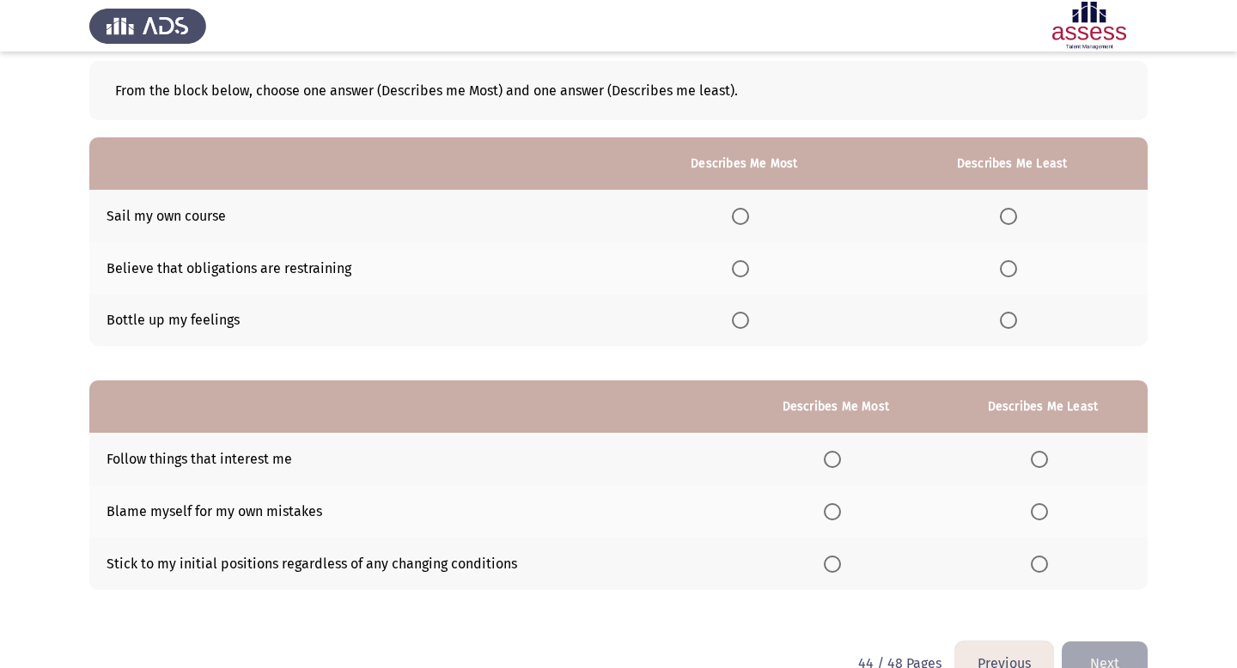
scroll to position [84, 0]
click at [698, 265] on label "Select an option" at bounding box center [1012, 267] width 24 height 17
click at [698, 265] on input "Select an option" at bounding box center [1008, 267] width 17 height 17
click at [698, 218] on span "Select an option" at bounding box center [740, 215] width 17 height 17
click at [698, 218] on input "Select an option" at bounding box center [740, 215] width 17 height 17
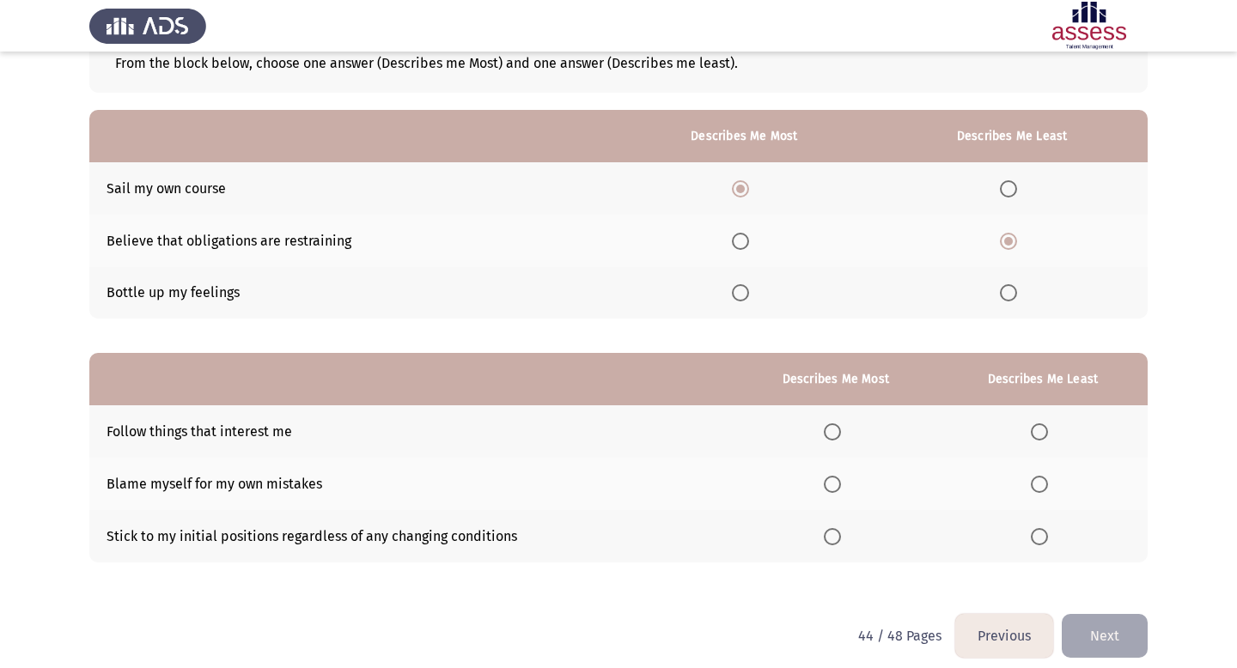
scroll to position [125, 0]
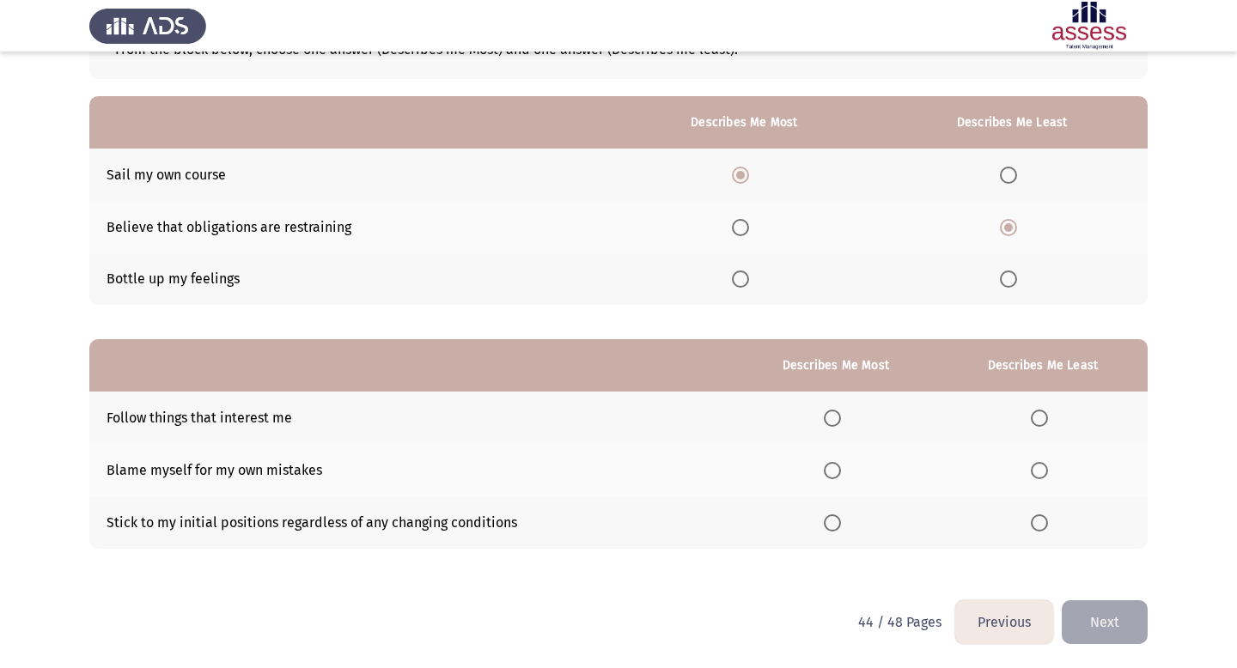
click at [698, 474] on span "Select an option" at bounding box center [832, 470] width 17 height 17
click at [698, 474] on input "Select an option" at bounding box center [832, 470] width 17 height 17
click at [698, 529] on span "Select an option" at bounding box center [1039, 523] width 17 height 17
click at [698, 529] on input "Select an option" at bounding box center [1039, 523] width 17 height 17
click at [698, 620] on button "Next" at bounding box center [1105, 623] width 86 height 44
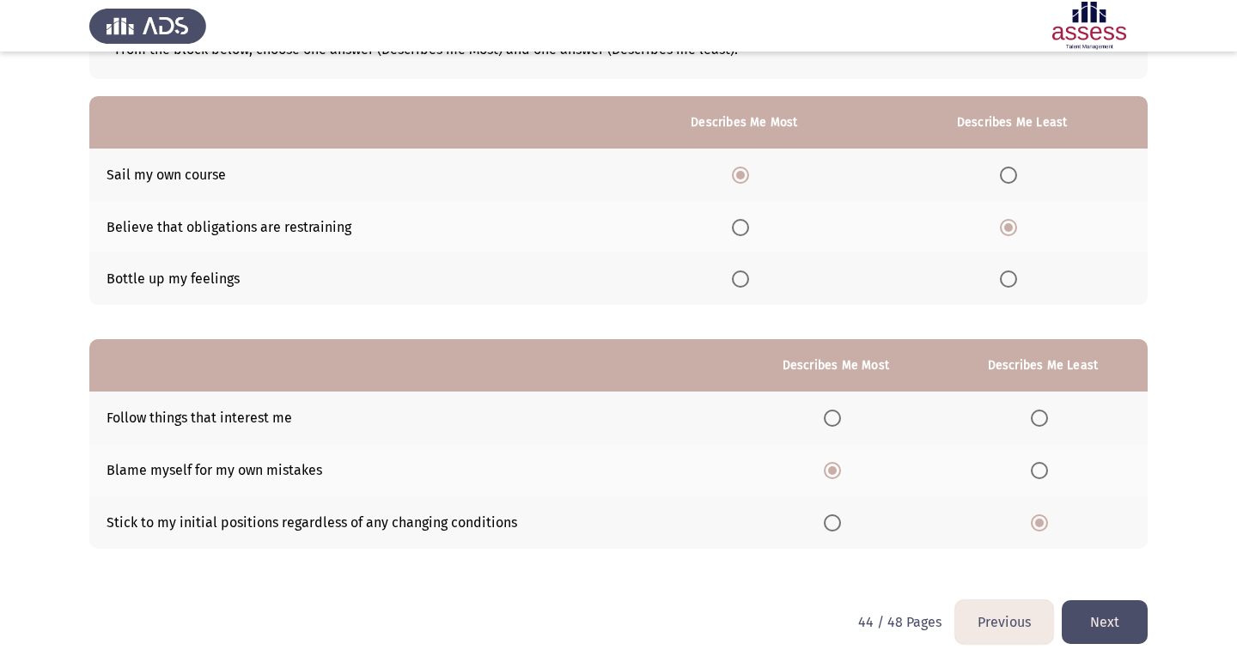
scroll to position [0, 0]
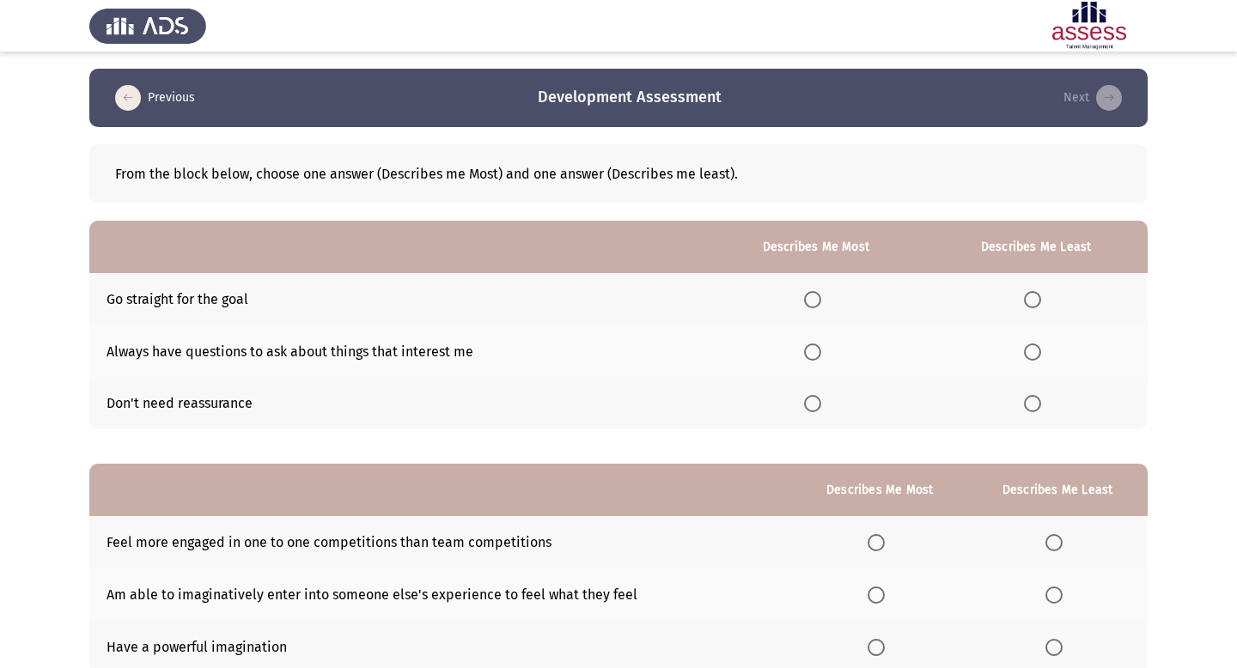
click at [698, 356] on span "Select an option" at bounding box center [812, 352] width 17 height 17
click at [698, 356] on input "Select an option" at bounding box center [812, 352] width 17 height 17
click at [698, 397] on span "Select an option" at bounding box center [1032, 403] width 17 height 17
click at [698, 397] on input "Select an option" at bounding box center [1032, 403] width 17 height 17
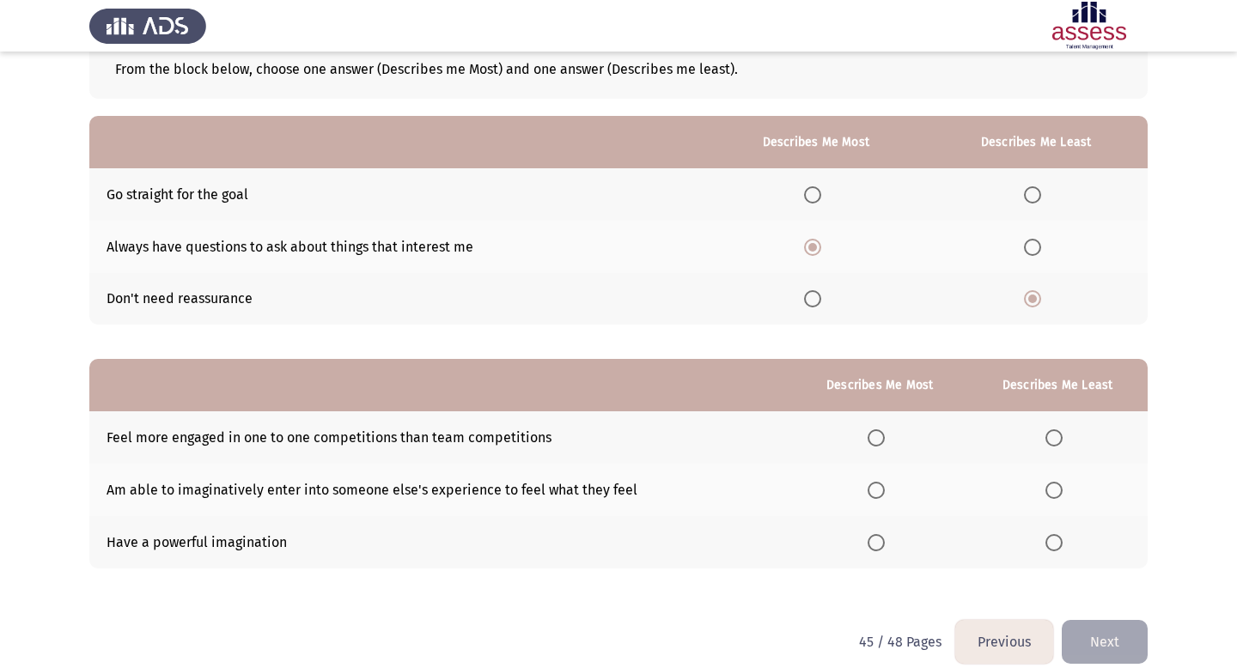
scroll to position [125, 0]
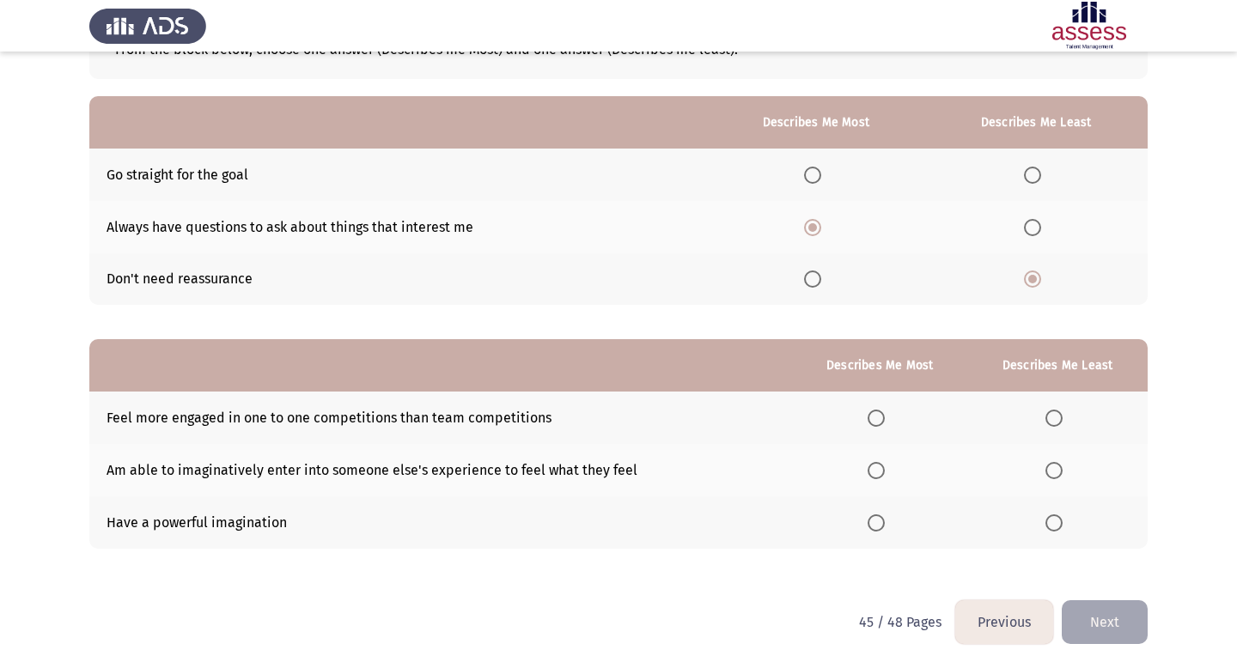
click at [698, 469] on span "Select an option" at bounding box center [876, 470] width 17 height 17
click at [698, 469] on input "Select an option" at bounding box center [876, 470] width 17 height 17
click at [698, 416] on span "Select an option" at bounding box center [1054, 418] width 17 height 17
click at [698, 416] on input "Select an option" at bounding box center [1054, 418] width 17 height 17
click at [698, 614] on button "Next" at bounding box center [1105, 623] width 86 height 44
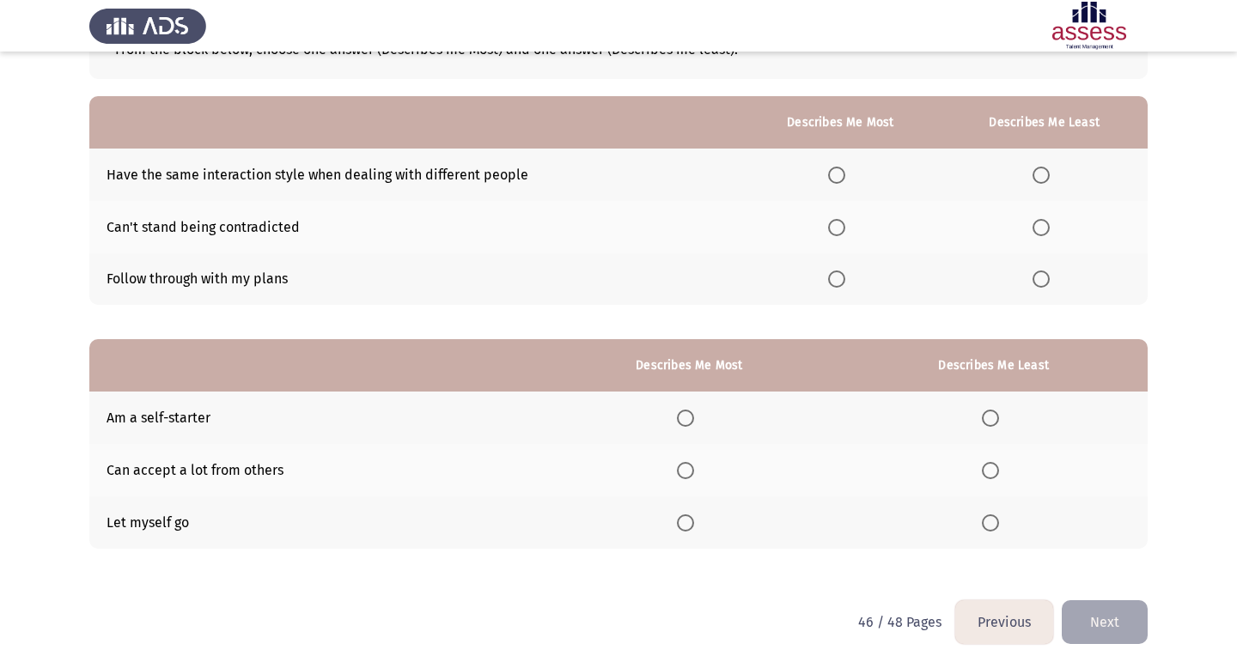
click at [698, 180] on span "Select an option" at bounding box center [1041, 175] width 17 height 17
click at [698, 180] on input "Select an option" at bounding box center [1041, 175] width 17 height 17
click at [698, 277] on span "Select an option" at bounding box center [836, 279] width 17 height 17
click at [698, 277] on input "Select an option" at bounding box center [836, 279] width 17 height 17
click at [694, 475] on span "Select an option" at bounding box center [685, 470] width 17 height 17
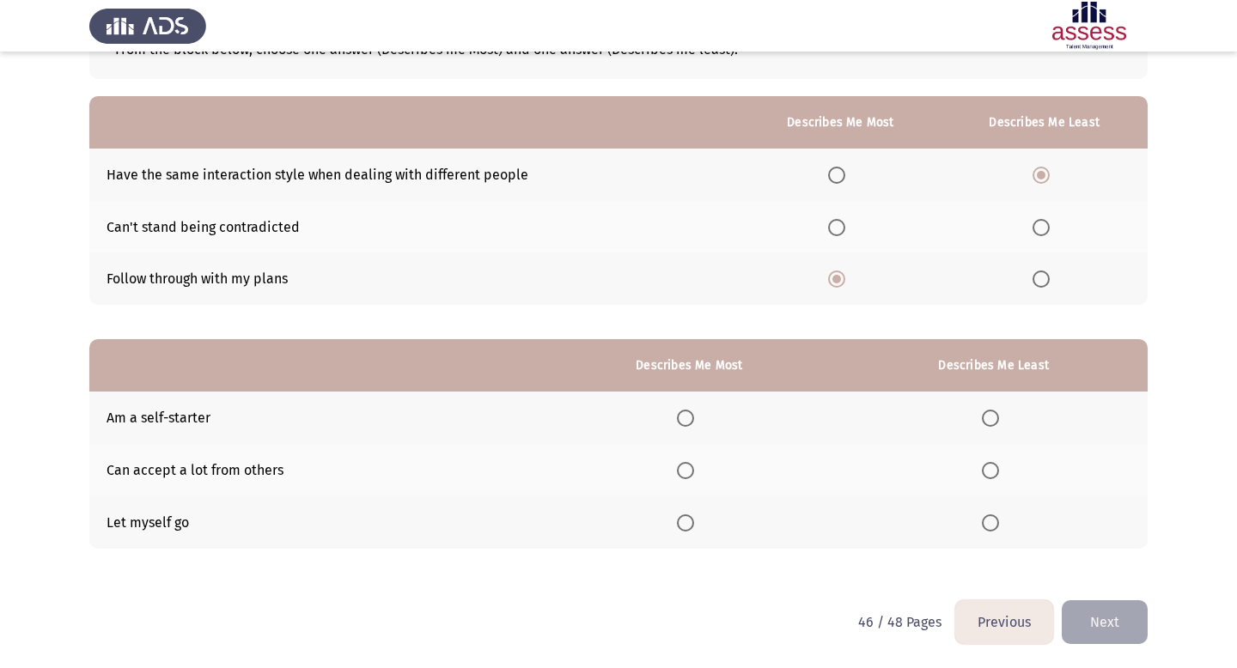
click at [694, 475] on input "Select an option" at bounding box center [685, 470] width 17 height 17
click at [698, 523] on span "Select an option" at bounding box center [990, 523] width 17 height 17
click at [698, 523] on input "Select an option" at bounding box center [990, 523] width 17 height 17
click at [698, 633] on button "Next" at bounding box center [1105, 623] width 86 height 44
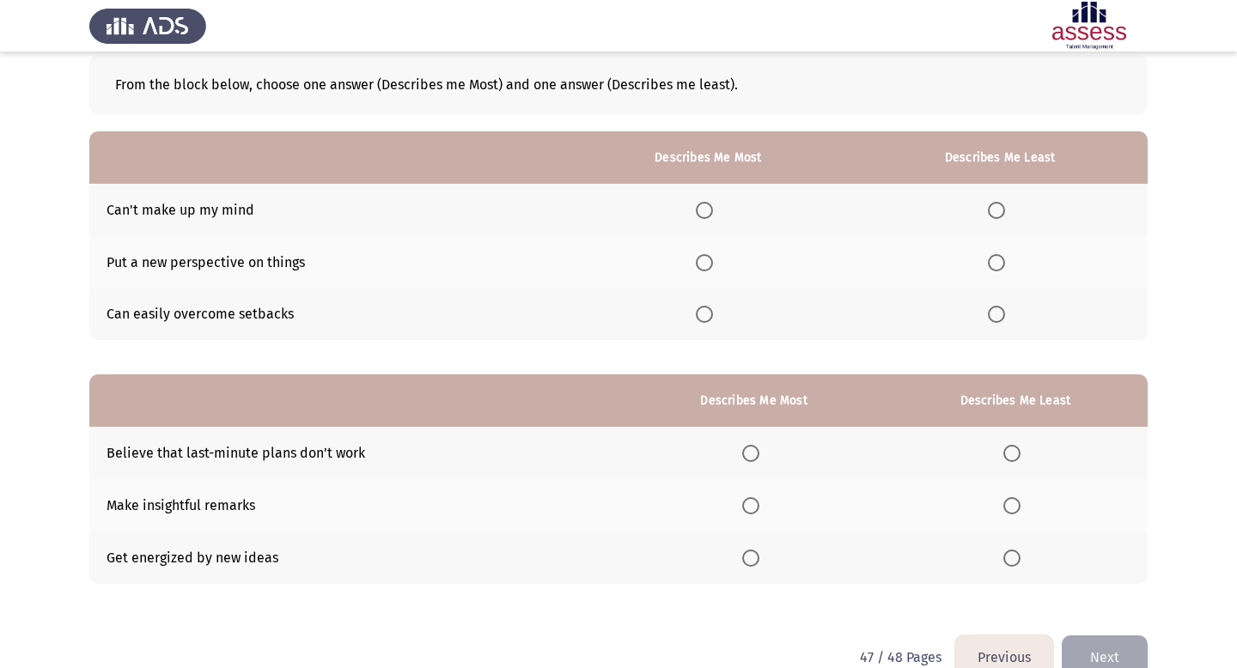
scroll to position [91, 0]
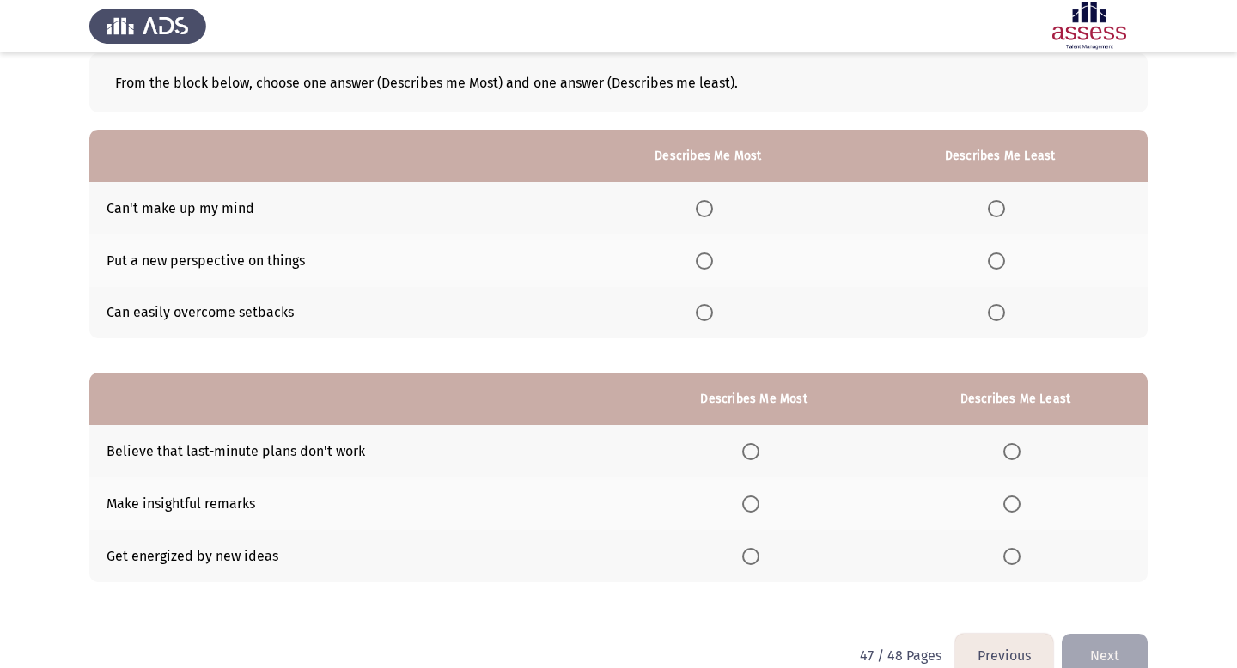
click at [698, 204] on span "Select an option" at bounding box center [996, 208] width 17 height 17
click at [698, 204] on input "Select an option" at bounding box center [996, 208] width 17 height 17
click at [698, 313] on span "Select an option" at bounding box center [704, 312] width 17 height 17
click at [698, 313] on input "Select an option" at bounding box center [704, 312] width 17 height 17
click at [698, 502] on span "Select an option" at bounding box center [750, 504] width 17 height 17
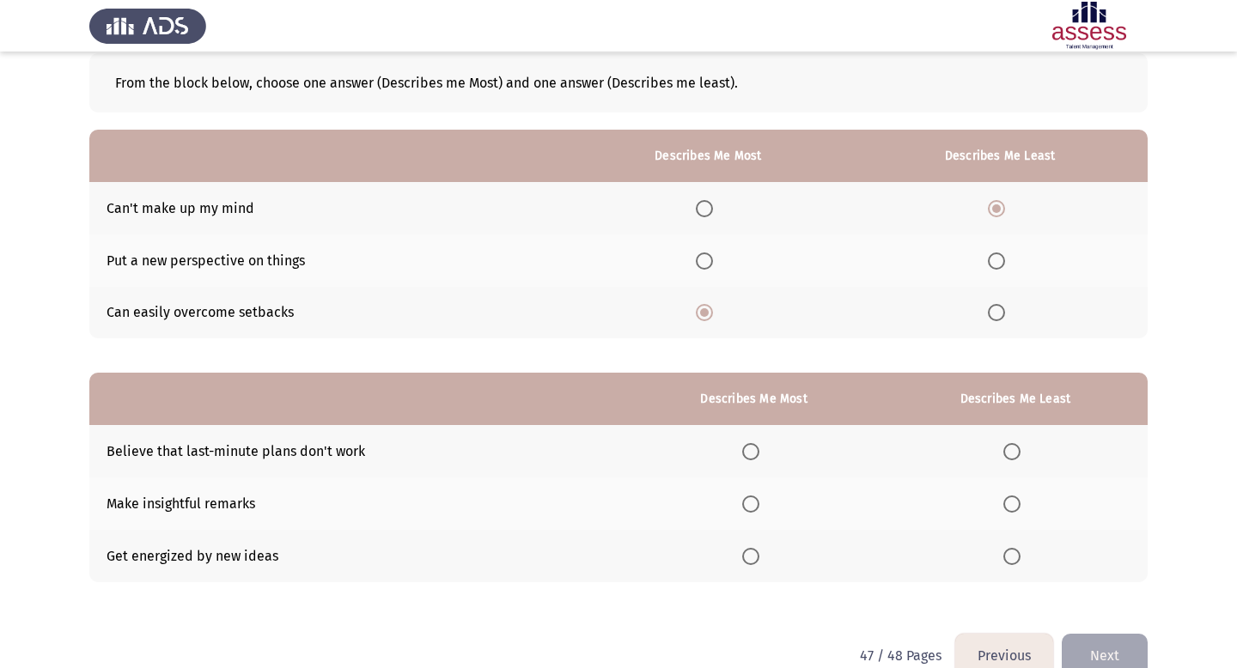
click at [698, 502] on input "Select an option" at bounding box center [750, 504] width 17 height 17
click at [698, 458] on span "Select an option" at bounding box center [1011, 451] width 17 height 17
click at [698, 458] on input "Select an option" at bounding box center [1011, 451] width 17 height 17
click at [698, 649] on button "Next" at bounding box center [1105, 656] width 86 height 44
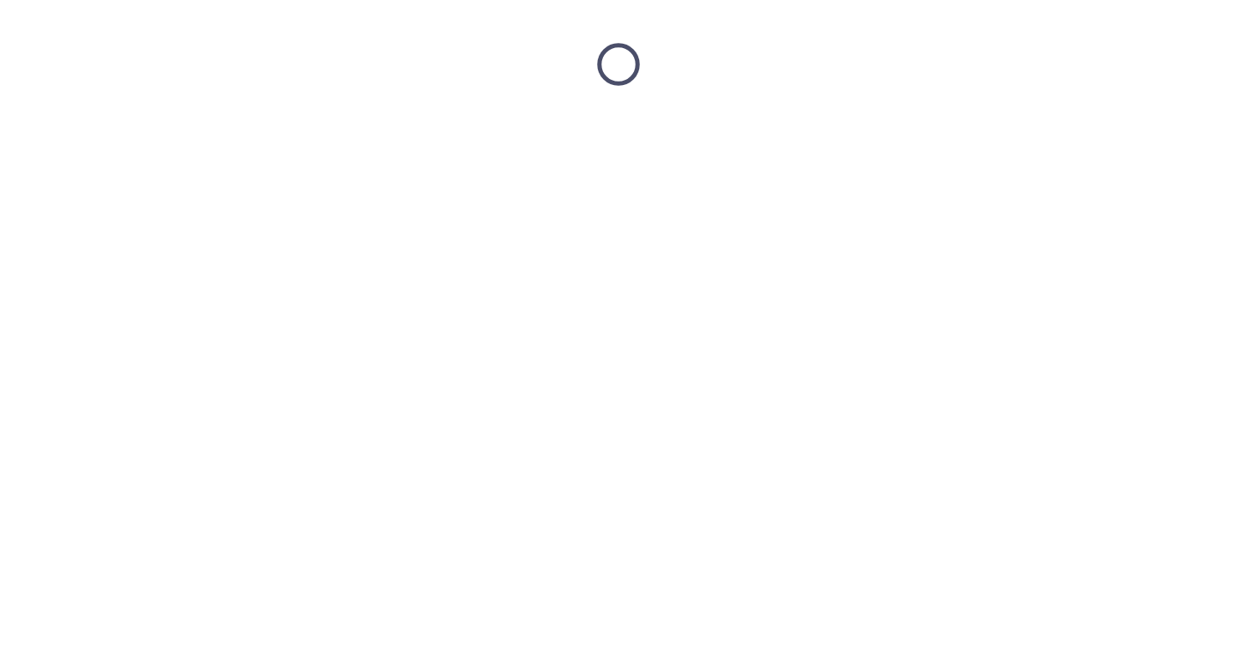
scroll to position [0, 0]
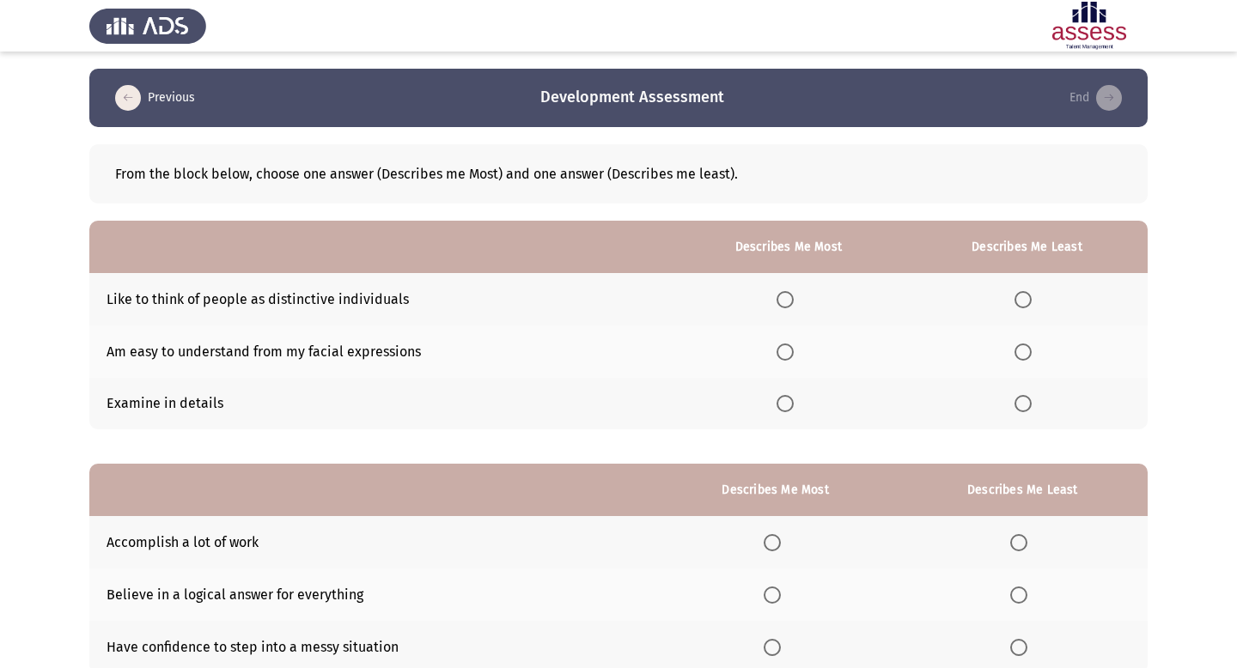
click at [698, 302] on span "Select an option" at bounding box center [785, 299] width 17 height 17
click at [698, 302] on input "Select an option" at bounding box center [785, 299] width 17 height 17
click at [698, 350] on span "Select an option" at bounding box center [1023, 352] width 17 height 17
click at [698, 350] on input "Select an option" at bounding box center [1023, 352] width 17 height 17
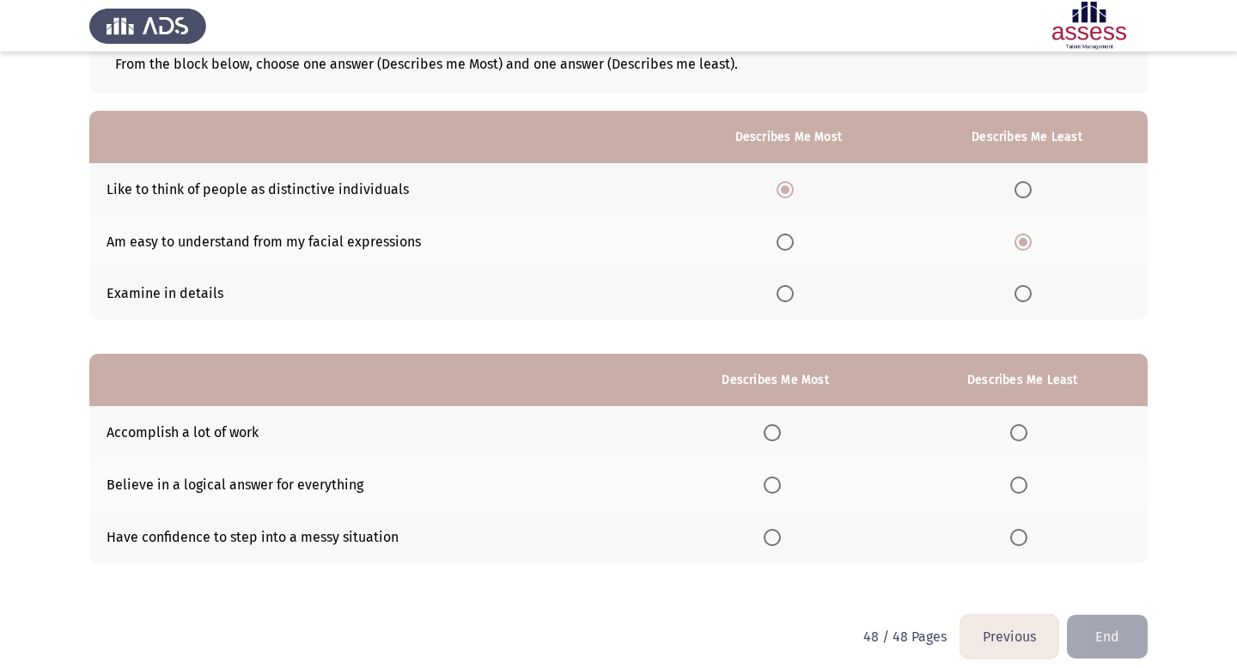
scroll to position [125, 0]
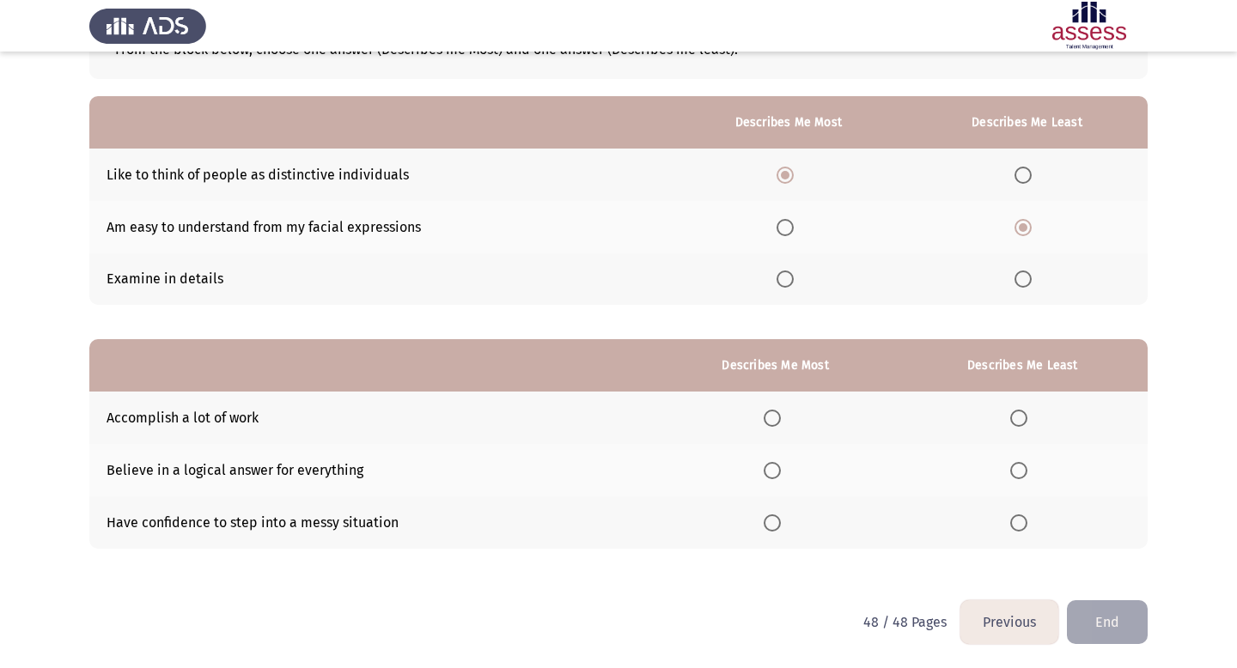
click at [698, 521] on span "Select an option" at bounding box center [772, 523] width 17 height 17
click at [698, 521] on input "Select an option" at bounding box center [772, 523] width 17 height 17
click at [698, 468] on span "Select an option" at bounding box center [1018, 470] width 17 height 17
click at [698, 468] on input "Select an option" at bounding box center [1018, 470] width 17 height 17
click at [698, 618] on button "End" at bounding box center [1107, 623] width 81 height 44
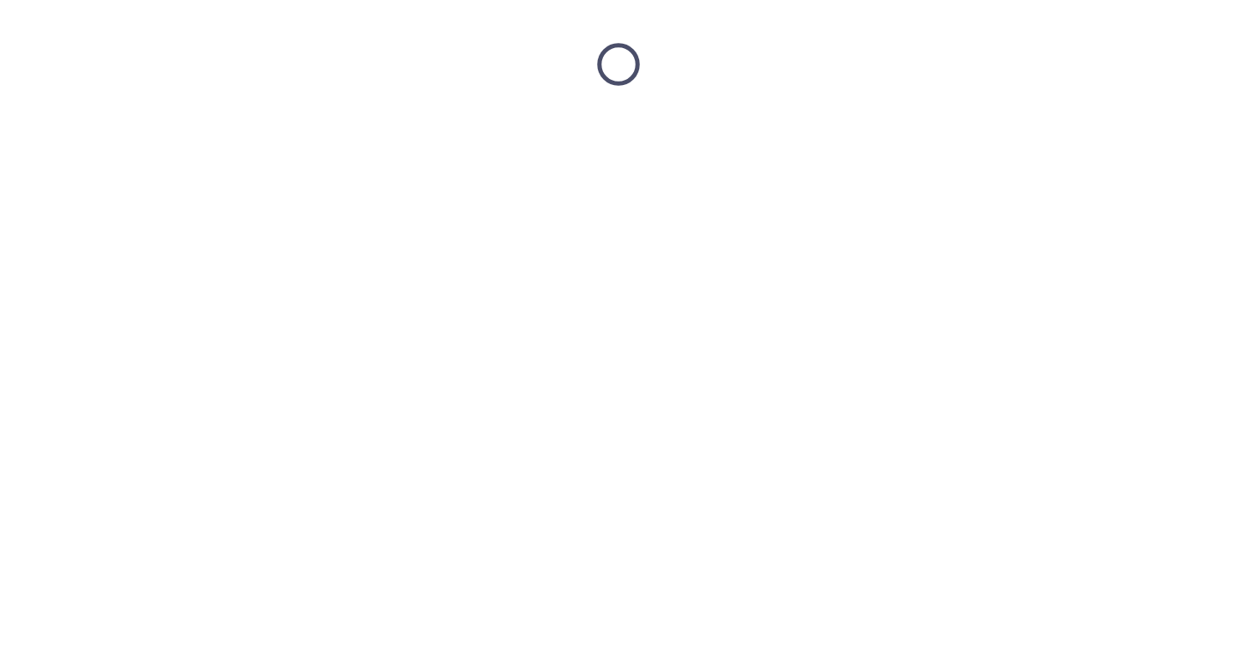
scroll to position [0, 0]
